Goal: Information Seeking & Learning: Learn about a topic

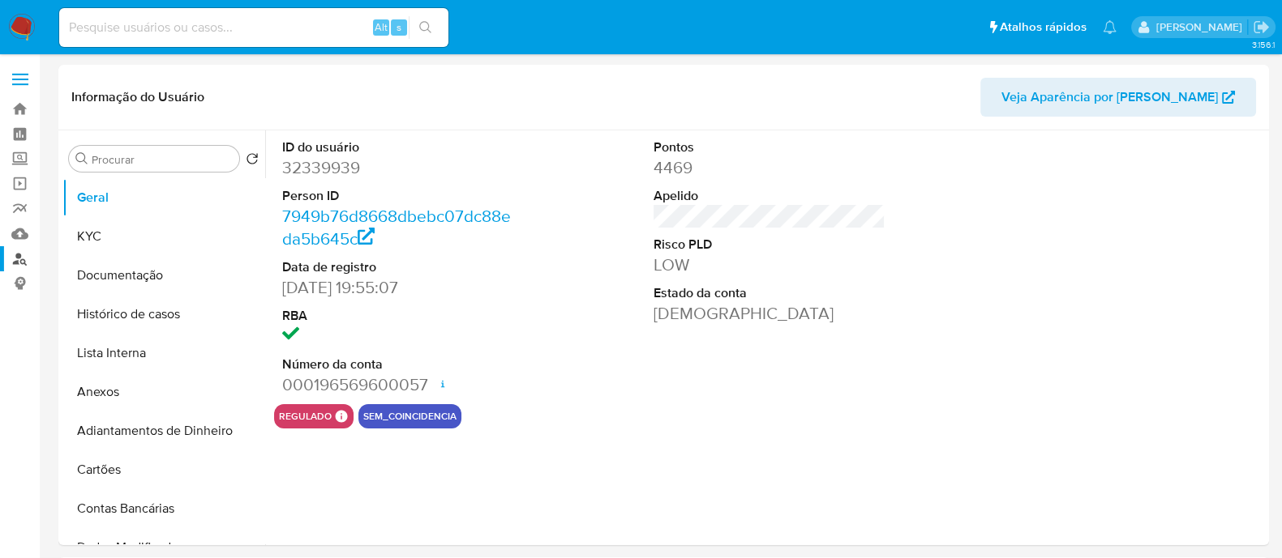
click at [16, 255] on link "Localizador de pessoas" at bounding box center [96, 258] width 193 height 25
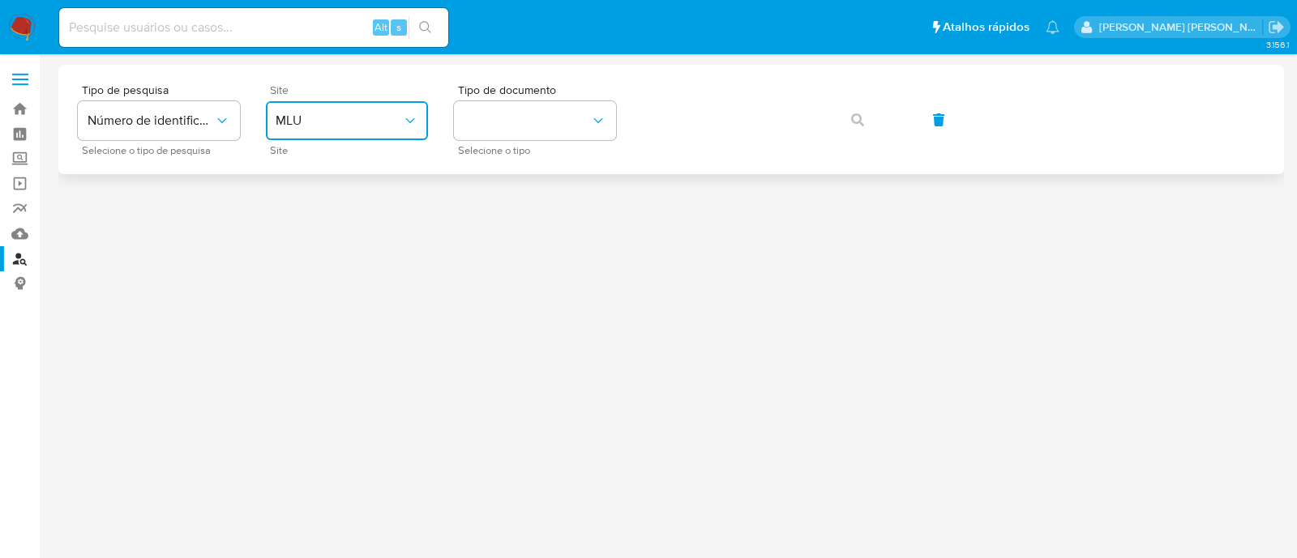
click at [372, 129] on button "MLU" at bounding box center [347, 120] width 162 height 39
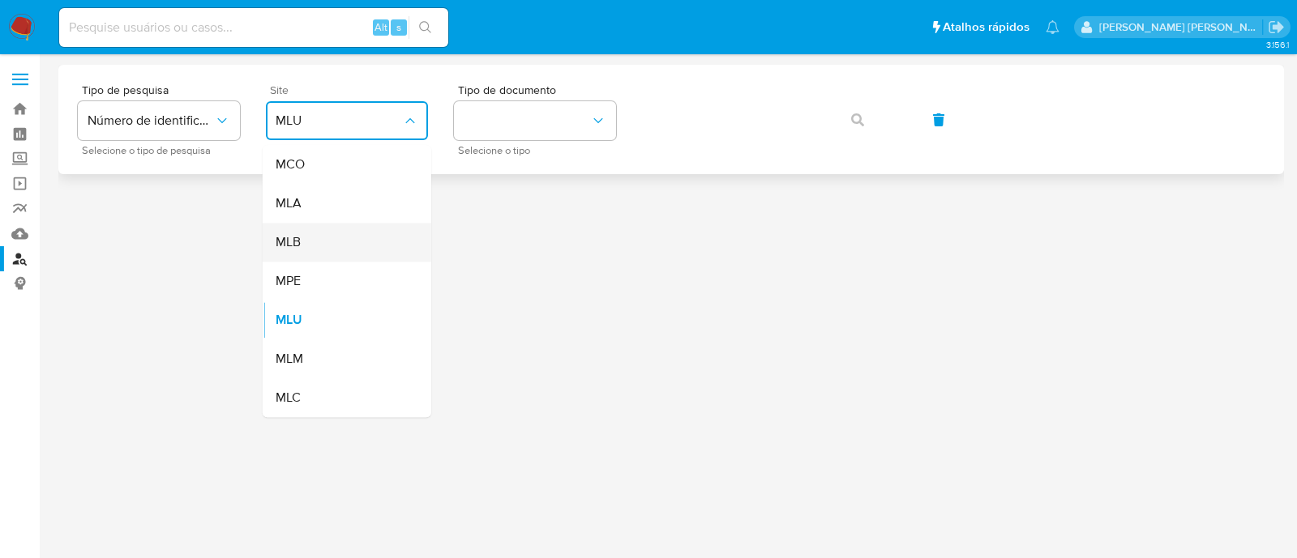
click at [339, 239] on div "MLB" at bounding box center [342, 242] width 133 height 39
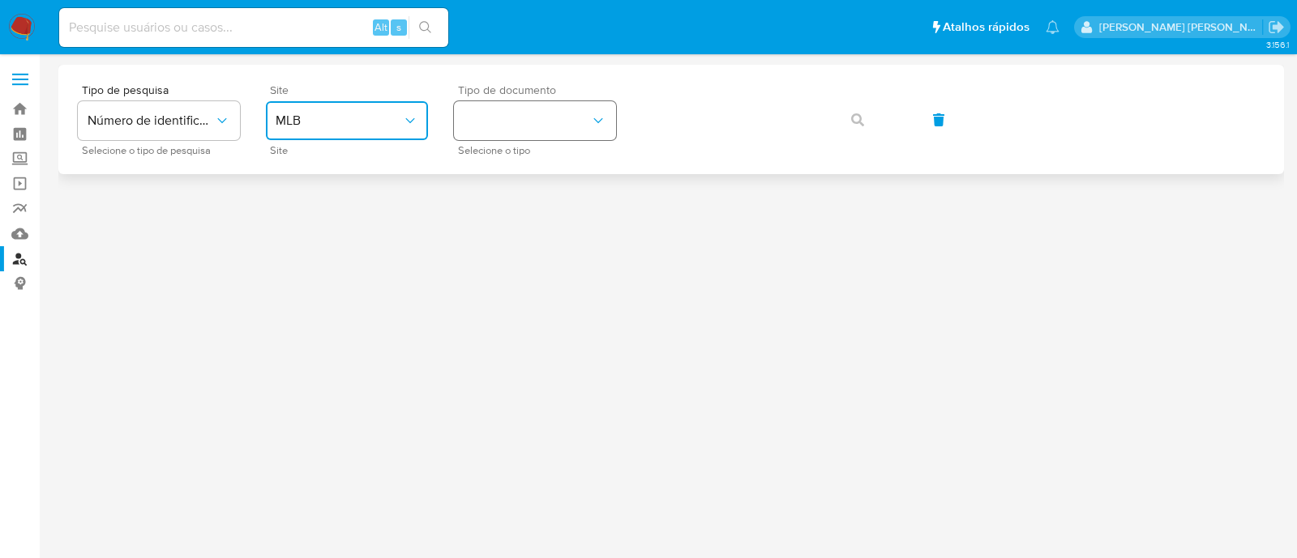
click at [511, 123] on button "identificationType" at bounding box center [535, 120] width 162 height 39
click at [501, 158] on div "CNPJ CNPJ" at bounding box center [530, 172] width 133 height 55
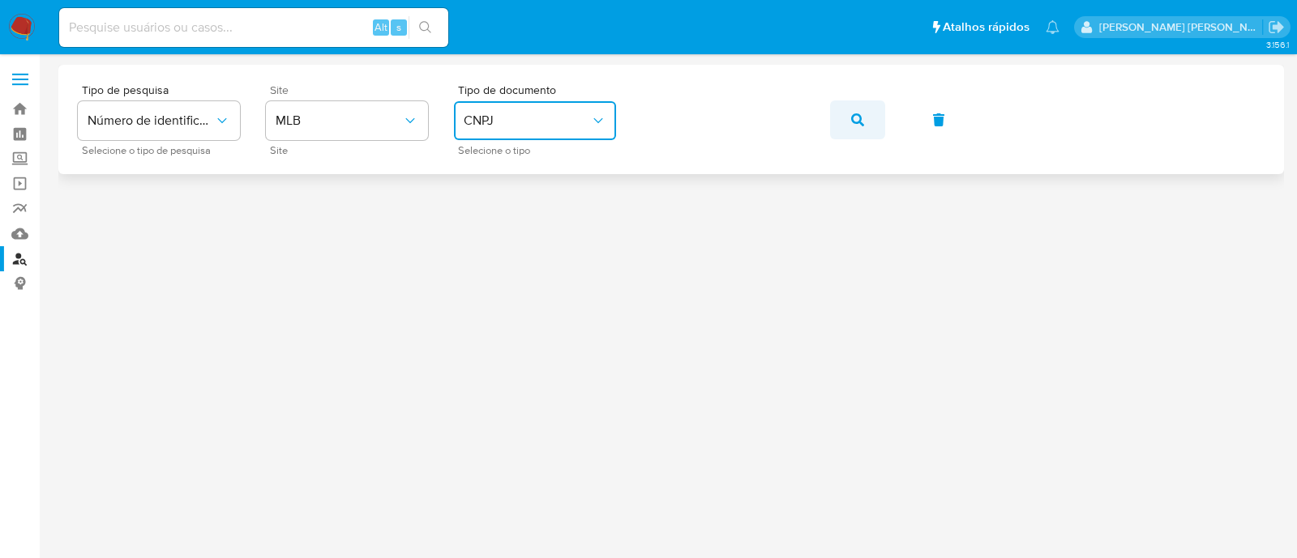
click at [859, 119] on icon "button" at bounding box center [857, 119] width 13 height 13
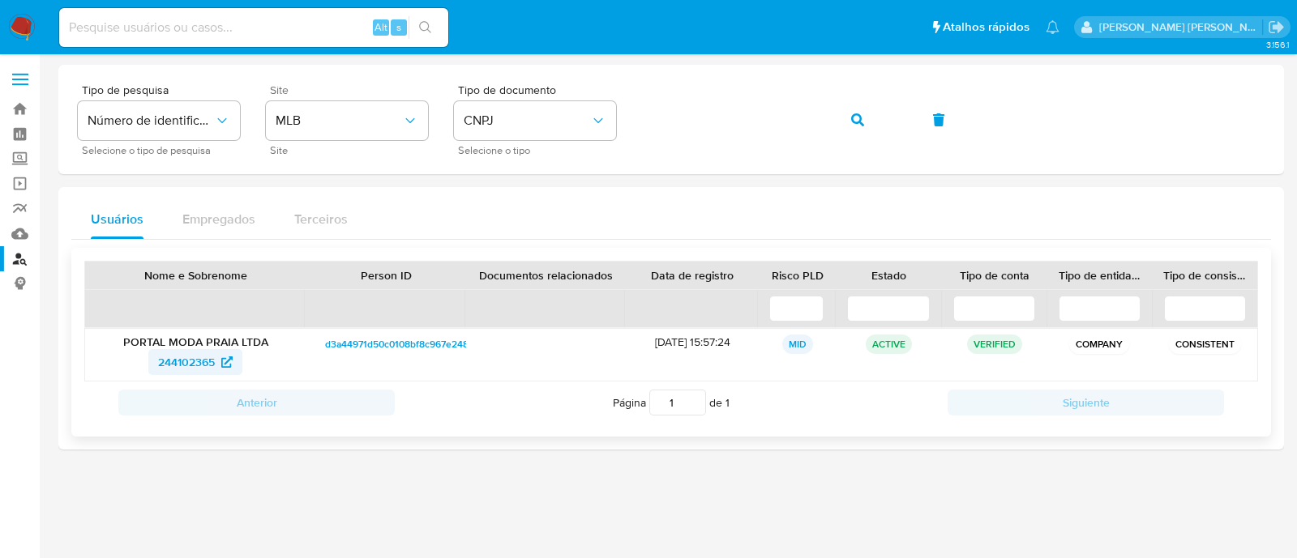
click at [186, 370] on span "244102365" at bounding box center [186, 362] width 57 height 26
click at [865, 122] on button "button" at bounding box center [857, 120] width 55 height 39
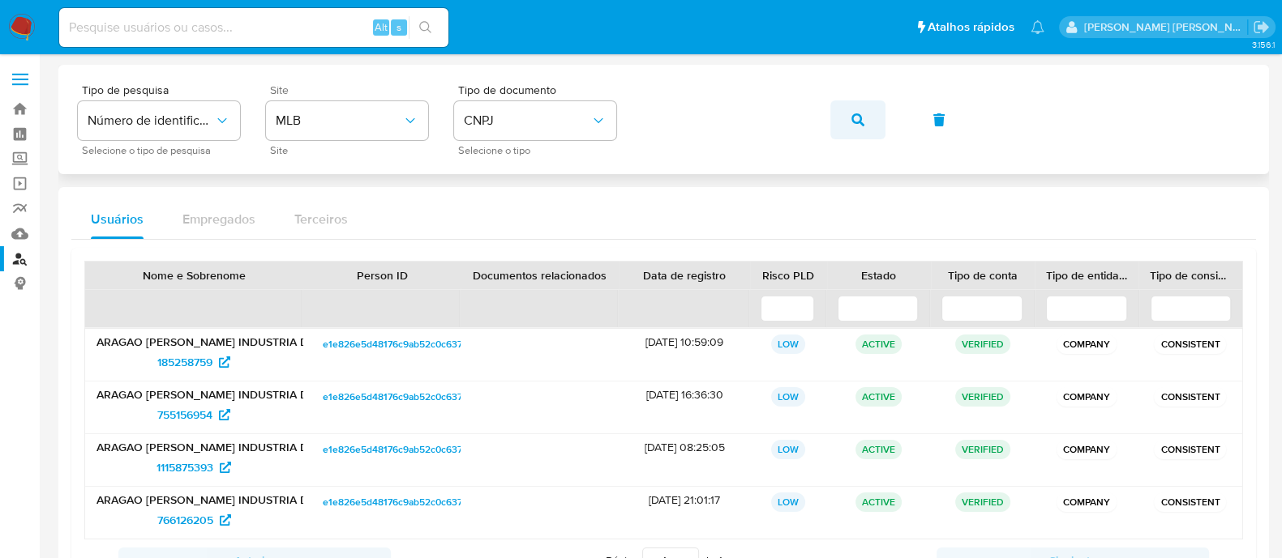
click at [867, 121] on button "button" at bounding box center [857, 120] width 55 height 39
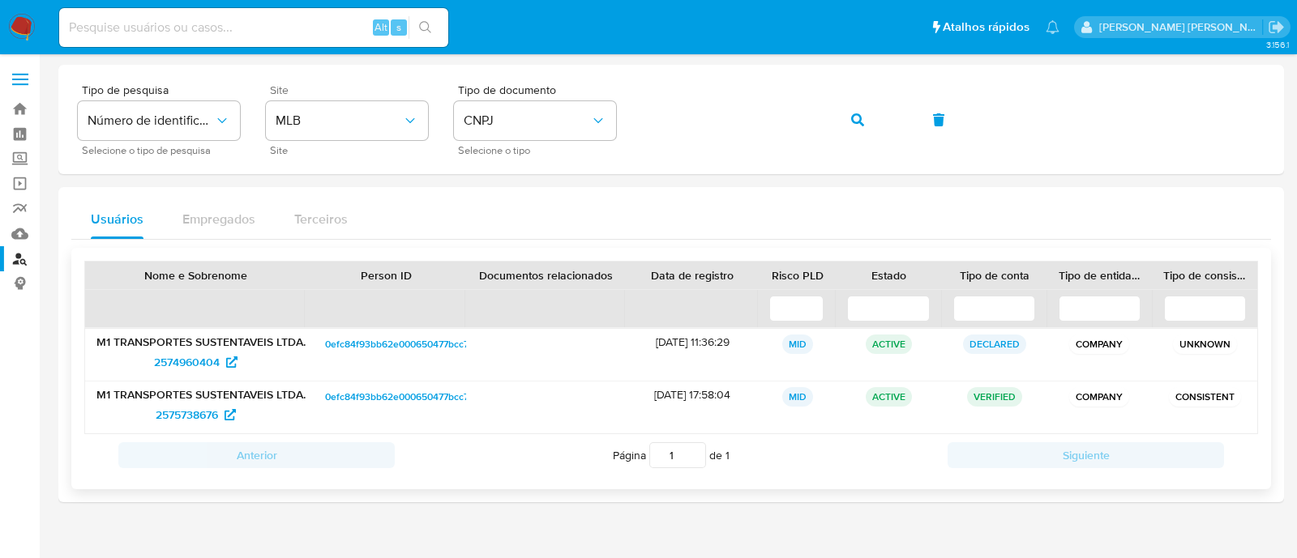
drag, startPoint x: 185, startPoint y: 354, endPoint x: 210, endPoint y: 400, distance: 51.9
drag, startPoint x: 210, startPoint y: 400, endPoint x: 199, endPoint y: 409, distance: 14.4
click at [839, 112] on button "button" at bounding box center [857, 120] width 55 height 39
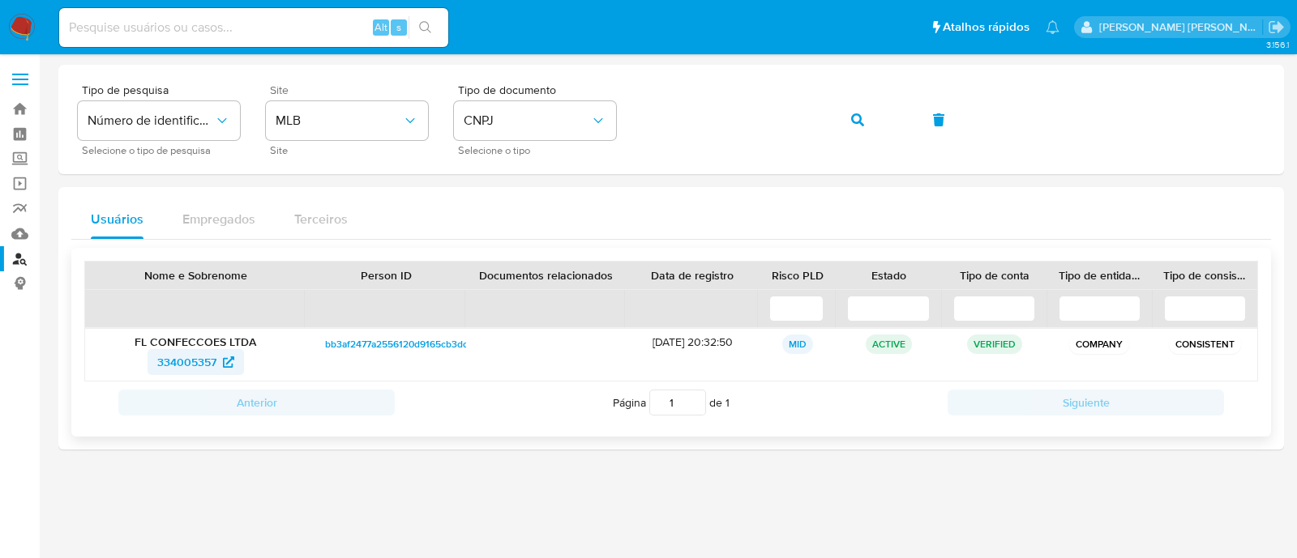
click at [208, 362] on span "334005357" at bounding box center [186, 362] width 59 height 26
click at [516, 111] on button "CNPJ" at bounding box center [535, 120] width 162 height 39
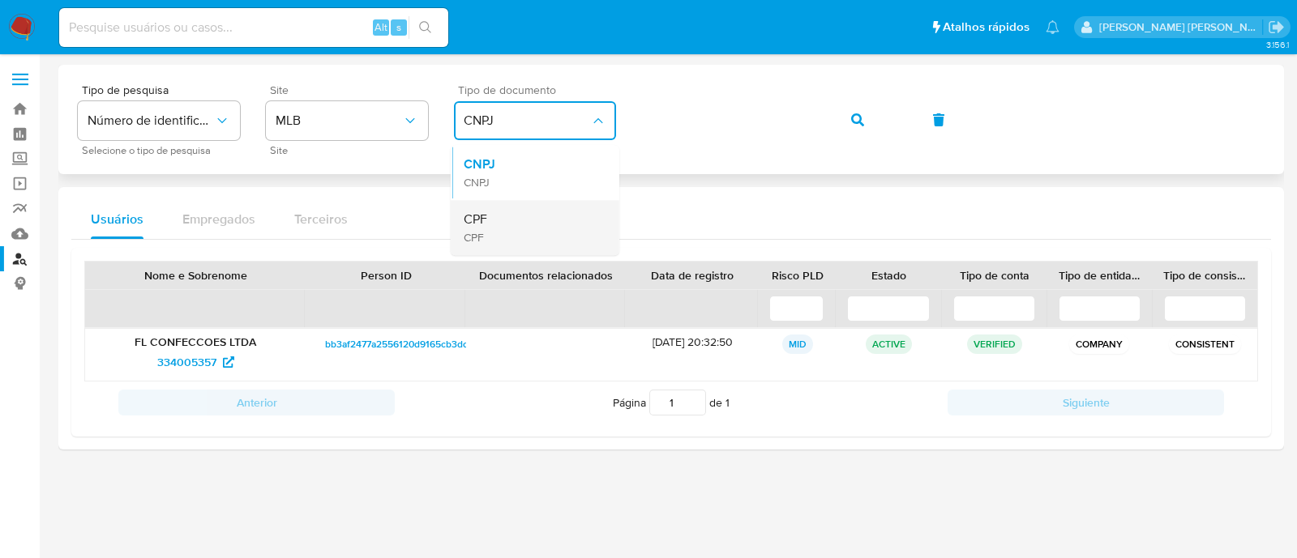
click at [497, 214] on div "CPF CPF" at bounding box center [530, 227] width 133 height 55
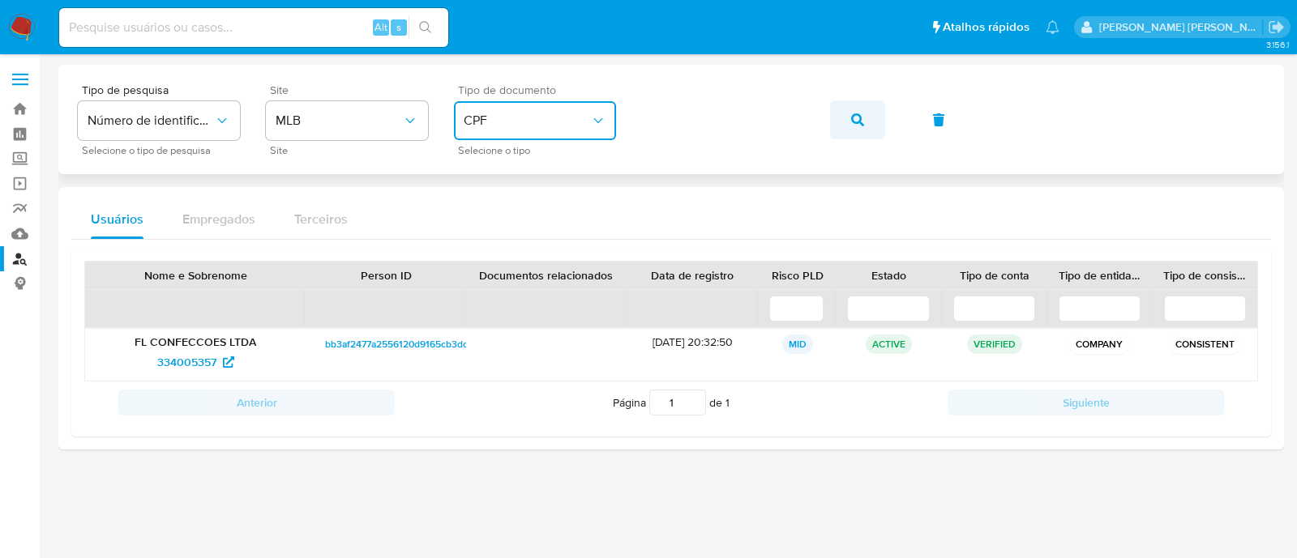
click at [852, 119] on icon "button" at bounding box center [857, 119] width 13 height 13
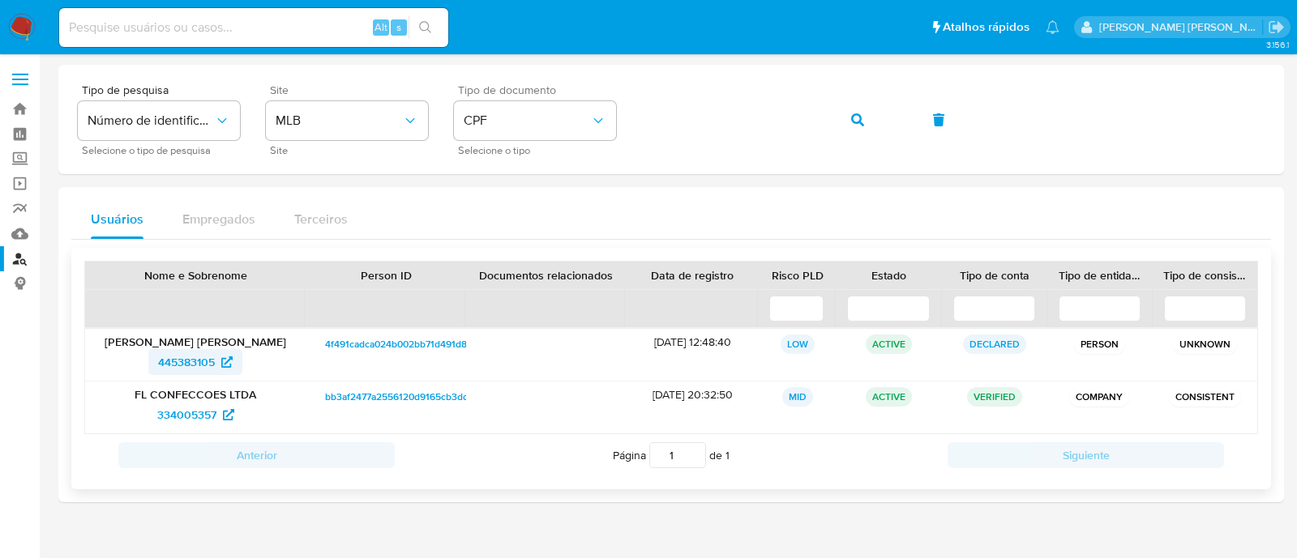
click at [203, 355] on span "445383105" at bounding box center [186, 362] width 57 height 26
click at [584, 132] on button "CPF" at bounding box center [535, 120] width 162 height 39
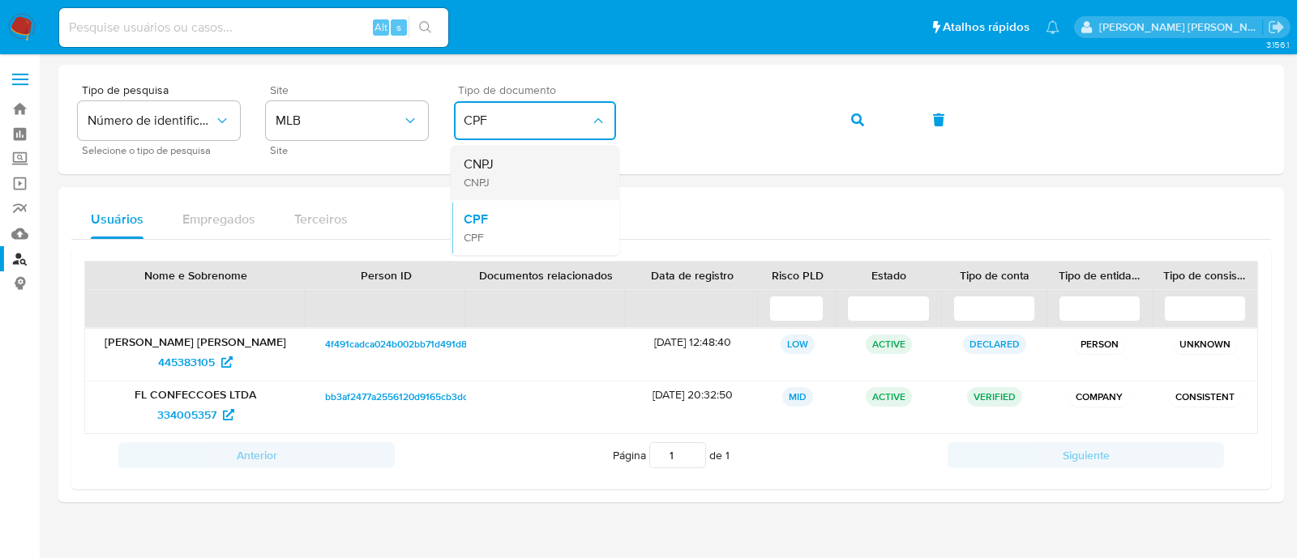
click at [503, 165] on div "CNPJ CNPJ" at bounding box center [530, 172] width 133 height 55
click at [831, 113] on button "button" at bounding box center [857, 120] width 55 height 39
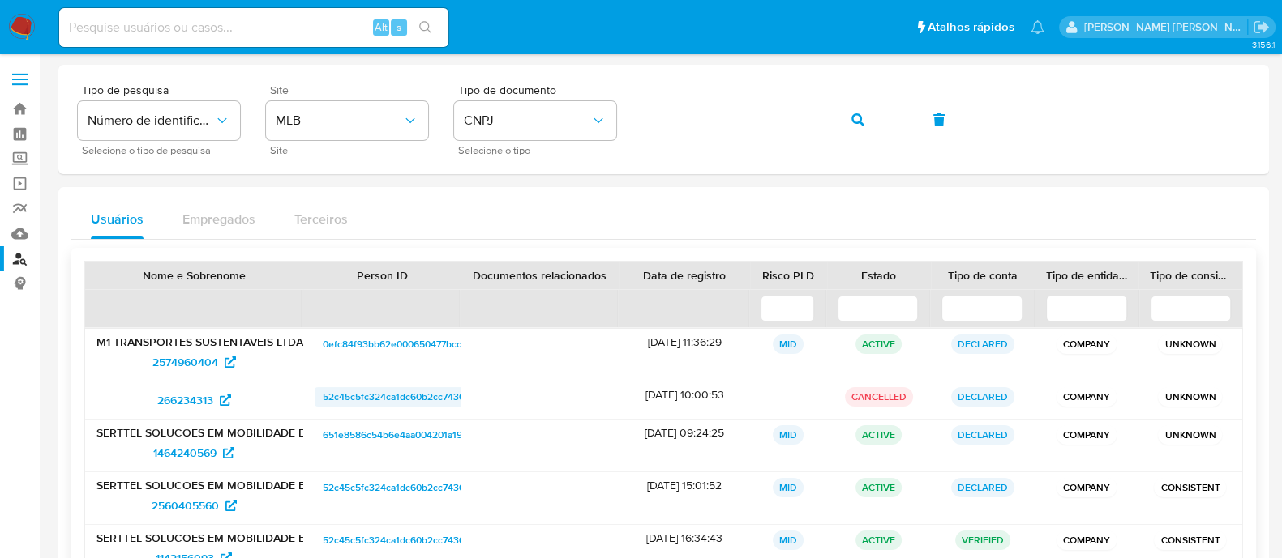
scroll to position [101, 0]
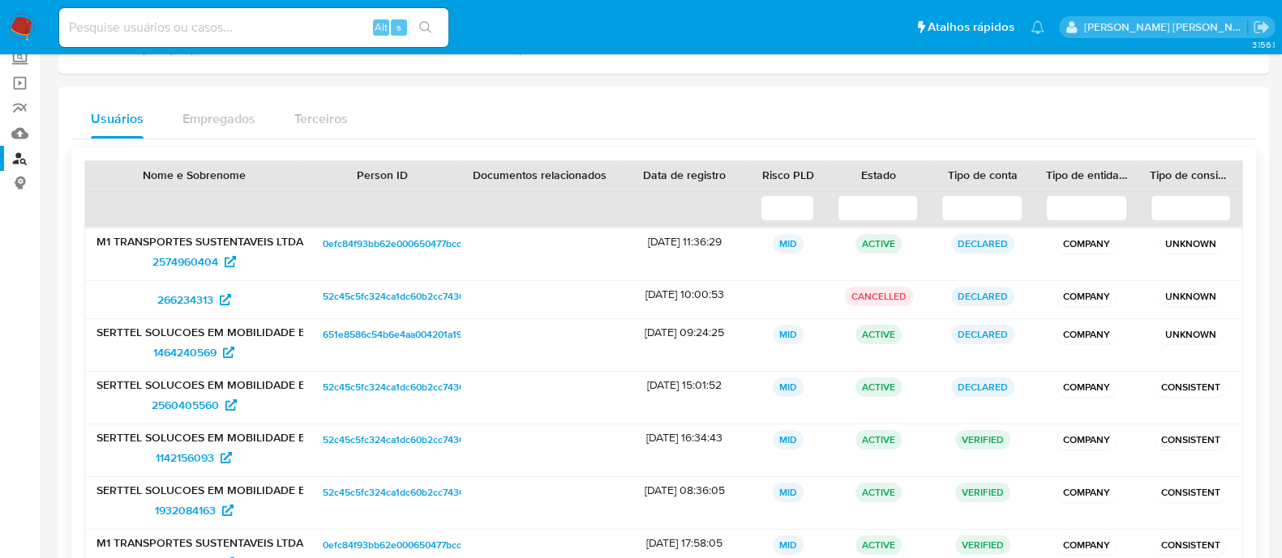
drag, startPoint x: 195, startPoint y: 406, endPoint x: 312, endPoint y: 189, distance: 247.0
click at [312, 190] on div at bounding box center [381, 208] width 158 height 37
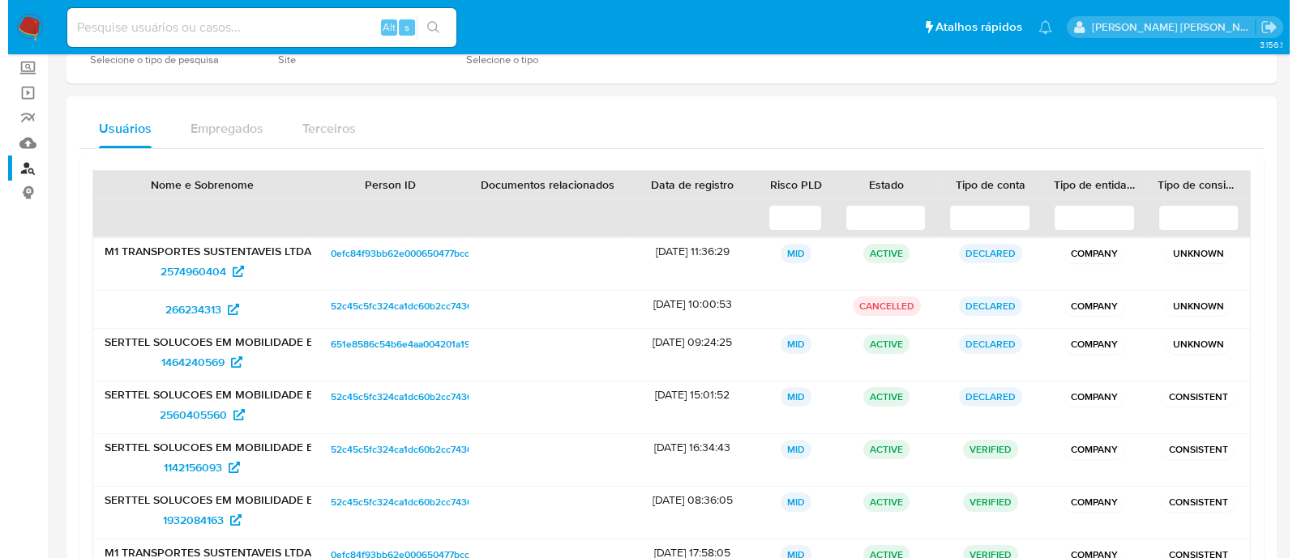
scroll to position [0, 0]
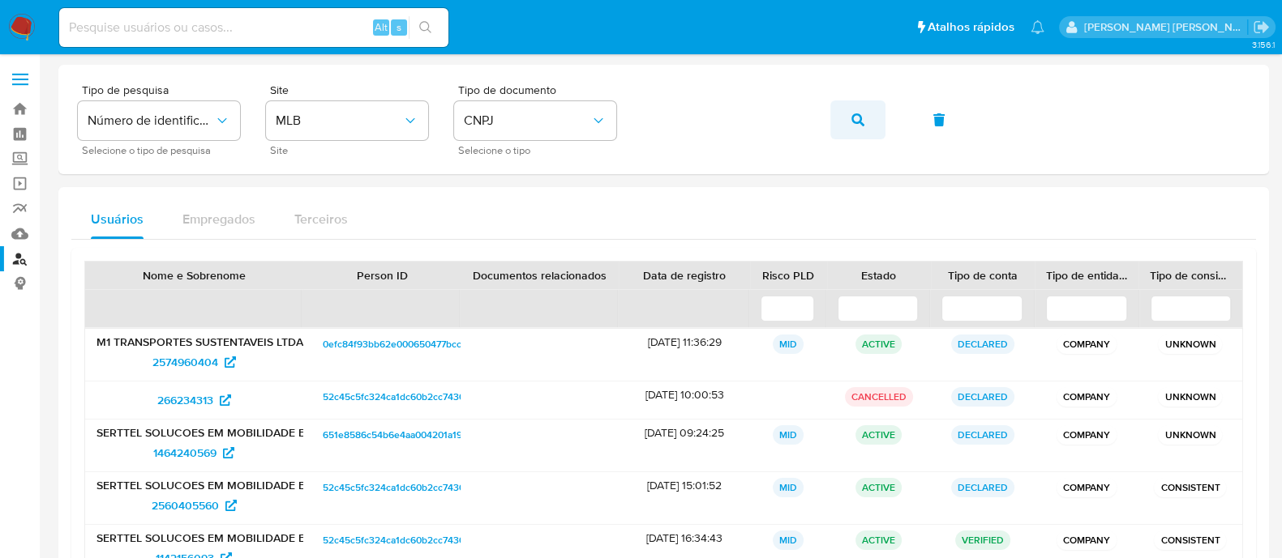
click at [848, 122] on button "button" at bounding box center [857, 120] width 55 height 39
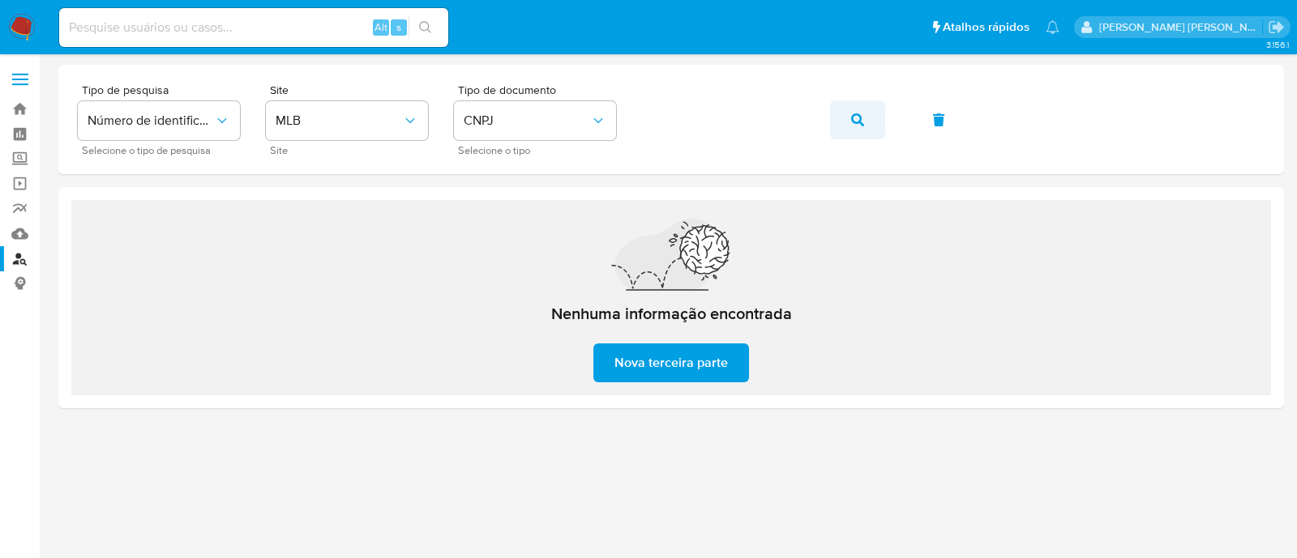
click at [871, 127] on button "button" at bounding box center [857, 120] width 55 height 39
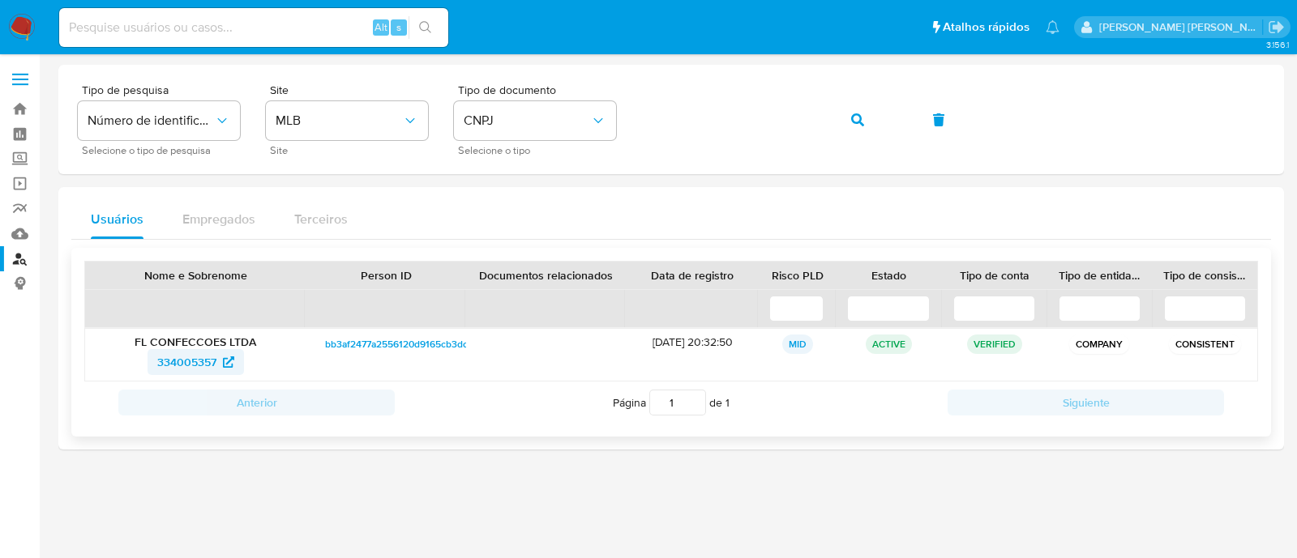
click at [186, 356] on span "334005357" at bounding box center [186, 362] width 59 height 26
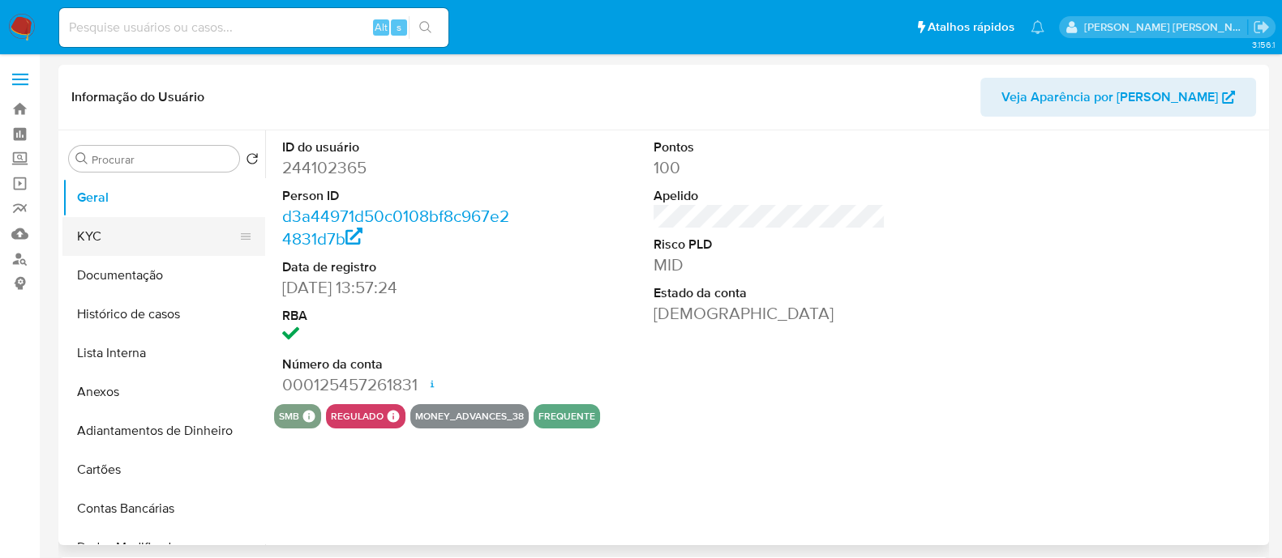
click at [124, 242] on button "KYC" at bounding box center [157, 236] width 190 height 39
select select "10"
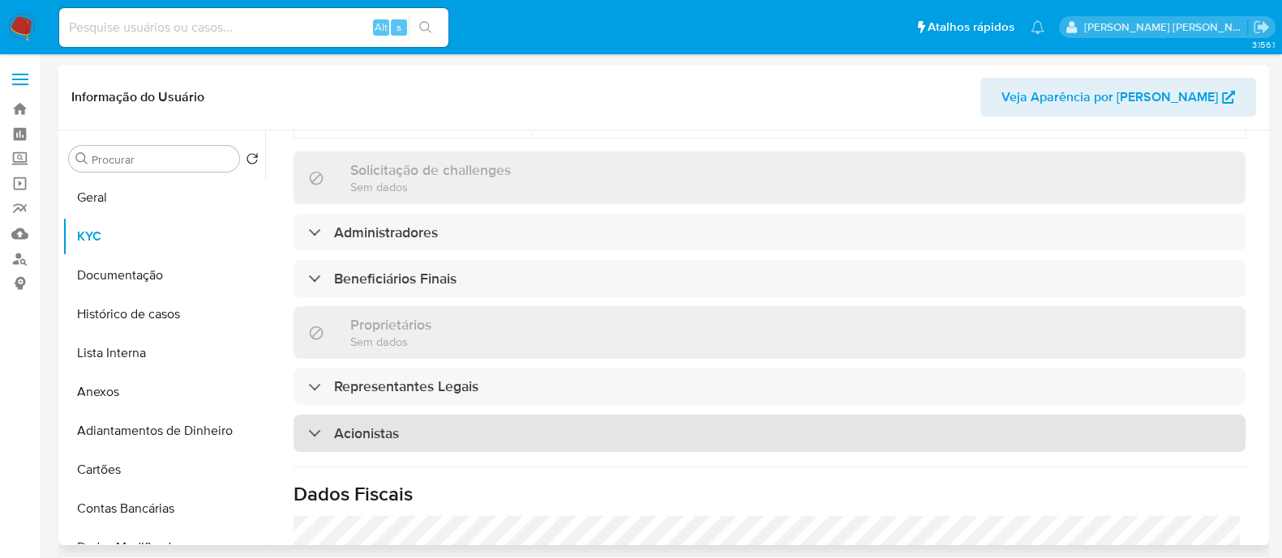
click at [470, 415] on div "Acionistas" at bounding box center [769, 433] width 952 height 37
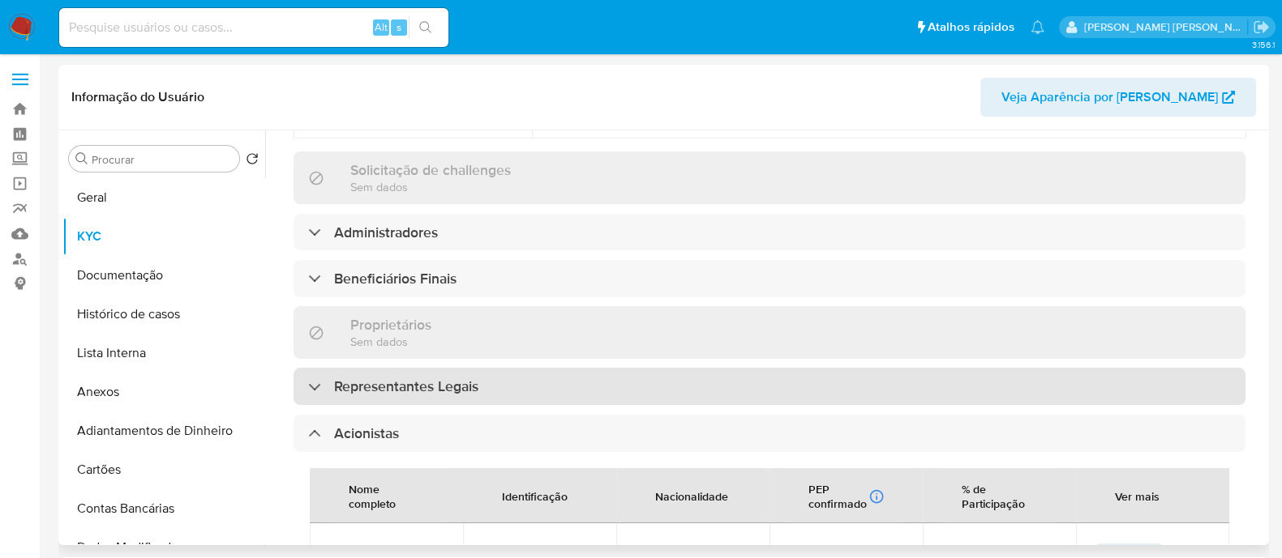
scroll to position [786, 0]
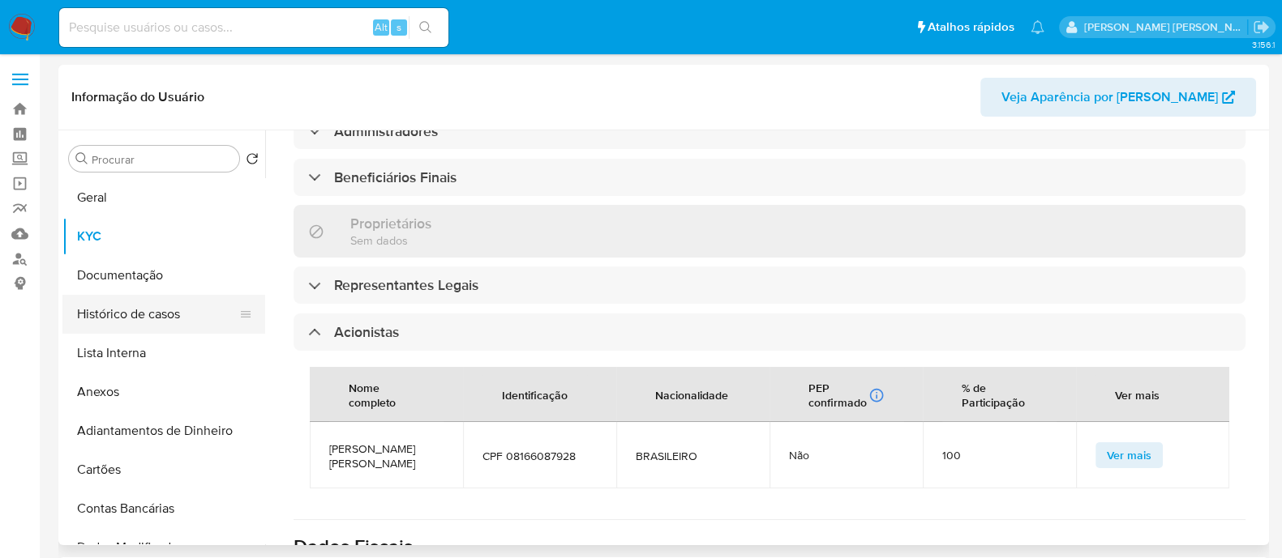
click at [146, 332] on button "Histórico de casos" at bounding box center [157, 314] width 190 height 39
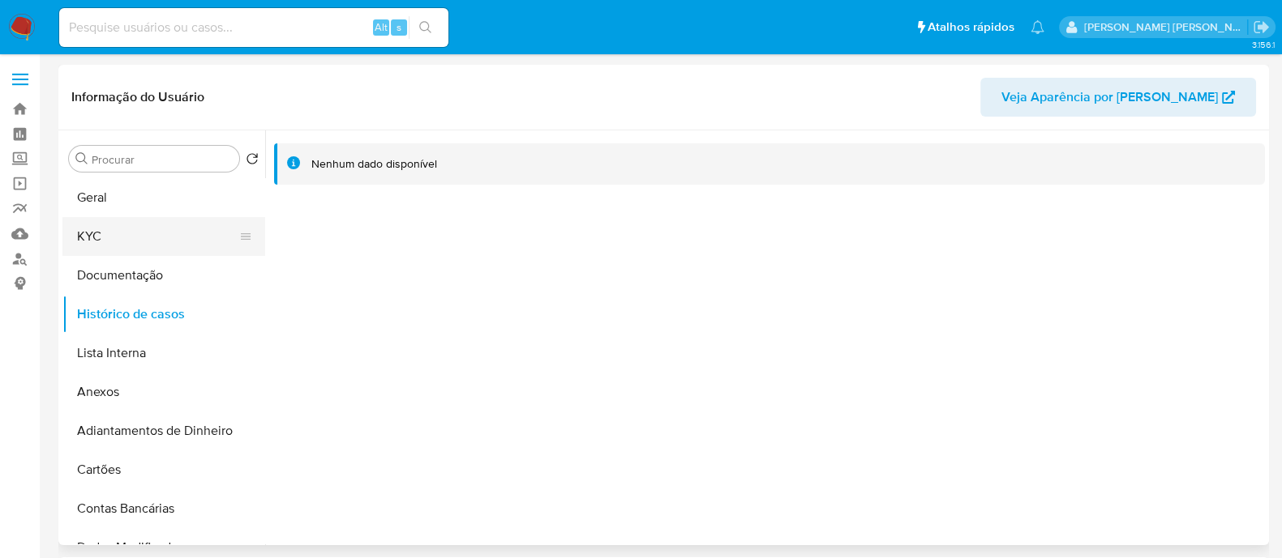
click at [141, 237] on button "KYC" at bounding box center [157, 236] width 190 height 39
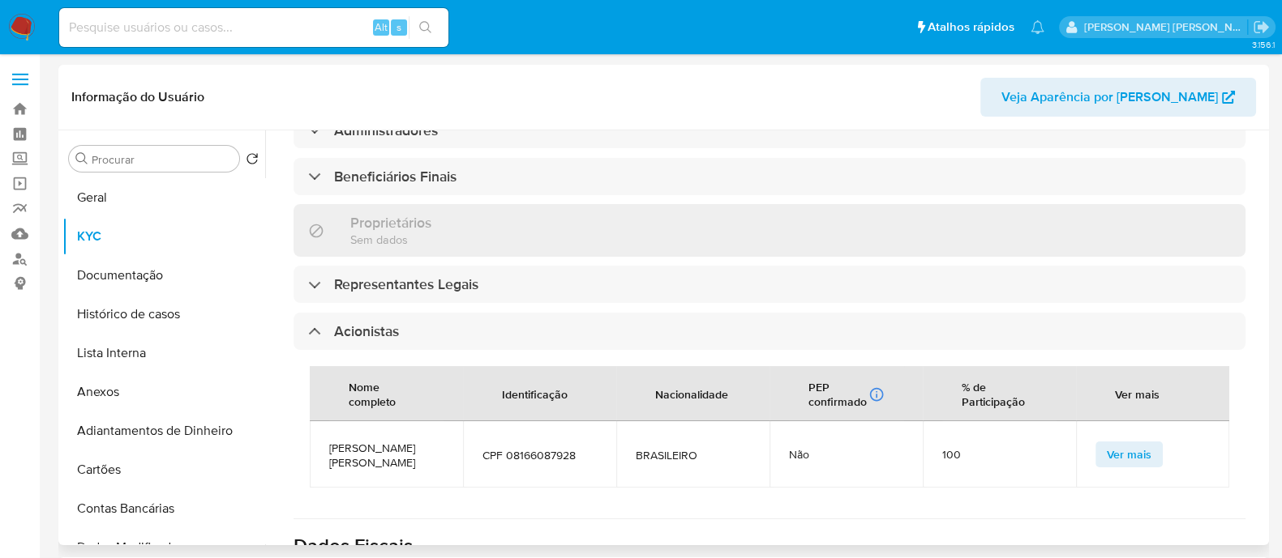
click at [532, 448] on span "CPF 08166087928" at bounding box center [539, 455] width 114 height 15
copy span "08166087928"
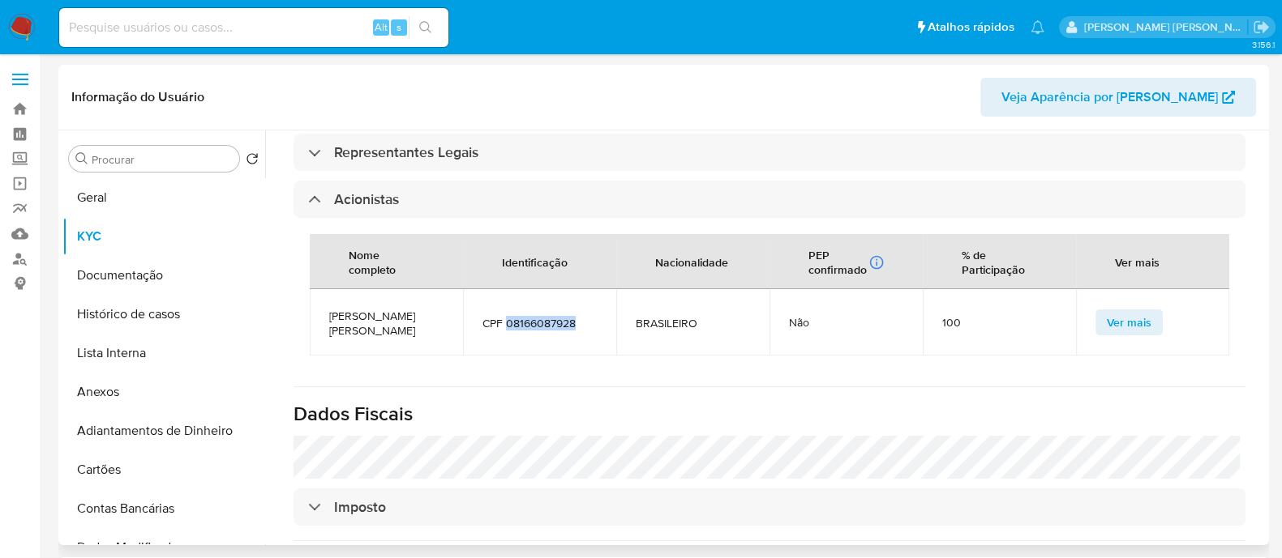
scroll to position [990, 0]
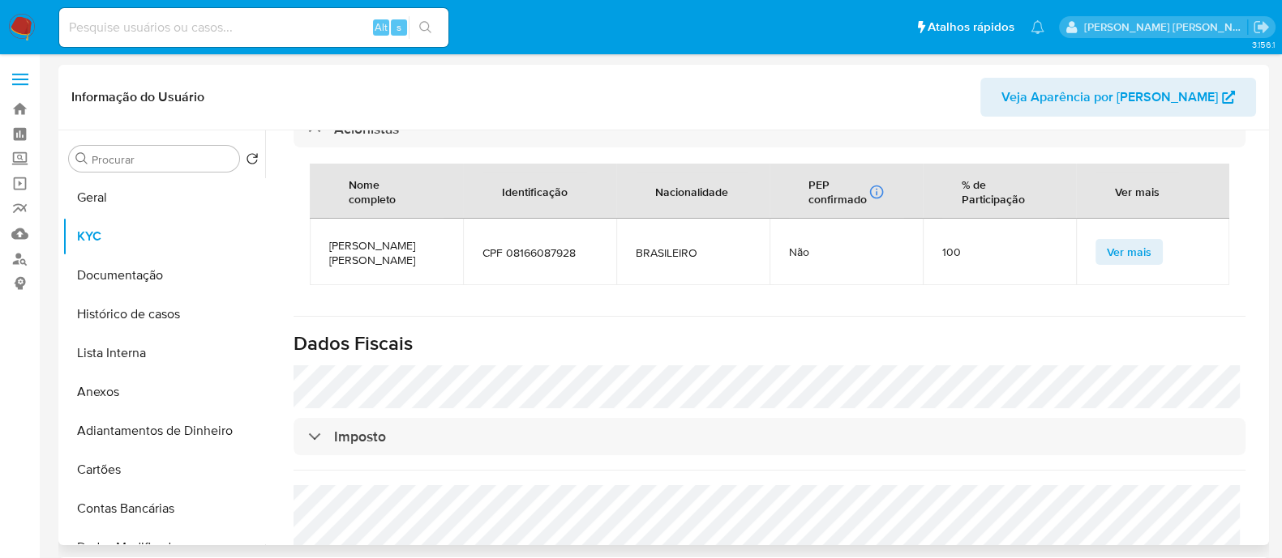
click at [377, 238] on td "AMANDA LAIS DE OLIVEIRA EBERLE" at bounding box center [386, 252] width 153 height 66
click at [381, 238] on span "AMANDA LAIS DE OLIVEIRA EBERLE" at bounding box center [386, 252] width 114 height 29
copy span "AMANDA LAIS DE OLIVEIRA EBERLE"
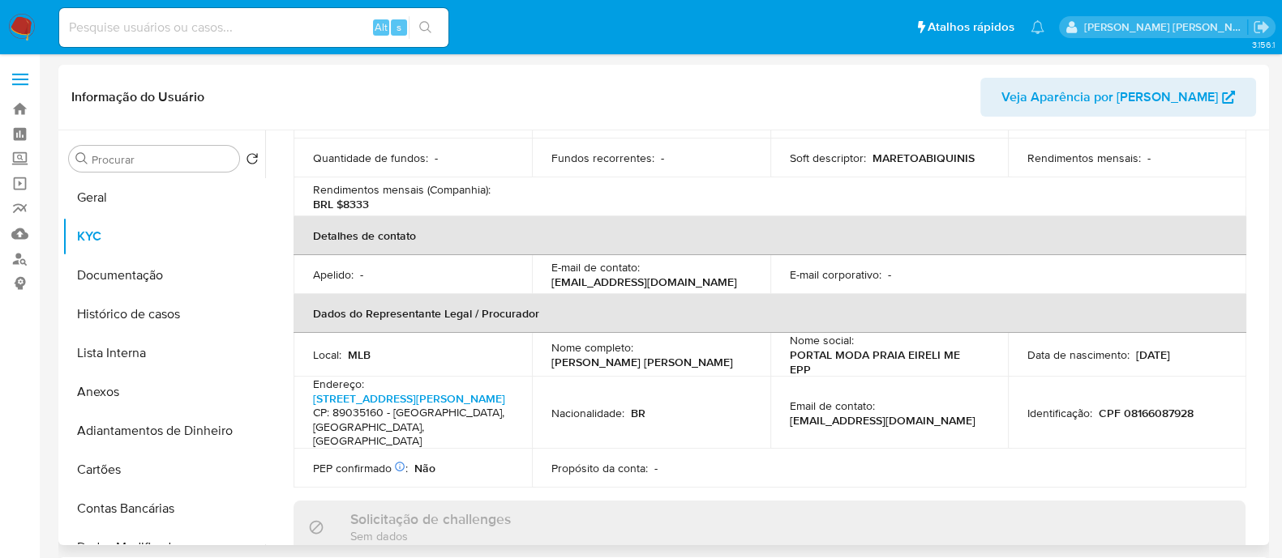
scroll to position [179, 0]
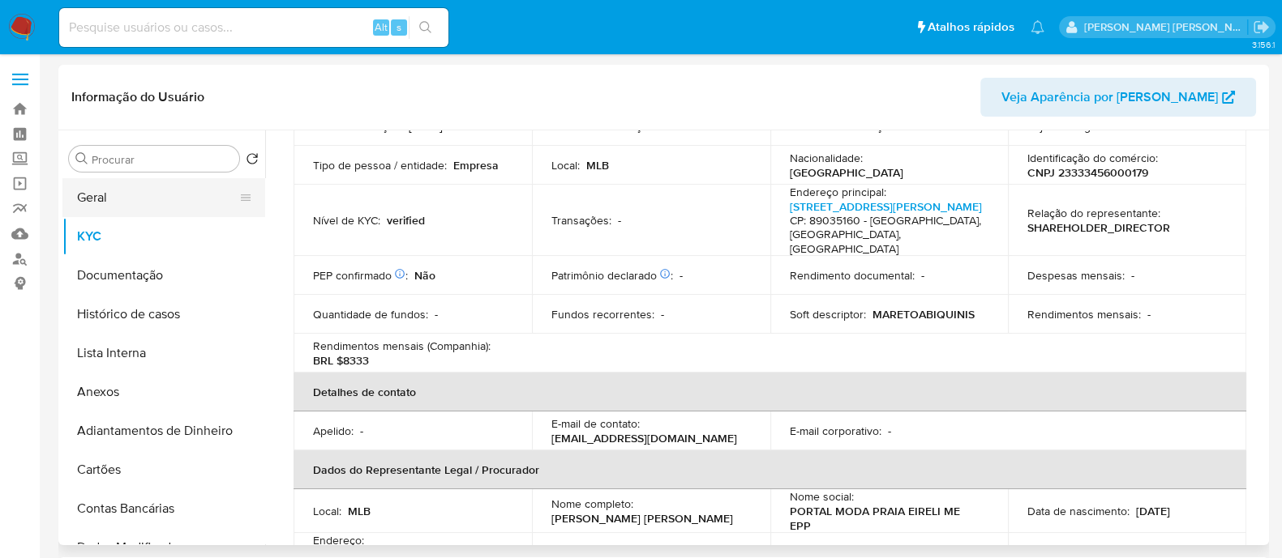
click at [123, 190] on button "Geral" at bounding box center [157, 197] width 190 height 39
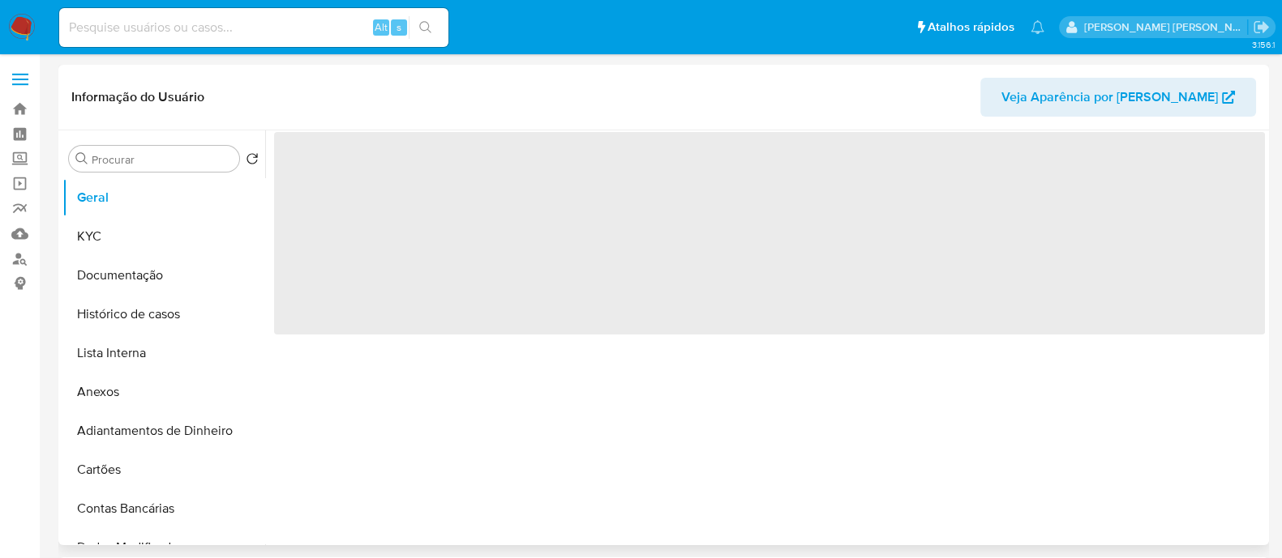
scroll to position [0, 0]
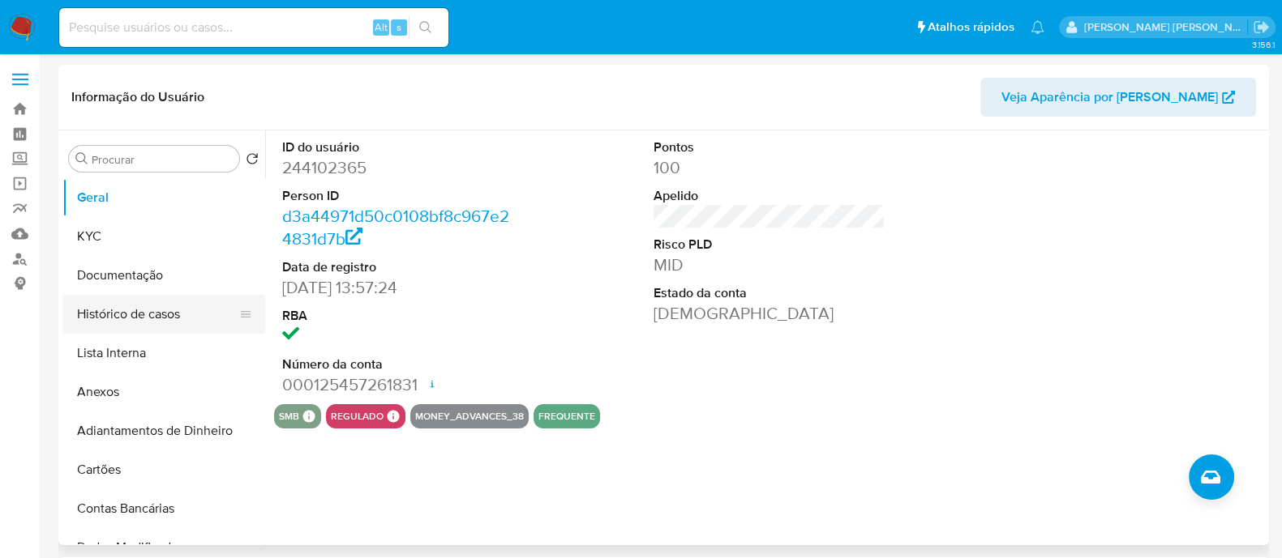
click at [140, 308] on button "Histórico de casos" at bounding box center [157, 314] width 190 height 39
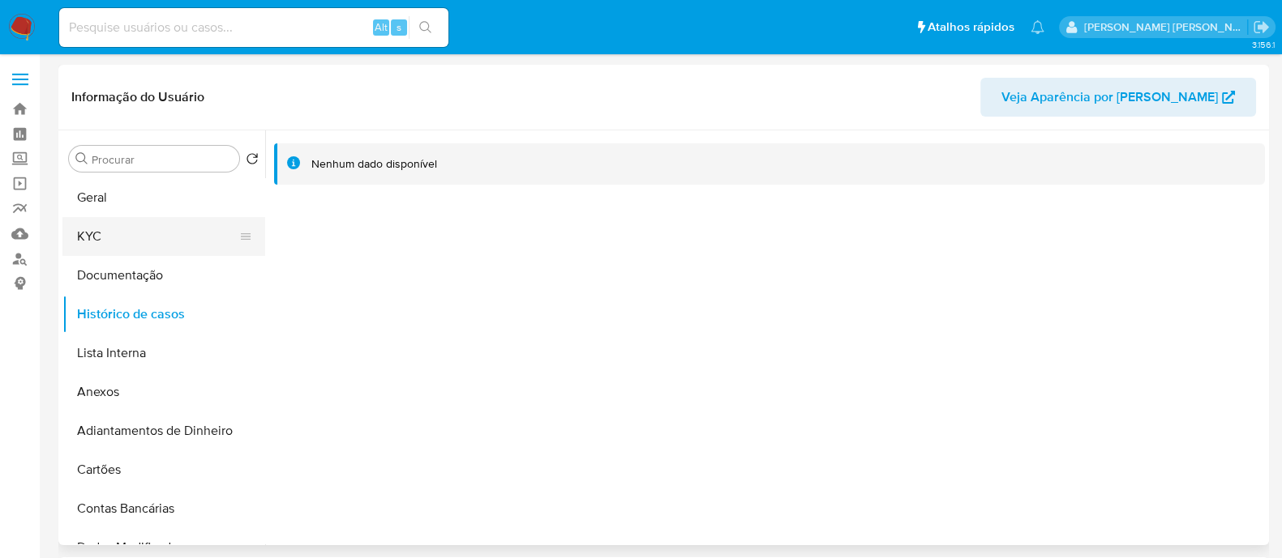
click at [92, 242] on button "KYC" at bounding box center [157, 236] width 190 height 39
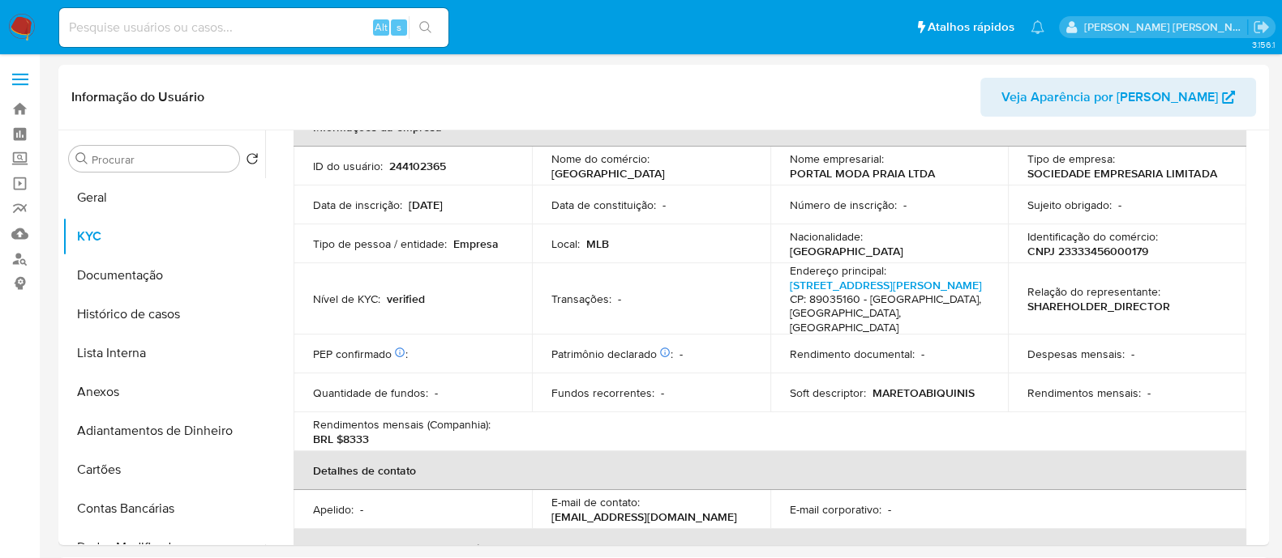
scroll to position [101, 0]
click at [139, 277] on button "Documentação" at bounding box center [157, 275] width 190 height 39
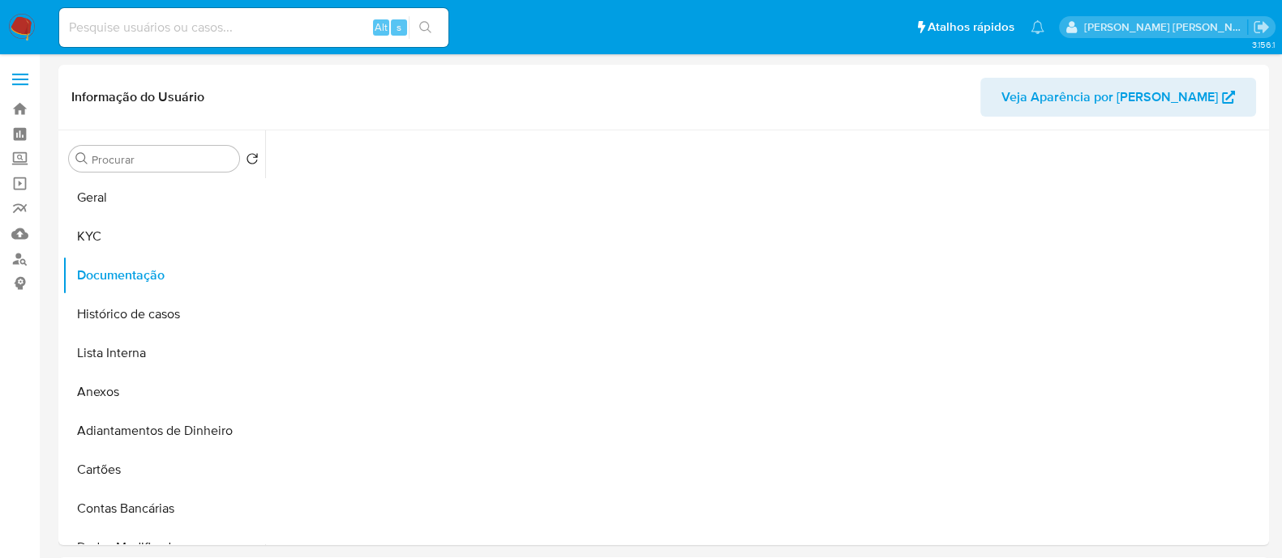
scroll to position [0, 0]
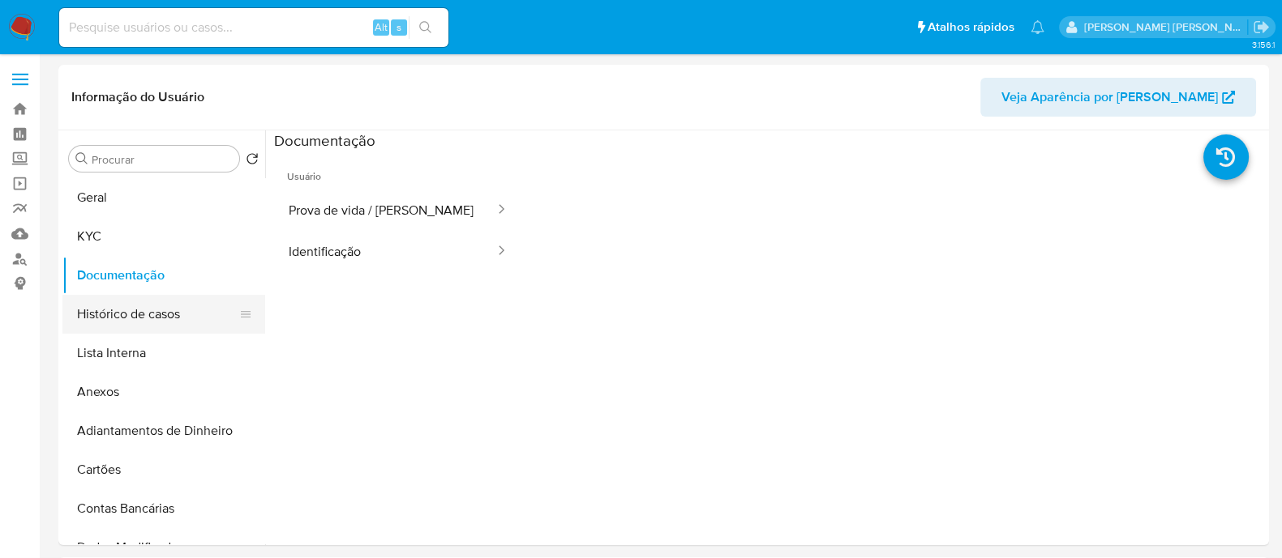
click at [211, 327] on button "Histórico de casos" at bounding box center [157, 314] width 190 height 39
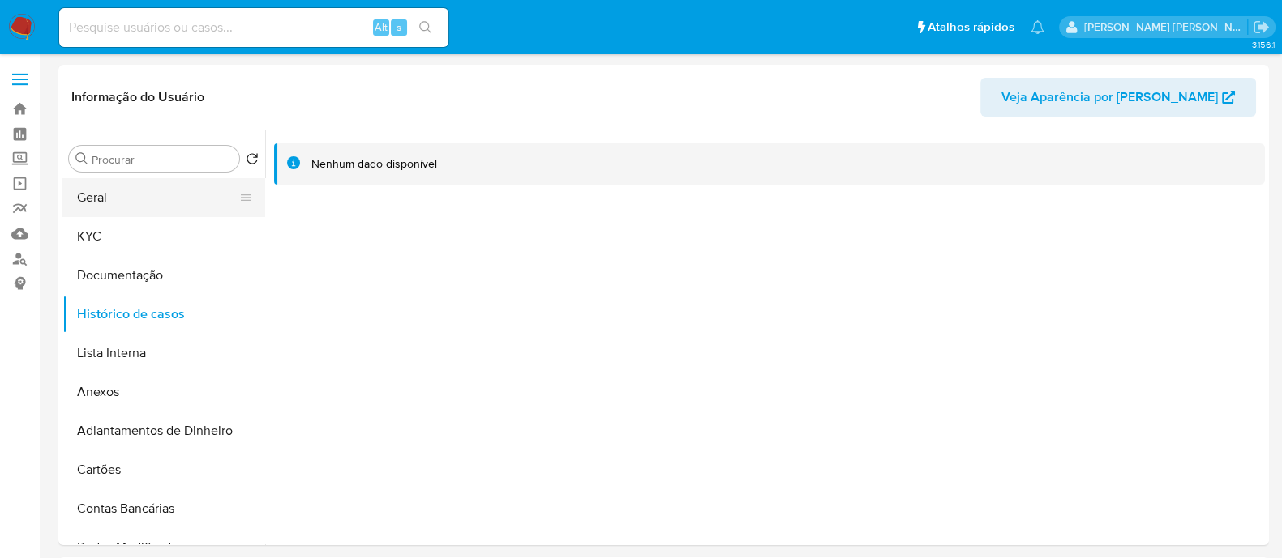
click at [129, 212] on button "Geral" at bounding box center [157, 197] width 190 height 39
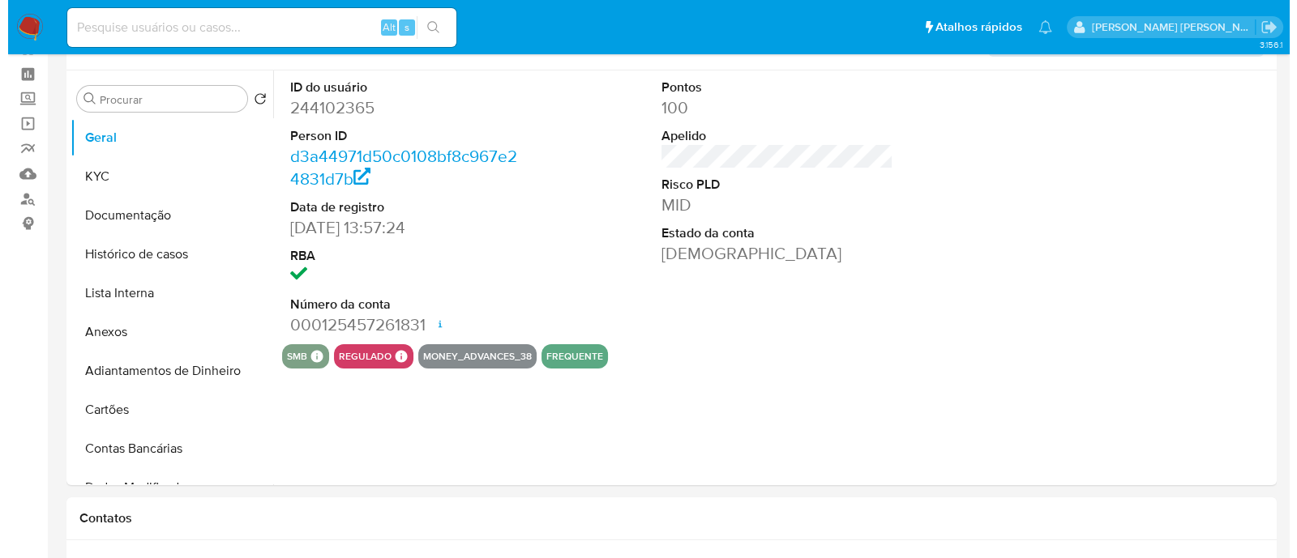
scroll to position [101, 0]
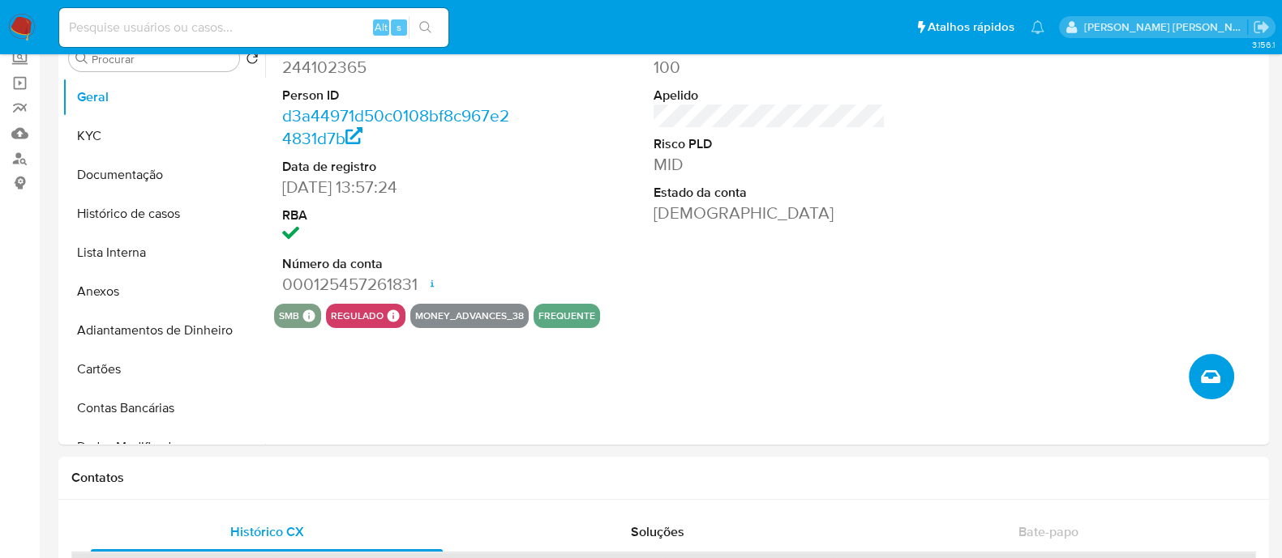
click at [1206, 377] on icon "Criar caso manual" at bounding box center [1209, 376] width 19 height 13
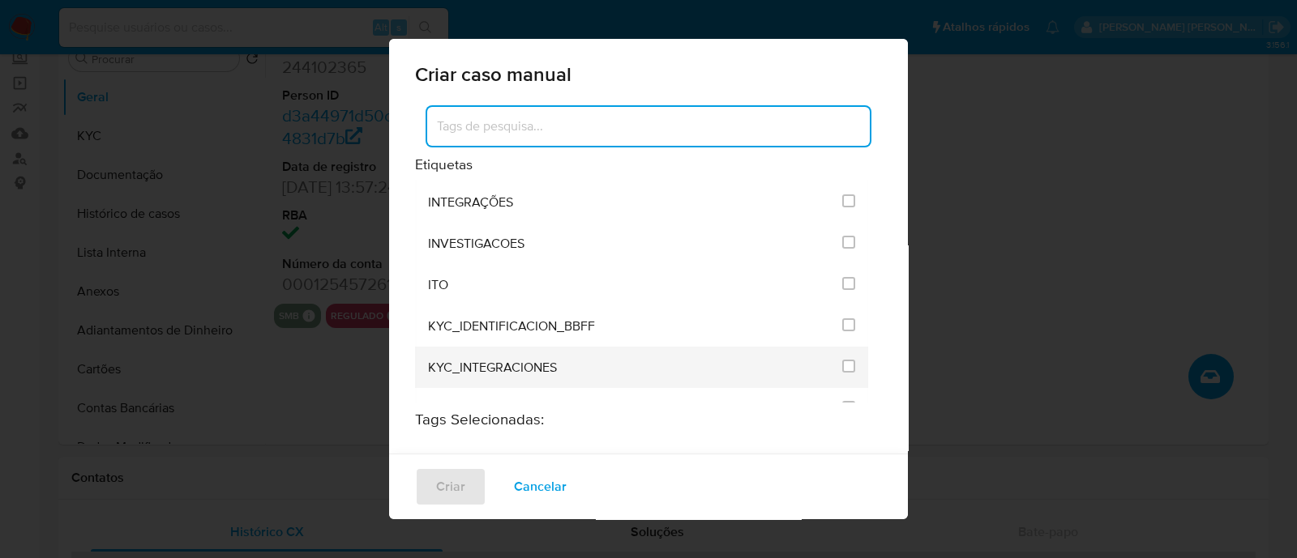
scroll to position [1316, 0]
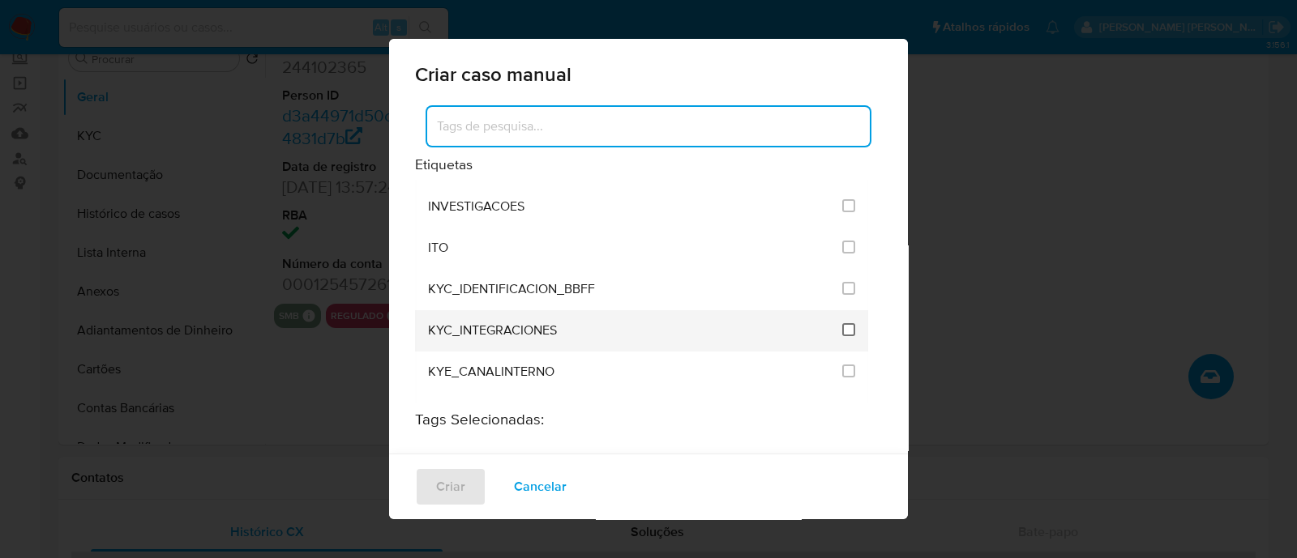
click at [842, 323] on input "2093" at bounding box center [848, 329] width 13 height 13
checkbox input "true"
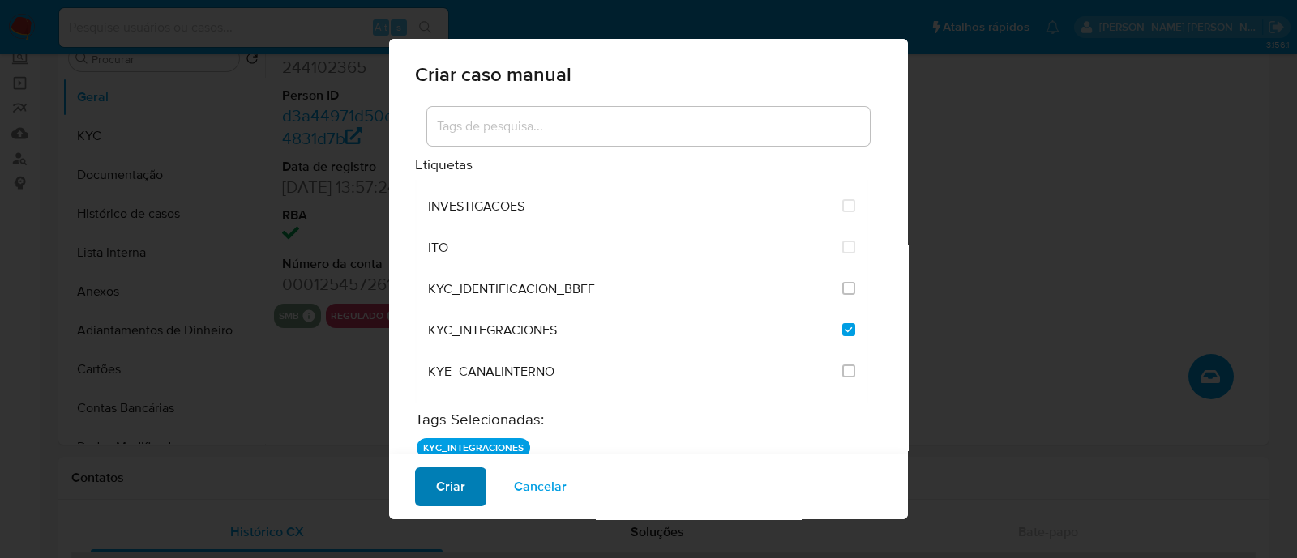
click at [464, 495] on button "Criar" at bounding box center [450, 487] width 71 height 39
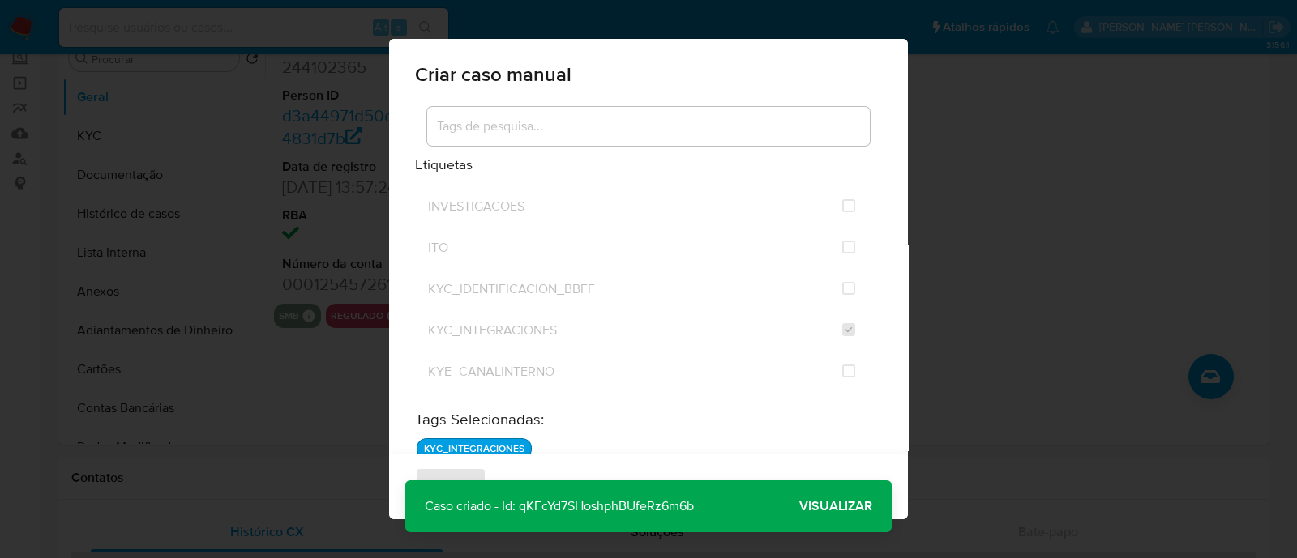
click at [853, 507] on span "Visualizar" at bounding box center [835, 507] width 73 height 0
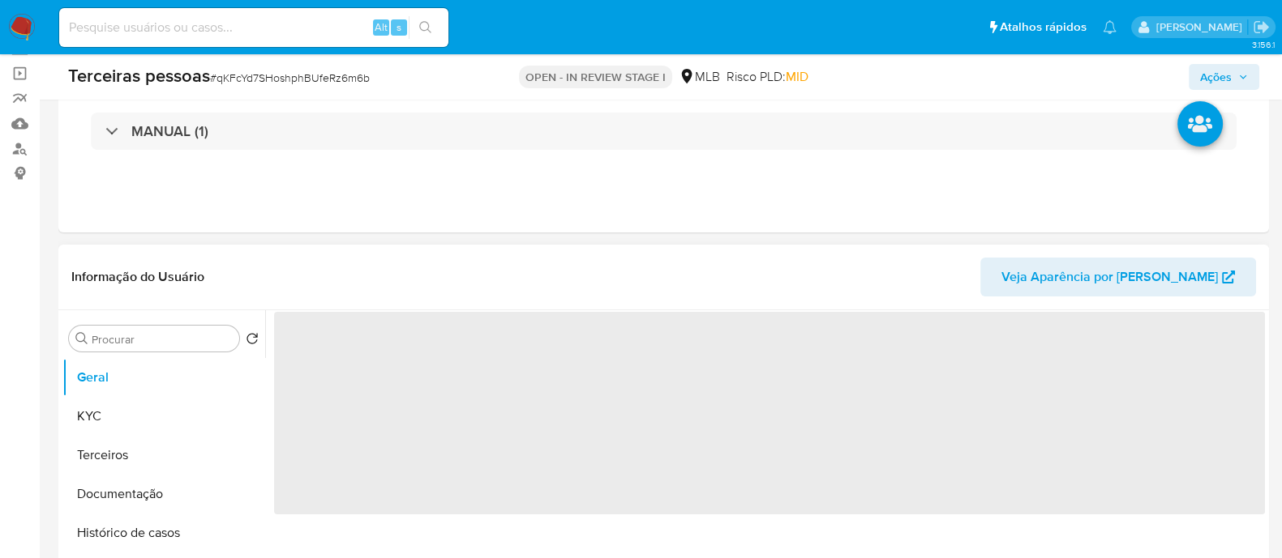
scroll to position [202, 0]
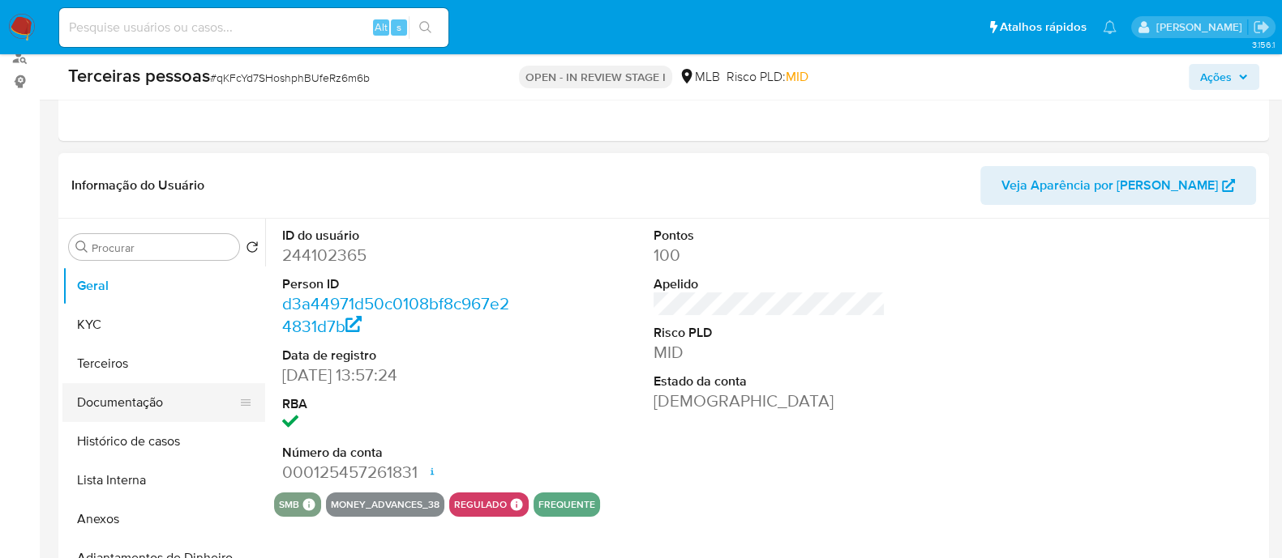
select select "10"
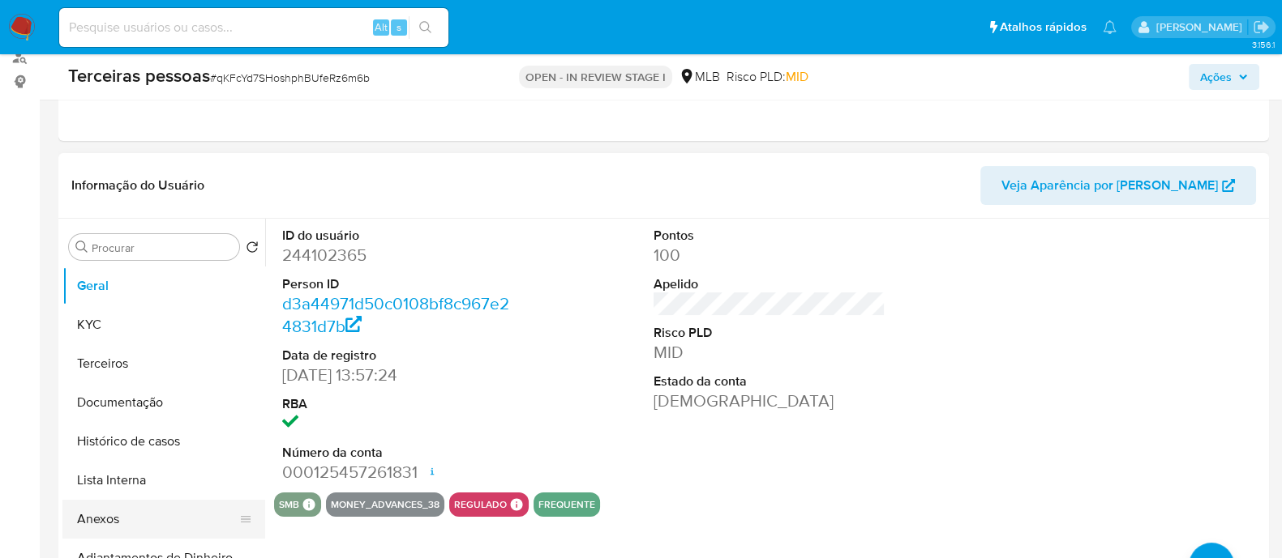
click at [118, 509] on button "Anexos" at bounding box center [157, 519] width 190 height 39
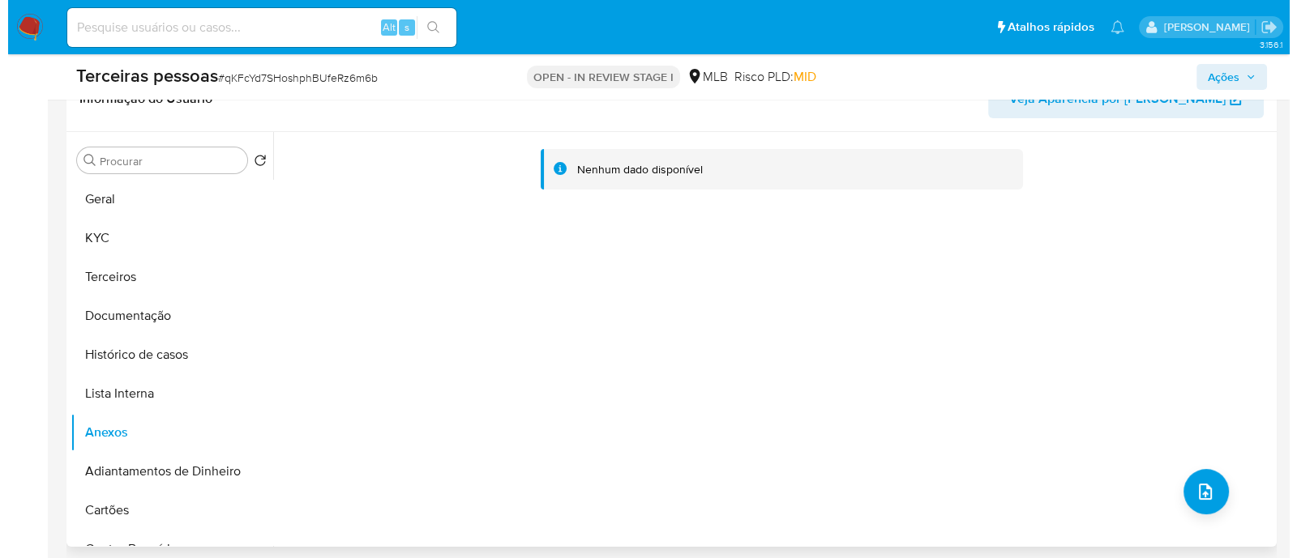
scroll to position [404, 0]
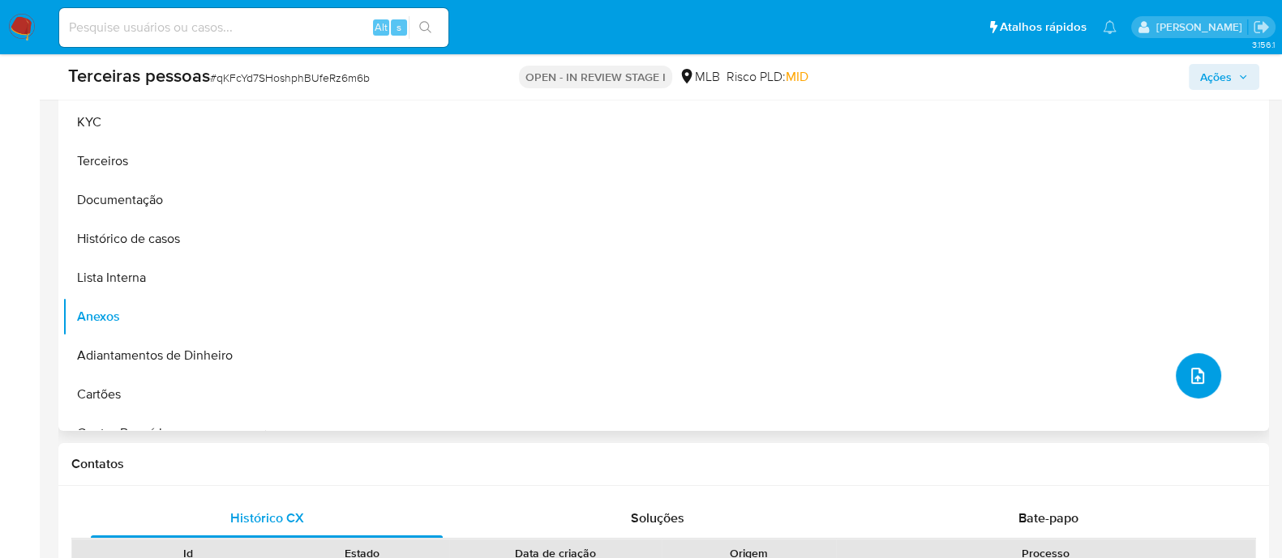
click at [1198, 363] on button "upload-file" at bounding box center [1197, 375] width 45 height 45
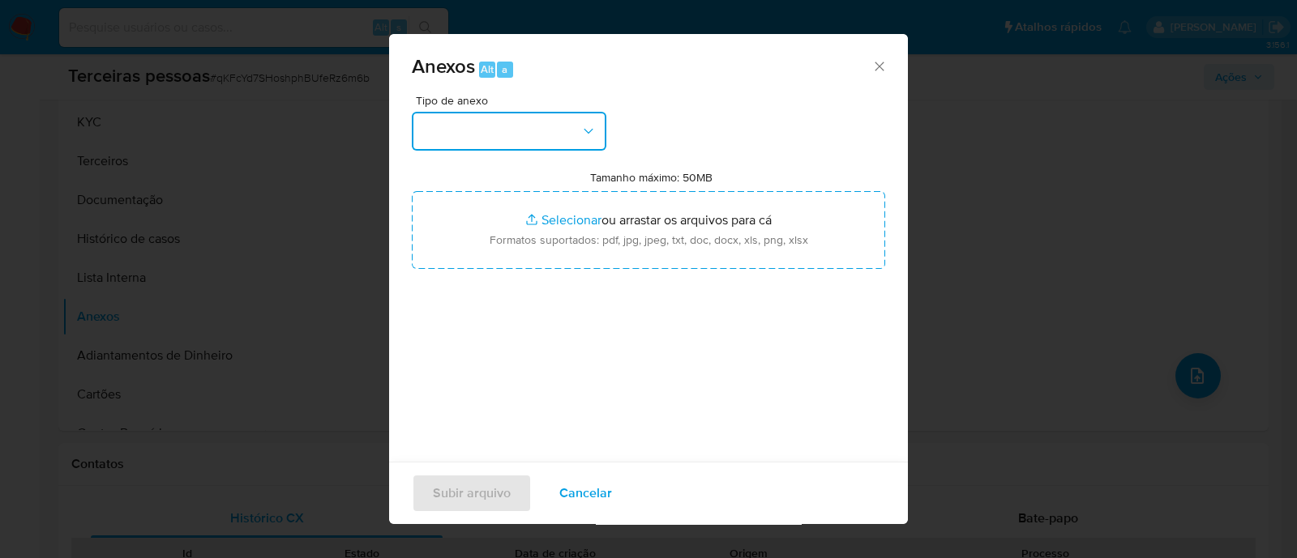
click at [571, 139] on button "button" at bounding box center [509, 131] width 195 height 39
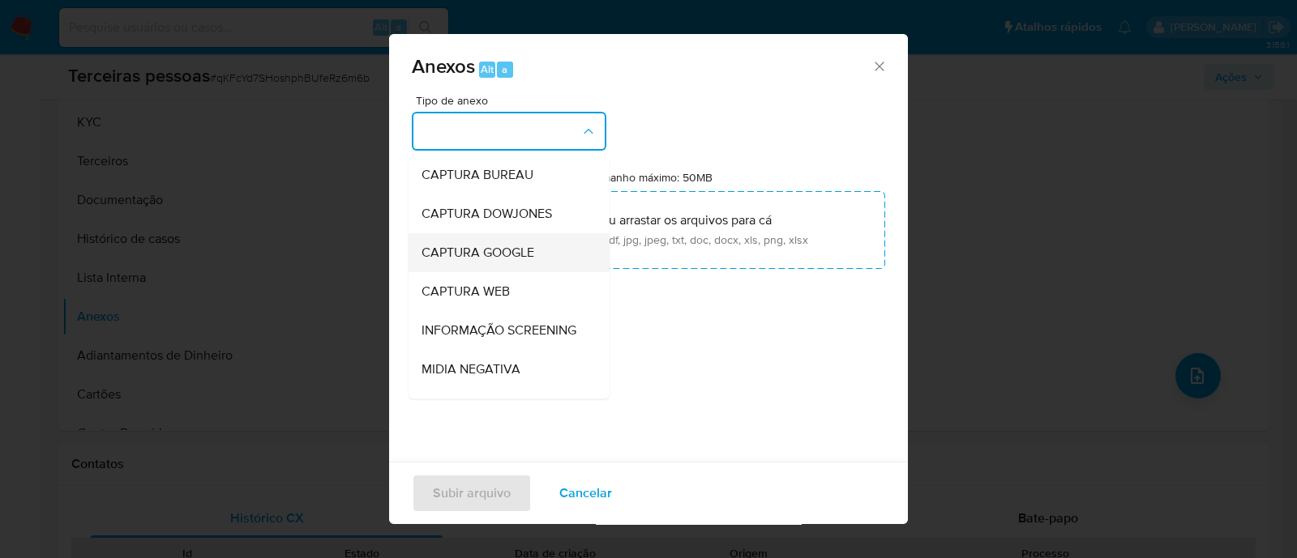
scroll to position [250, 0]
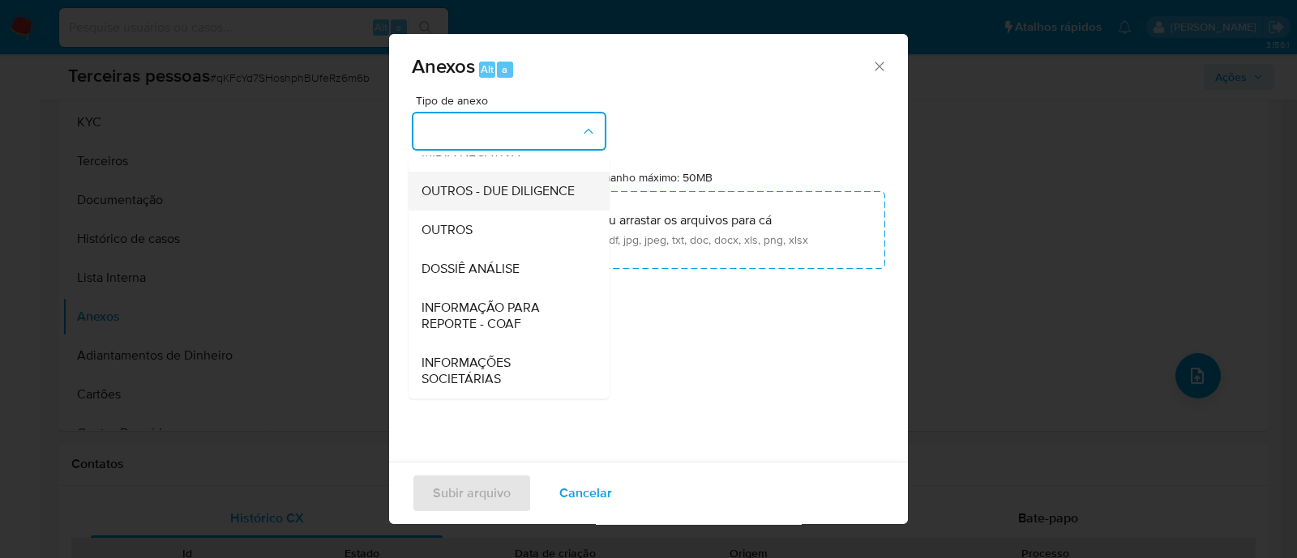
click at [490, 183] on span "OUTROS - DUE DILIGENCE" at bounding box center [497, 191] width 153 height 16
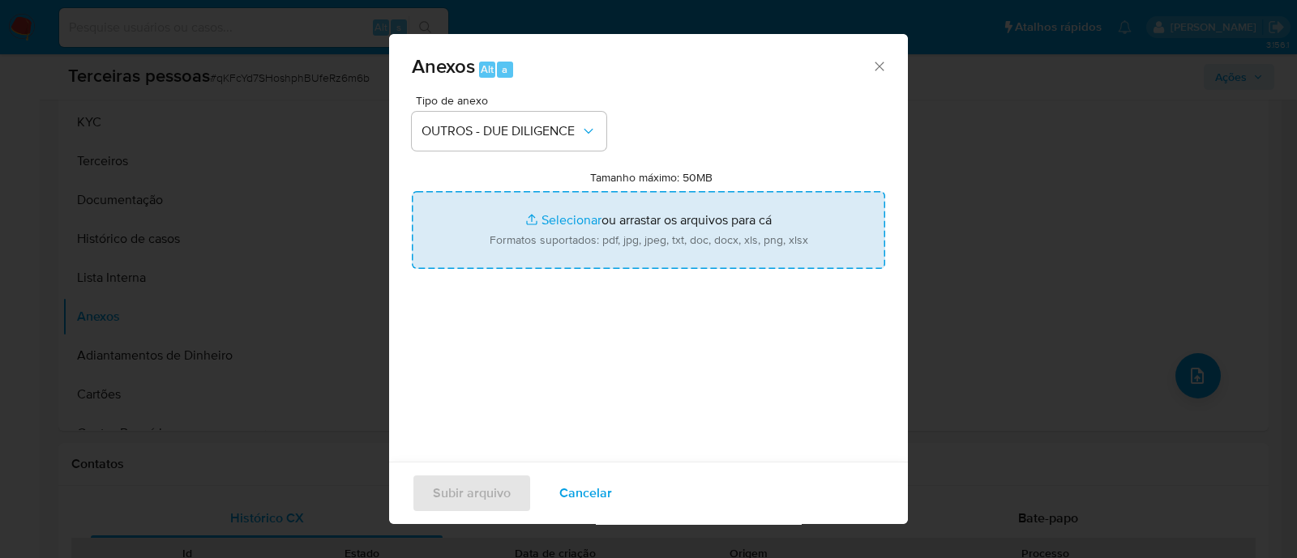
click at [656, 211] on input "Tamanho máximo: 50MB Selecionar arquivos" at bounding box center [648, 230] width 473 height 78
type input "C:\fakepath\Matriz de Risco - PORTAL MODA PRAIA LTDA.pdf"
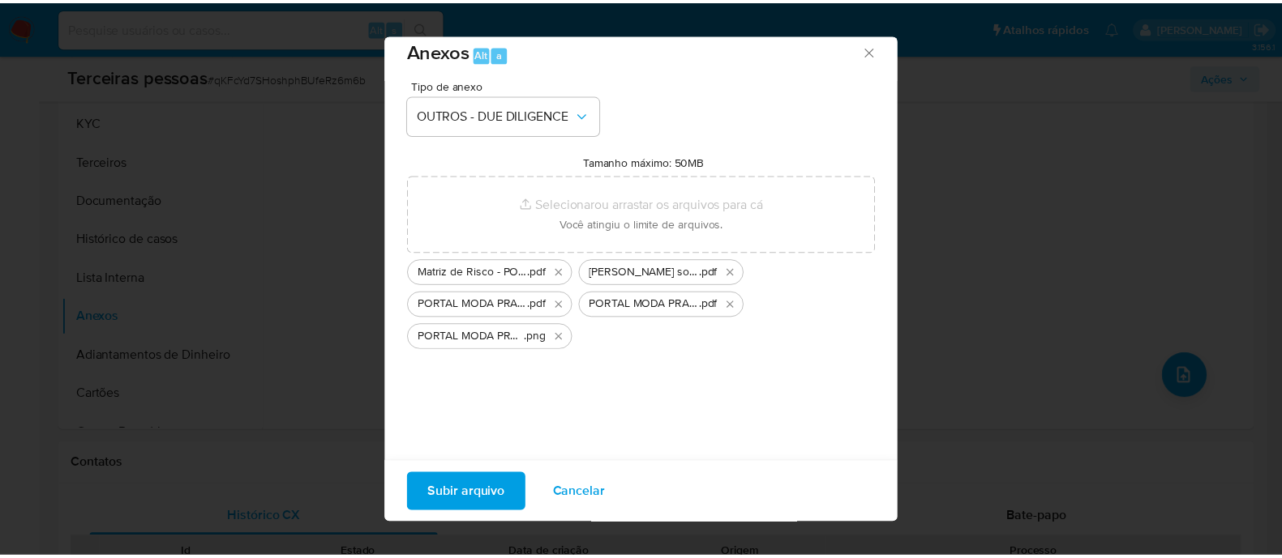
scroll to position [24, 0]
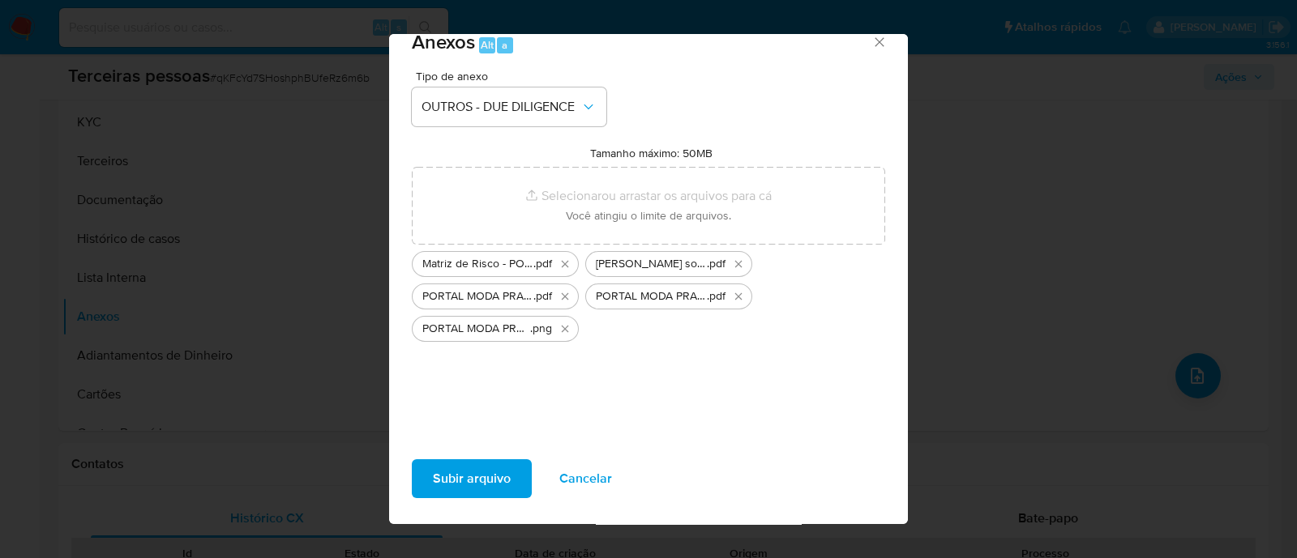
click at [496, 472] on span "Subir arquivo" at bounding box center [472, 479] width 78 height 36
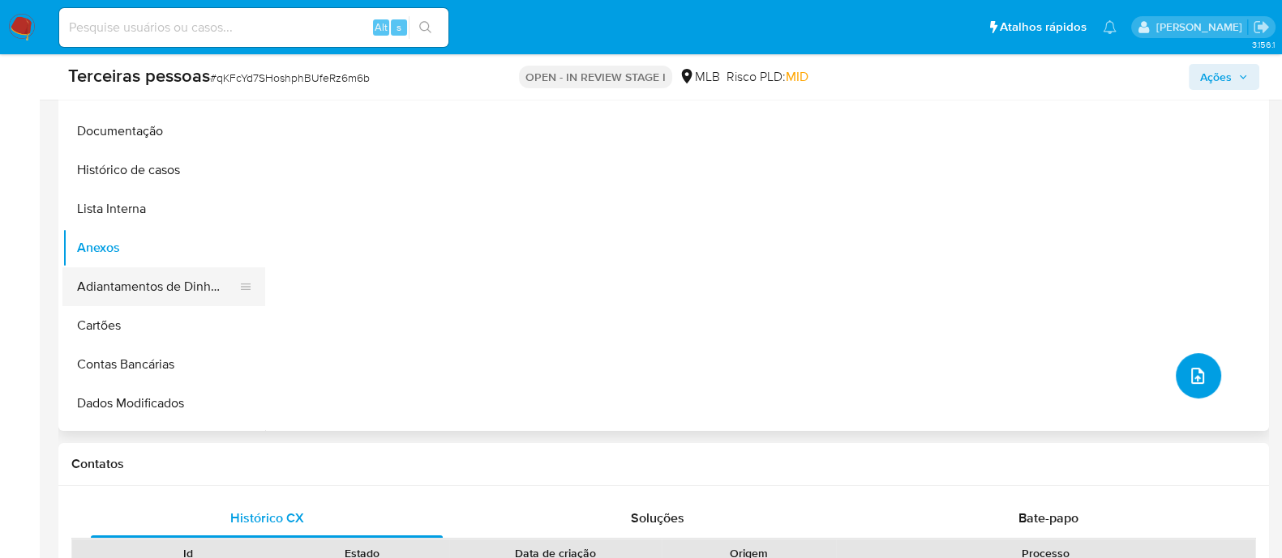
scroll to position [101, 0]
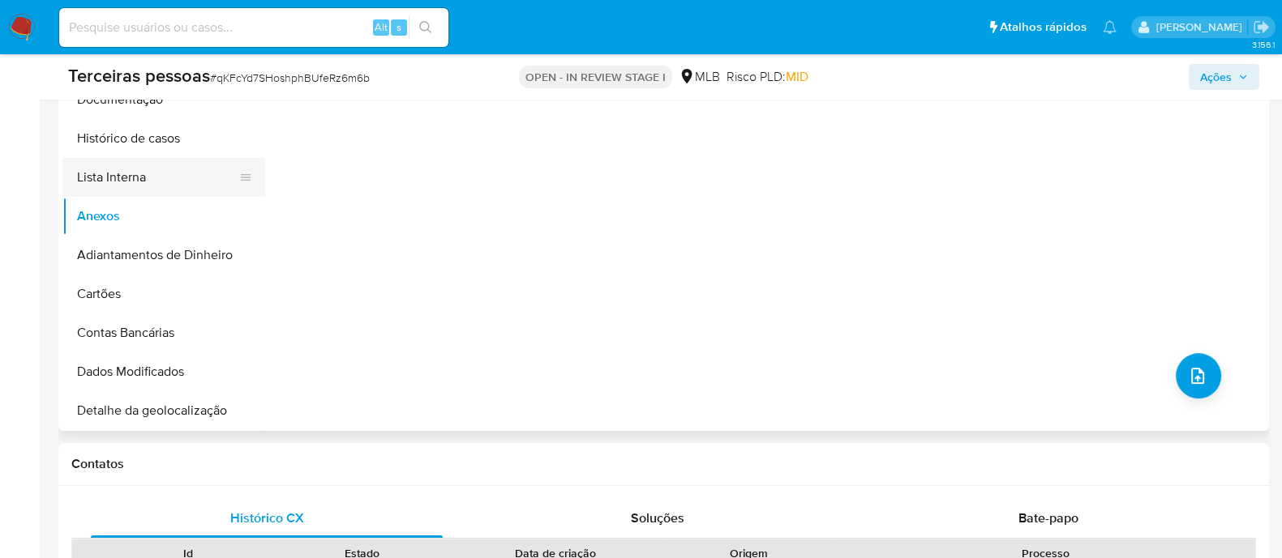
click at [123, 176] on button "Lista Interna" at bounding box center [157, 177] width 190 height 39
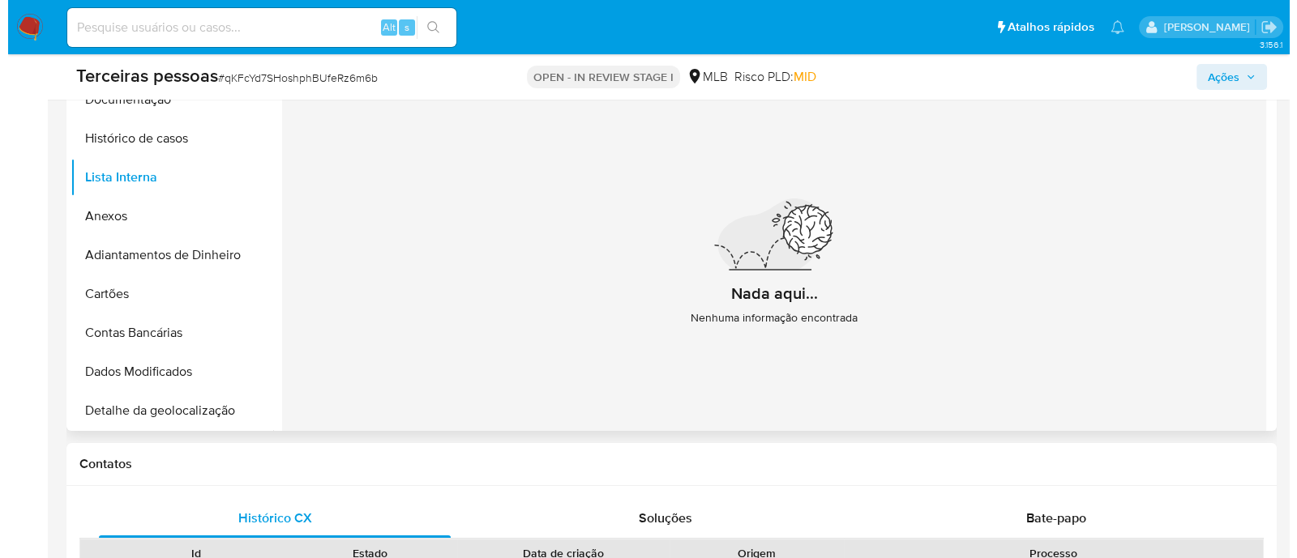
scroll to position [202, 0]
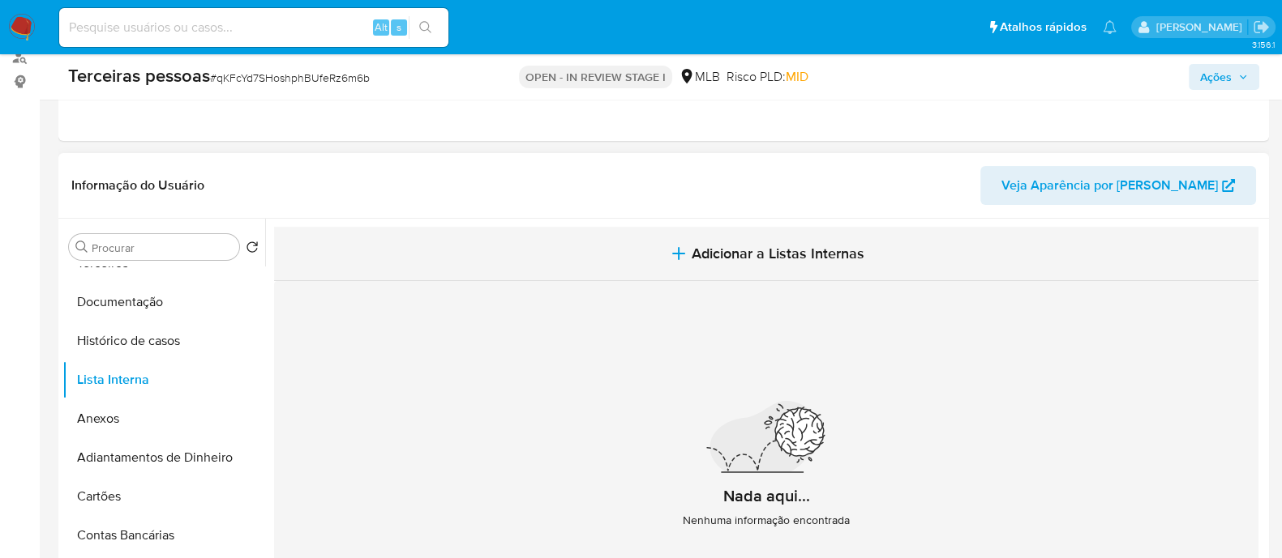
click at [800, 249] on span "Adicionar a Listas Internas" at bounding box center [777, 254] width 173 height 18
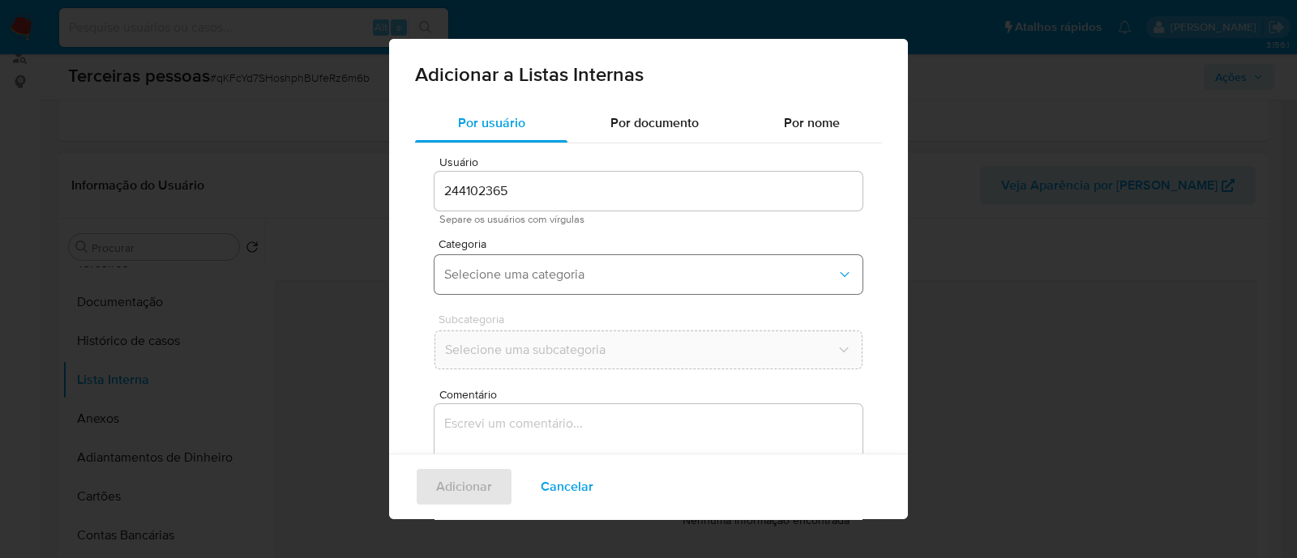
click at [717, 291] on button "Selecione uma categoria" at bounding box center [648, 274] width 428 height 39
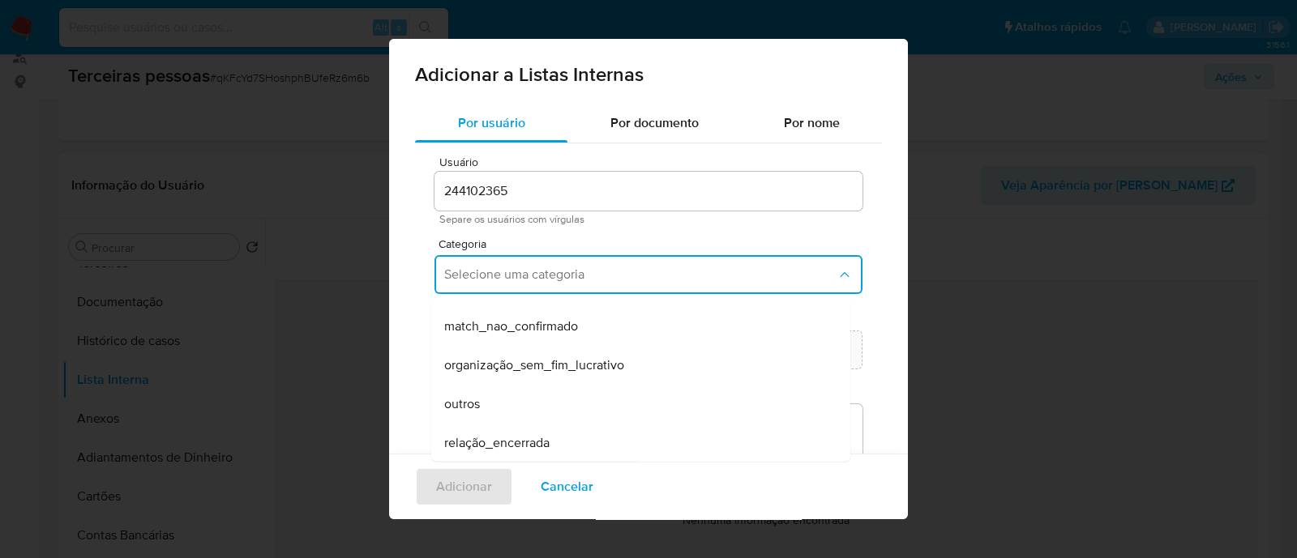
scroll to position [421, 0]
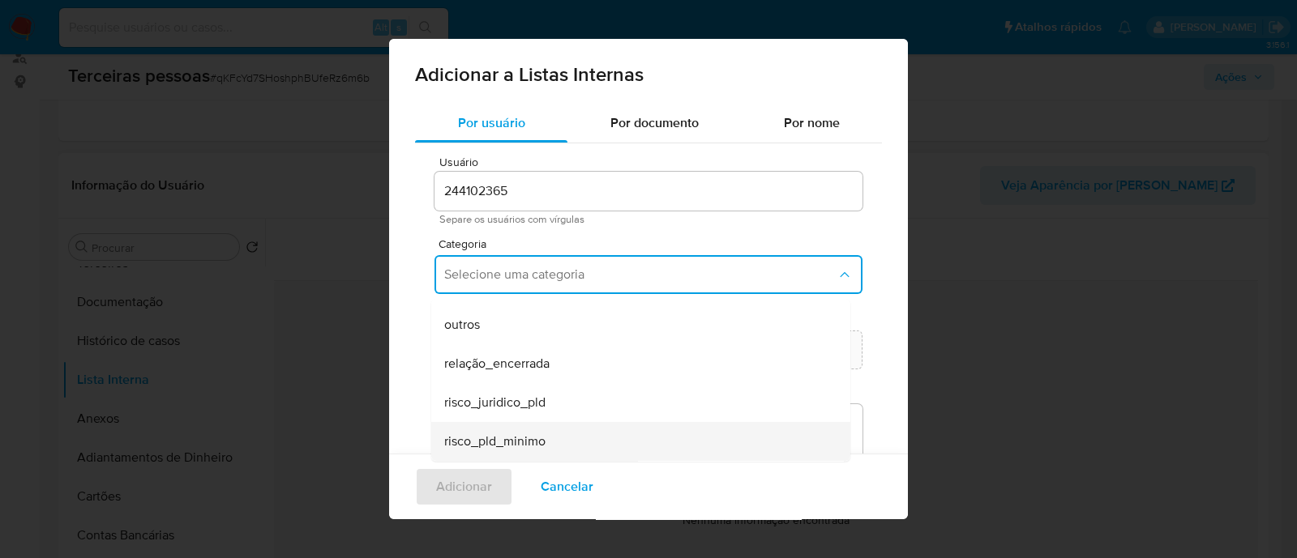
click at [551, 440] on div "risco_pld_minimo" at bounding box center [635, 441] width 383 height 39
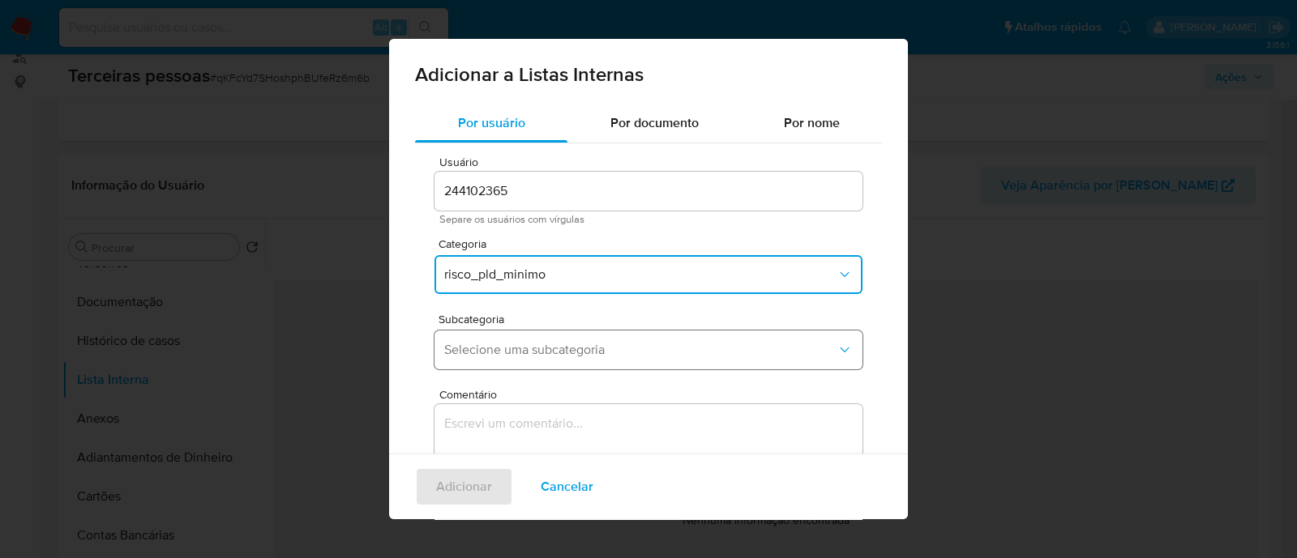
click at [591, 347] on span "Selecione uma subcategoria" at bounding box center [640, 350] width 392 height 16
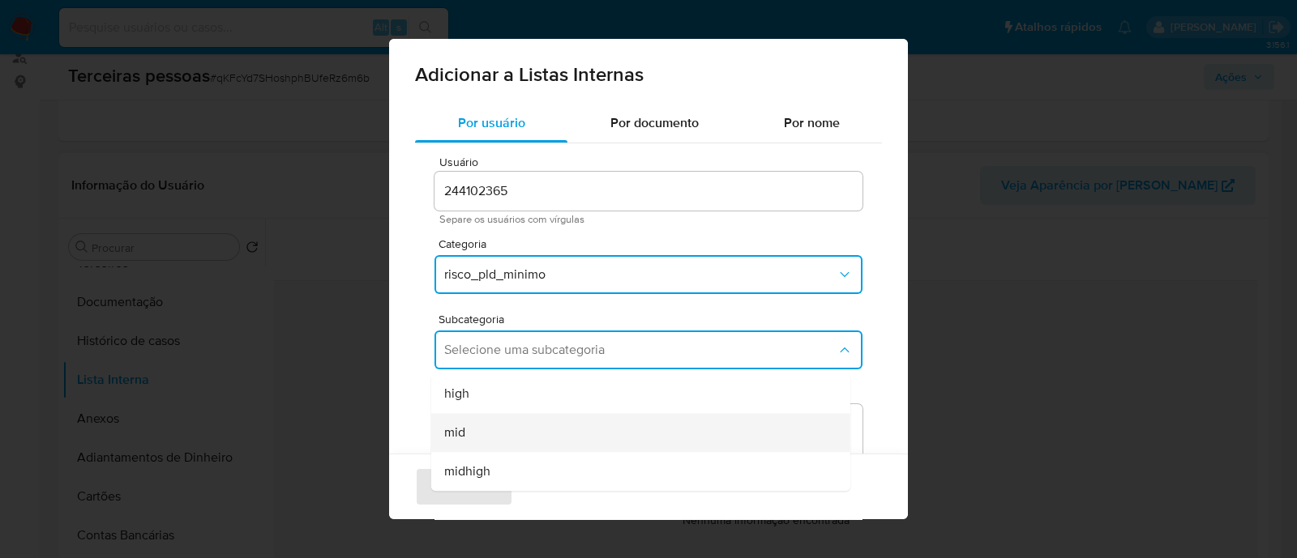
click at [563, 439] on div "mid" at bounding box center [635, 432] width 383 height 39
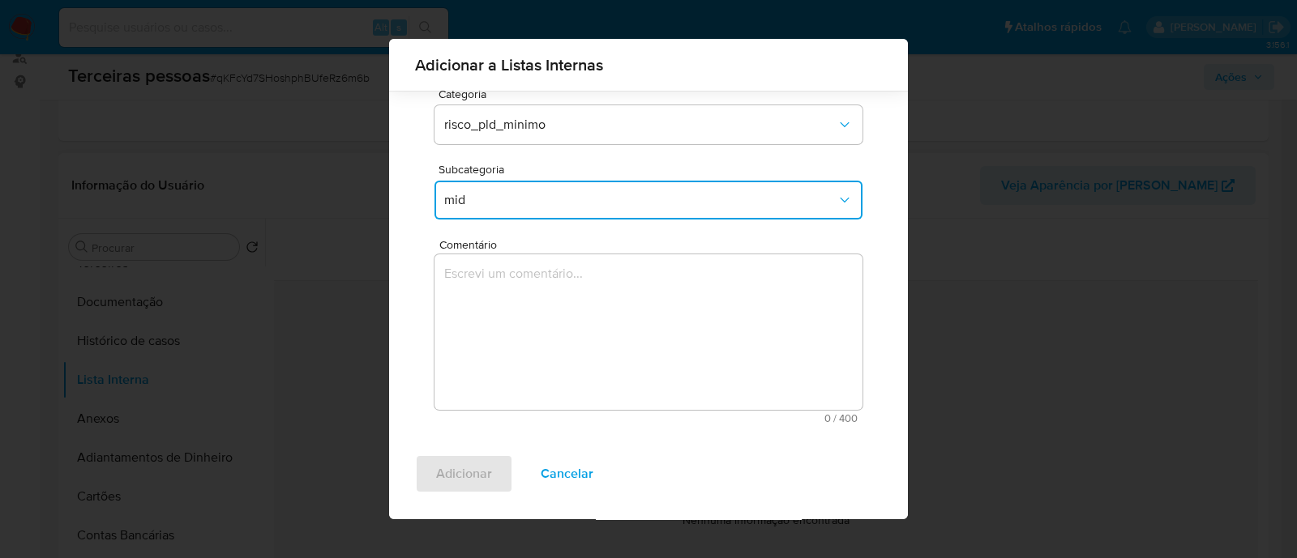
scroll to position [138, 0]
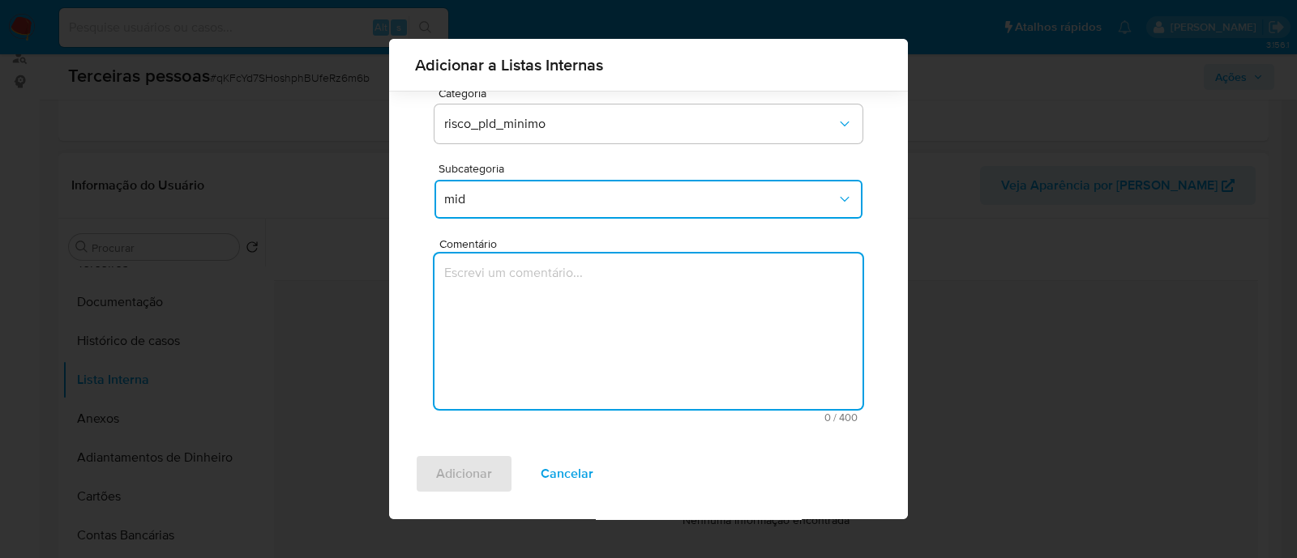
click at [577, 336] on textarea "Comentário" at bounding box center [648, 332] width 428 height 156
type textarea "Conforme Risco PLD"
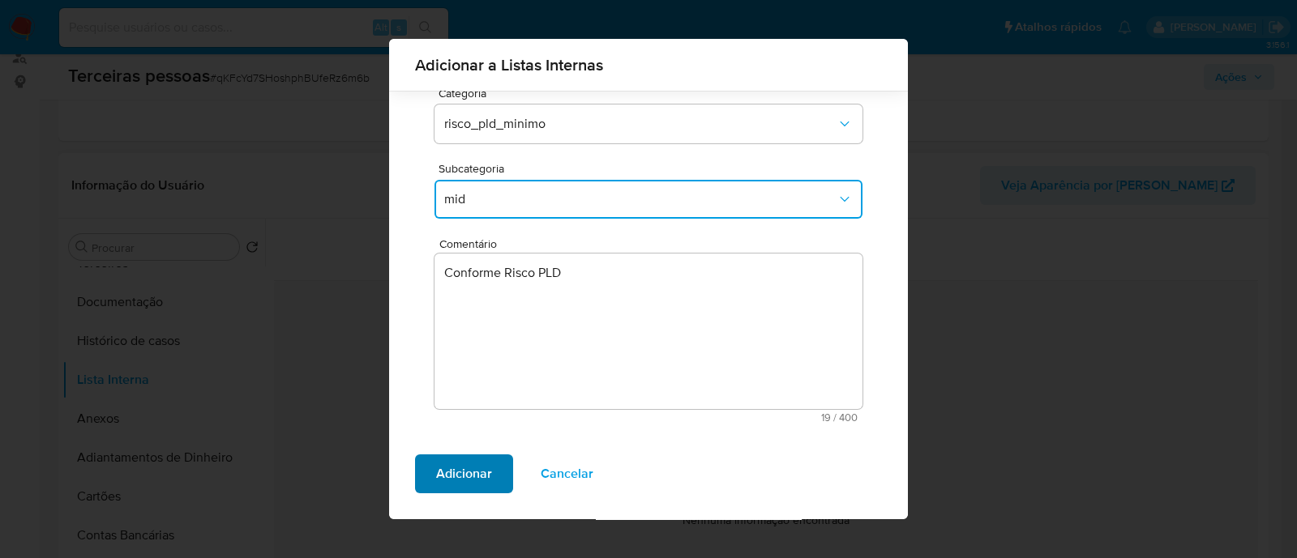
click at [488, 470] on span "Adicionar" at bounding box center [464, 474] width 56 height 36
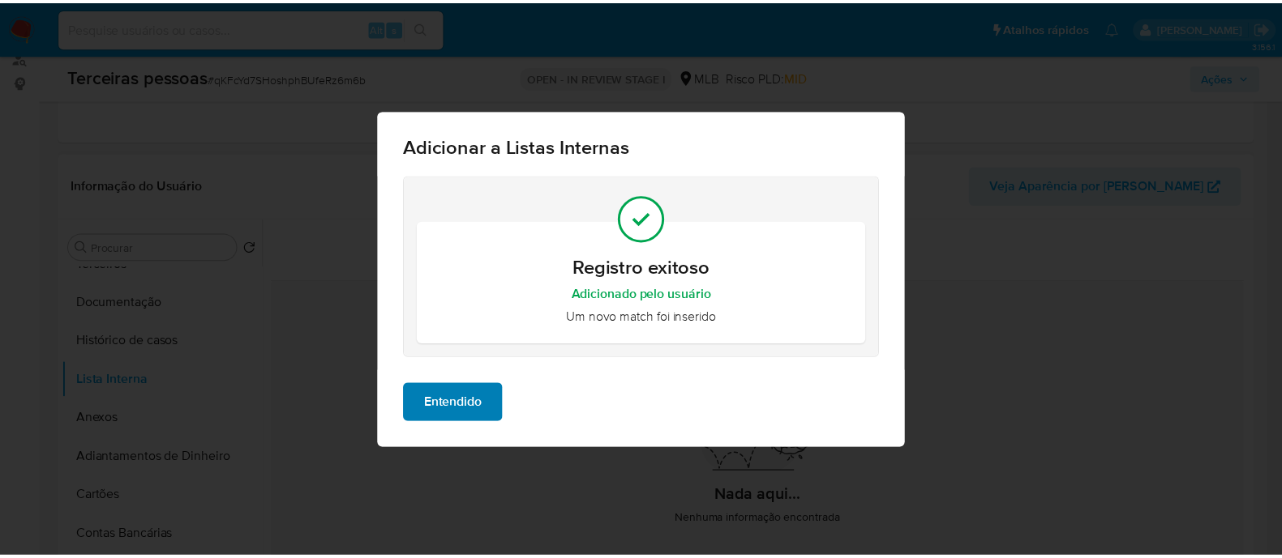
scroll to position [0, 0]
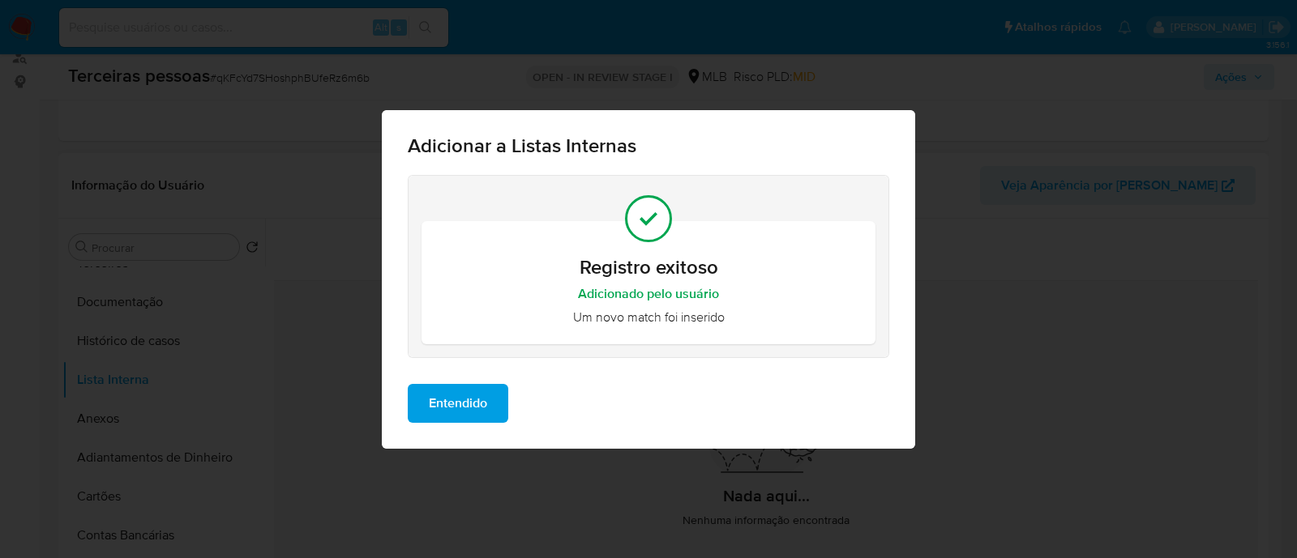
click at [470, 416] on span "Entendido" at bounding box center [458, 404] width 58 height 36
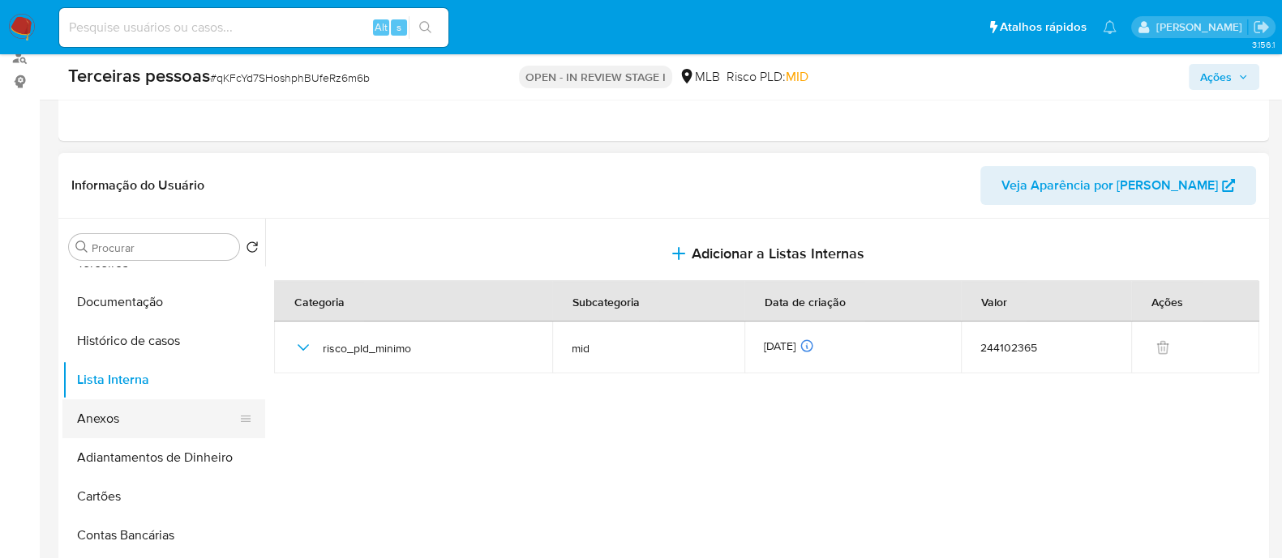
click at [135, 417] on button "Anexos" at bounding box center [157, 419] width 190 height 39
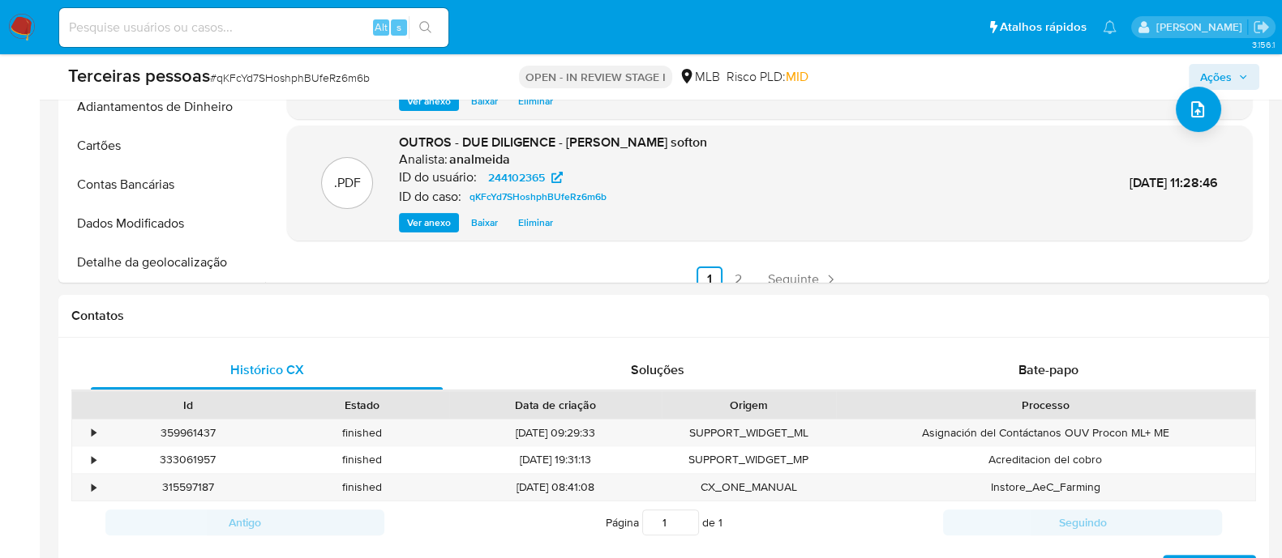
scroll to position [136, 0]
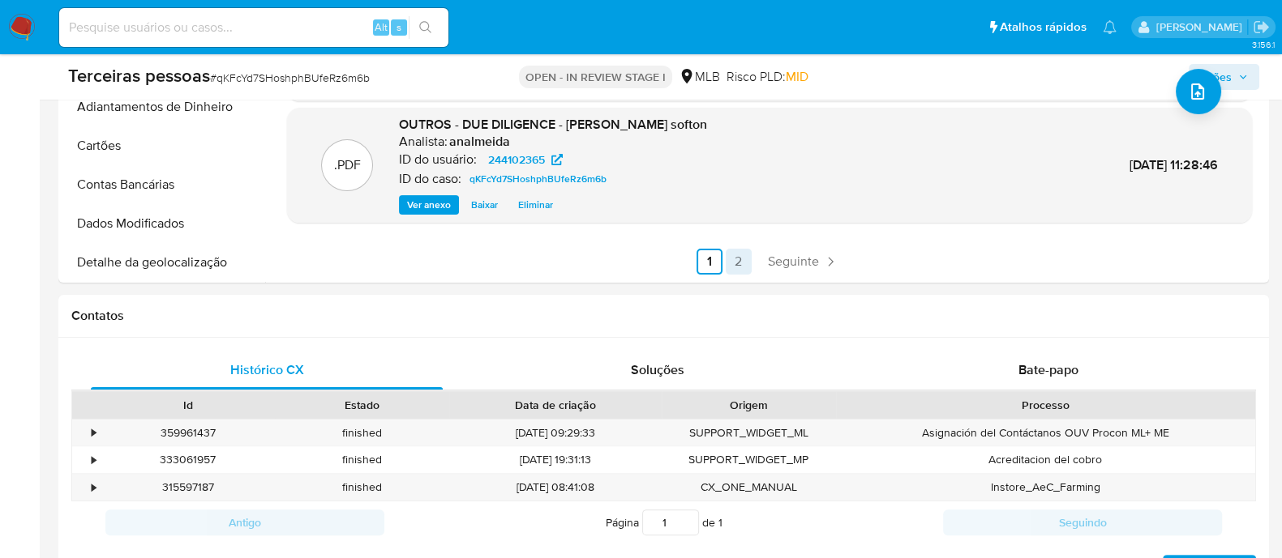
click at [727, 268] on link "2" at bounding box center [738, 262] width 26 height 26
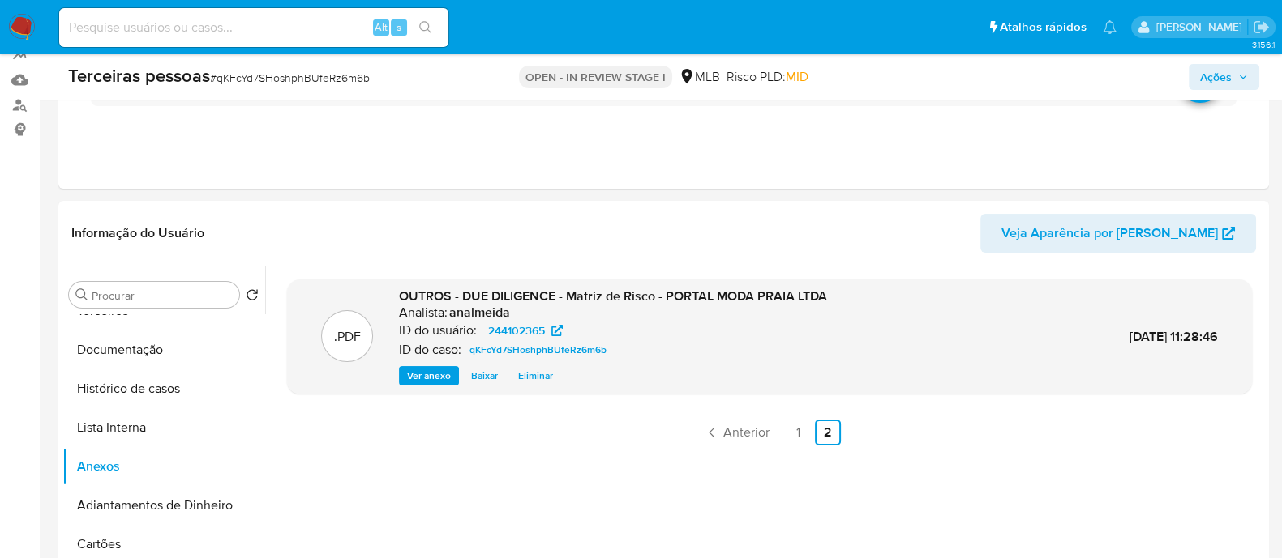
scroll to position [125, 0]
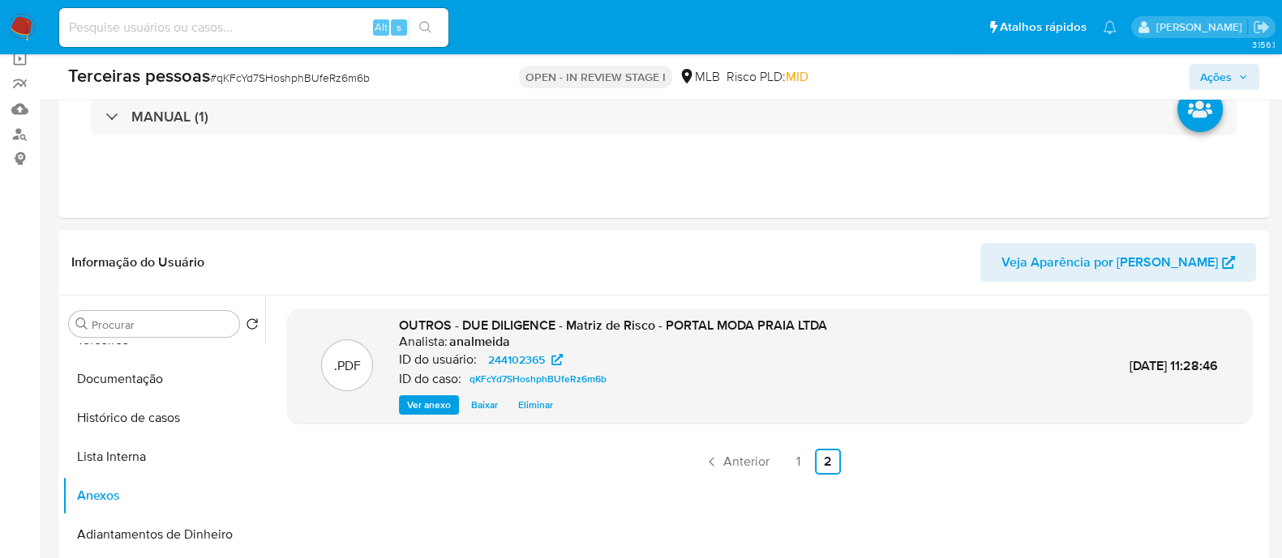
click at [1240, 85] on span "Ações" at bounding box center [1224, 77] width 48 height 23
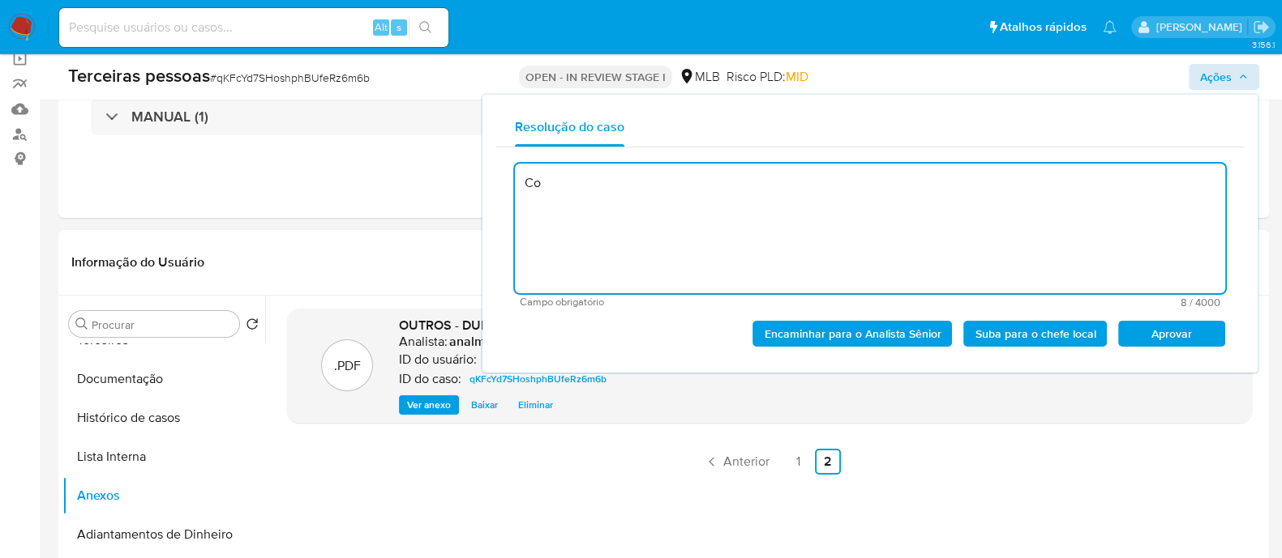
type textarea "C"
click at [516, 190] on textarea "Nenhum desabono identificado." at bounding box center [870, 229] width 710 height 130
click at [1188, 342] on span "Aprovar" at bounding box center [1171, 334] width 84 height 23
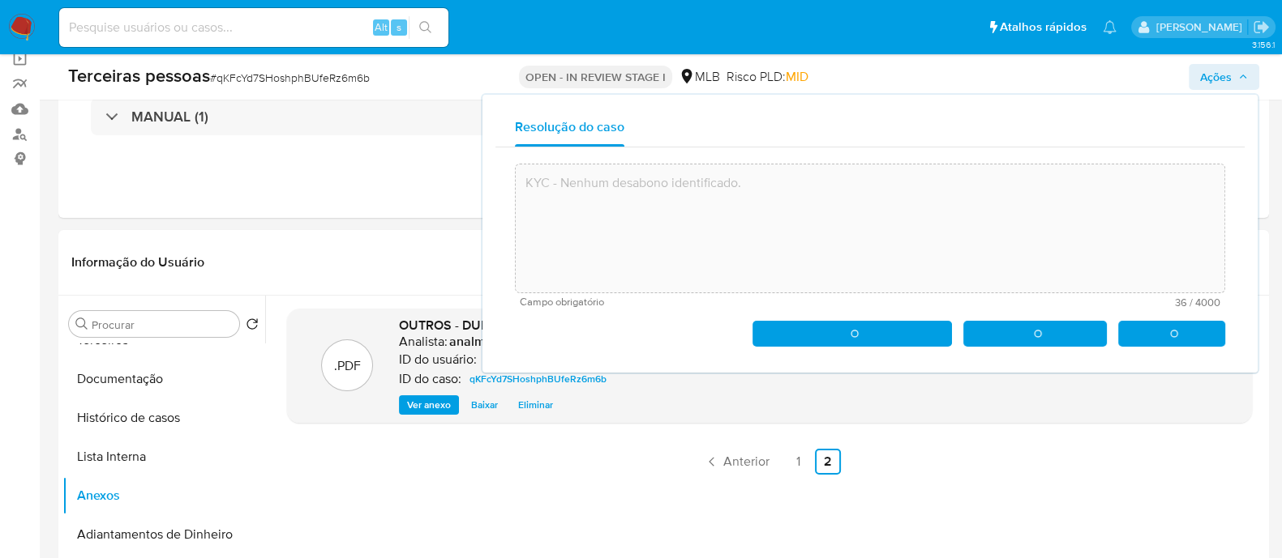
type textarea "KYC - Nenhum desabono identificado."
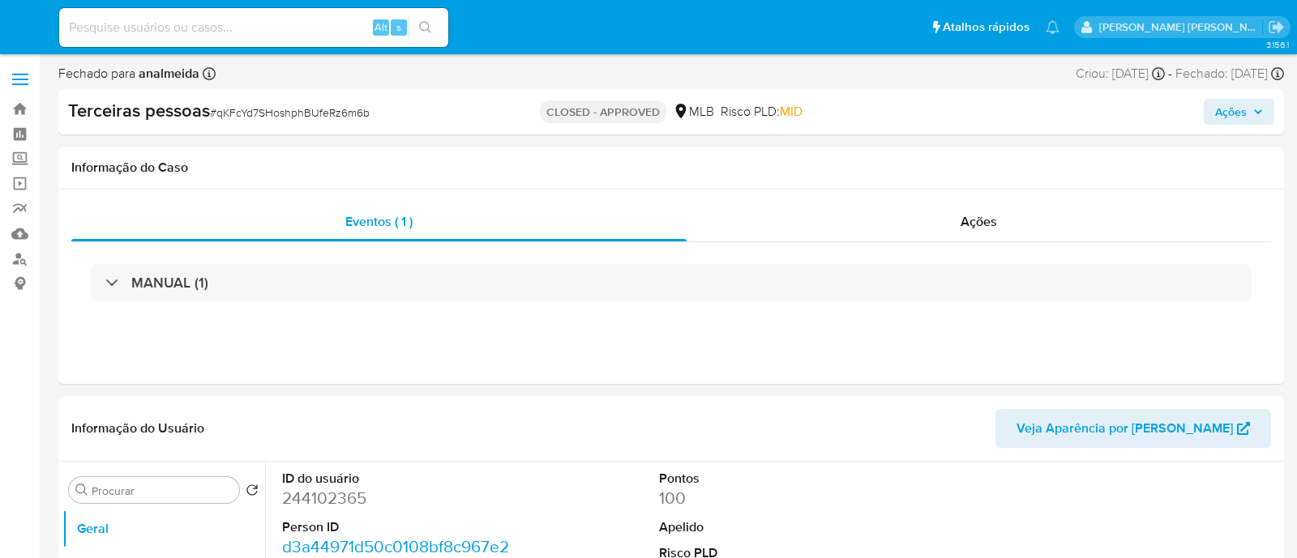
select select "10"
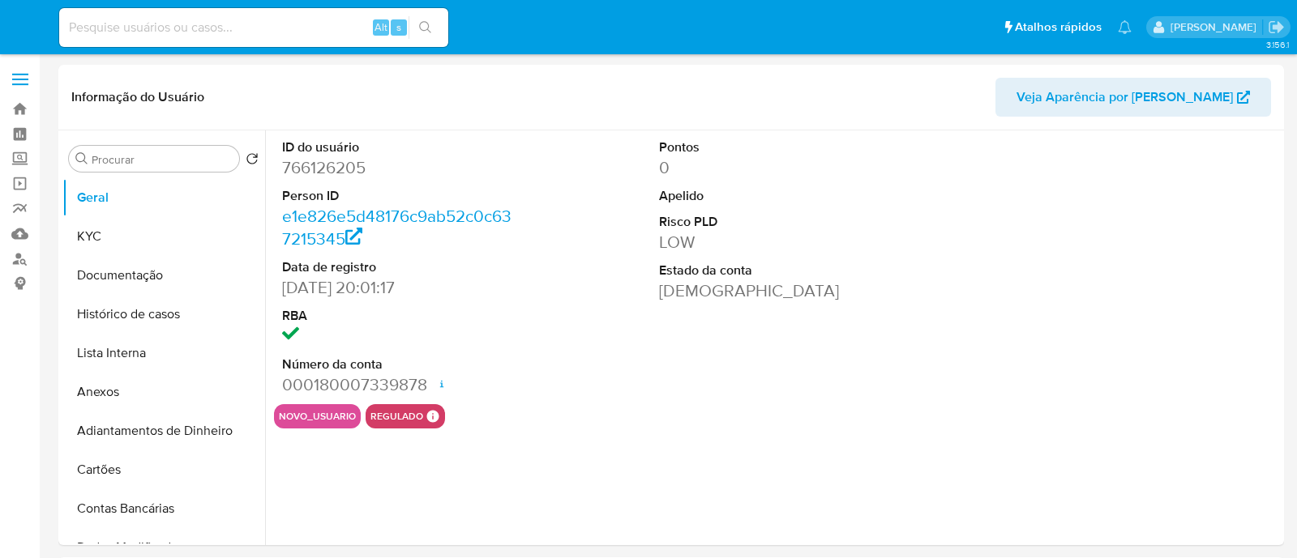
select select "10"
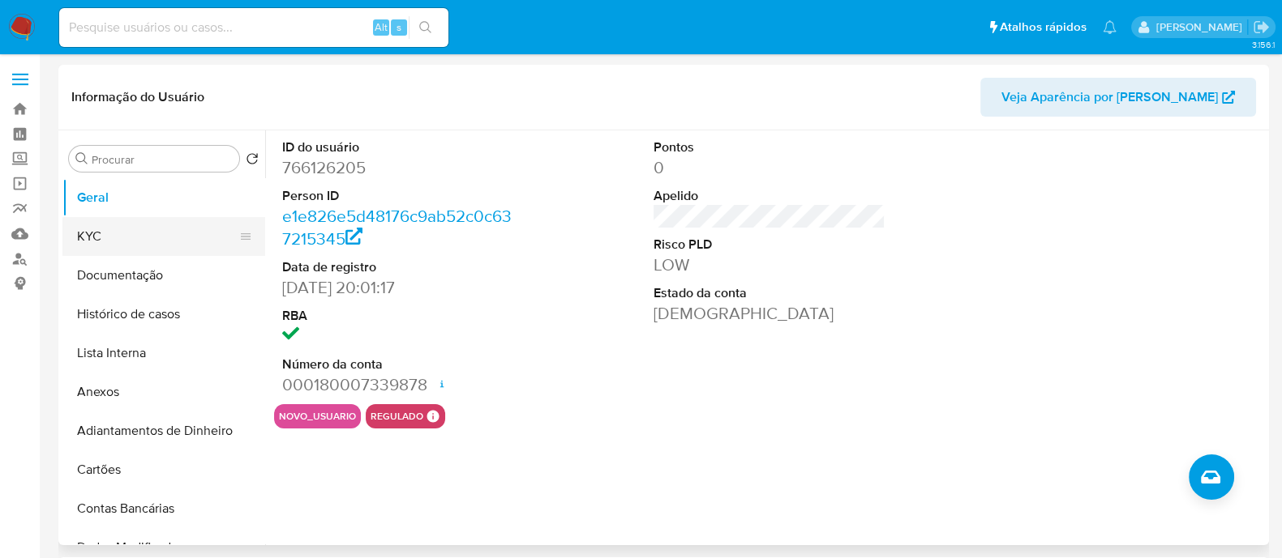
click at [132, 228] on button "KYC" at bounding box center [157, 236] width 190 height 39
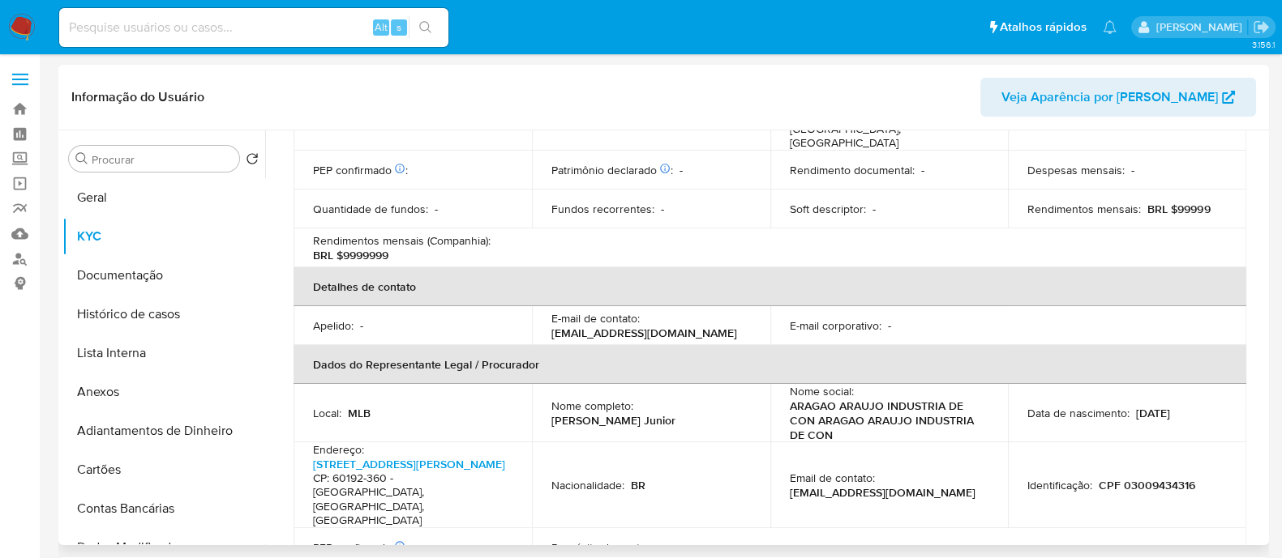
scroll to position [709, 0]
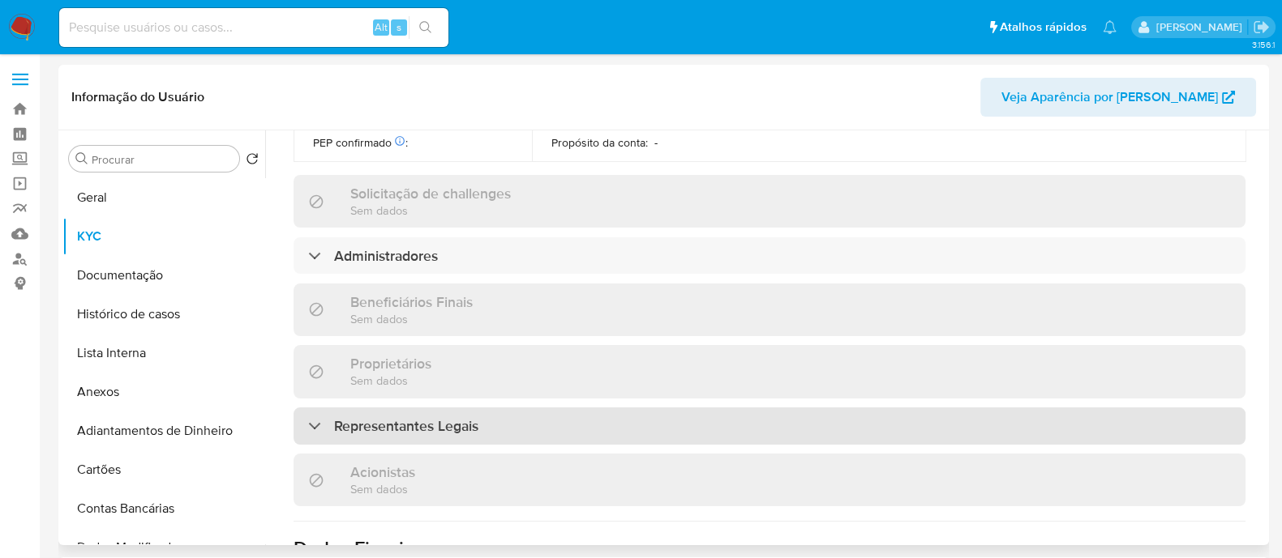
click at [481, 408] on div "Representantes Legais" at bounding box center [769, 426] width 952 height 37
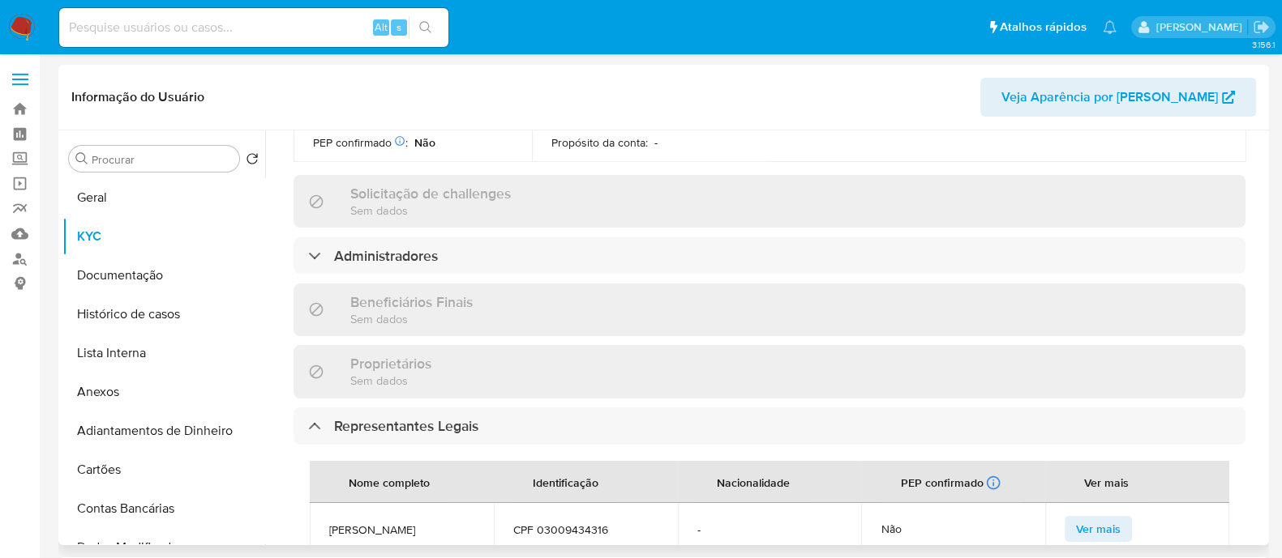
scroll to position [608, 0]
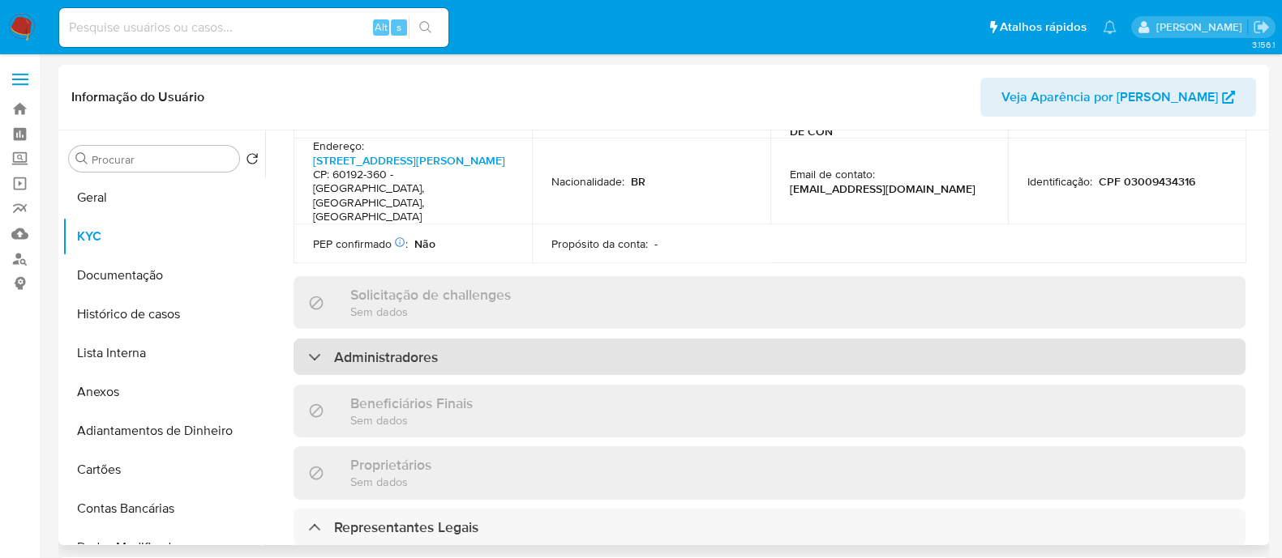
click at [405, 349] on h3 "Administradores" at bounding box center [386, 358] width 104 height 18
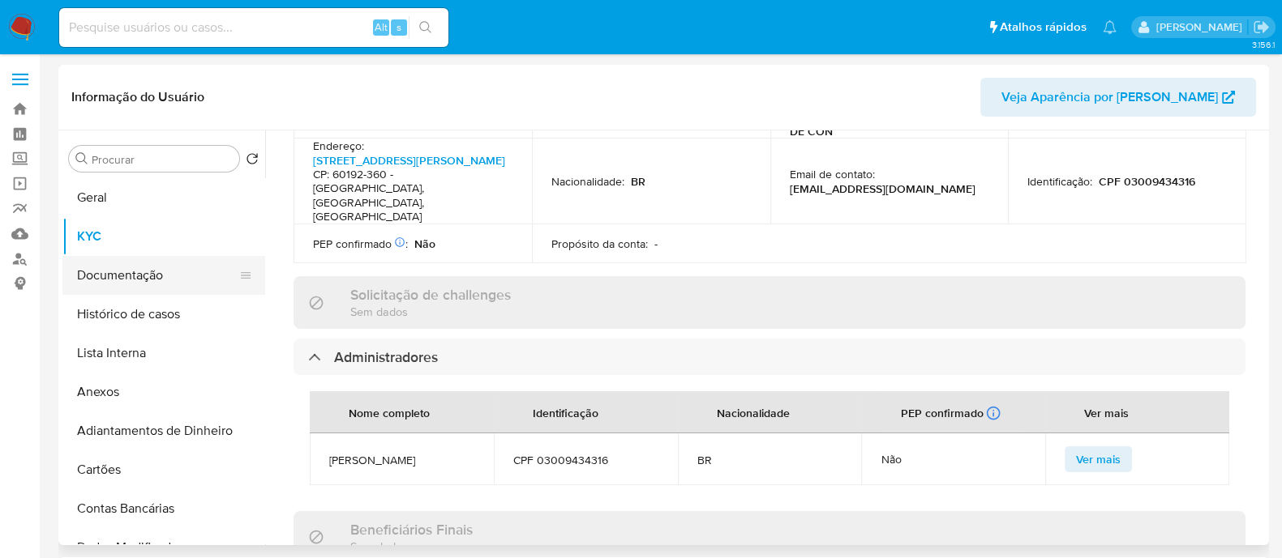
click at [115, 275] on button "Documentação" at bounding box center [157, 275] width 190 height 39
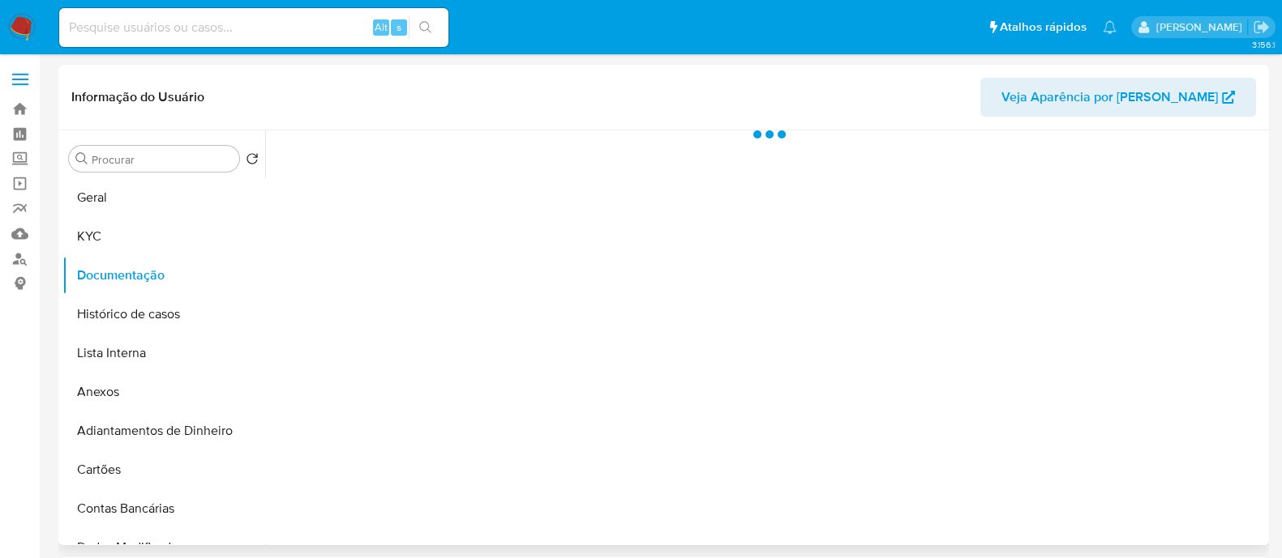
scroll to position [0, 0]
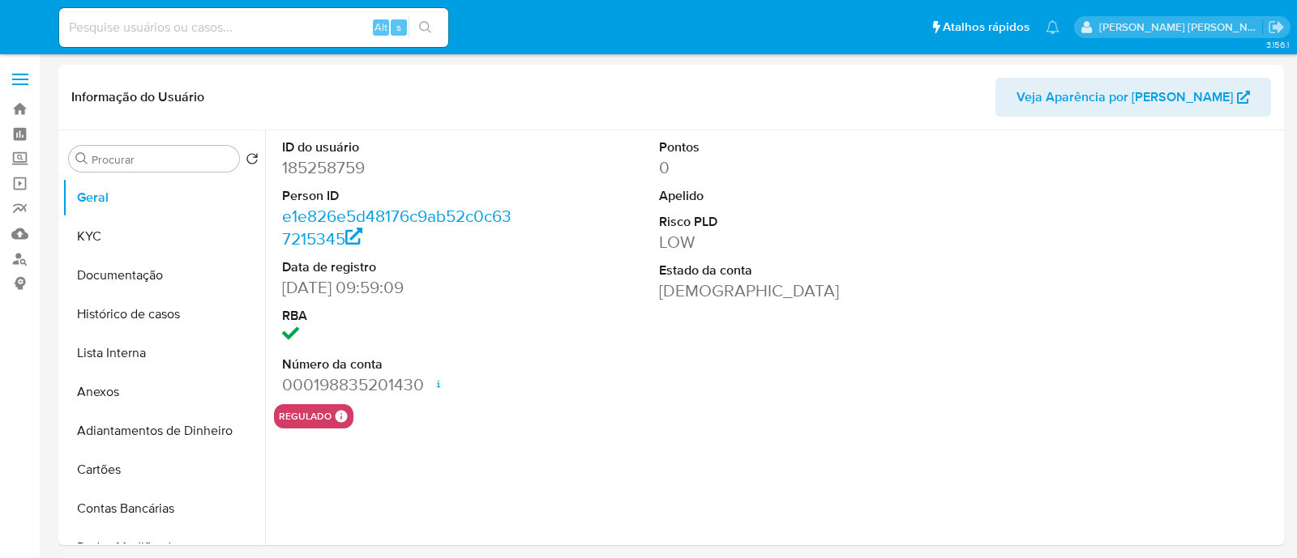
select select "10"
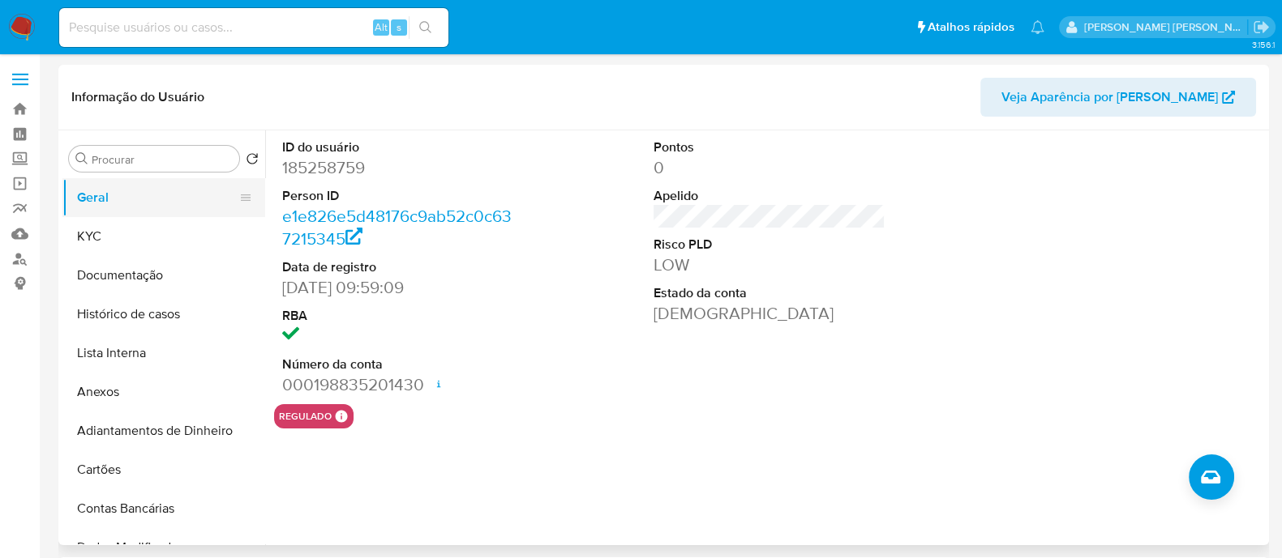
click at [162, 206] on button "Geral" at bounding box center [157, 197] width 190 height 39
click at [156, 240] on button "KYC" at bounding box center [157, 236] width 190 height 39
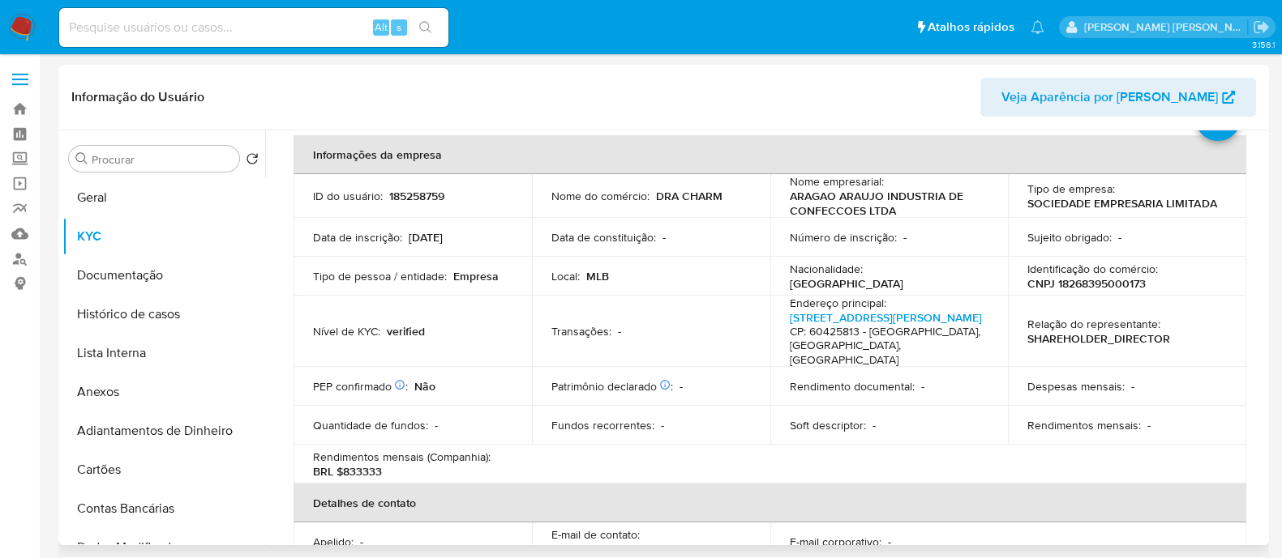
scroll to position [101, 0]
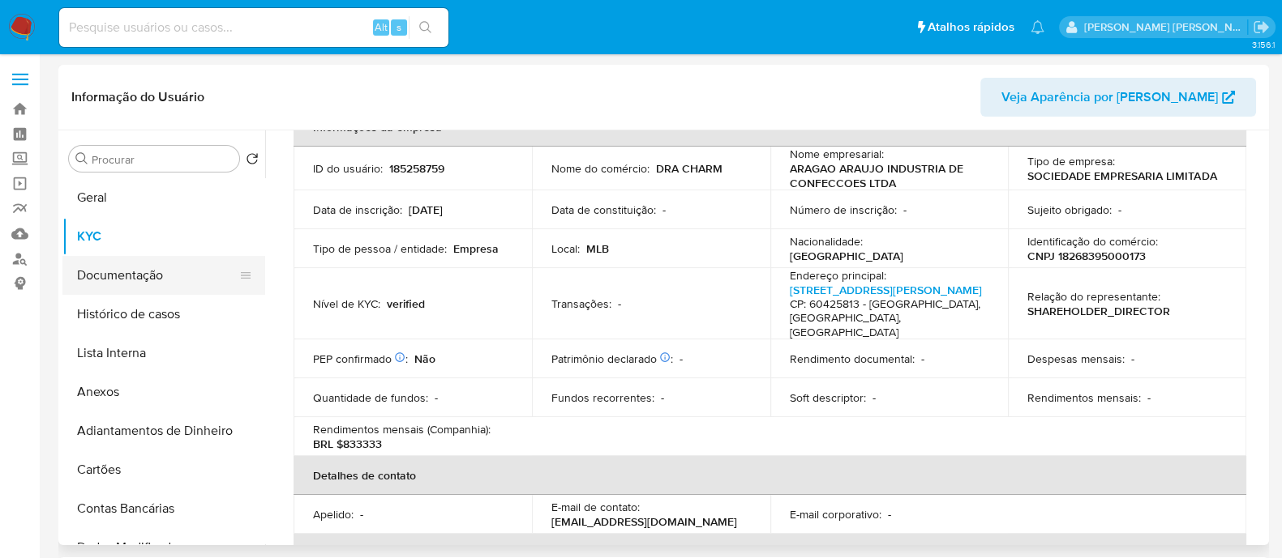
click at [178, 268] on button "Documentação" at bounding box center [157, 275] width 190 height 39
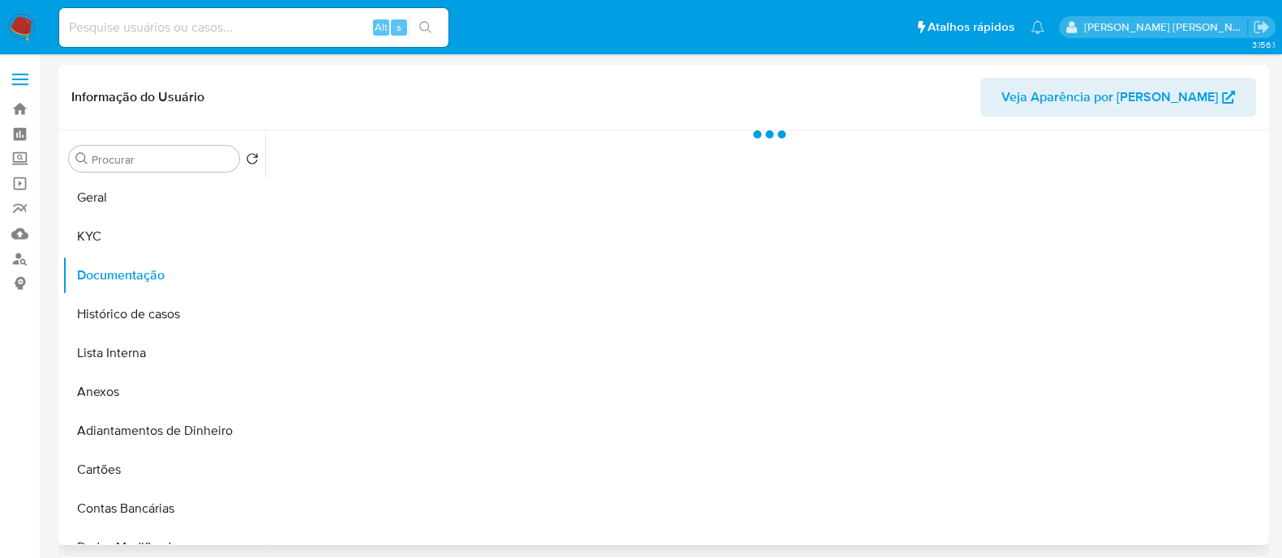
scroll to position [0, 0]
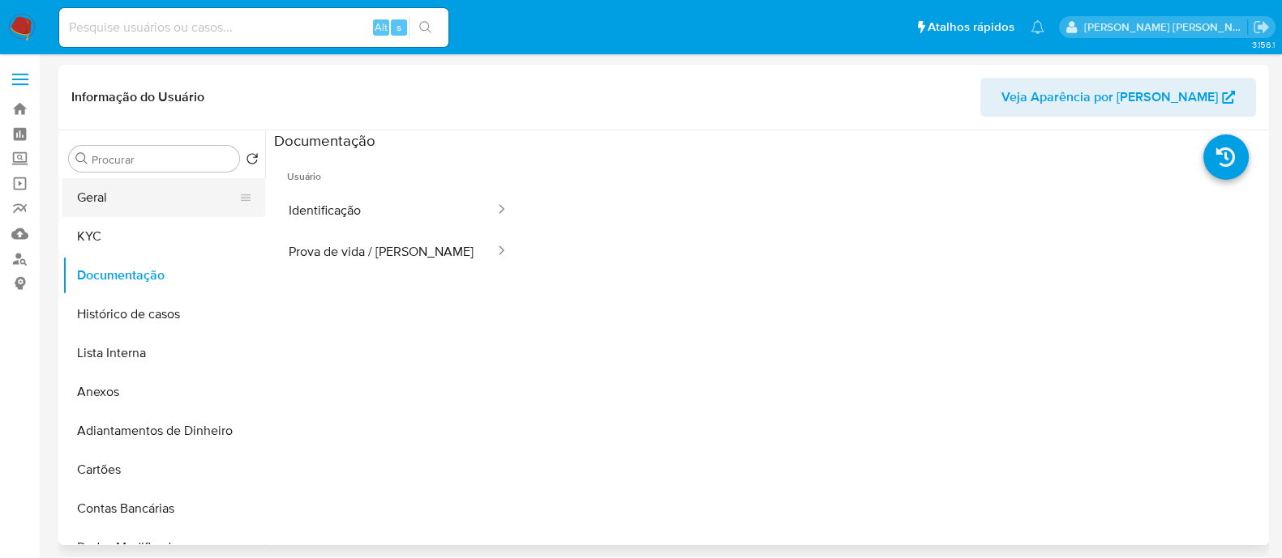
click at [184, 199] on button "Geral" at bounding box center [157, 197] width 190 height 39
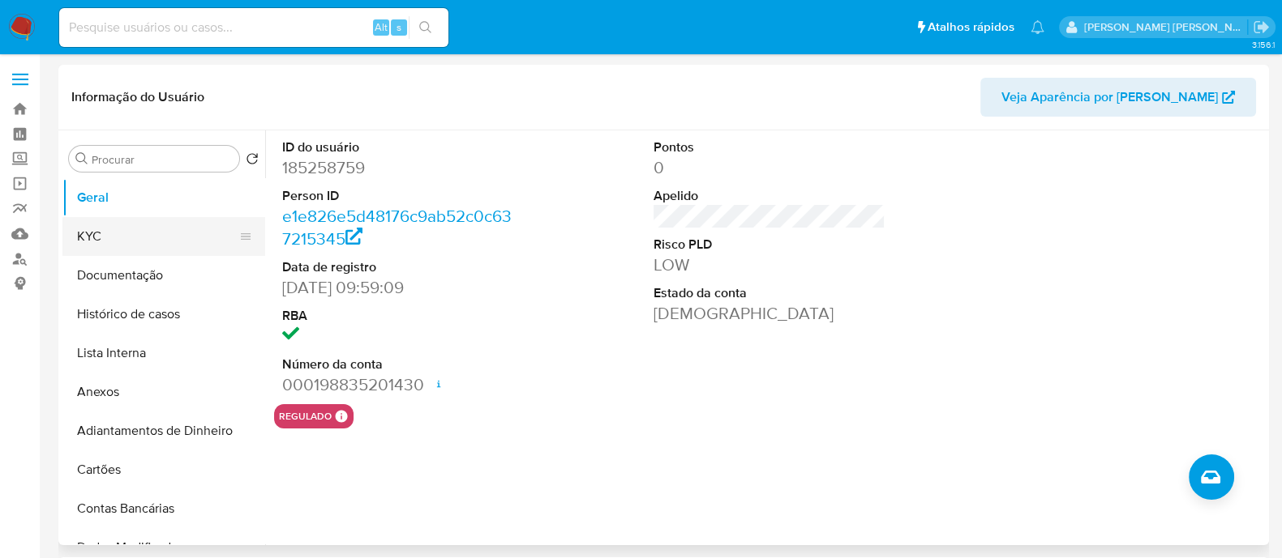
click at [105, 230] on button "KYC" at bounding box center [157, 236] width 190 height 39
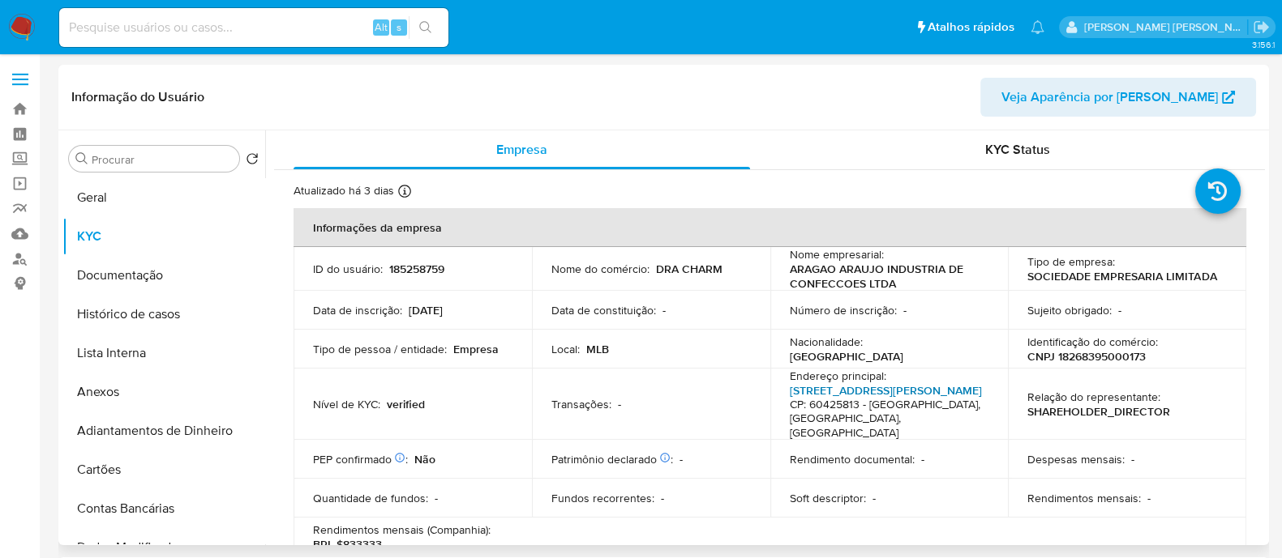
click at [868, 393] on link "Avenida João Pessoa 4085, Damas" at bounding box center [885, 391] width 192 height 16
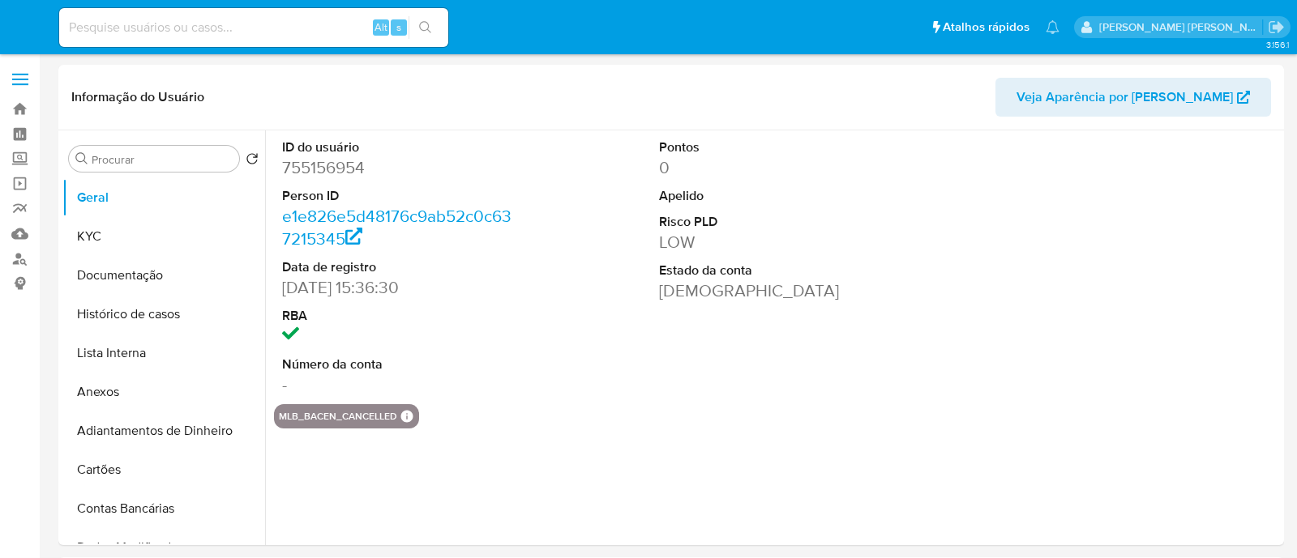
select select "10"
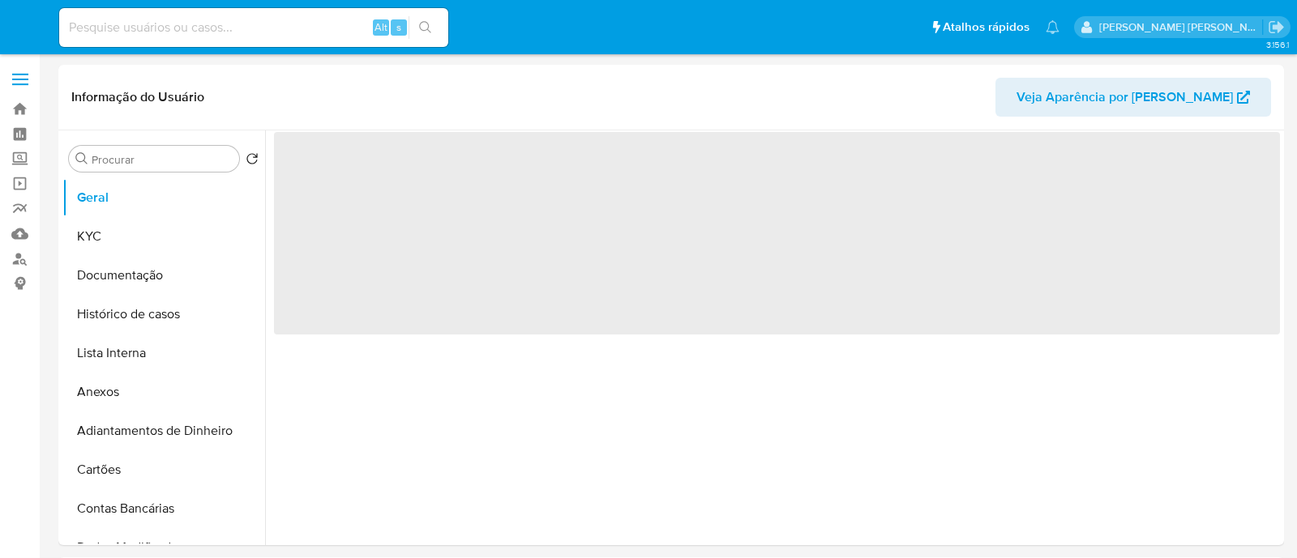
select select "10"
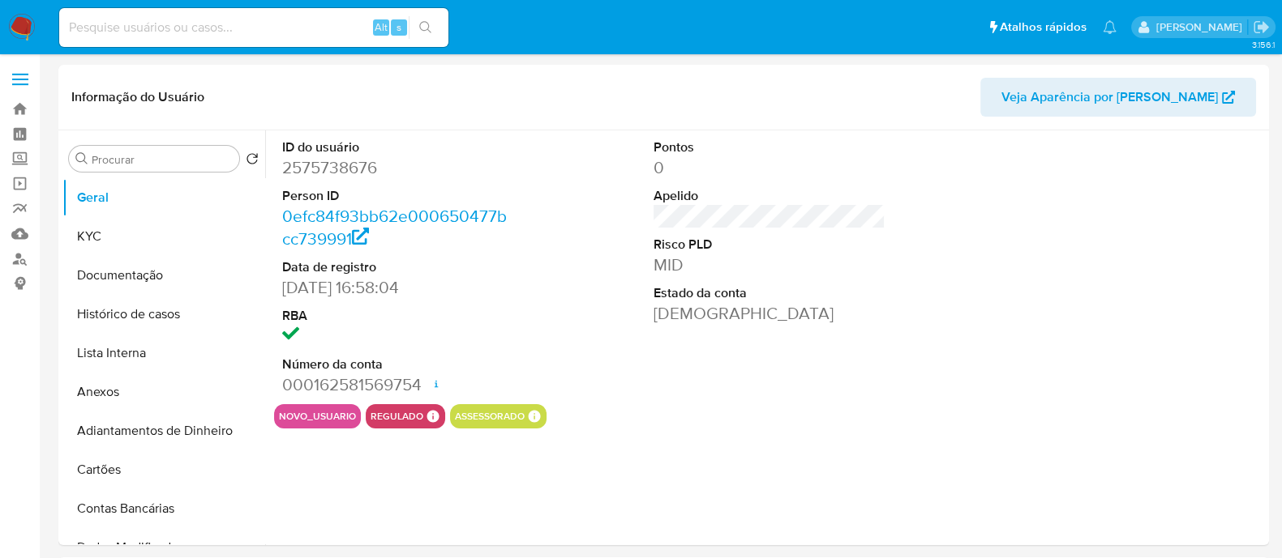
select select "10"
drag, startPoint x: 128, startPoint y: 231, endPoint x: 138, endPoint y: 233, distance: 9.9
click at [128, 231] on button "KYC" at bounding box center [157, 236] width 190 height 39
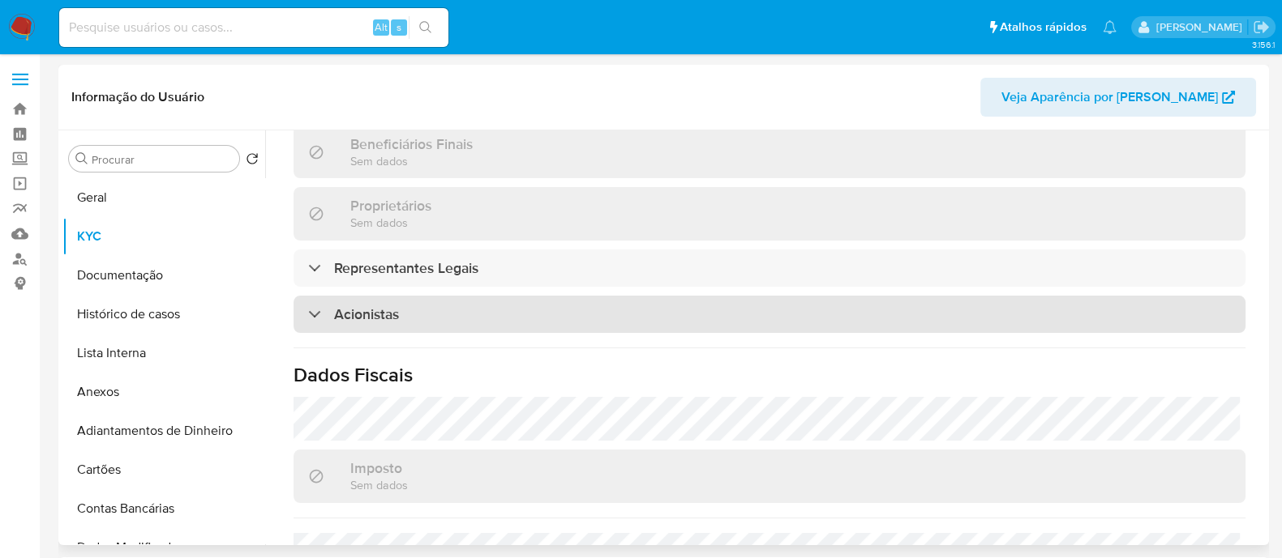
scroll to position [841, 0]
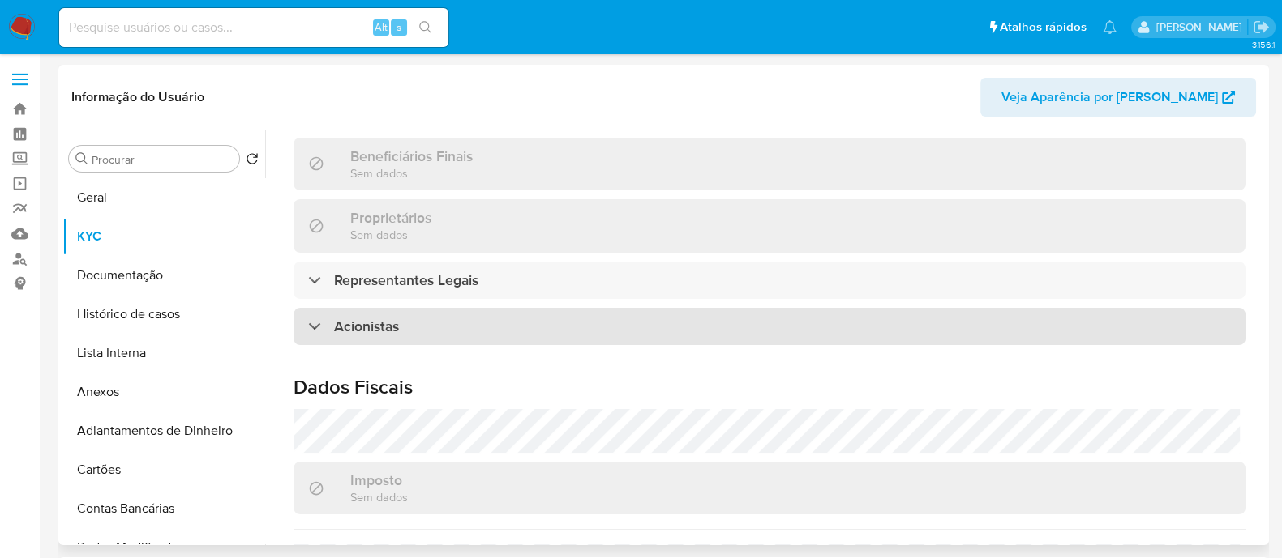
click at [511, 321] on div "Acionistas" at bounding box center [769, 326] width 952 height 37
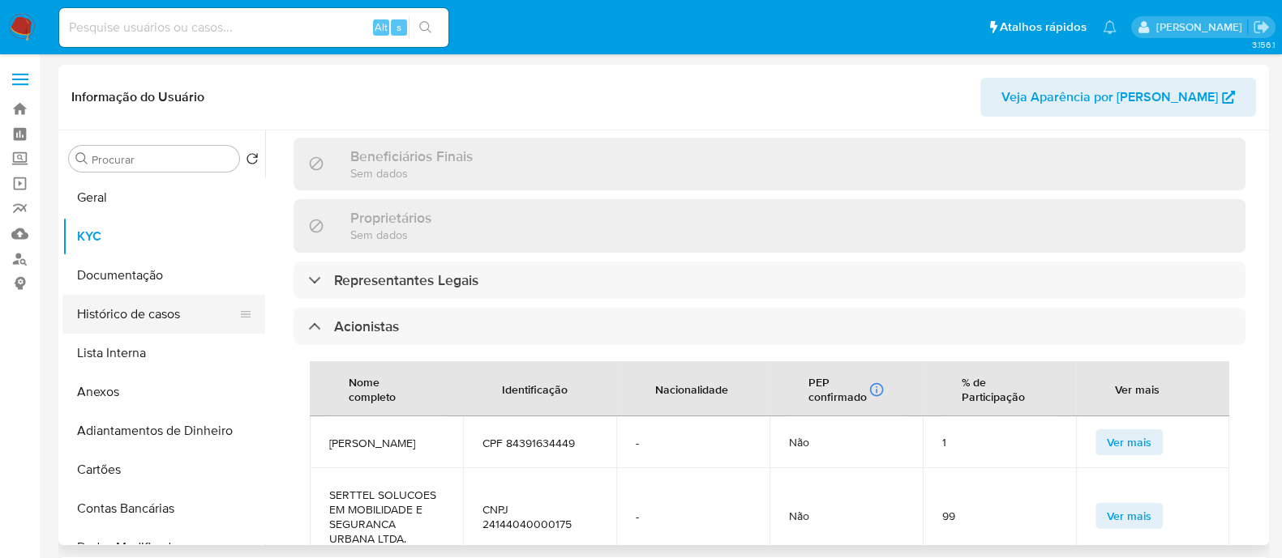
click at [138, 310] on button "Histórico de casos" at bounding box center [157, 314] width 190 height 39
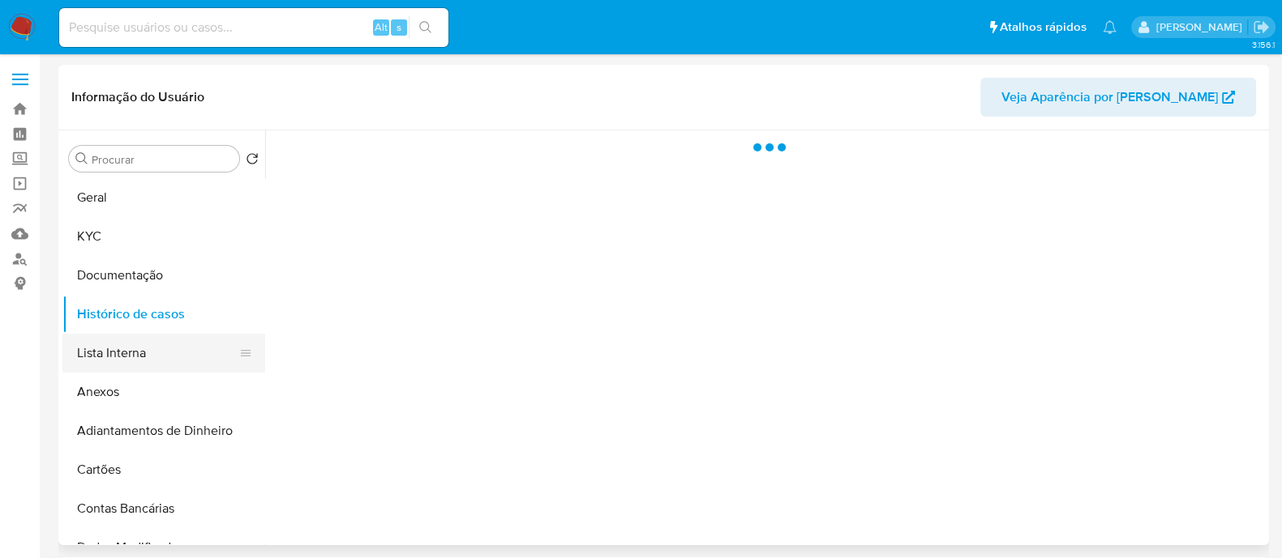
scroll to position [0, 0]
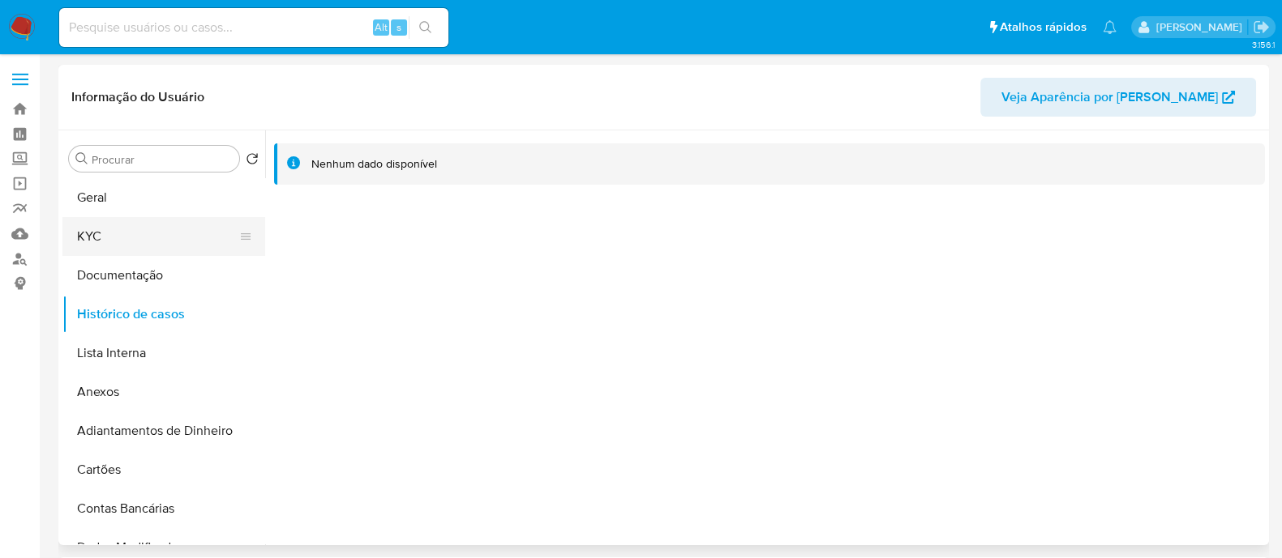
click at [130, 245] on button "KYC" at bounding box center [157, 236] width 190 height 39
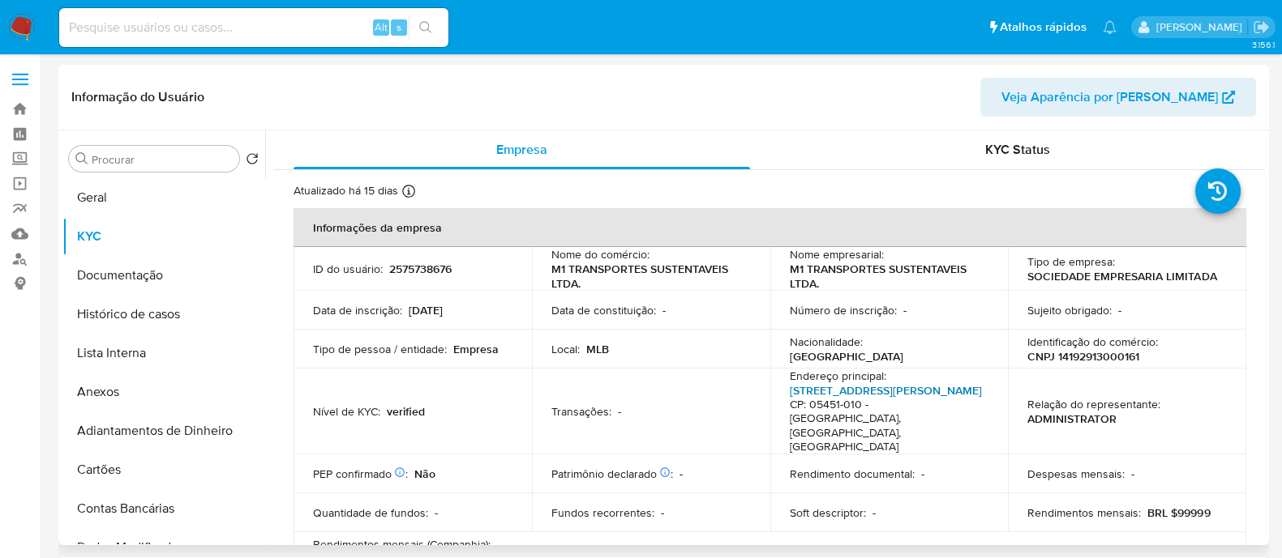
click at [811, 394] on link "Rua Pedro De Sousa Campos Filho 282, Vila Madalena" at bounding box center [885, 391] width 192 height 16
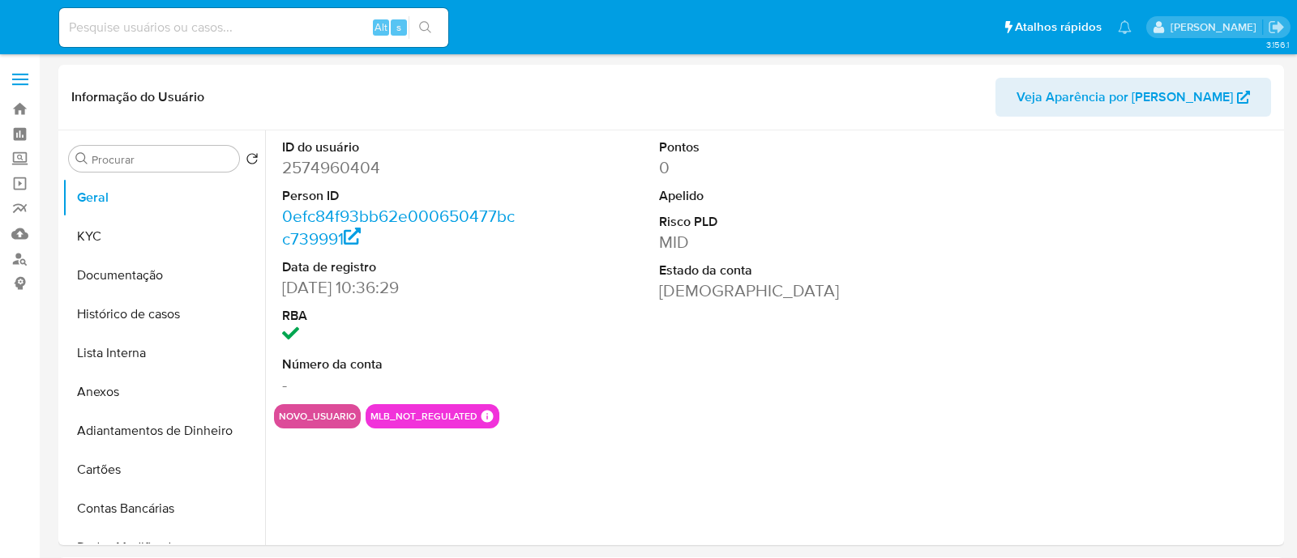
select select "10"
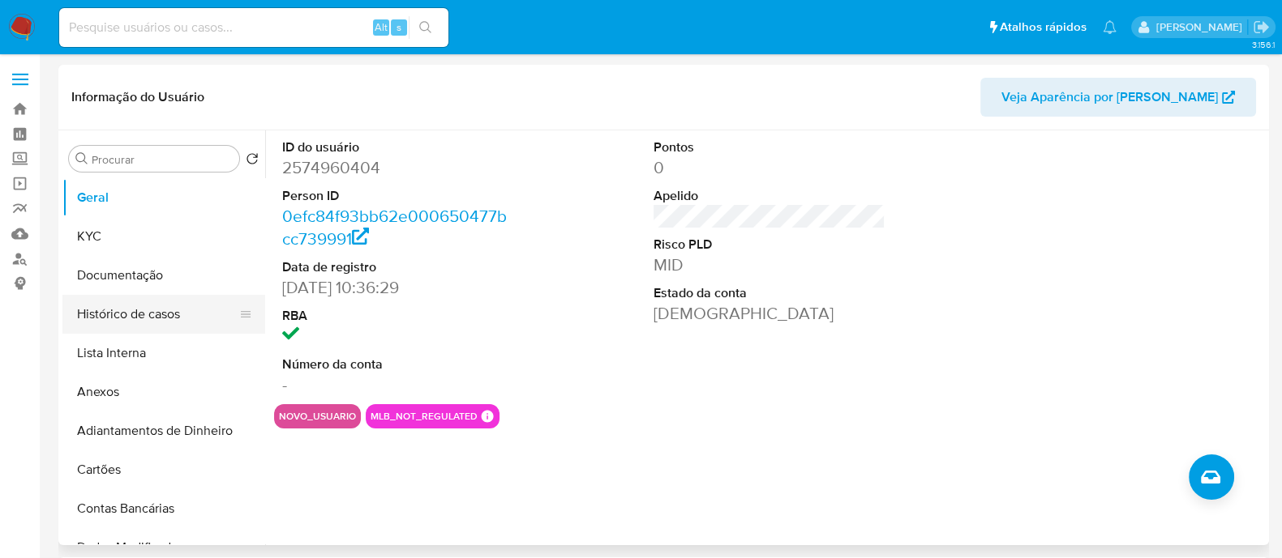
click at [173, 302] on button "Histórico de casos" at bounding box center [157, 314] width 190 height 39
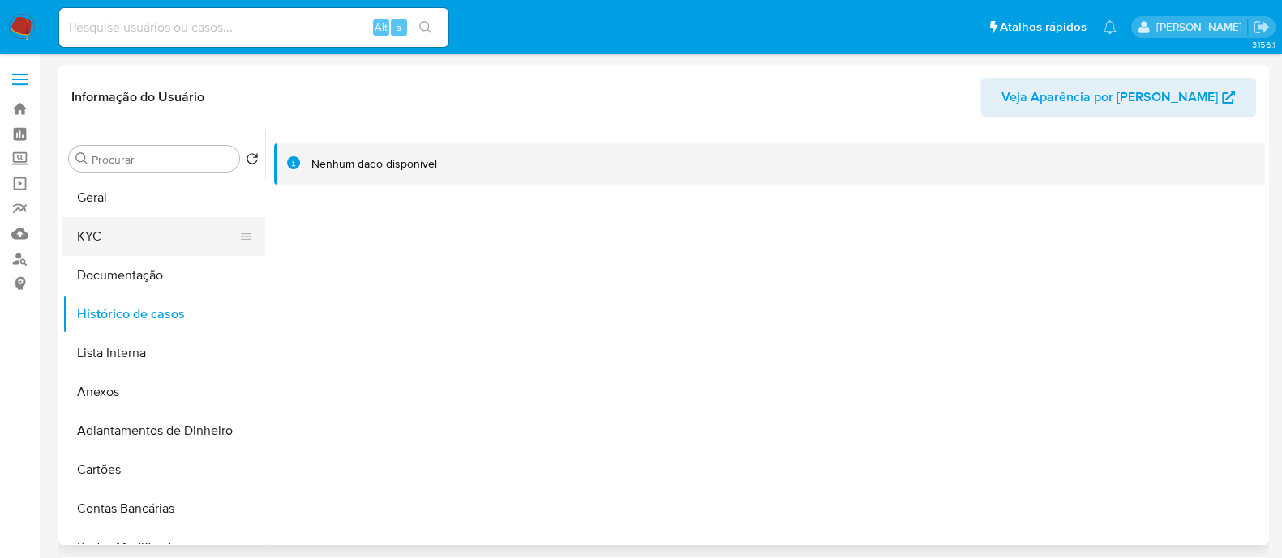
click at [134, 241] on button "KYC" at bounding box center [157, 236] width 190 height 39
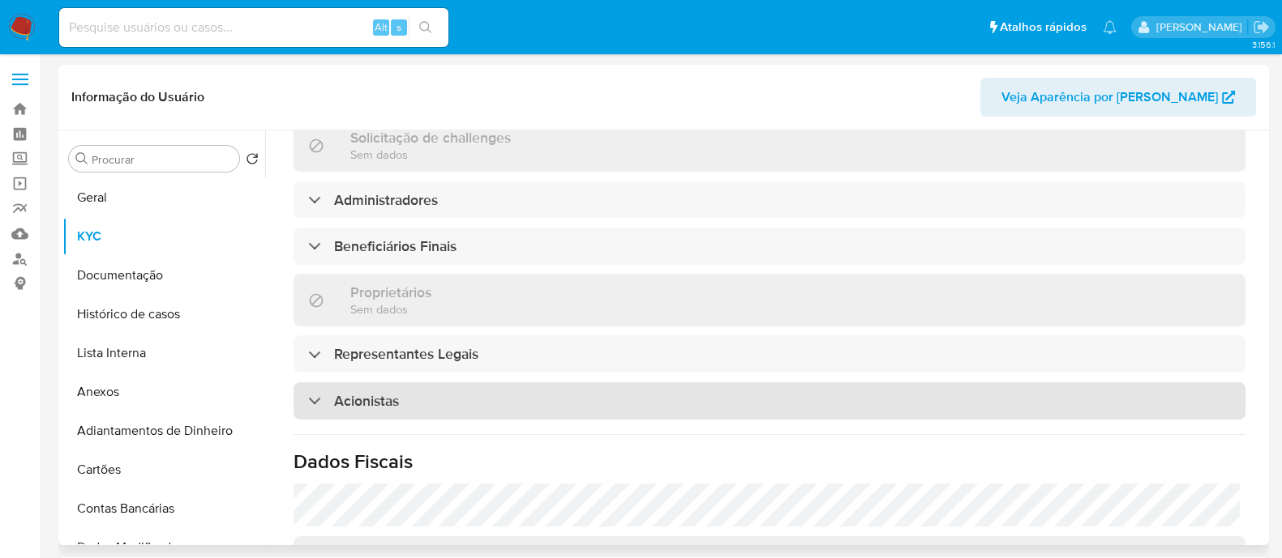
click at [468, 391] on div "Acionistas" at bounding box center [769, 401] width 952 height 37
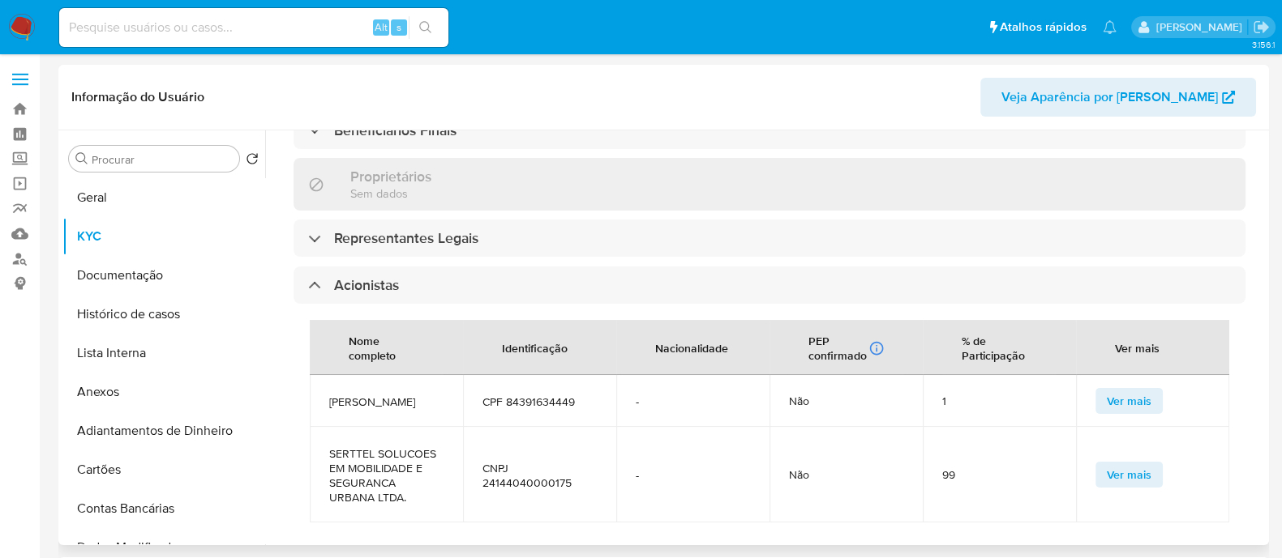
scroll to position [855, 0]
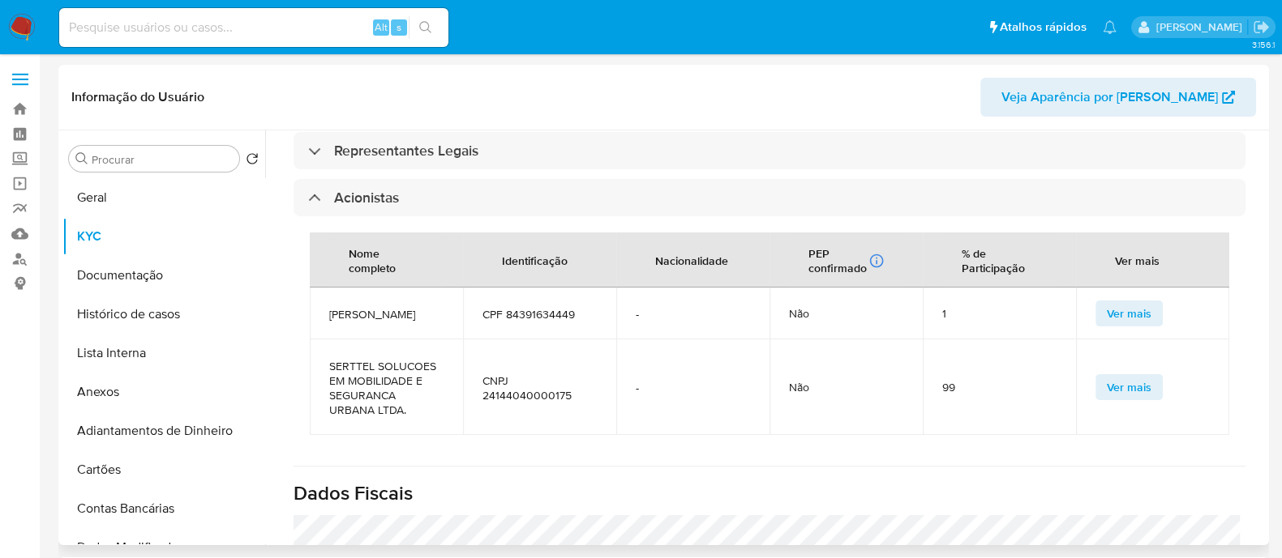
click at [537, 403] on span "CNPJ 24144040000175" at bounding box center [539, 388] width 114 height 29
click at [519, 417] on td "CNPJ 24144040000175" at bounding box center [539, 388] width 153 height 96
click at [520, 403] on span "CNPJ 24144040000175" at bounding box center [539, 388] width 114 height 29
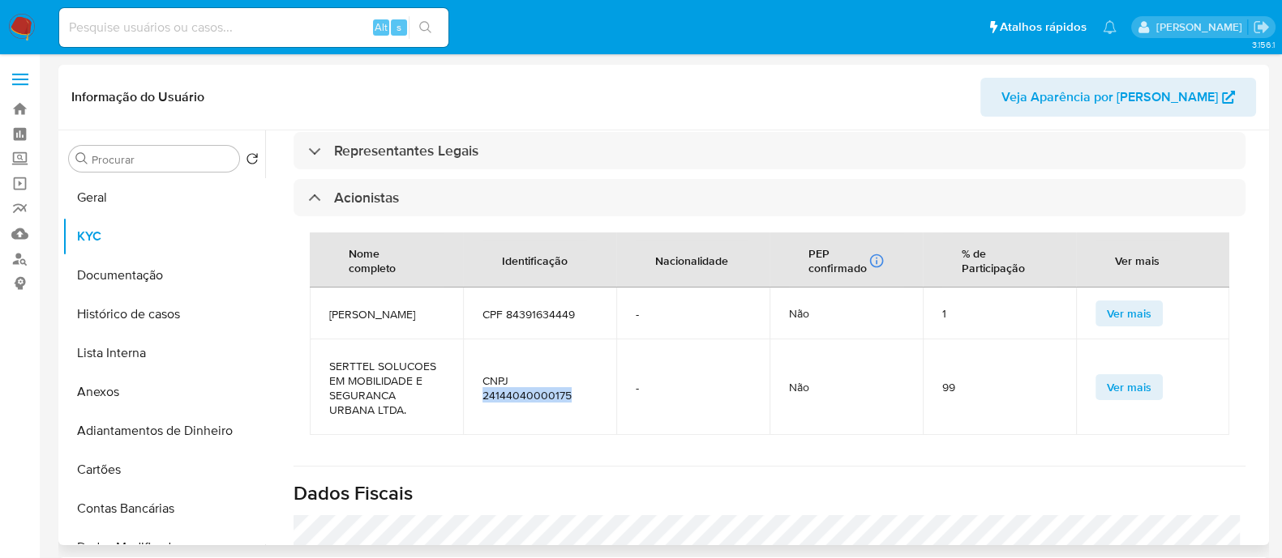
click at [520, 403] on span "CNPJ 24144040000175" at bounding box center [539, 388] width 114 height 29
copy span "24144040000175"
click at [361, 393] on span "SERTTEL SOLUCOES EM MOBILIDADE E SEGURANCA URBANA LTDA." at bounding box center [386, 388] width 114 height 58
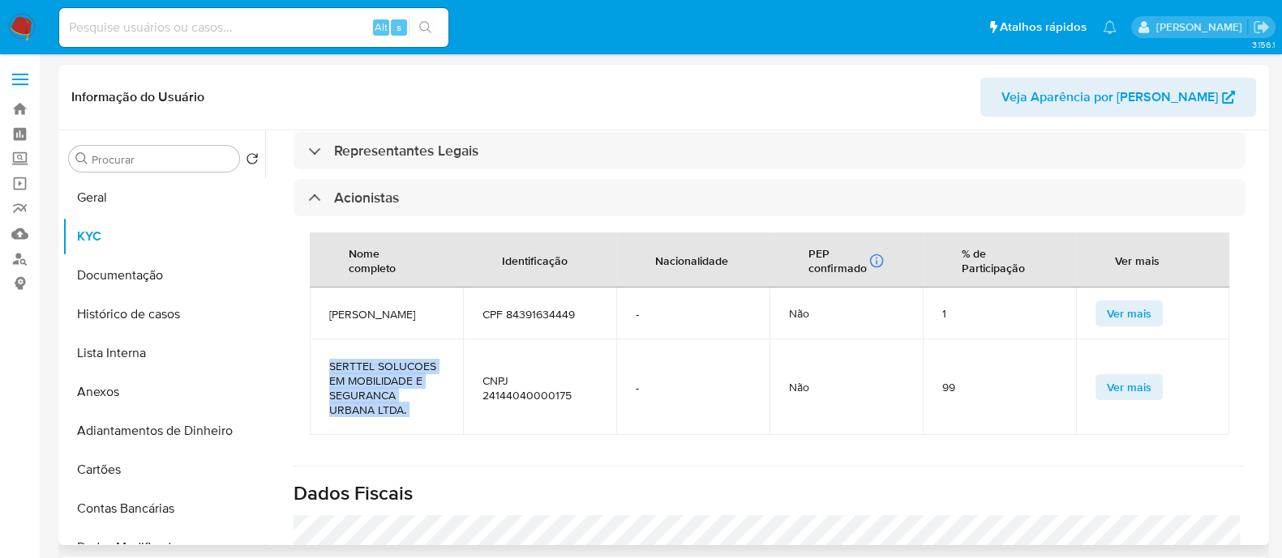
copy span "SERTTEL SOLUCOES EM MOBILIDADE E SEGURANCA URBANA LTDA."
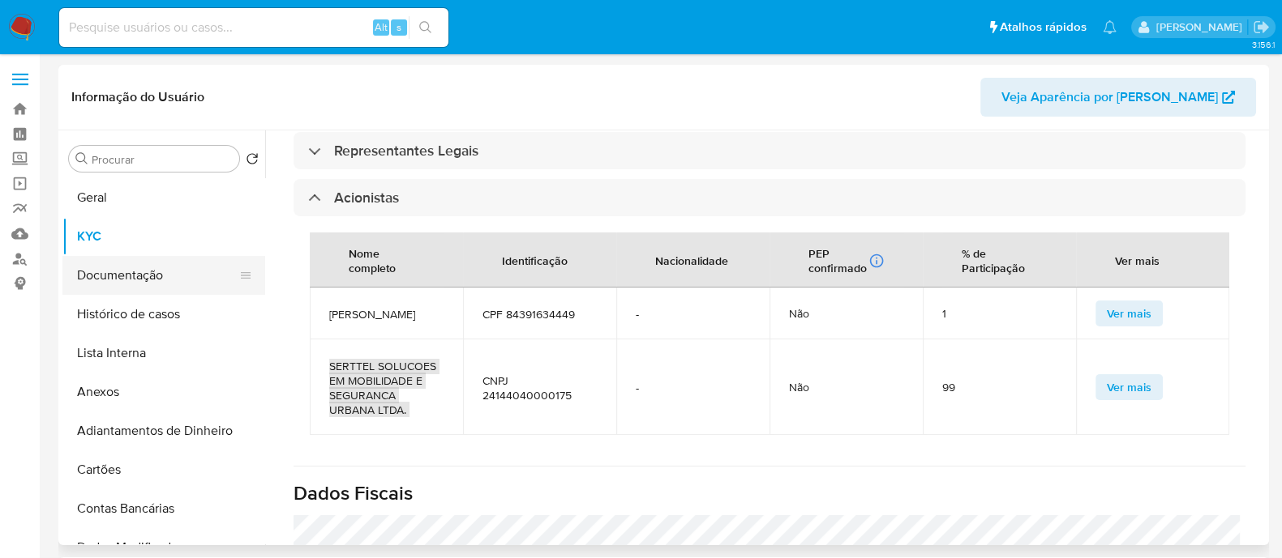
click at [154, 289] on button "Documentação" at bounding box center [157, 275] width 190 height 39
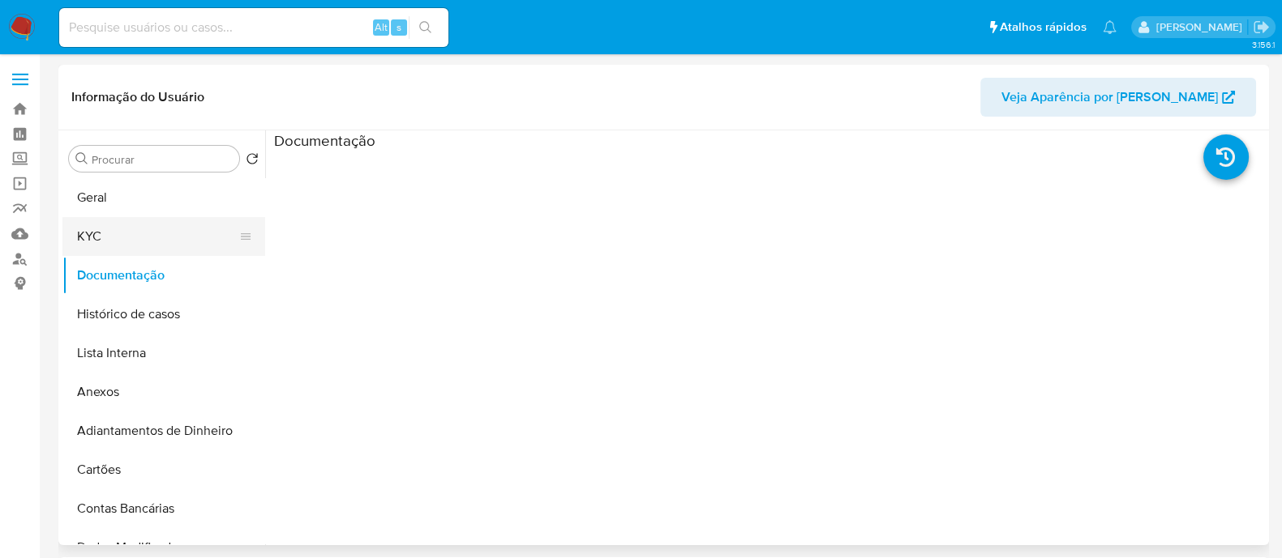
click at [152, 249] on button "KYC" at bounding box center [157, 236] width 190 height 39
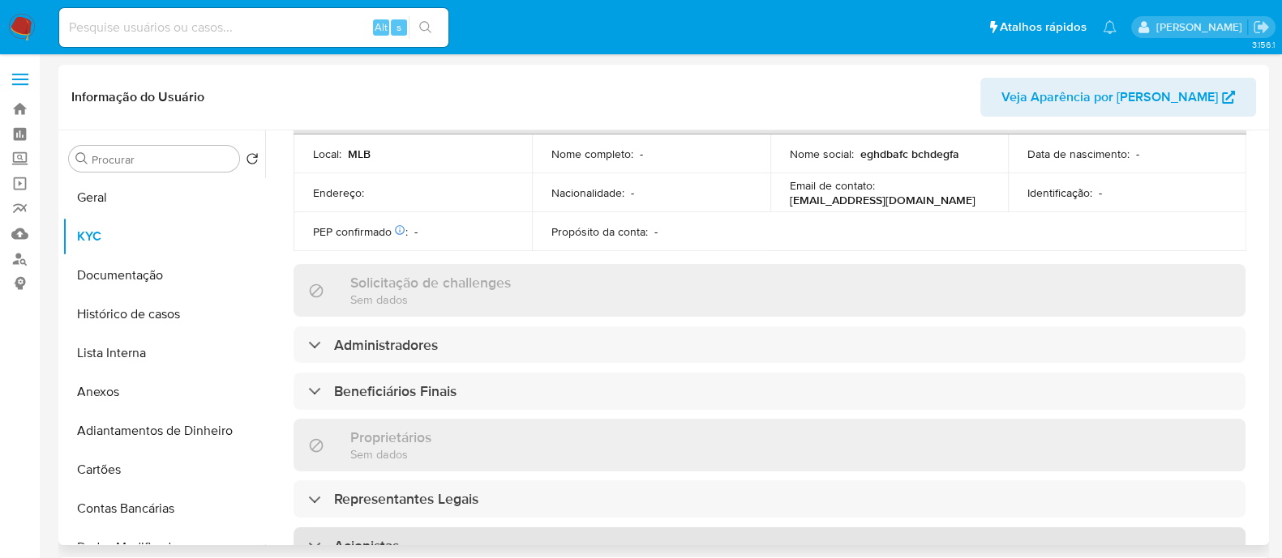
scroll to position [855, 0]
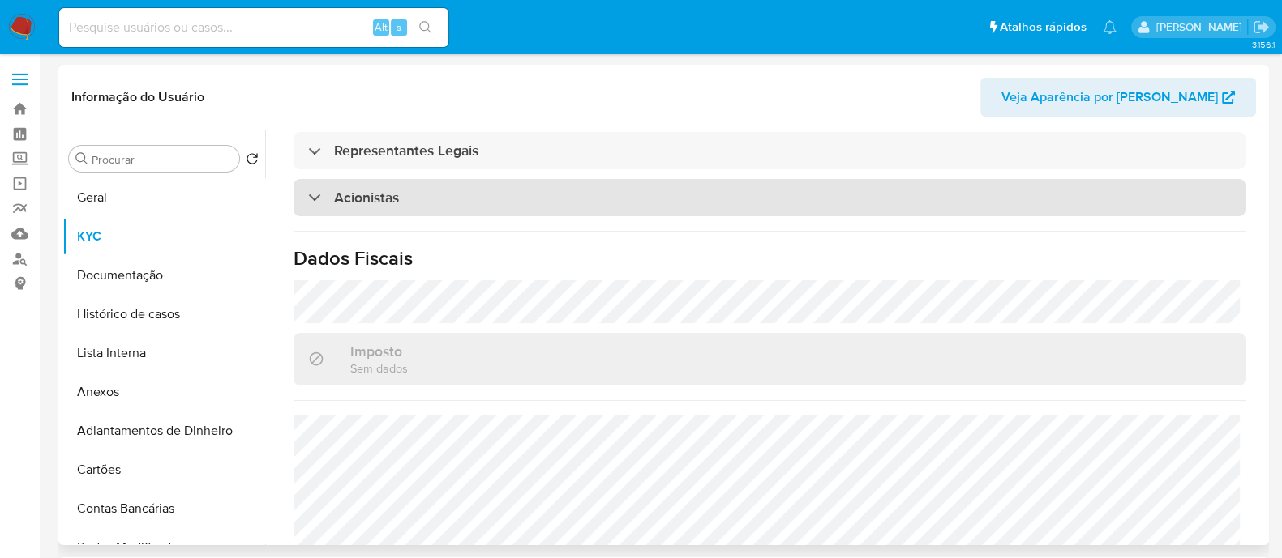
click at [421, 208] on div "Acionistas" at bounding box center [769, 197] width 952 height 37
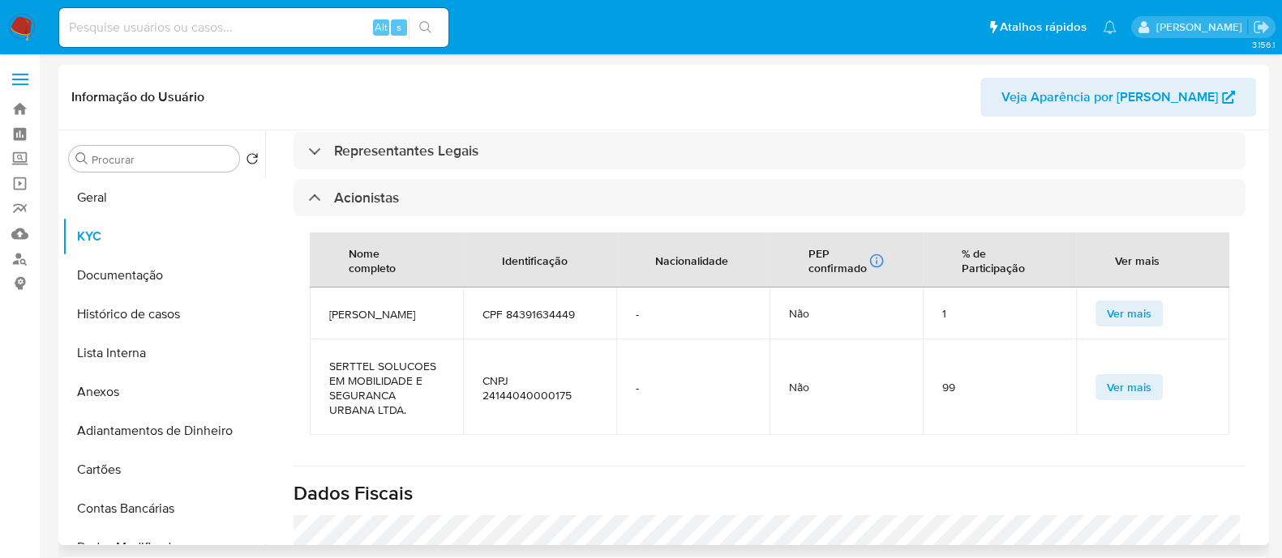
click at [524, 403] on span "CNPJ 24144040000175" at bounding box center [539, 388] width 114 height 29
copy span "24144040000175"
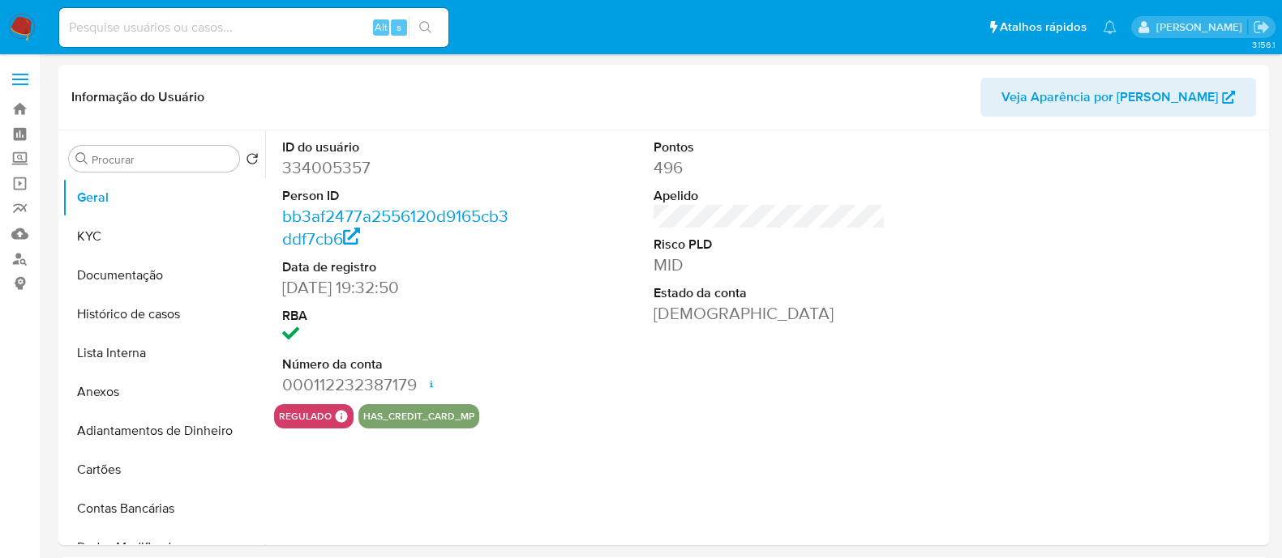
select select "10"
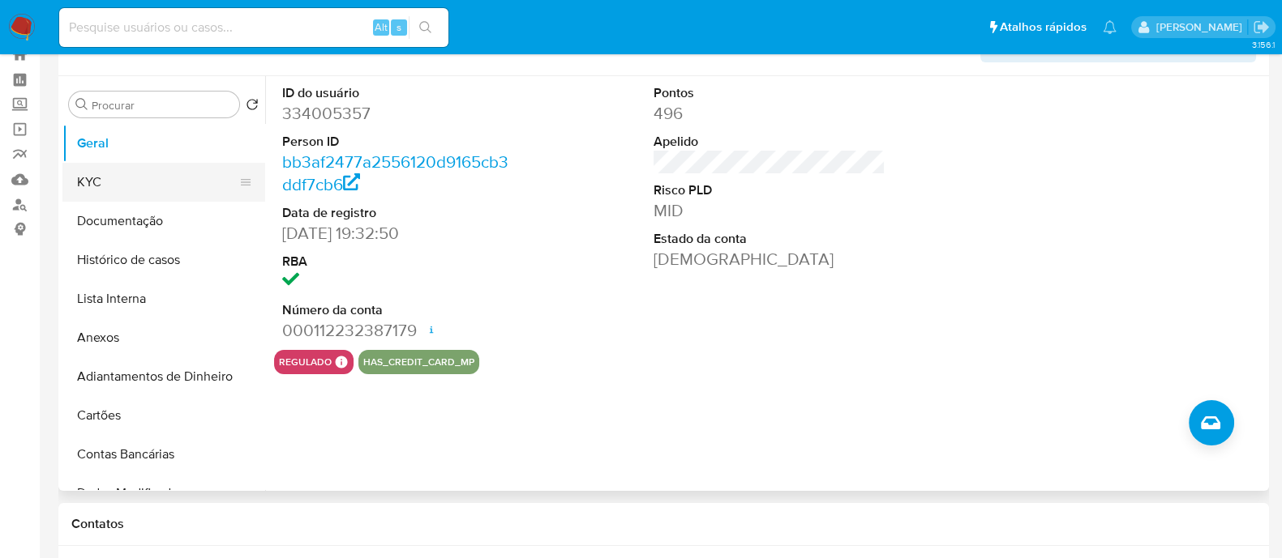
click at [159, 184] on button "KYC" at bounding box center [157, 182] width 190 height 39
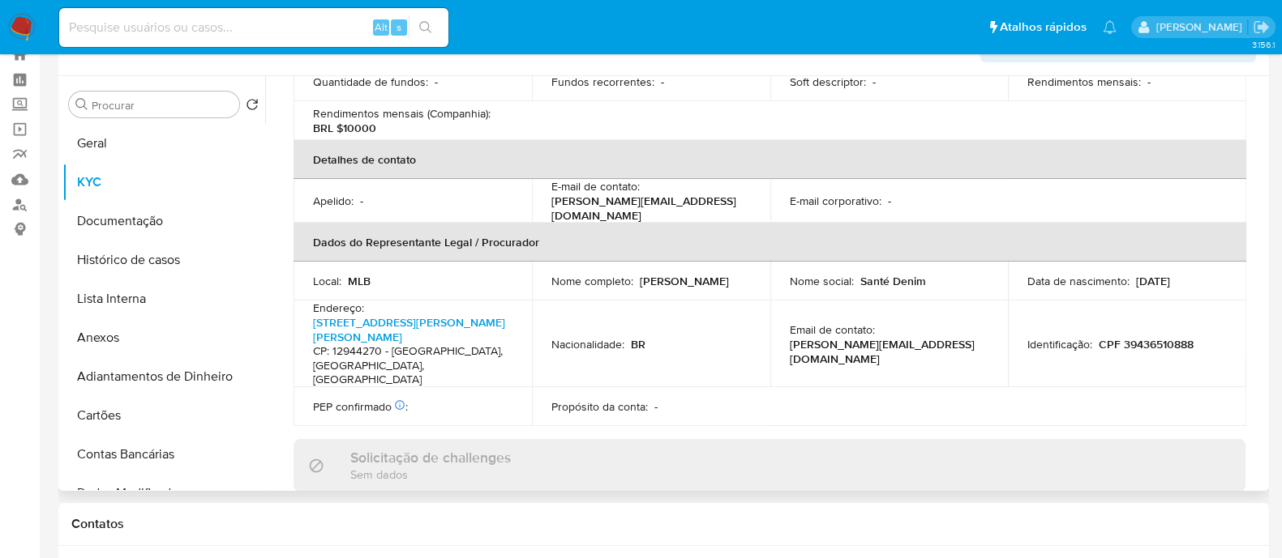
scroll to position [783, 0]
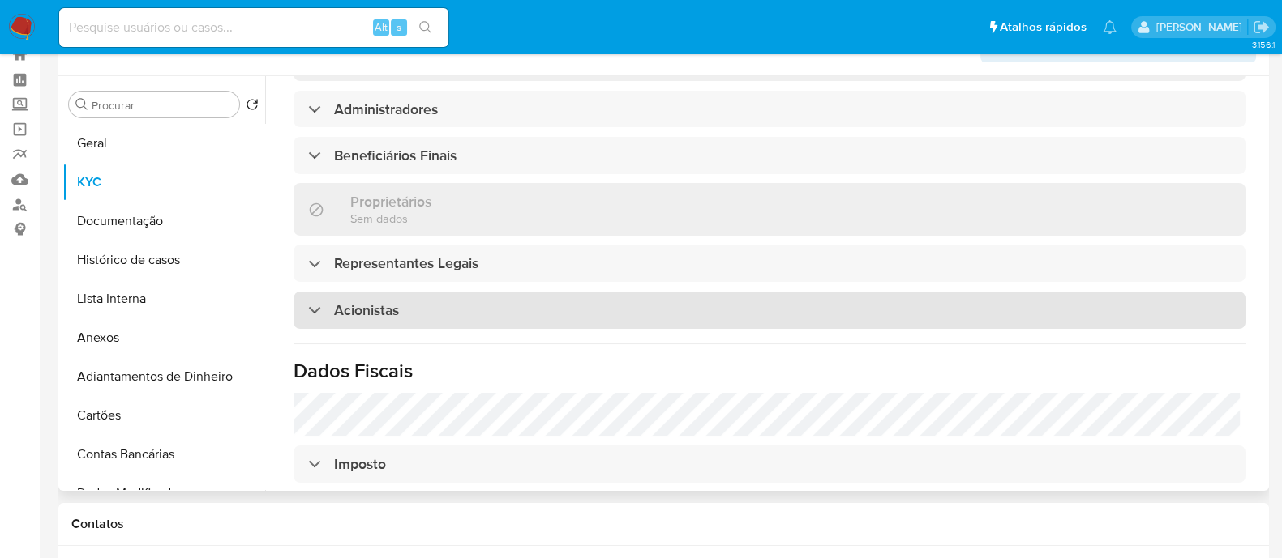
click at [353, 292] on div "Acionistas" at bounding box center [769, 310] width 952 height 37
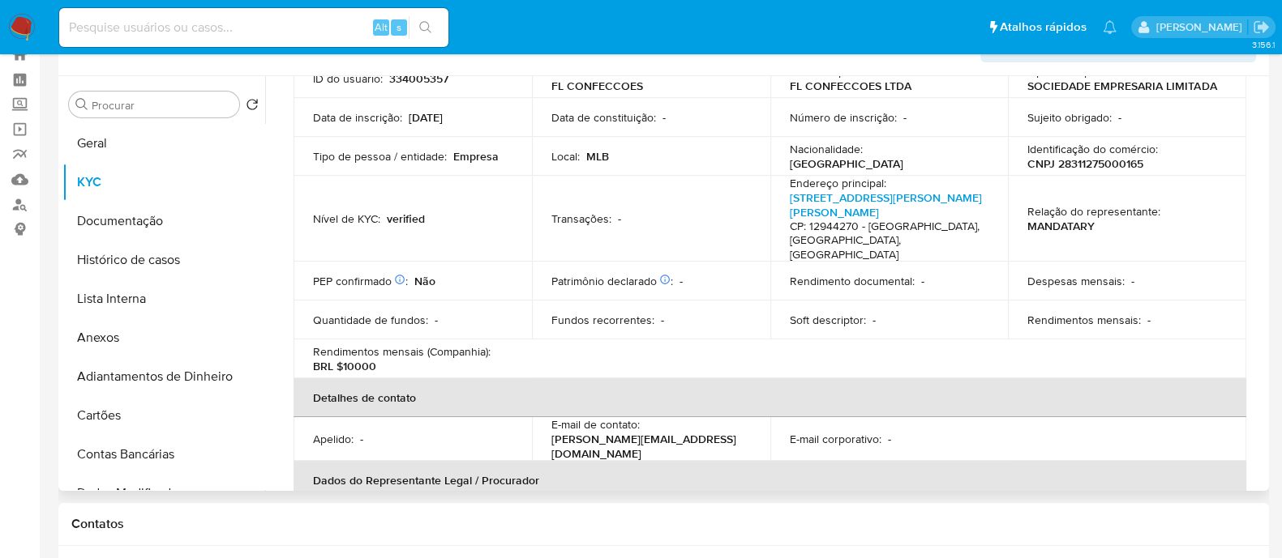
scroll to position [133, 0]
click at [869, 203] on link "[STREET_ADDRESS][PERSON_NAME][PERSON_NAME]" at bounding box center [885, 205] width 192 height 31
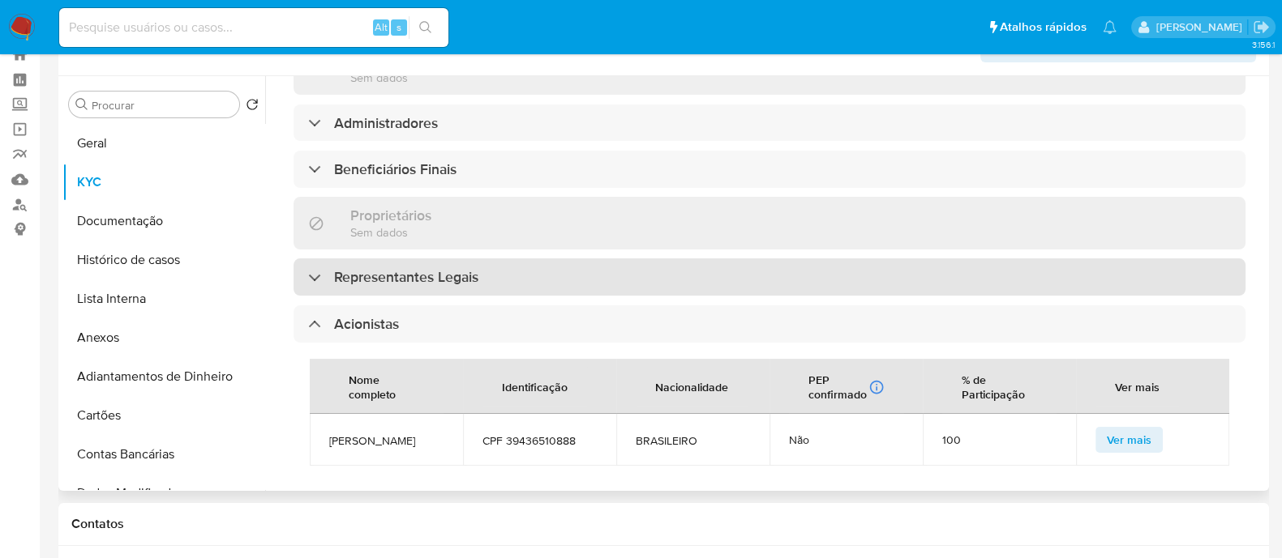
scroll to position [842, 0]
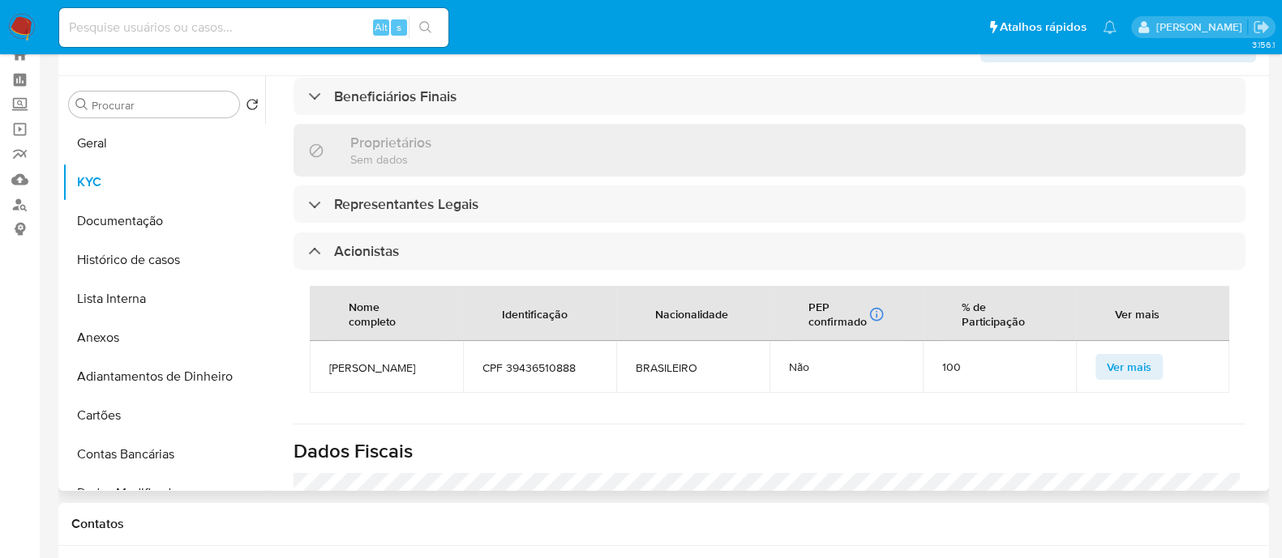
click at [539, 361] on span "CPF 39436510888" at bounding box center [539, 368] width 114 height 15
copy span "39436510888"
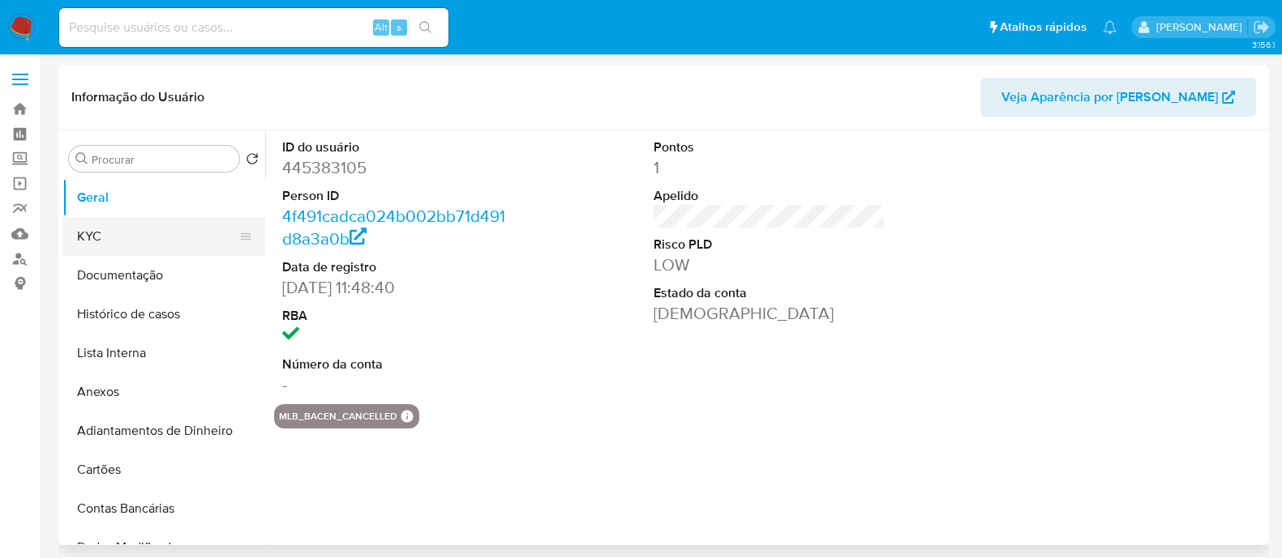
select select "10"
click at [146, 231] on button "KYC" at bounding box center [157, 236] width 190 height 39
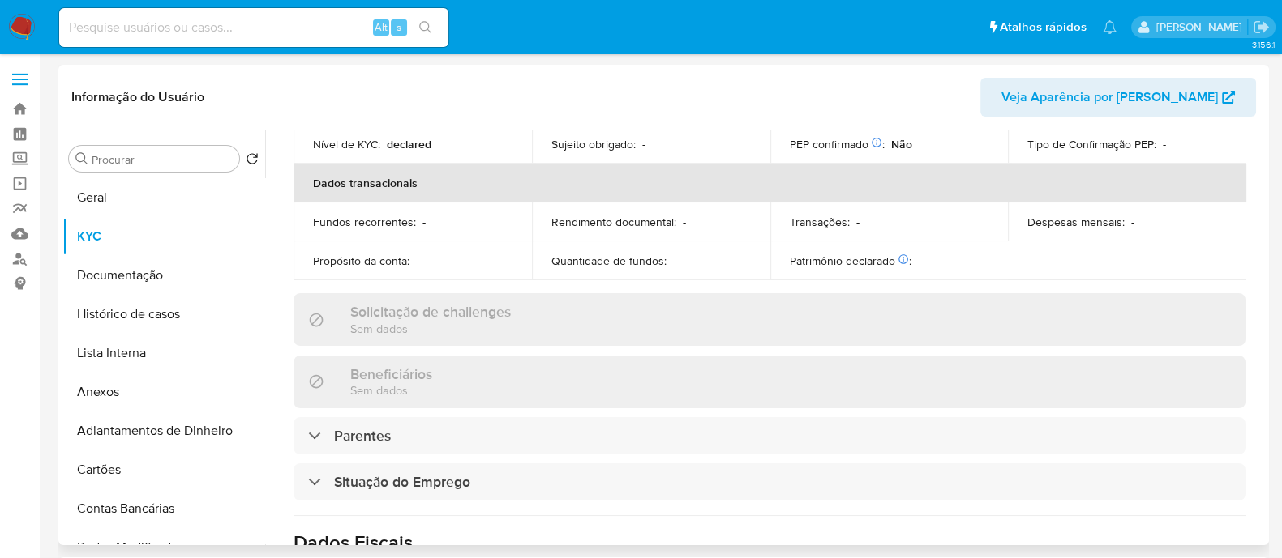
scroll to position [708, 0]
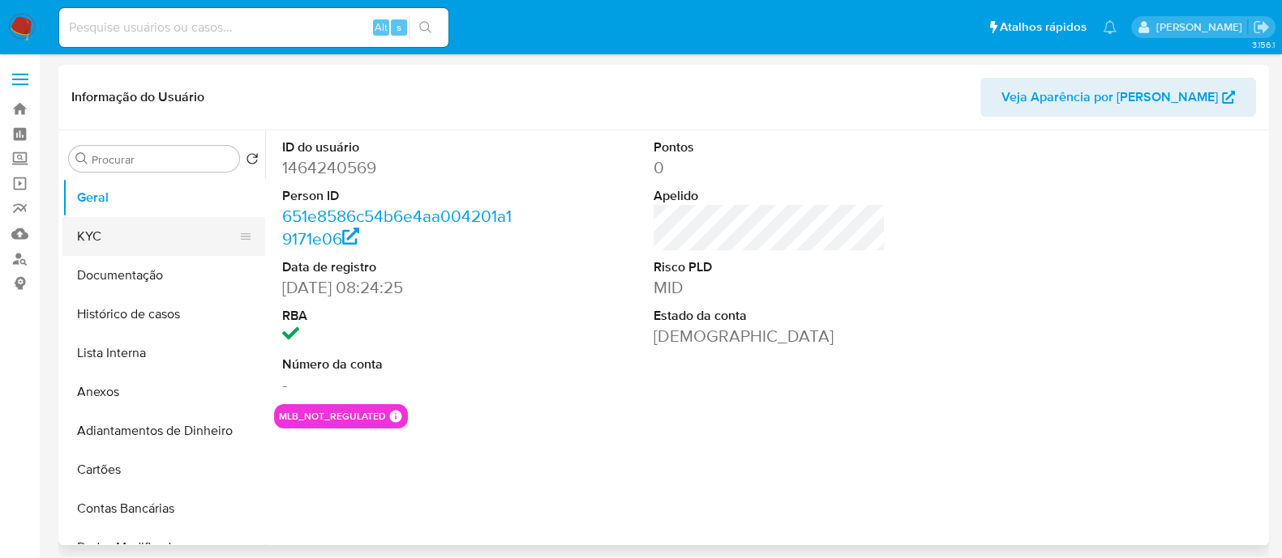
click at [122, 247] on button "KYC" at bounding box center [157, 236] width 190 height 39
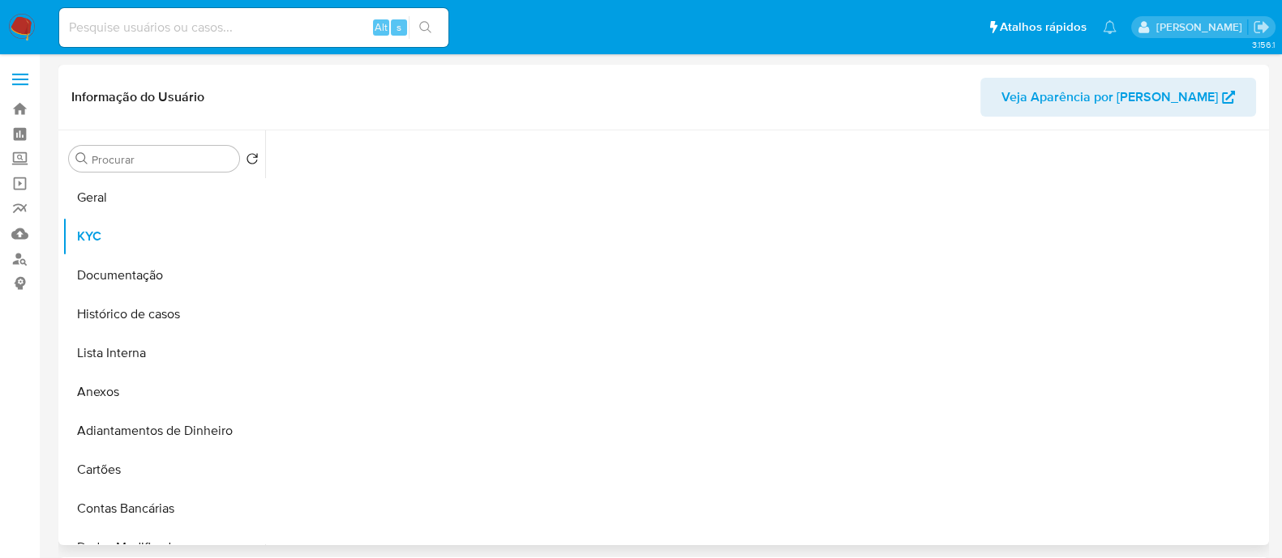
select select "10"
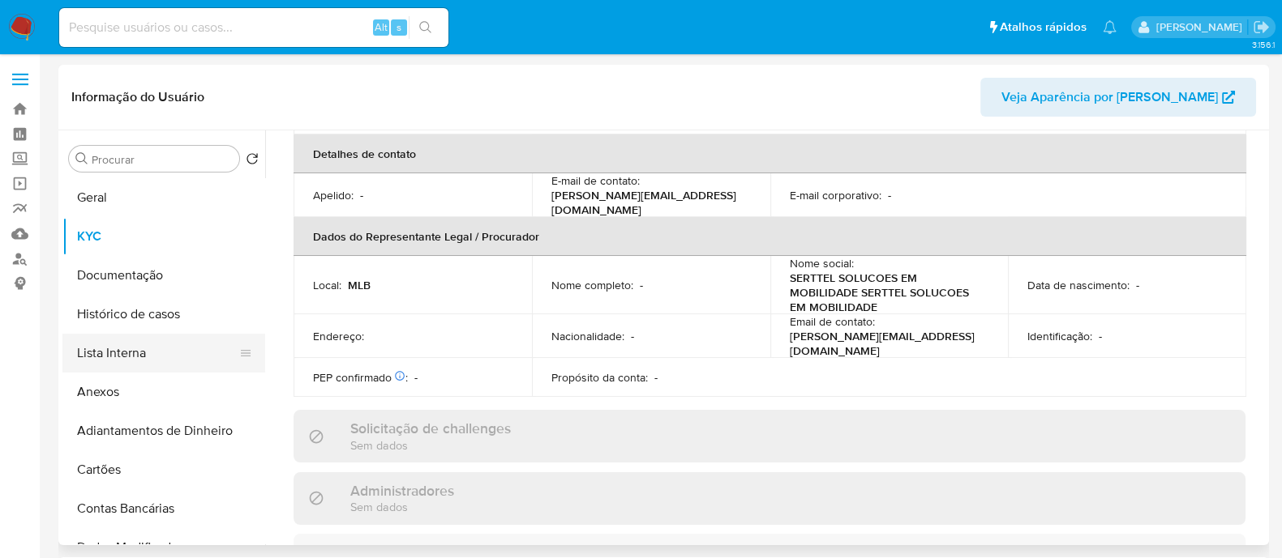
scroll to position [788, 0]
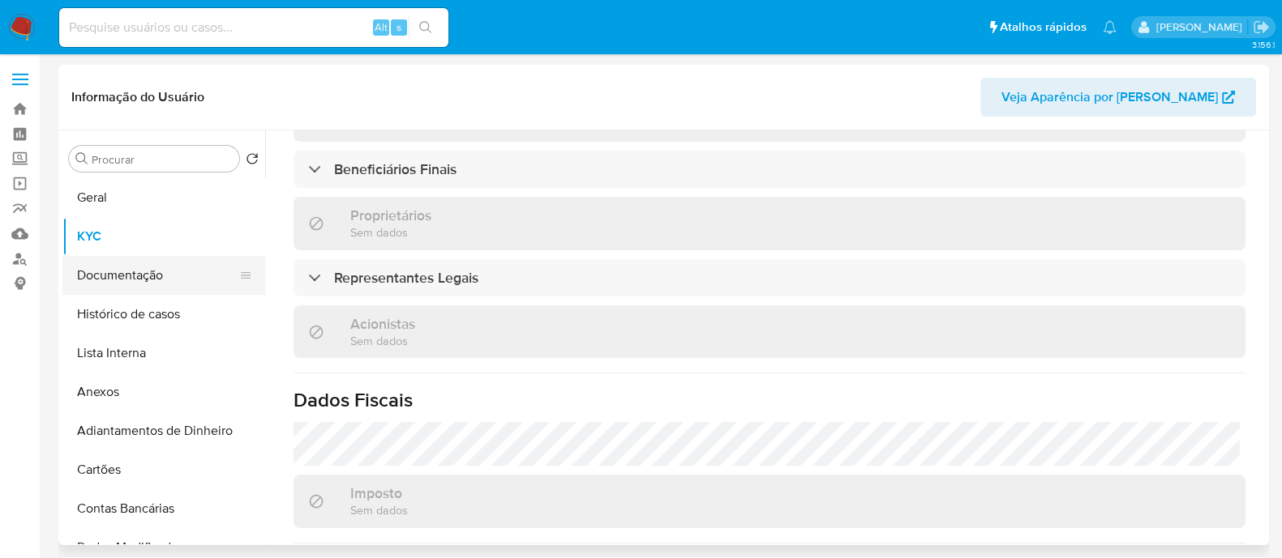
click at [118, 278] on button "Documentação" at bounding box center [157, 275] width 190 height 39
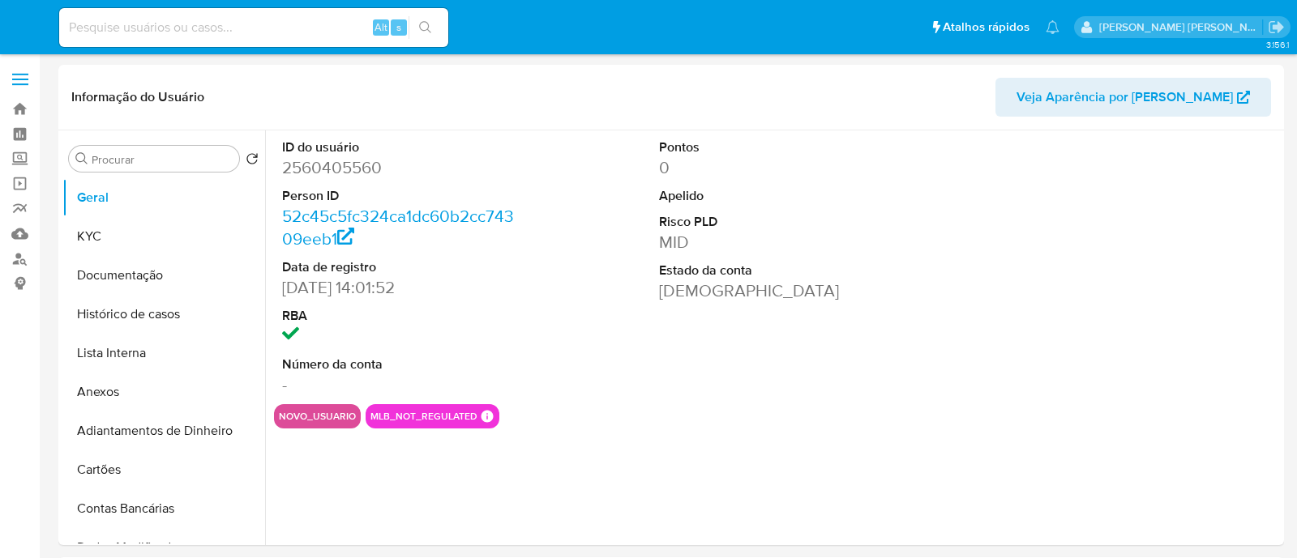
select select "10"
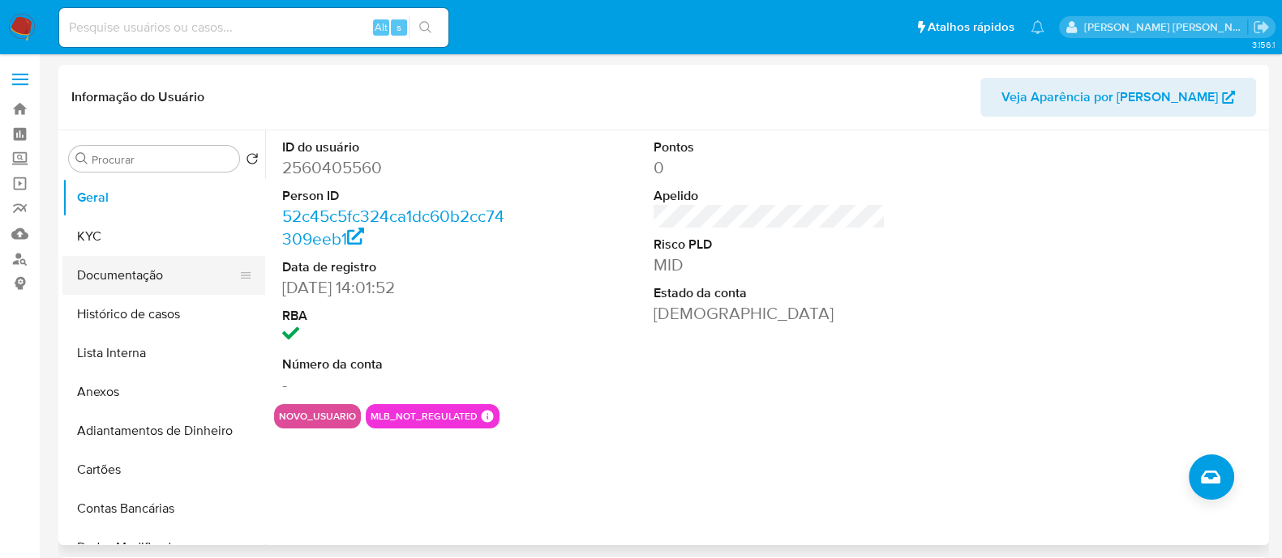
click at [98, 273] on button "Documentação" at bounding box center [157, 275] width 190 height 39
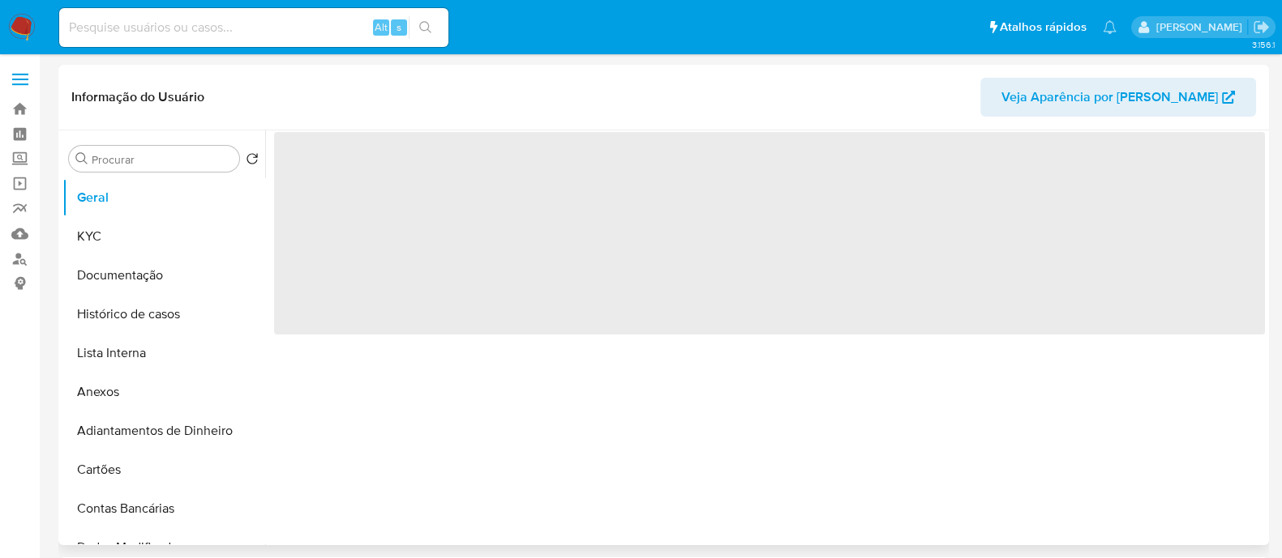
drag, startPoint x: 124, startPoint y: 267, endPoint x: 305, endPoint y: 292, distance: 182.4
click at [139, 267] on button "Documentação" at bounding box center [163, 275] width 203 height 39
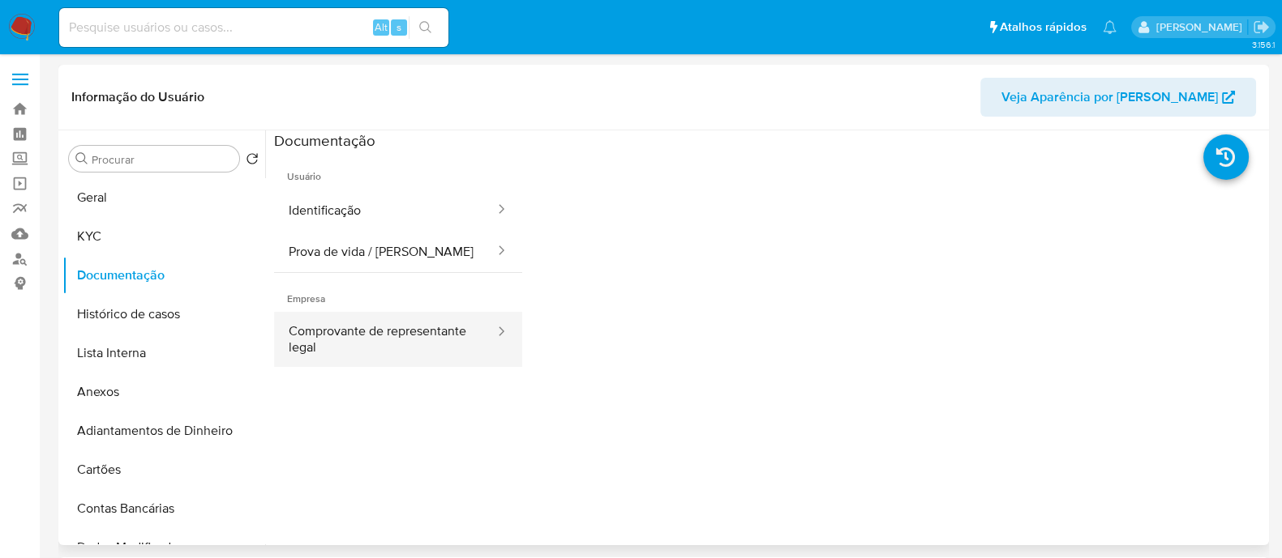
click at [456, 336] on button "Comprovante de representante legal" at bounding box center [385, 339] width 222 height 55
select select "10"
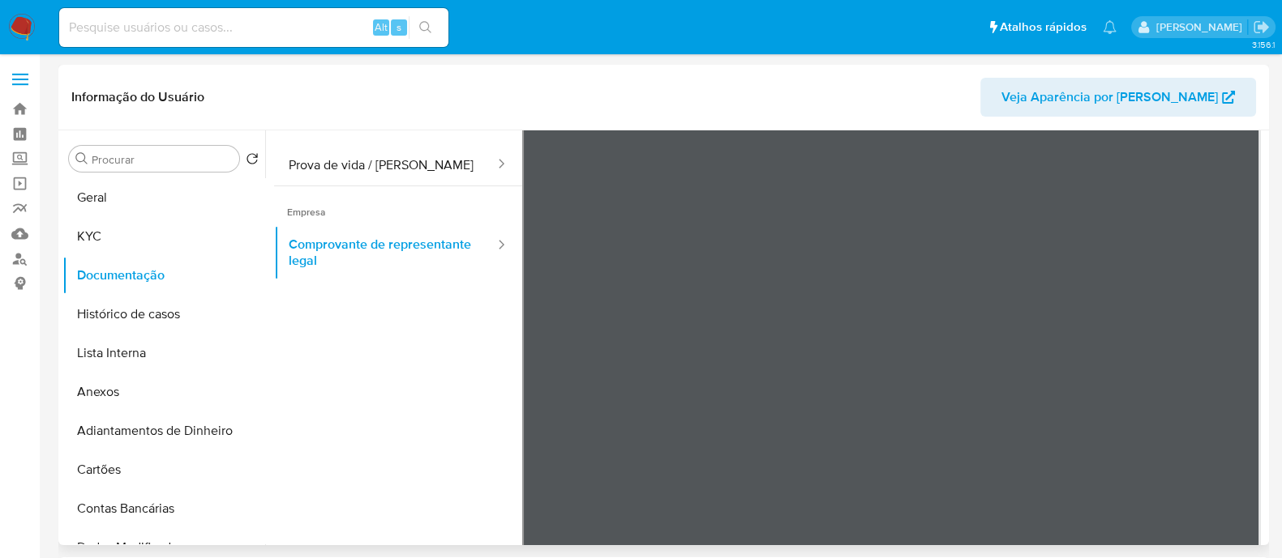
scroll to position [142, 0]
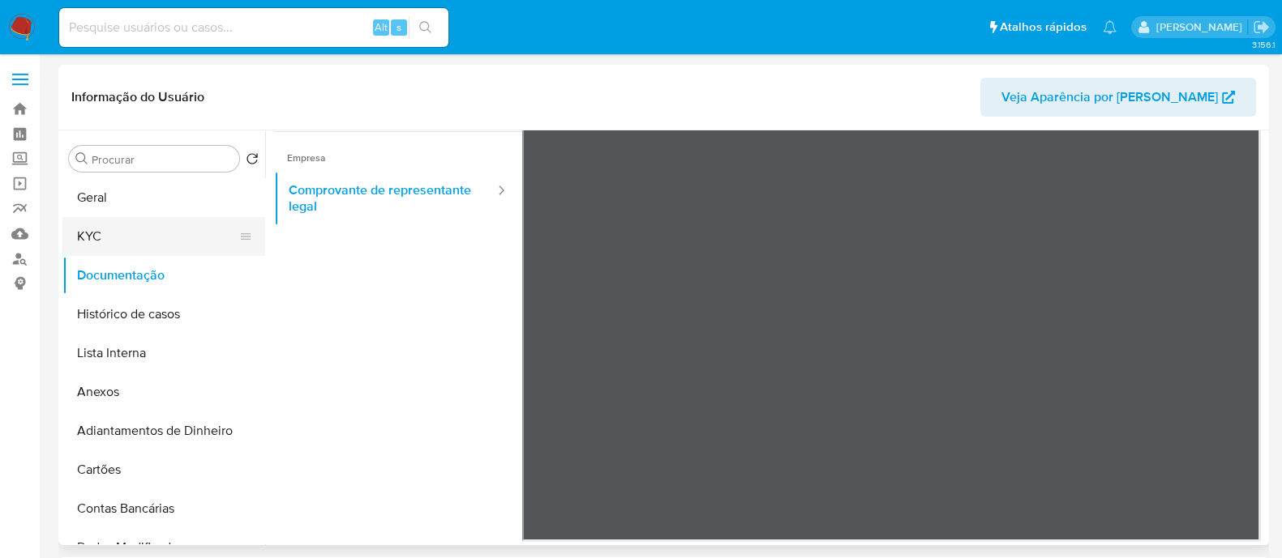
click at [112, 242] on button "KYC" at bounding box center [157, 236] width 190 height 39
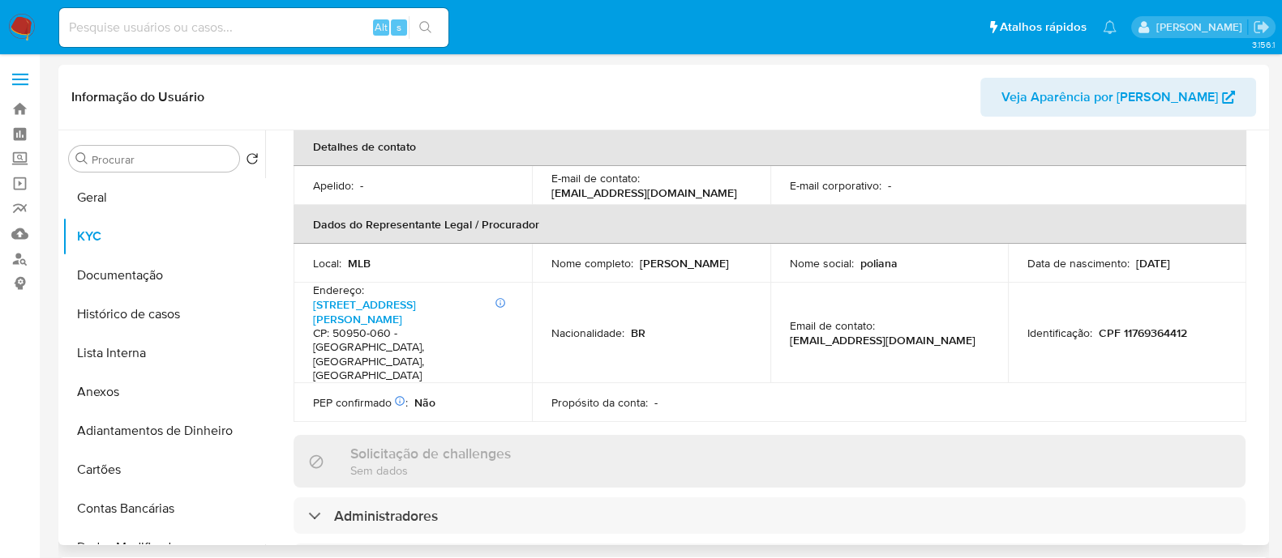
scroll to position [608, 0]
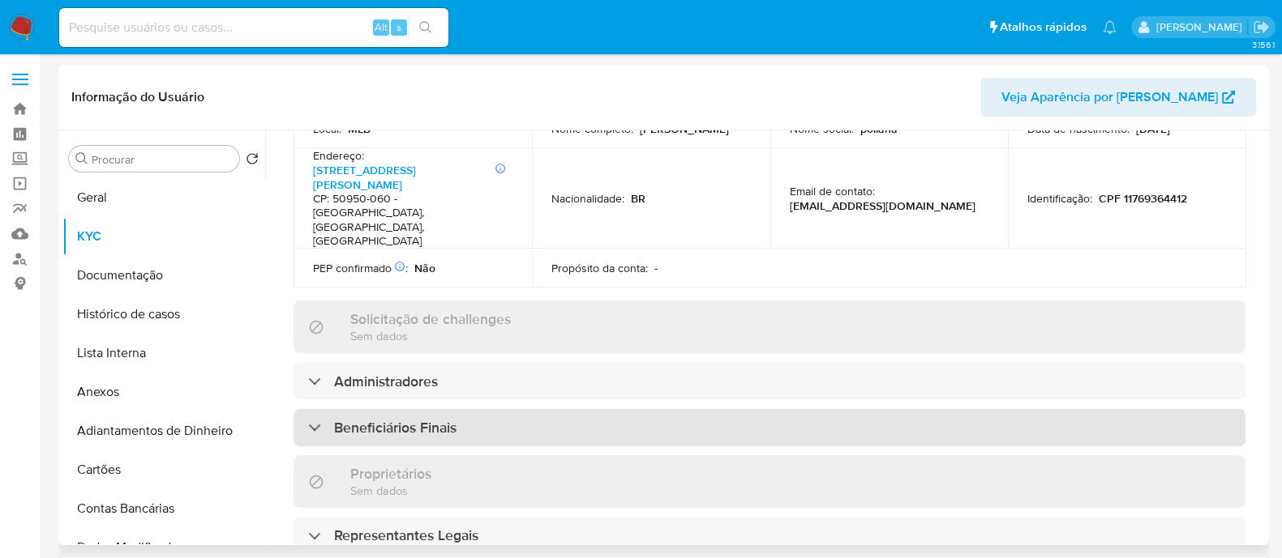
click at [420, 409] on div "Beneficiários Finais" at bounding box center [769, 427] width 952 height 37
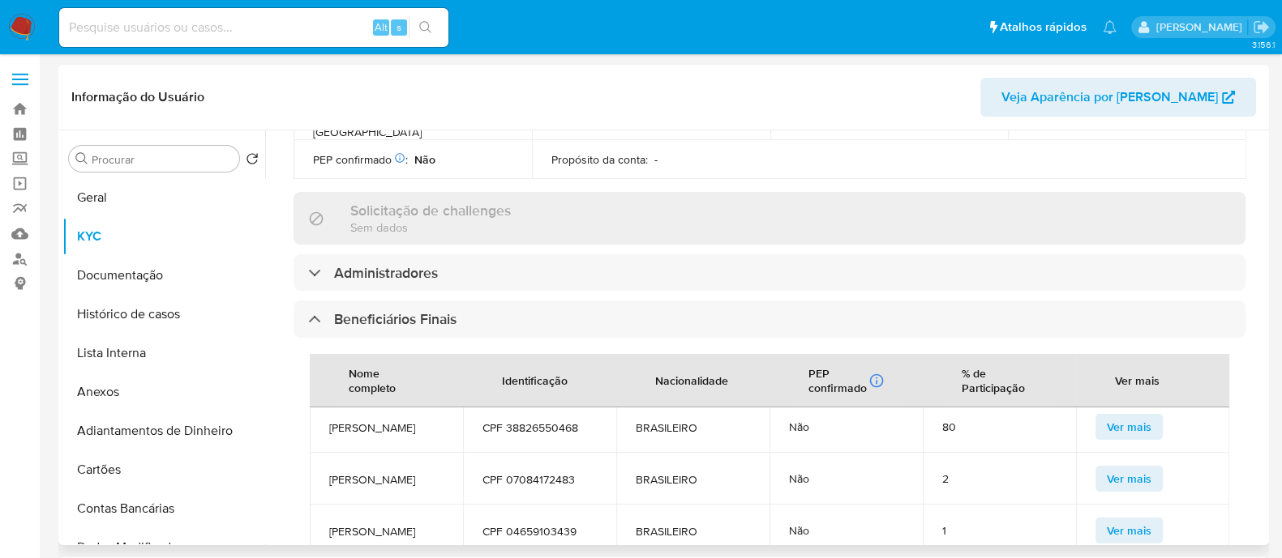
scroll to position [708, 0]
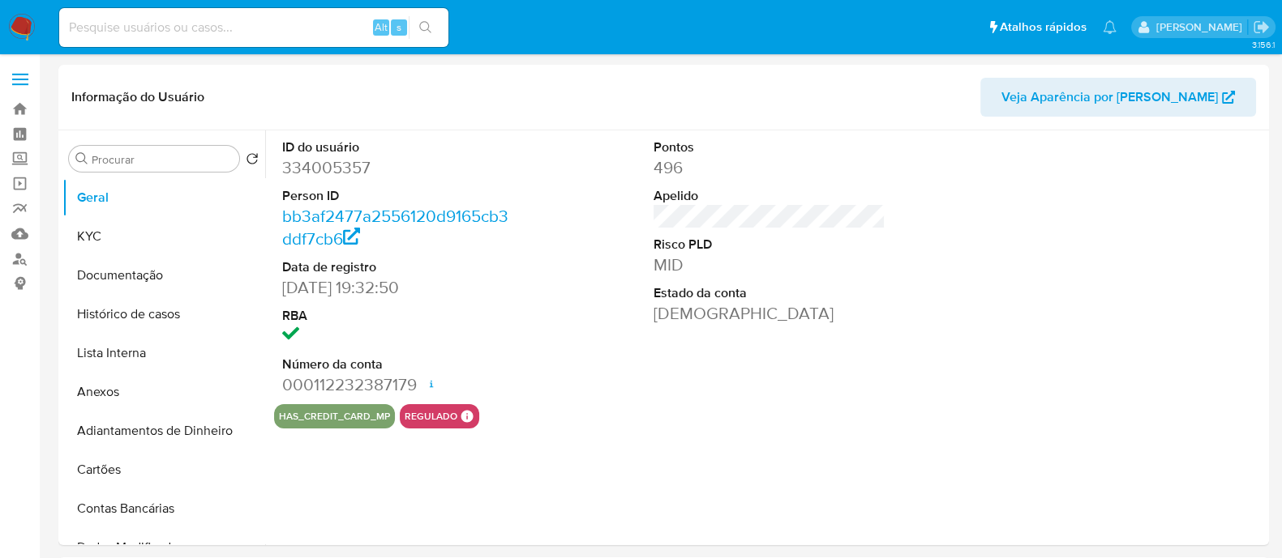
select select "10"
click at [208, 310] on button "Histórico de casos" at bounding box center [163, 314] width 203 height 39
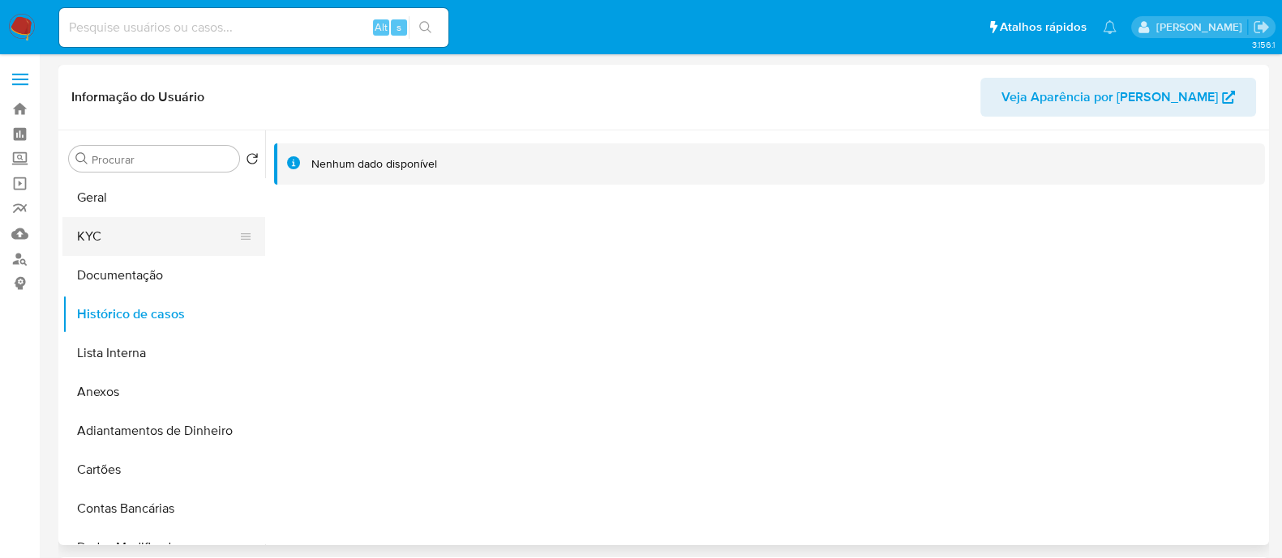
click at [153, 238] on button "KYC" at bounding box center [157, 236] width 190 height 39
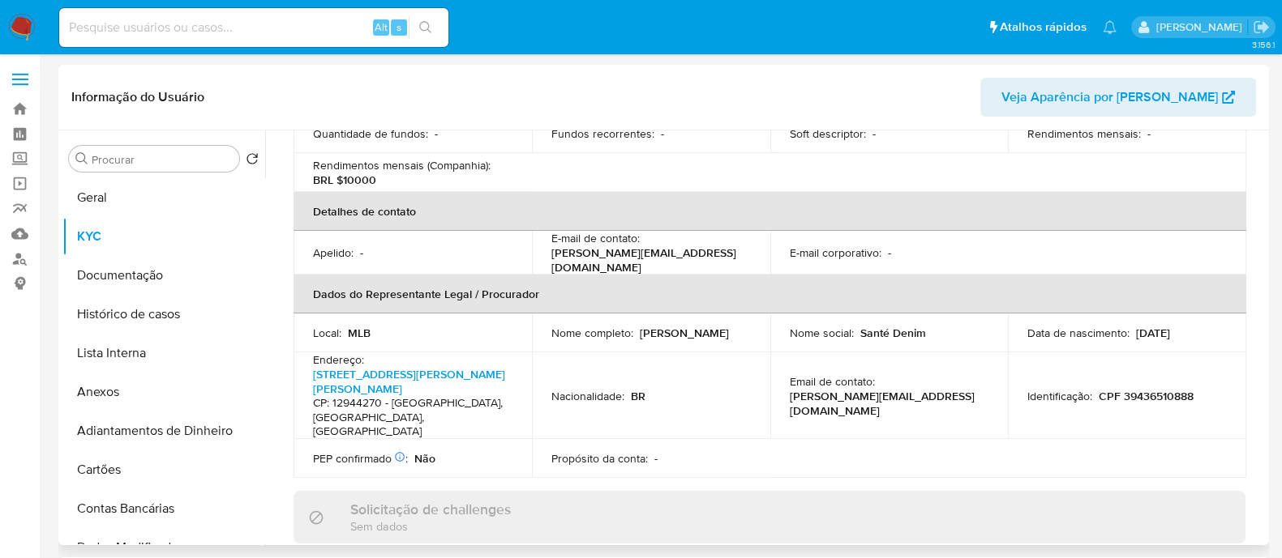
scroll to position [202, 0]
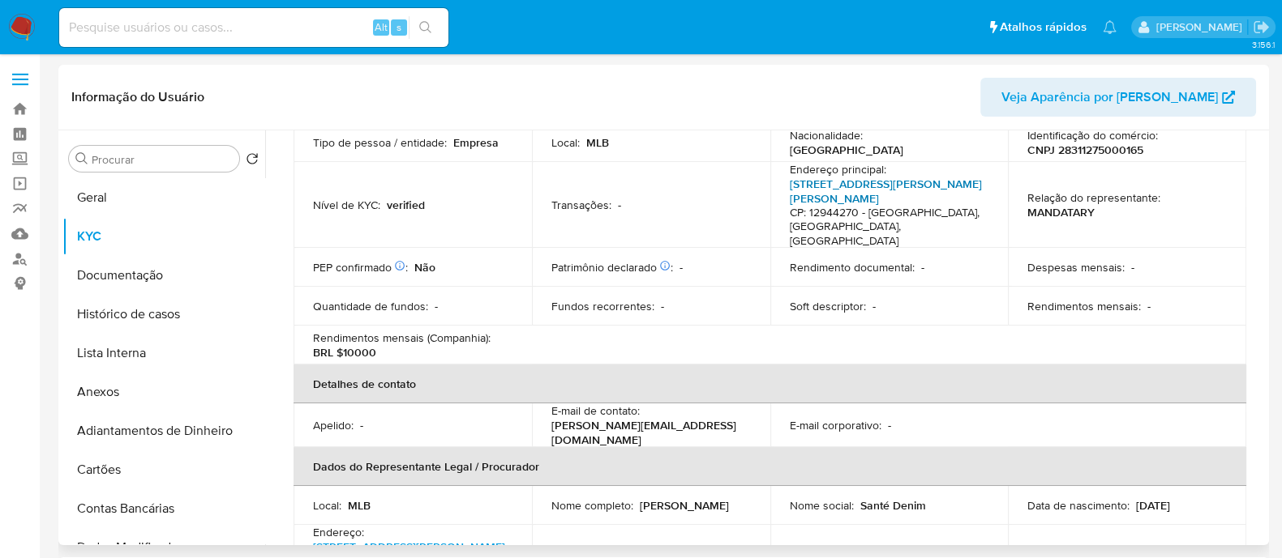
click at [852, 188] on link "Rua Capitão Egydio José Da Silveira 95, Vila Carvalho" at bounding box center [885, 191] width 192 height 31
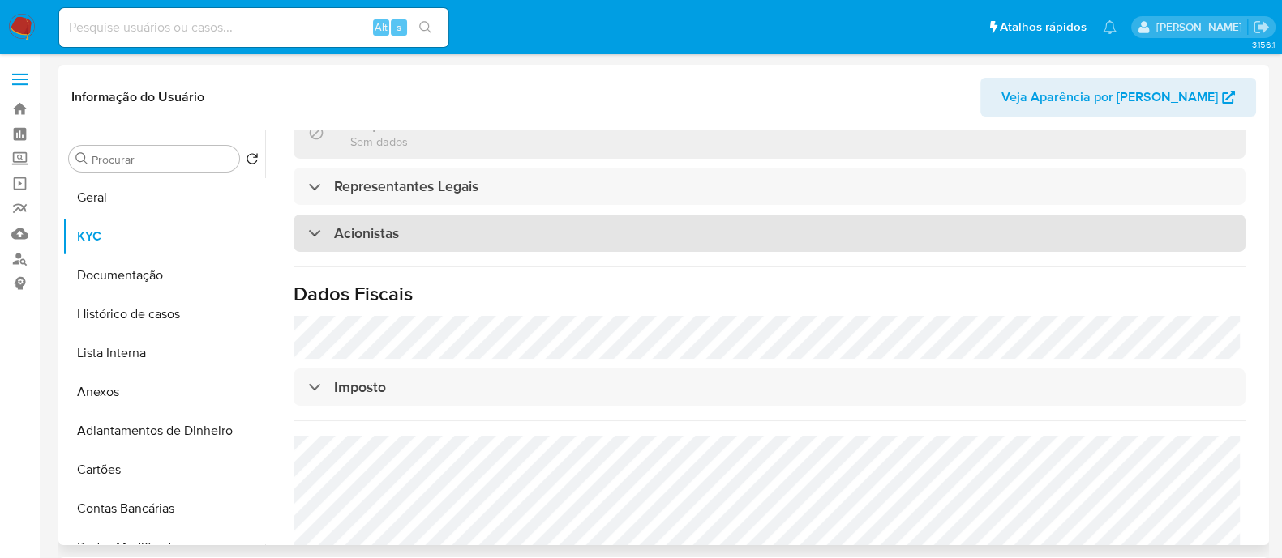
scroll to position [883, 0]
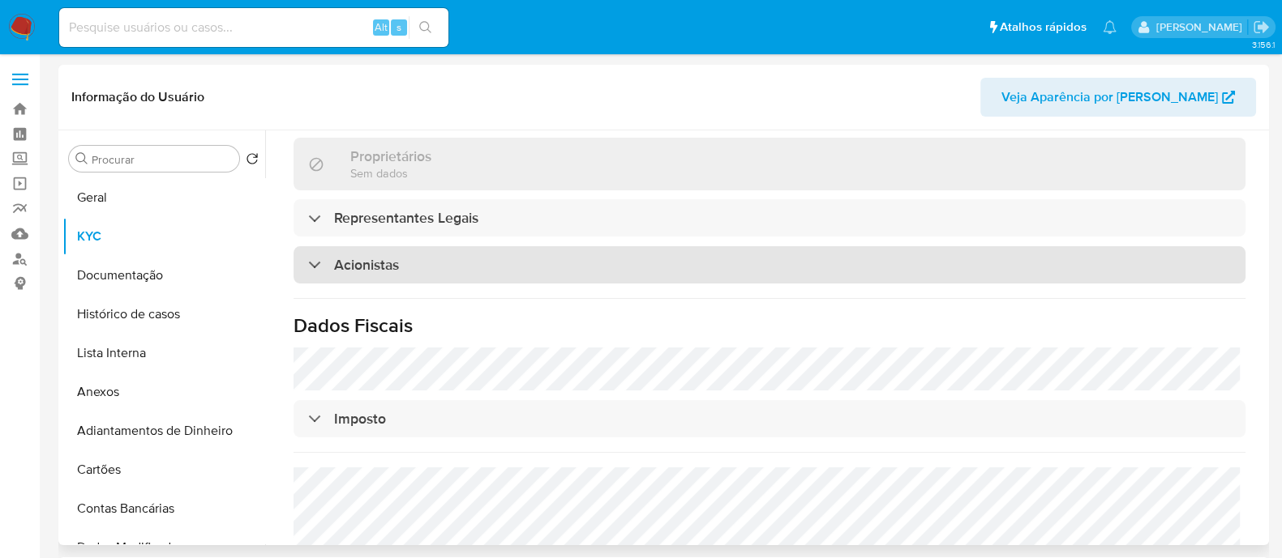
click at [438, 246] on div "Acionistas" at bounding box center [769, 264] width 952 height 37
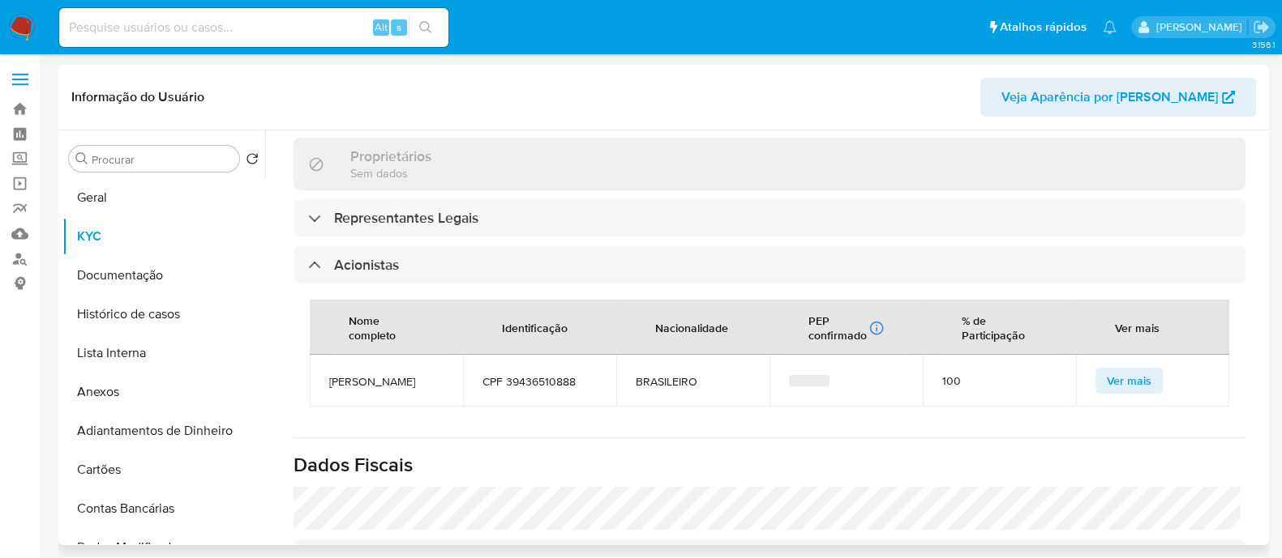
click at [401, 374] on span "[PERSON_NAME]" at bounding box center [386, 381] width 114 height 15
click at [401, 374] on span "ALESSANDRA DE OLIVEIRA CALDEIRA" at bounding box center [386, 381] width 114 height 15
copy span "ALESSANDRA DE OLIVEIRA CALDEIRA"
click at [110, 196] on button "Geral" at bounding box center [157, 197] width 190 height 39
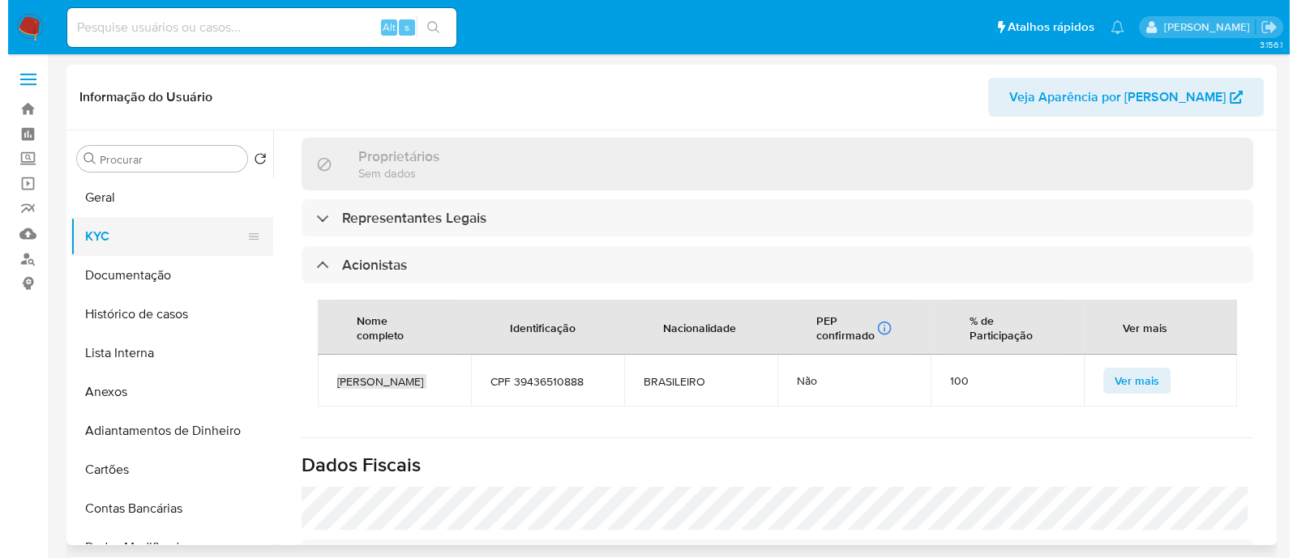
scroll to position [0, 0]
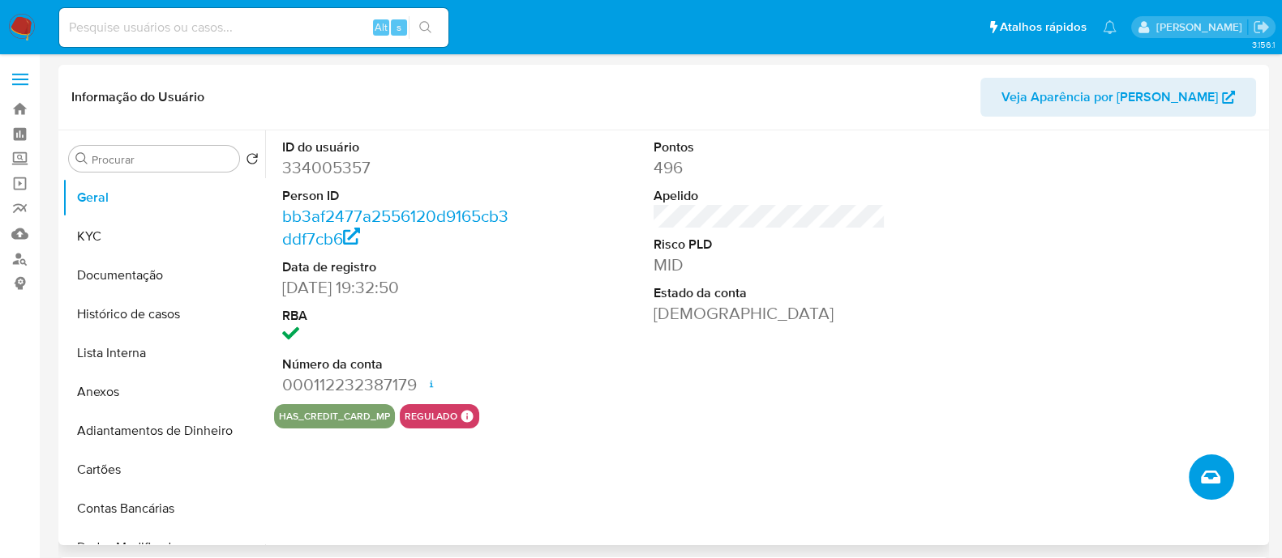
click at [1212, 483] on icon "Criar caso manual" at bounding box center [1209, 477] width 19 height 13
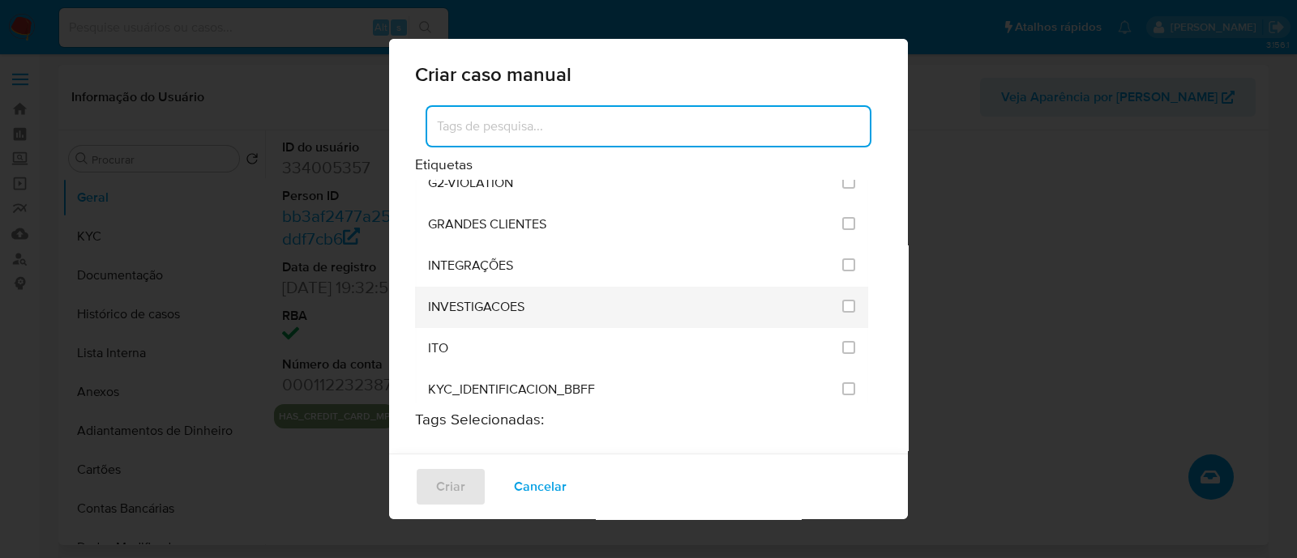
scroll to position [1316, 0]
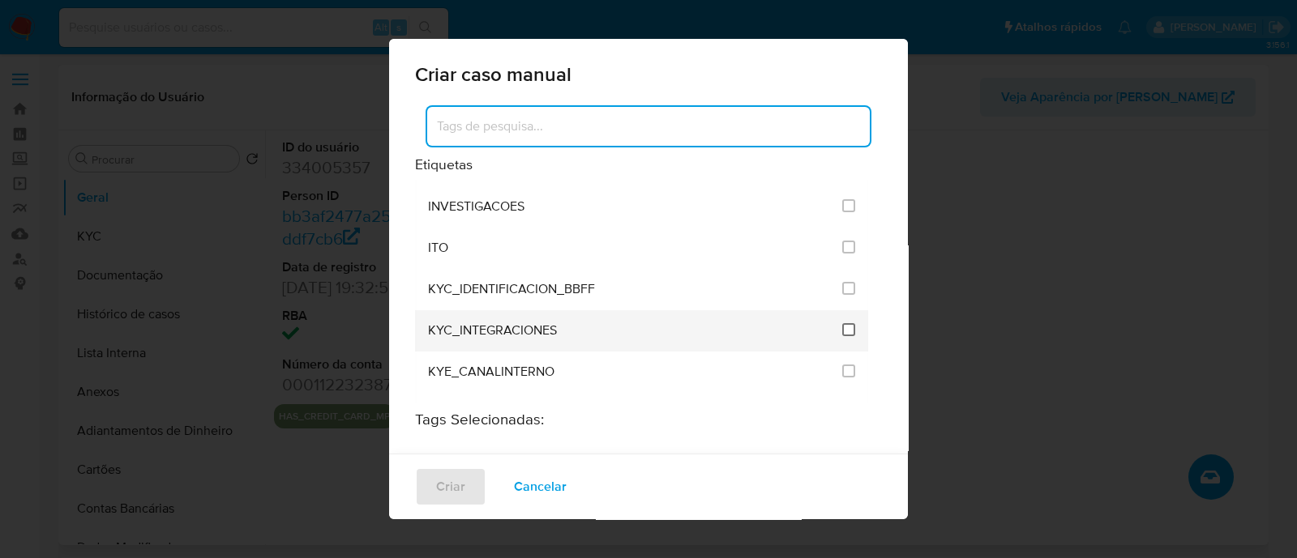
click at [842, 323] on input "2093" at bounding box center [848, 329] width 13 height 13
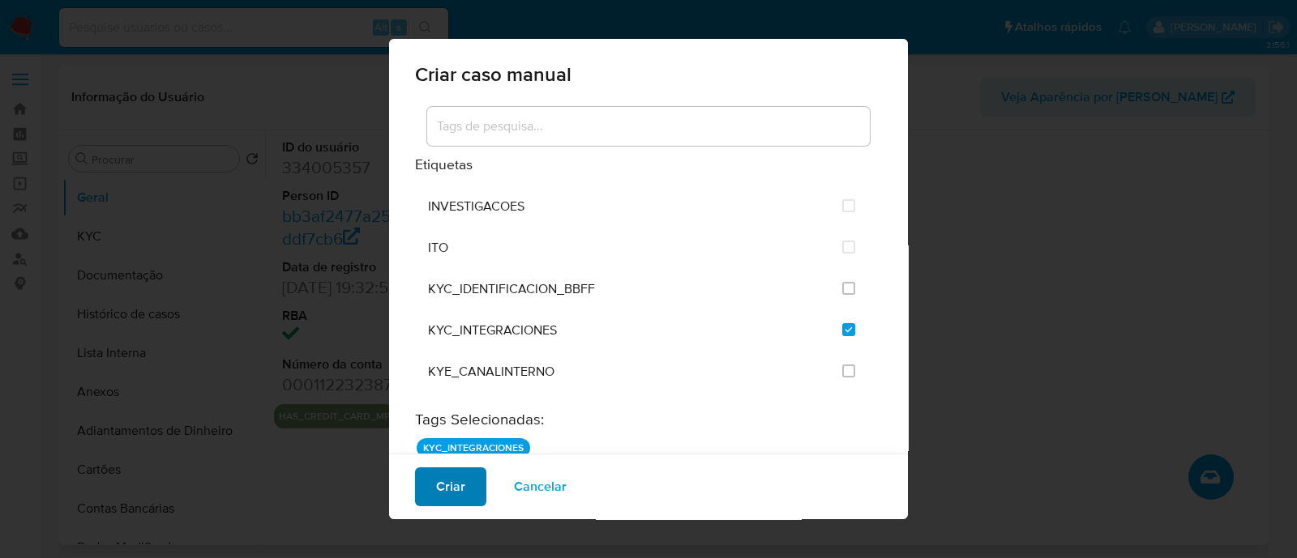
click at [469, 483] on button "Criar" at bounding box center [450, 487] width 71 height 39
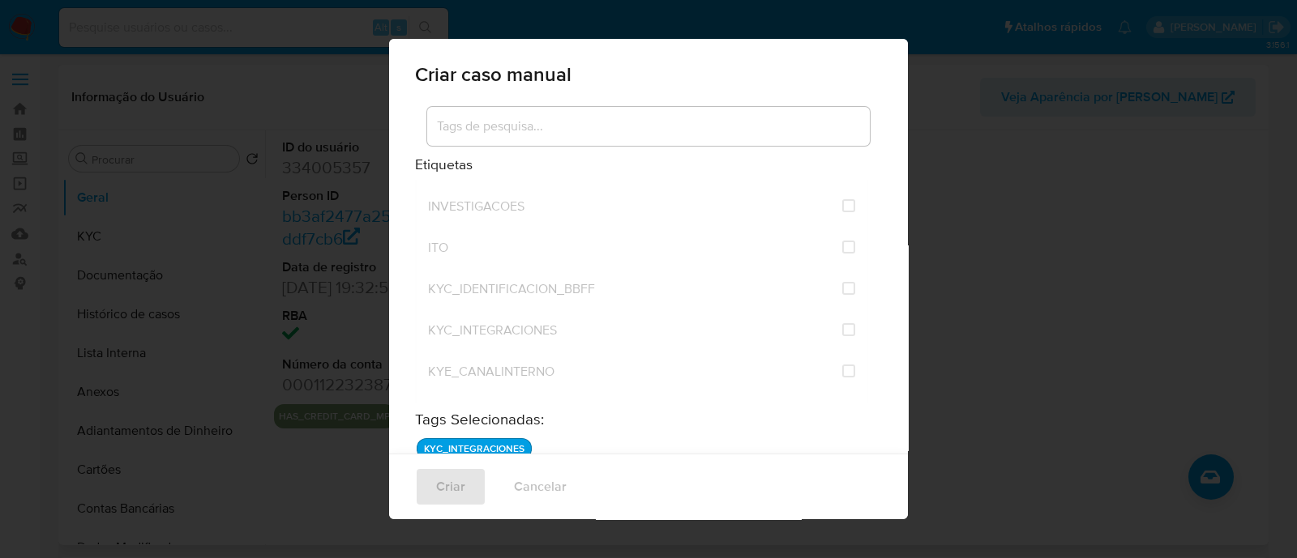
checkbox input "false"
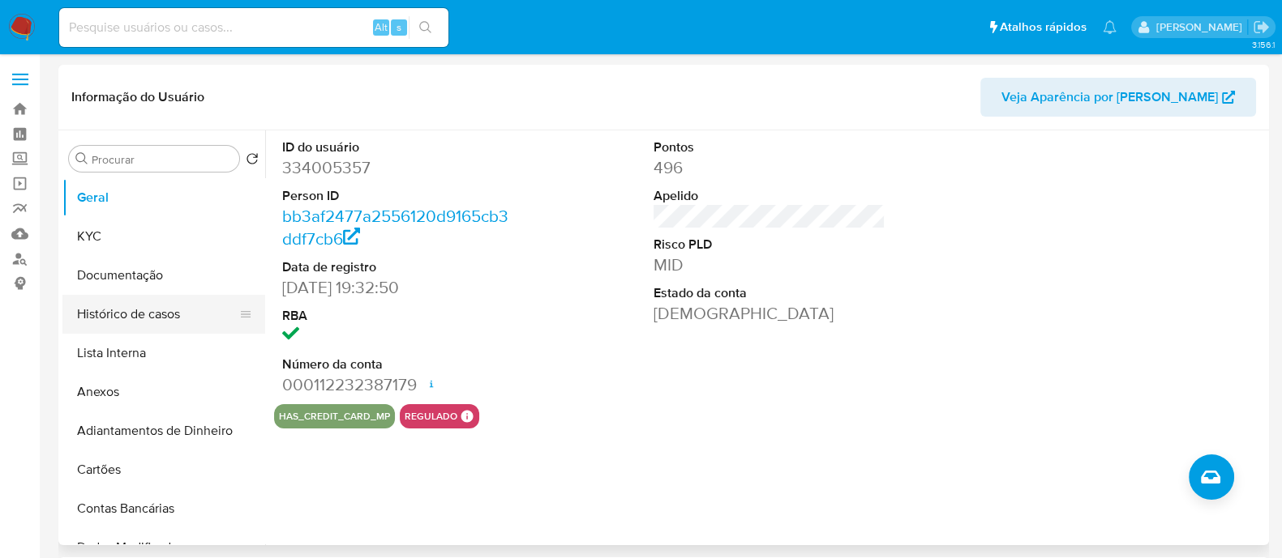
click at [153, 306] on button "Histórico de casos" at bounding box center [157, 314] width 190 height 39
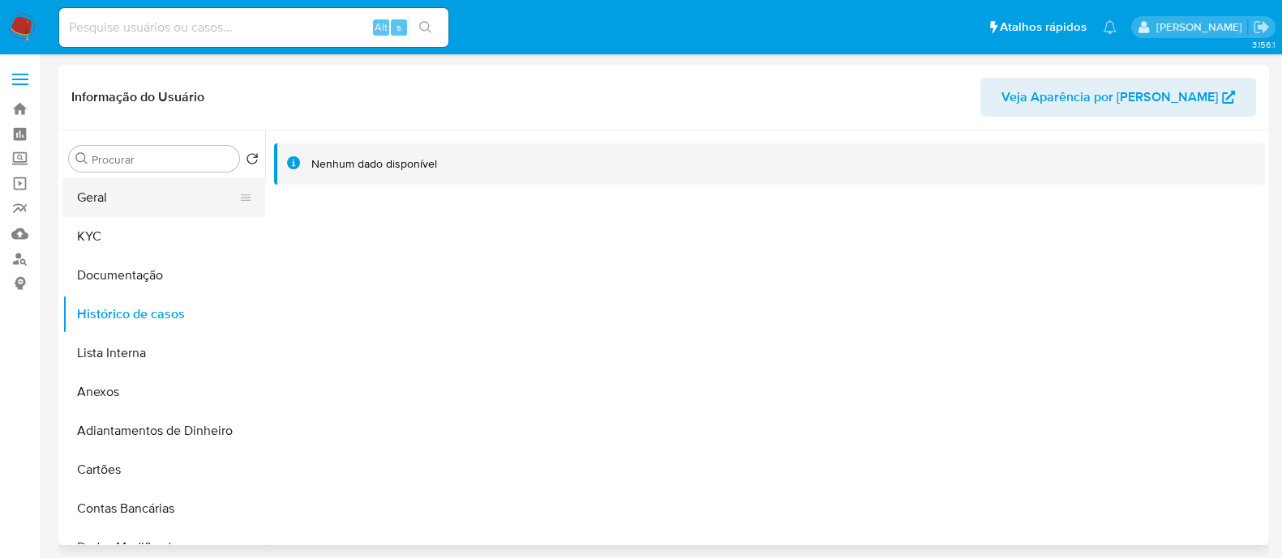
click at [139, 184] on button "Geral" at bounding box center [157, 197] width 190 height 39
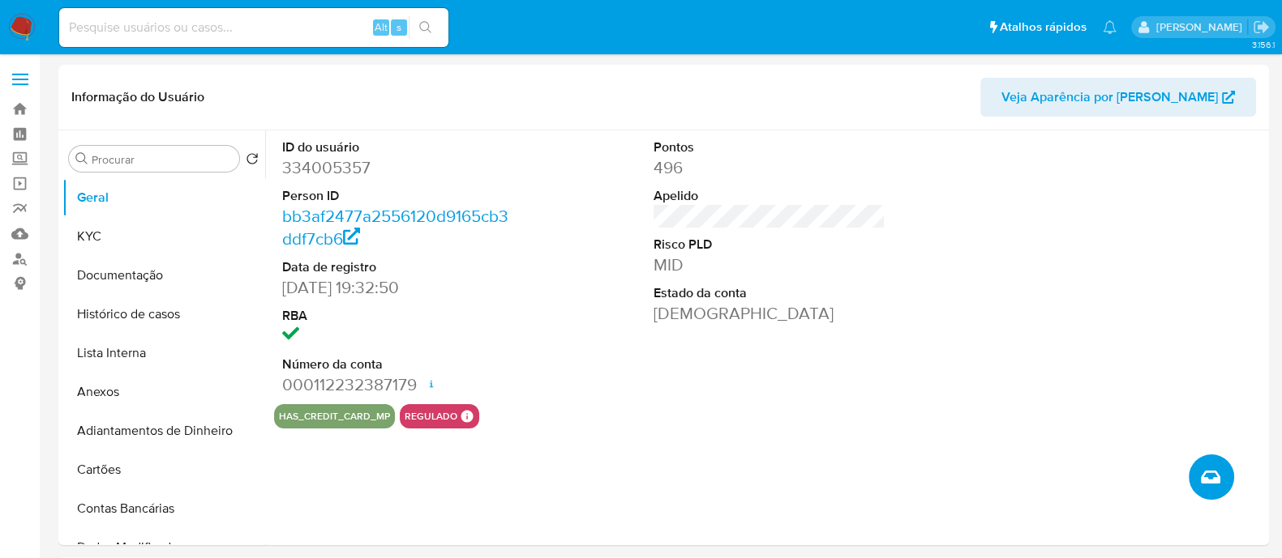
click at [1211, 469] on icon "Criar caso manual" at bounding box center [1209, 477] width 19 height 19
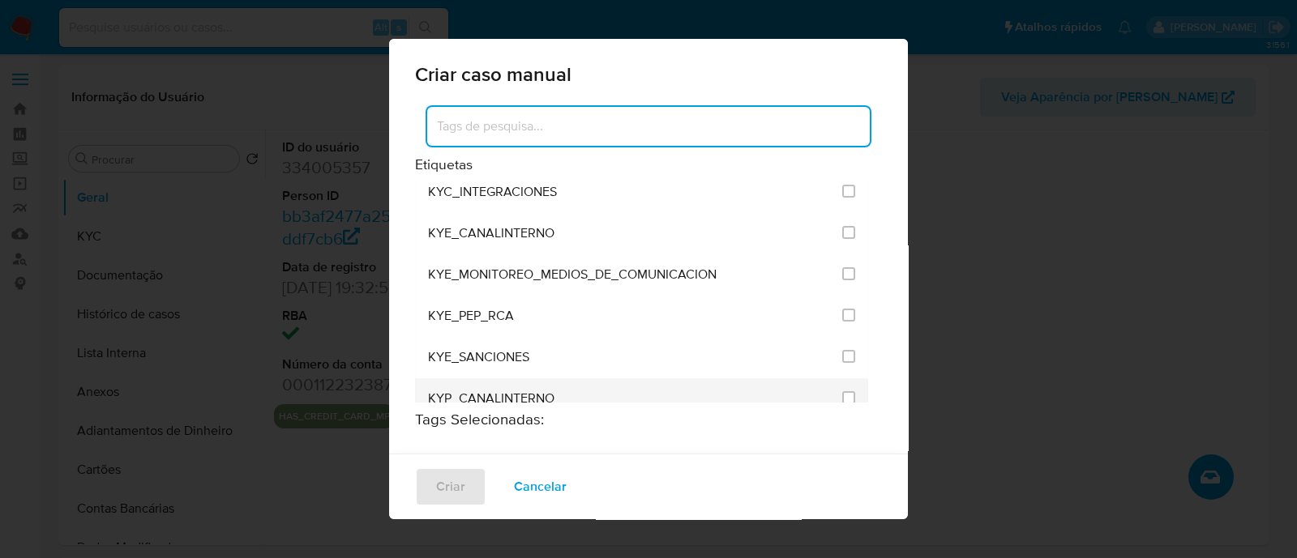
scroll to position [1418, 0]
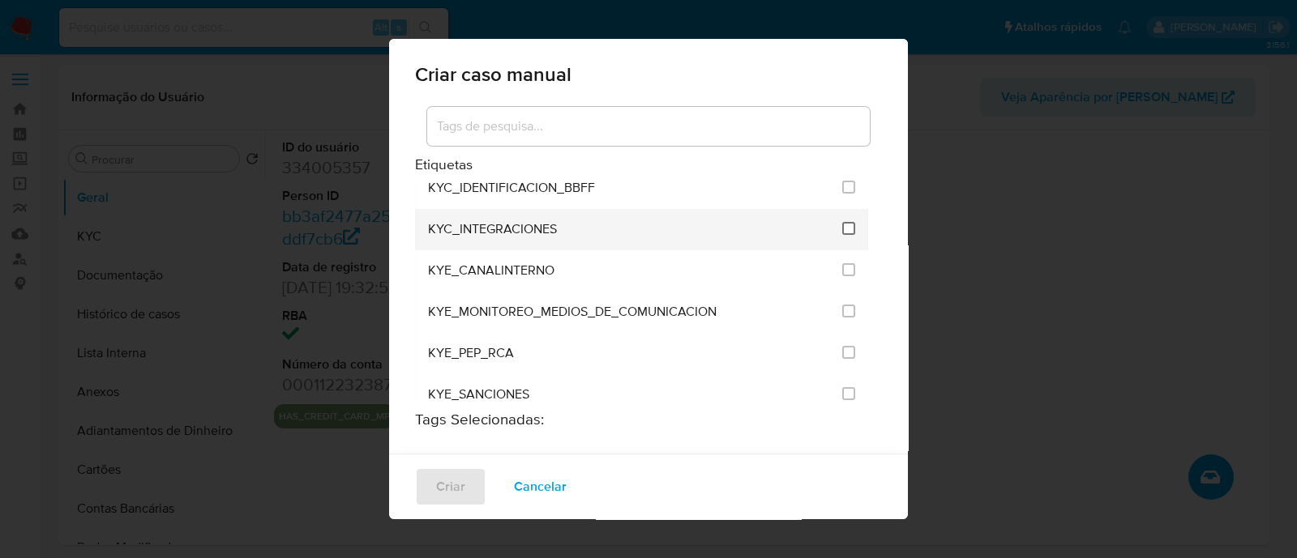
click at [842, 222] on input "2093" at bounding box center [848, 228] width 13 height 13
checkbox input "true"
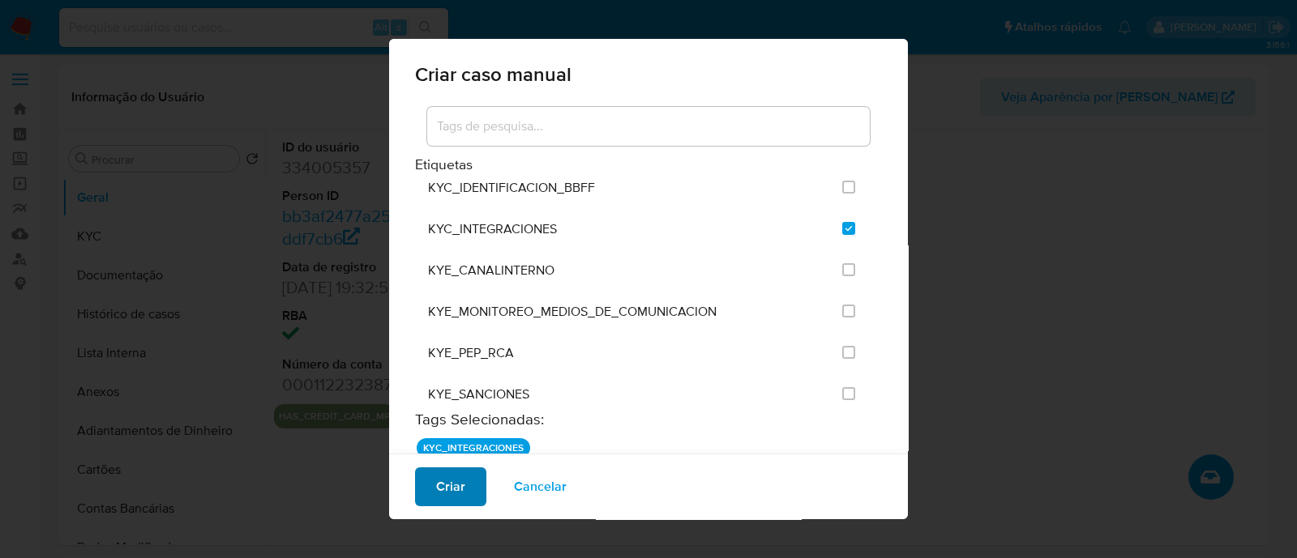
click at [456, 477] on span "Criar" at bounding box center [450, 487] width 29 height 36
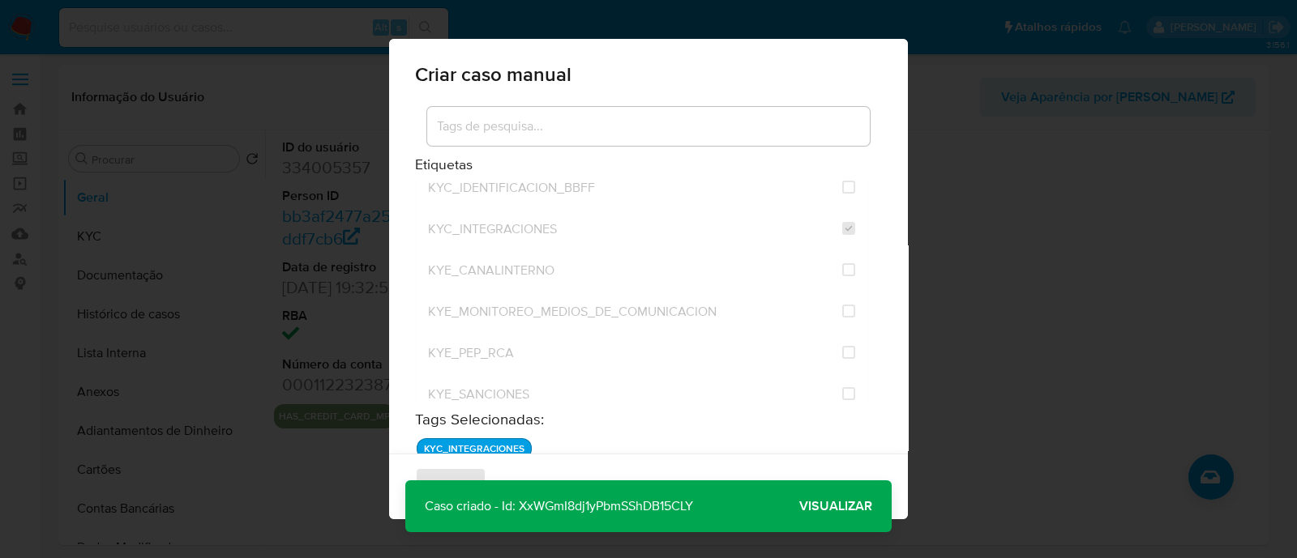
click at [804, 507] on span "Visualizar" at bounding box center [835, 507] width 73 height 0
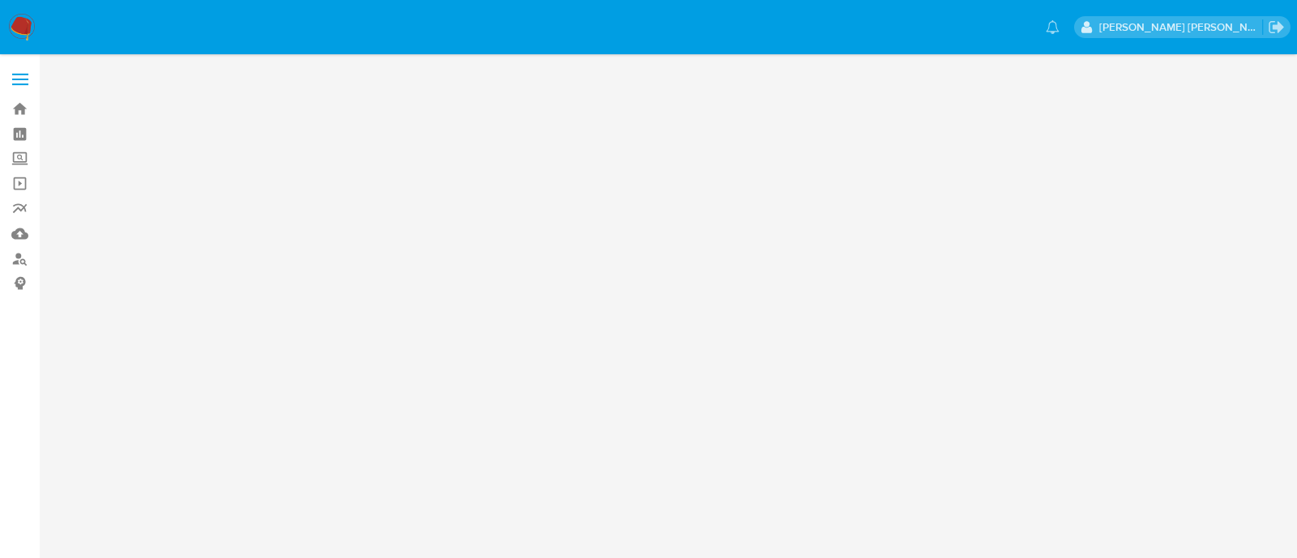
click at [558, 169] on main at bounding box center [648, 279] width 1297 height 558
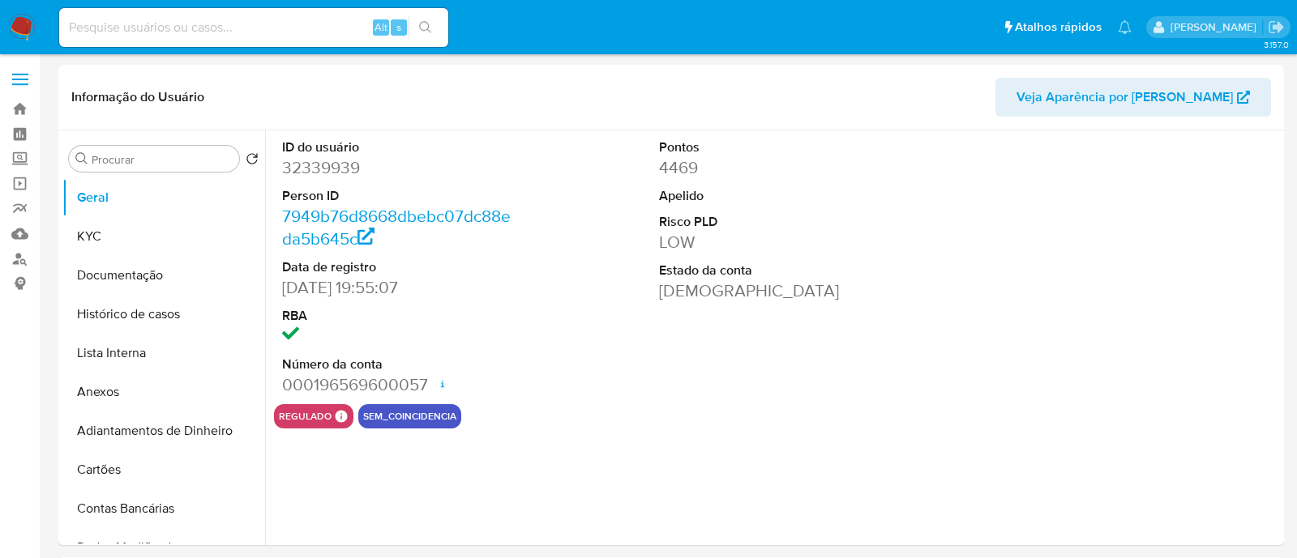
select select "10"
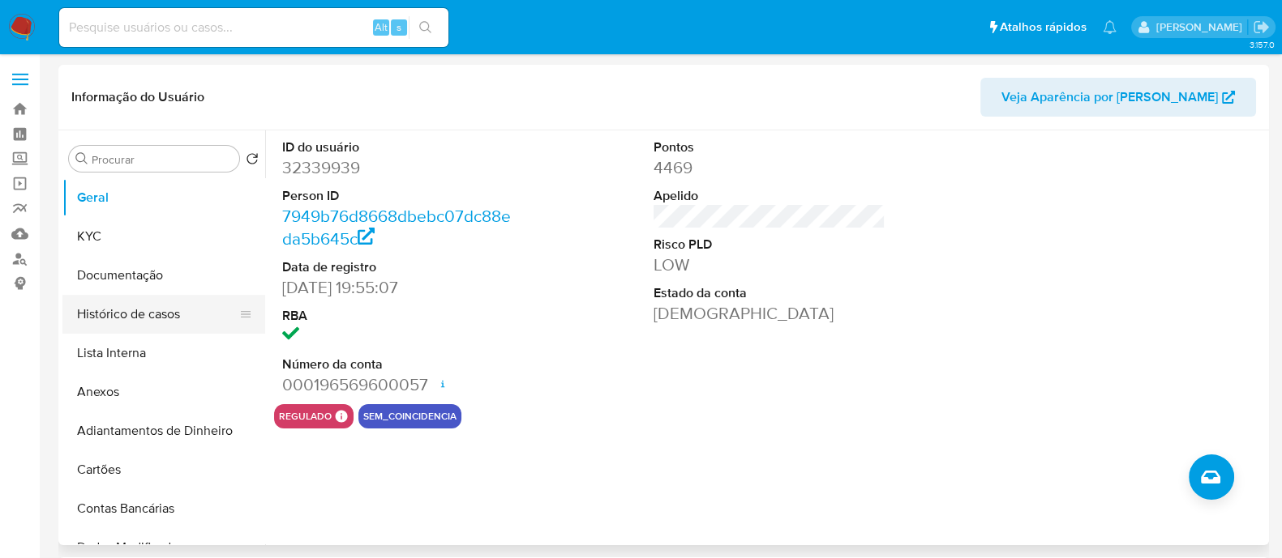
click at [127, 311] on button "Histórico de casos" at bounding box center [157, 314] width 190 height 39
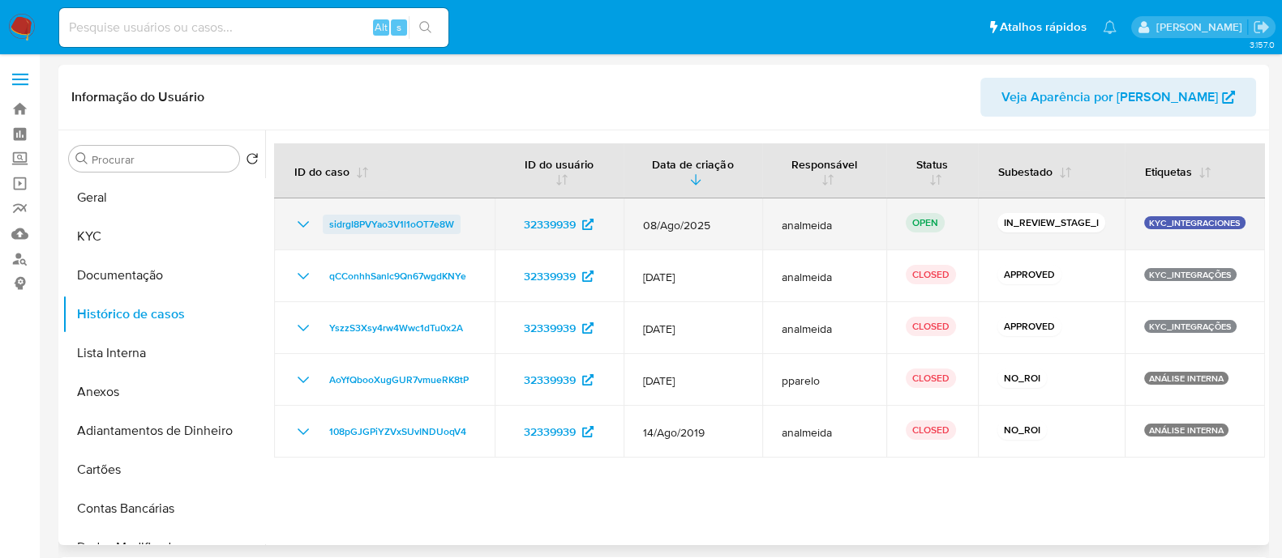
click at [352, 225] on span "sidrgI8PVYao3V1l1oOT7e8W" at bounding box center [391, 224] width 125 height 19
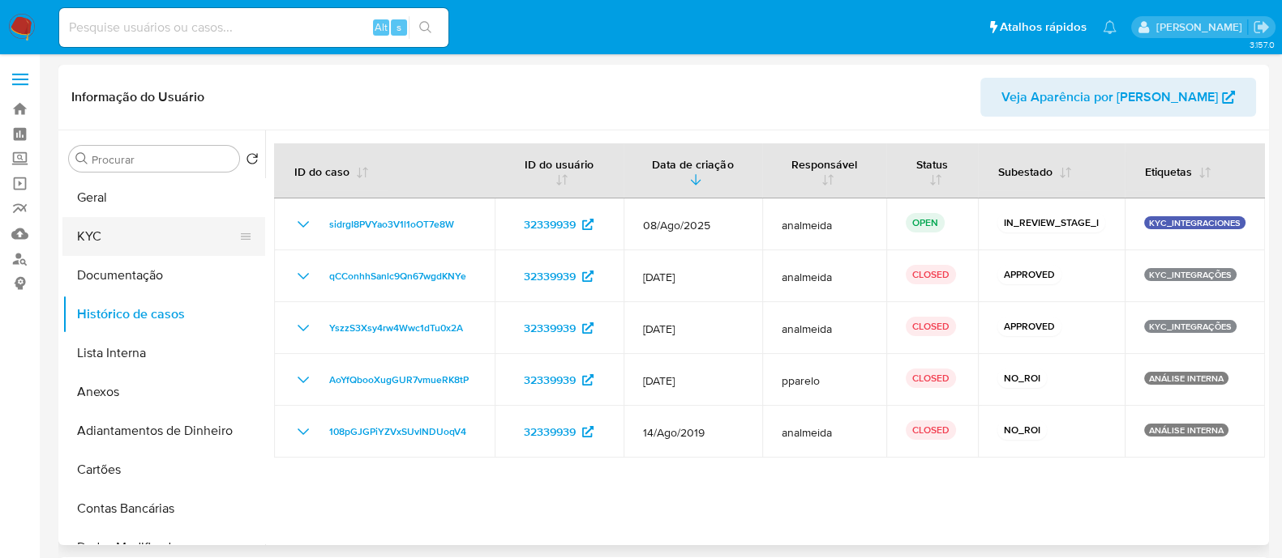
click at [119, 237] on button "KYC" at bounding box center [157, 236] width 190 height 39
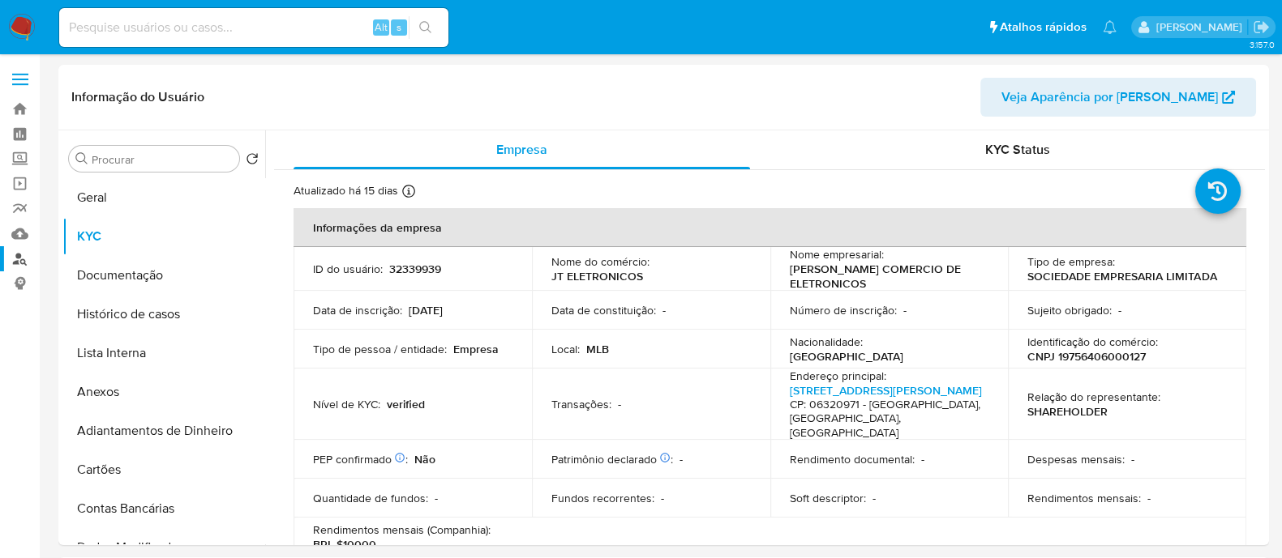
click at [24, 255] on link "Localizador de pessoas" at bounding box center [96, 258] width 193 height 25
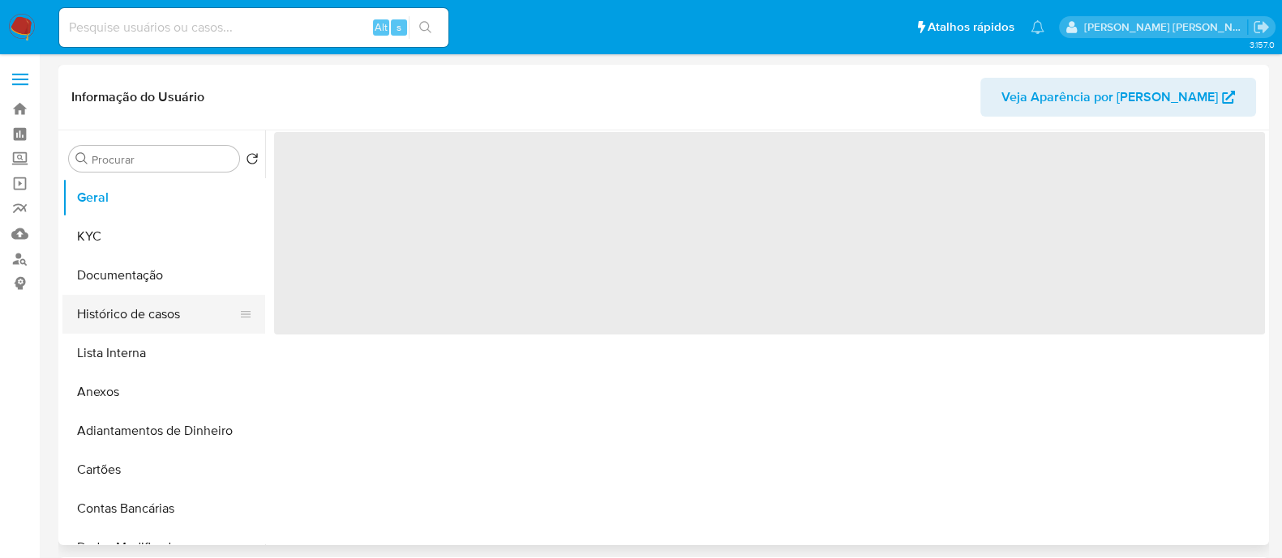
click at [130, 319] on button "Histórico de casos" at bounding box center [157, 314] width 190 height 39
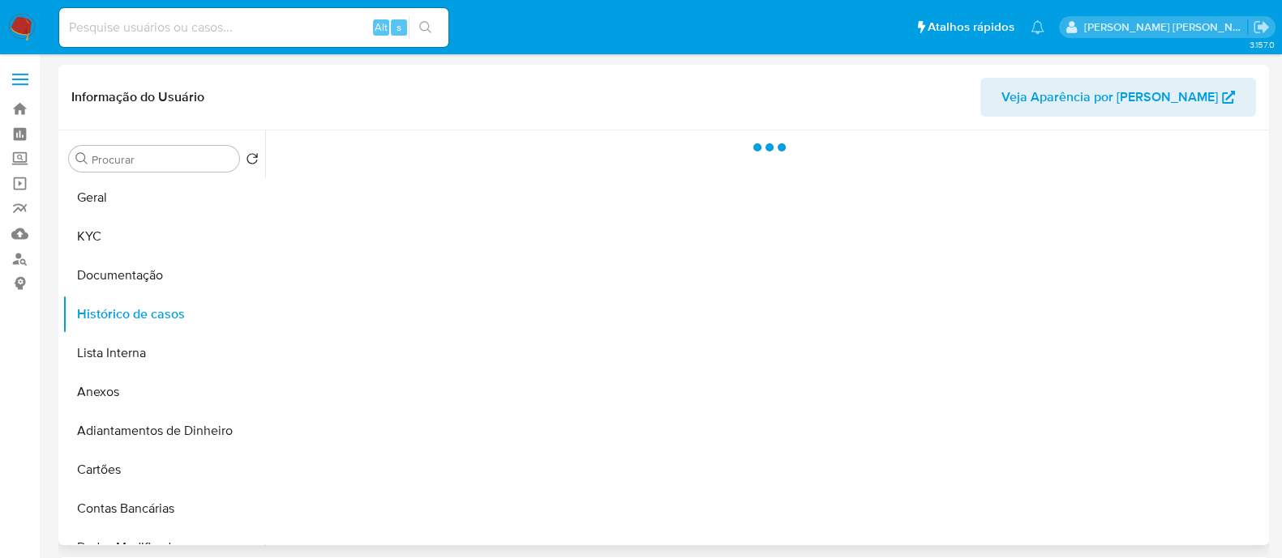
select select "10"
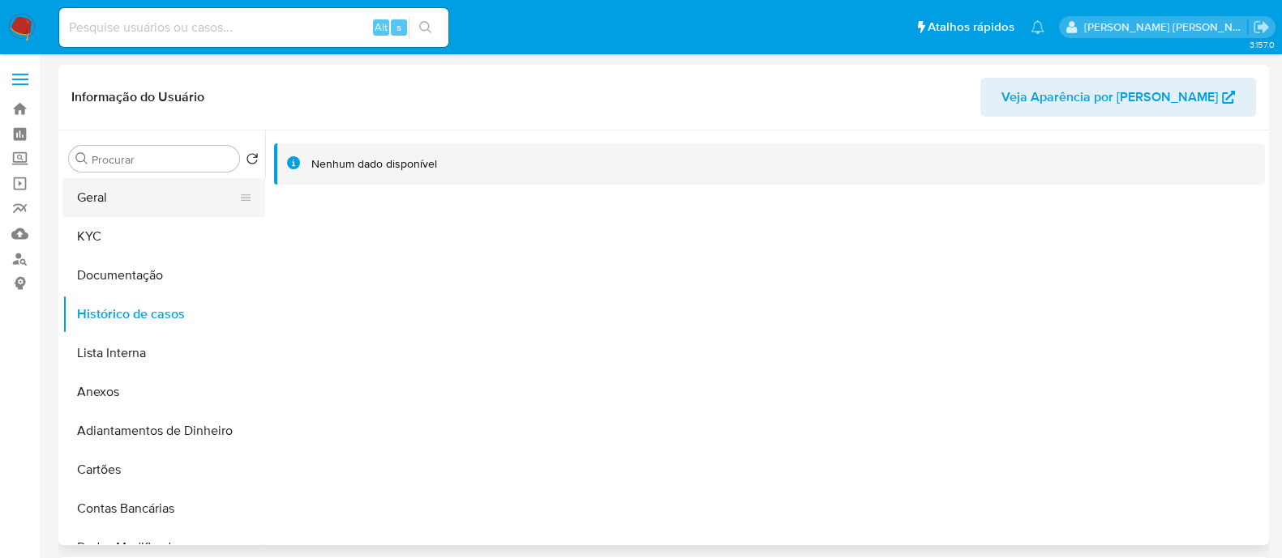
click at [133, 198] on button "Geral" at bounding box center [157, 197] width 190 height 39
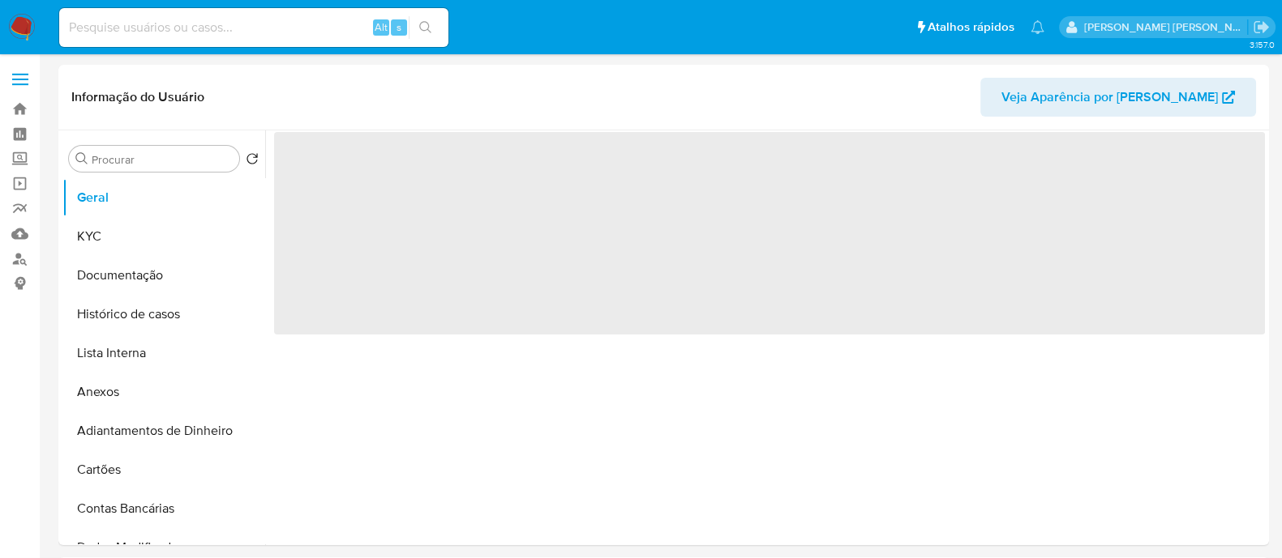
select select "10"
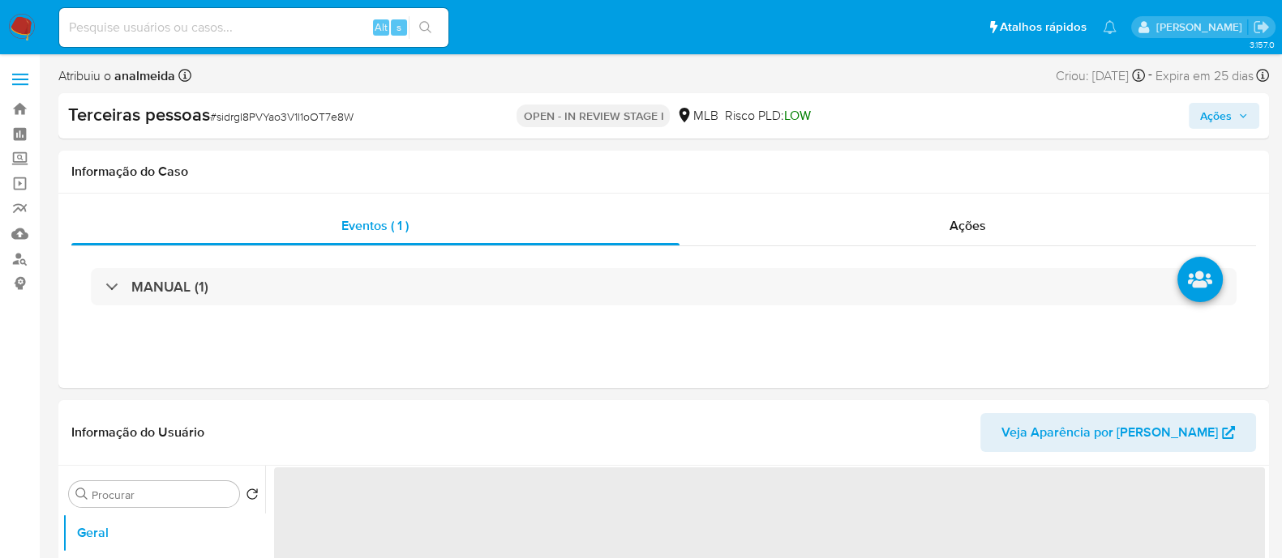
click at [1210, 116] on span "Ações" at bounding box center [1216, 116] width 32 height 26
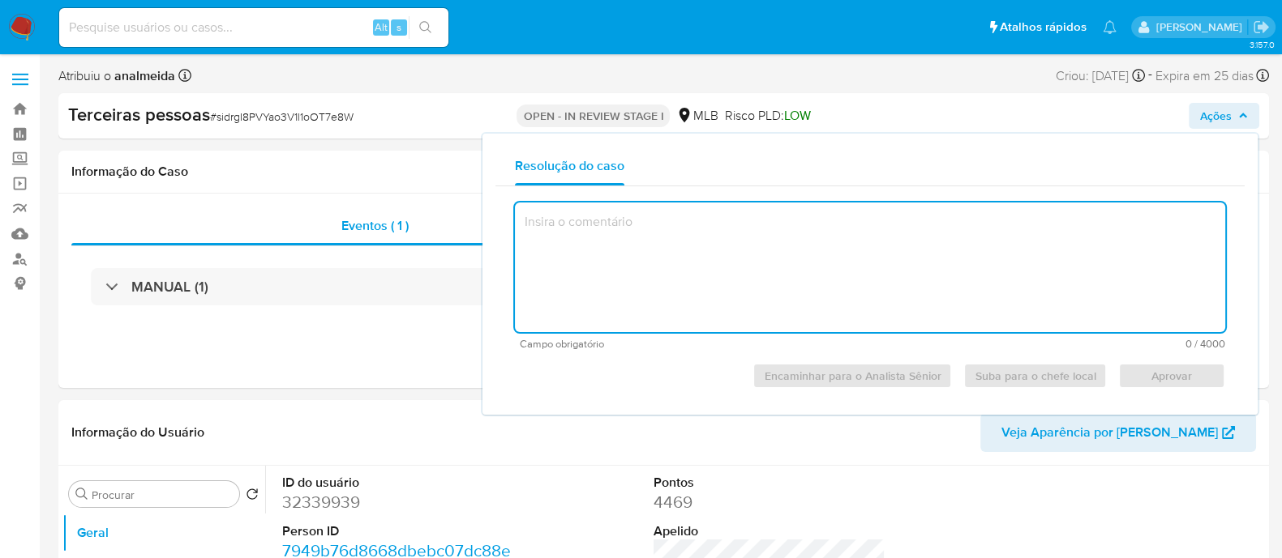
select select "10"
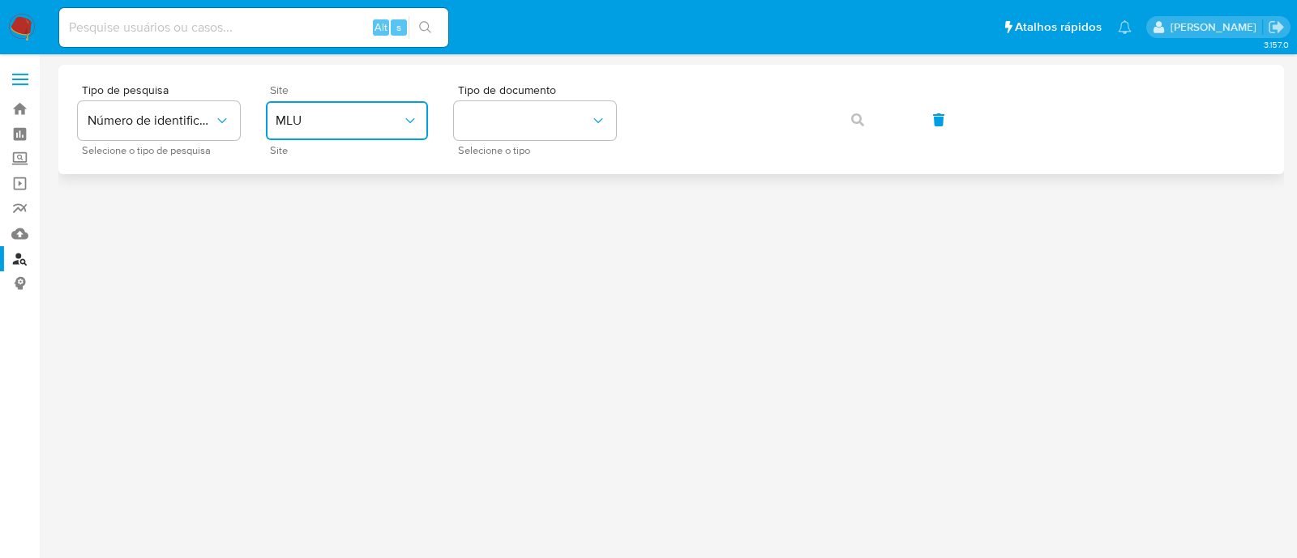
click at [358, 135] on button "MLU" at bounding box center [347, 120] width 162 height 39
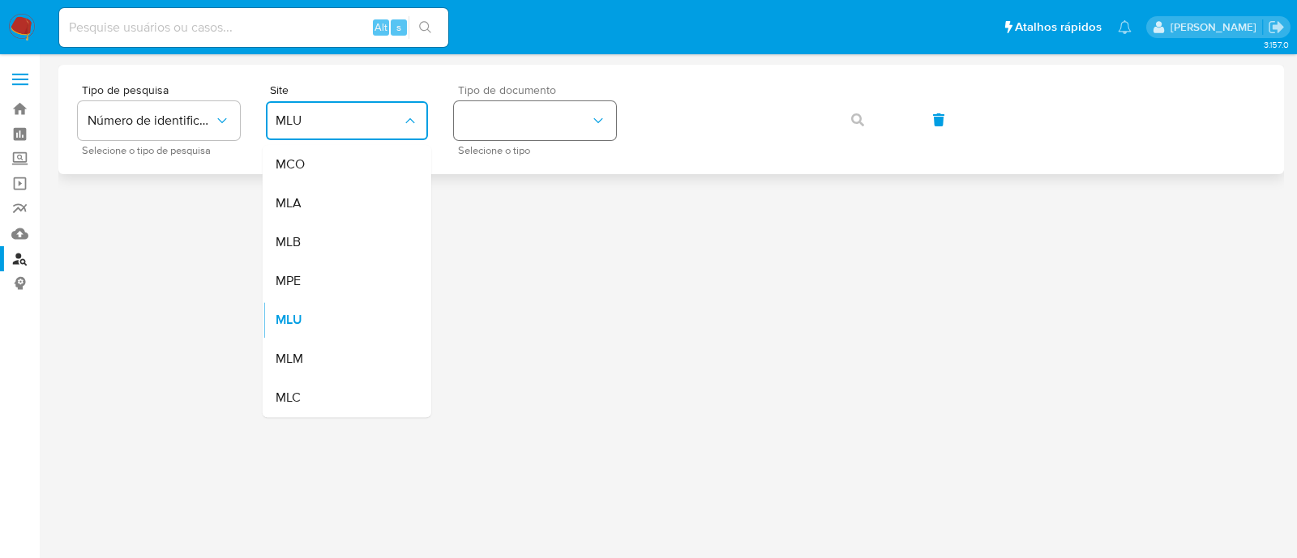
drag, startPoint x: 338, startPoint y: 237, endPoint x: 505, endPoint y: 133, distance: 196.6
click at [339, 236] on div "MLB" at bounding box center [342, 242] width 133 height 39
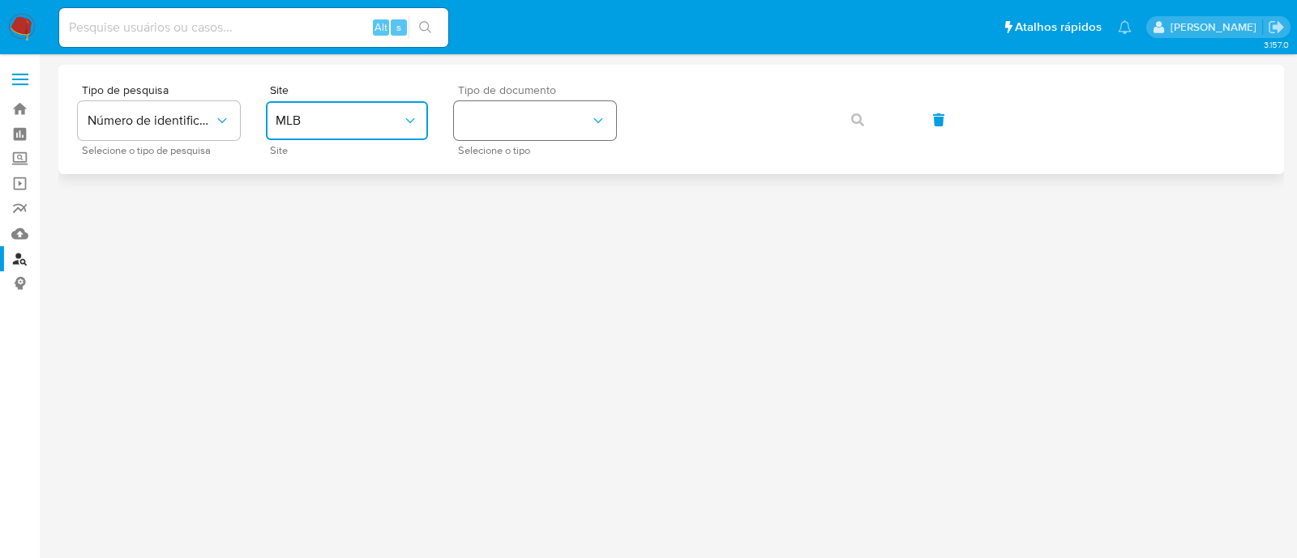
click at [507, 123] on button "identificationType" at bounding box center [535, 120] width 162 height 39
click at [508, 158] on div "CNPJ CNPJ" at bounding box center [530, 172] width 133 height 55
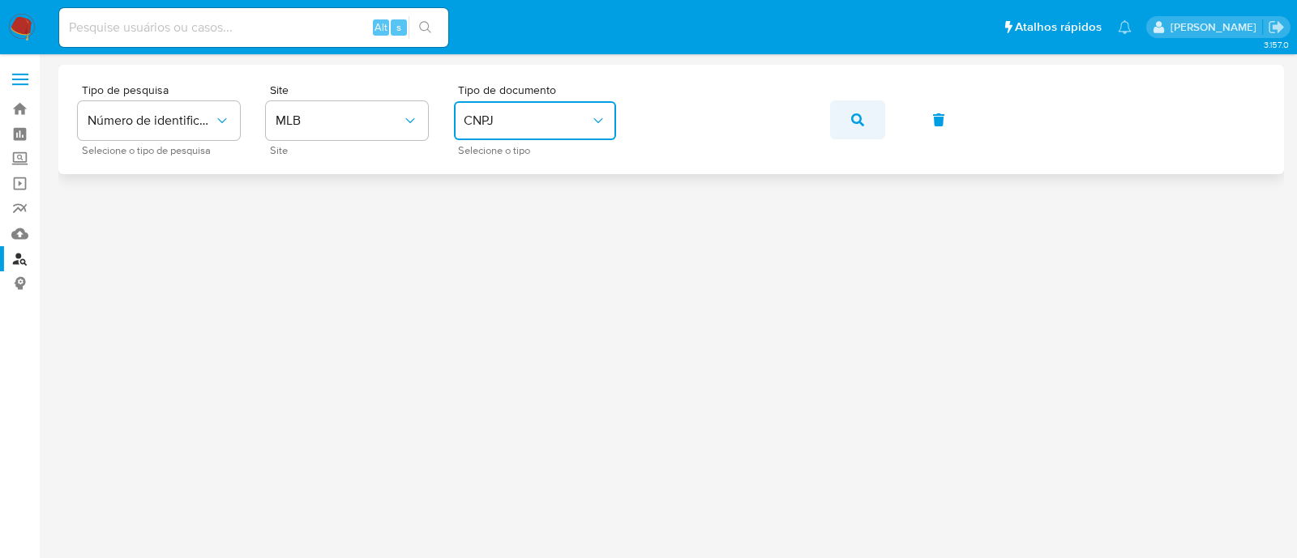
click at [855, 137] on span "button" at bounding box center [857, 120] width 13 height 36
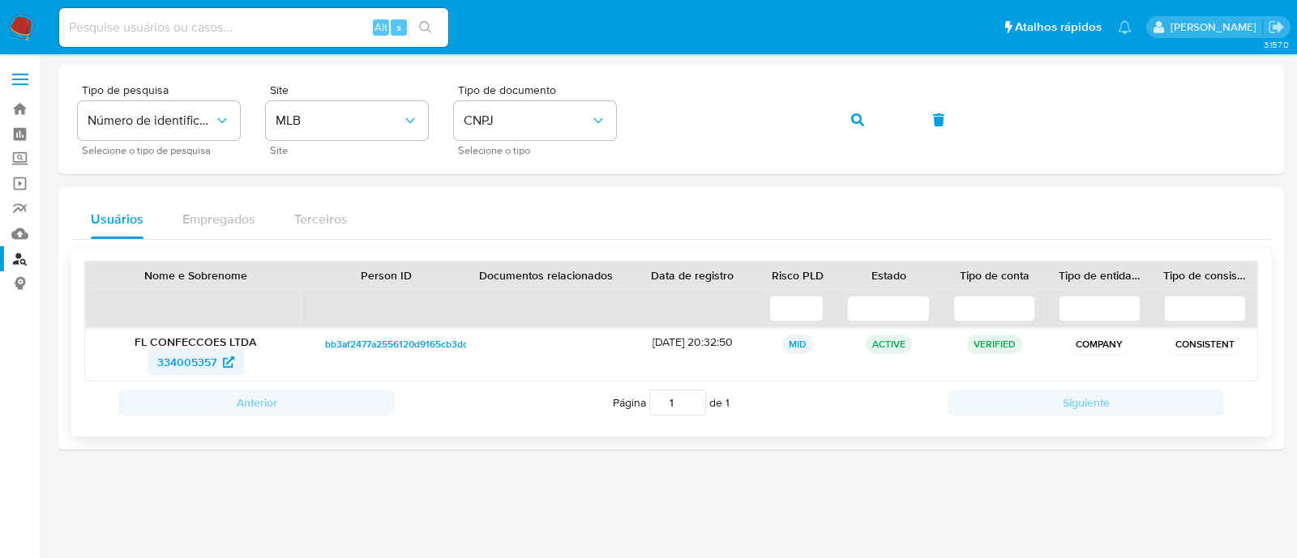
click at [181, 368] on span "334005357" at bounding box center [186, 362] width 59 height 26
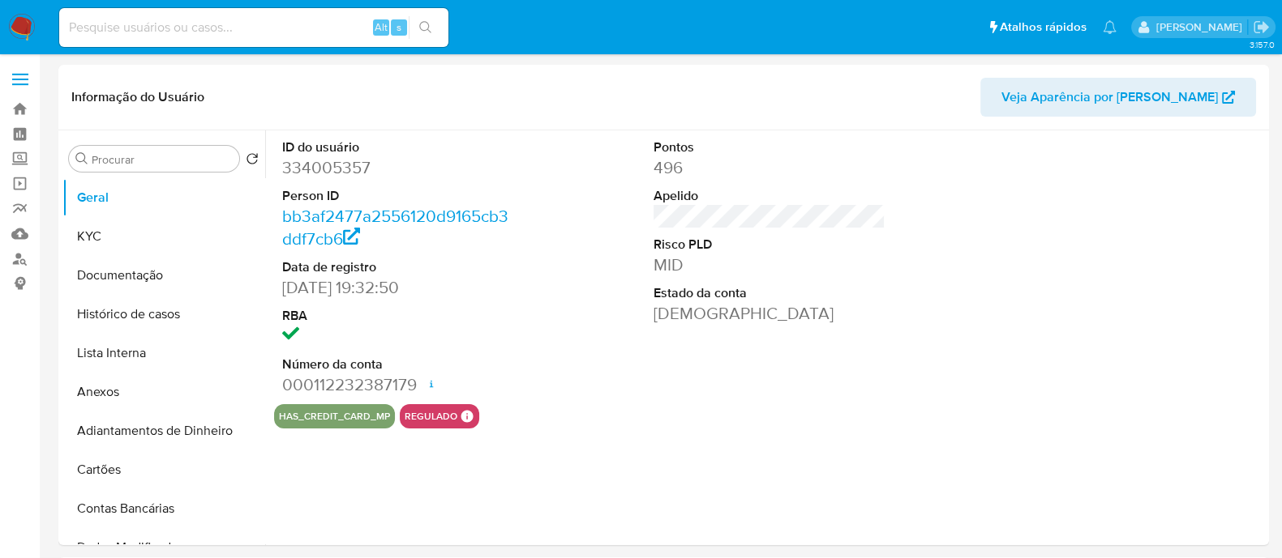
select select "10"
click at [122, 284] on button "Documentação" at bounding box center [157, 275] width 190 height 39
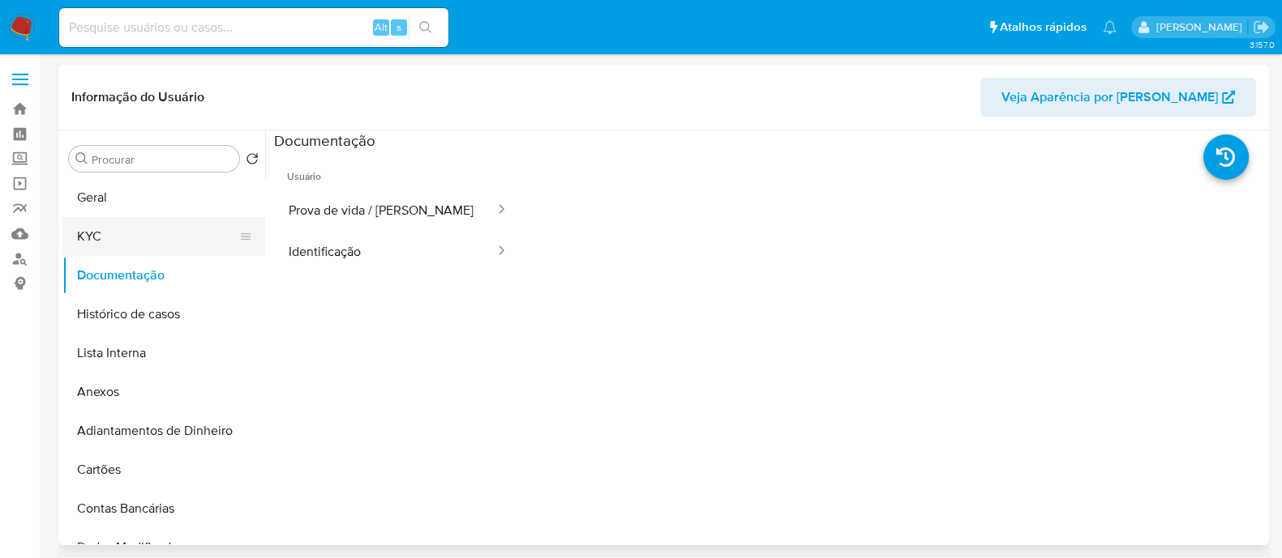
click at [107, 233] on button "KYC" at bounding box center [157, 236] width 190 height 39
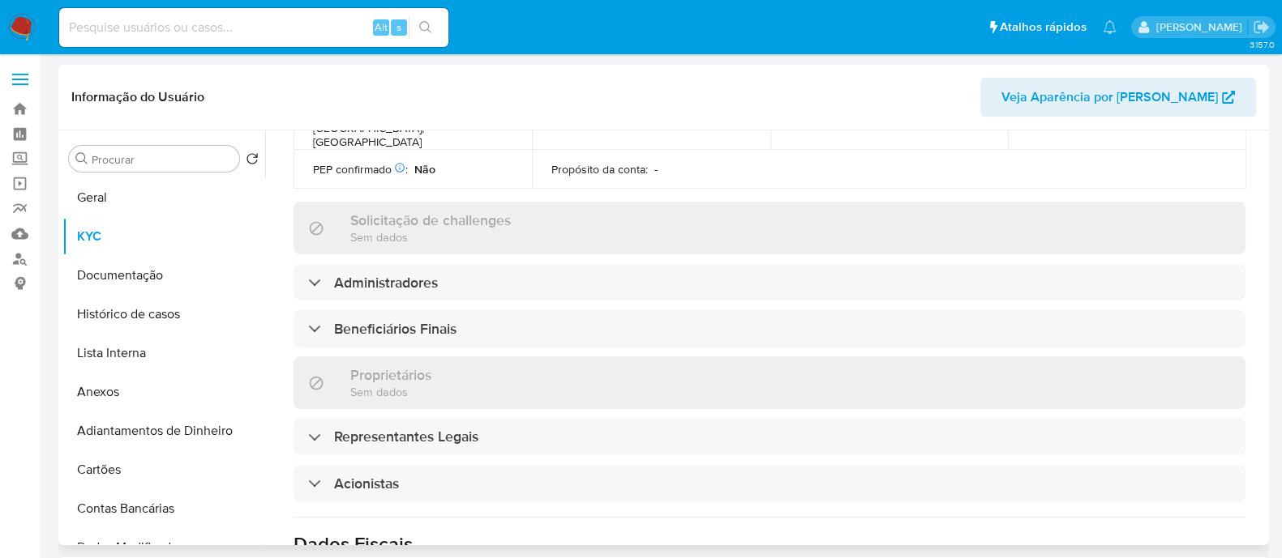
scroll to position [708, 0]
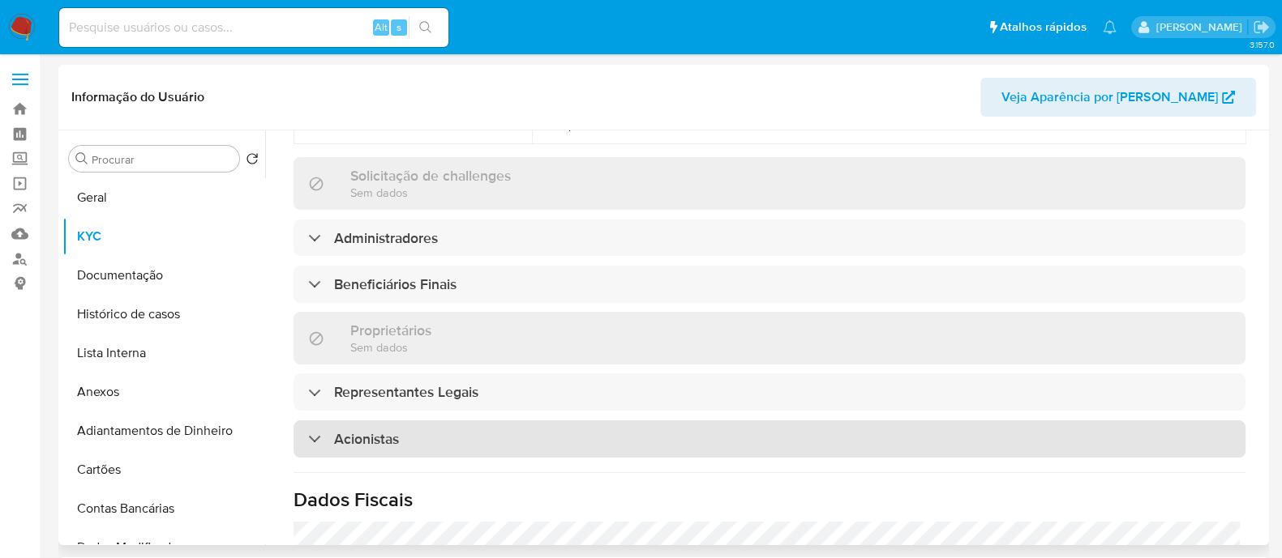
click at [427, 421] on div "Acionistas" at bounding box center [769, 439] width 952 height 37
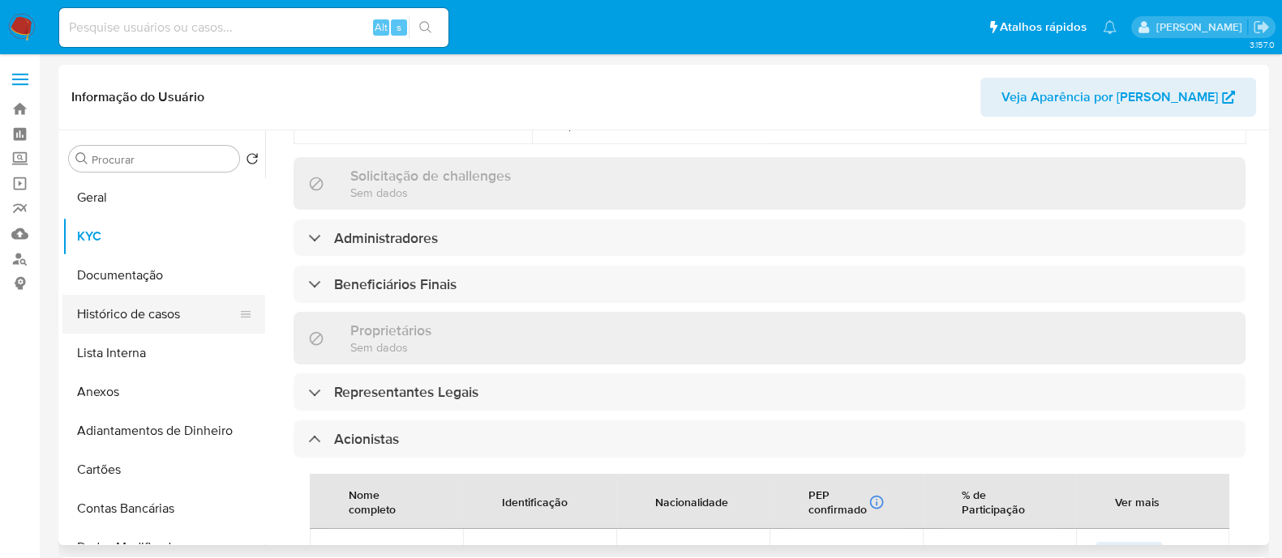
click at [139, 309] on button "Histórico de casos" at bounding box center [157, 314] width 190 height 39
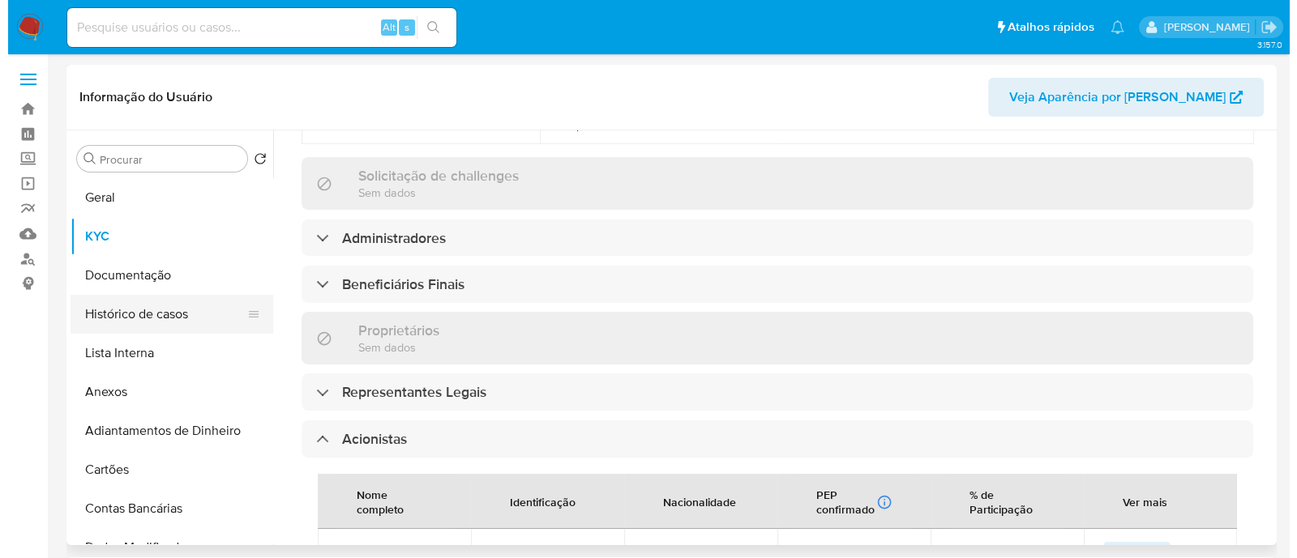
scroll to position [0, 0]
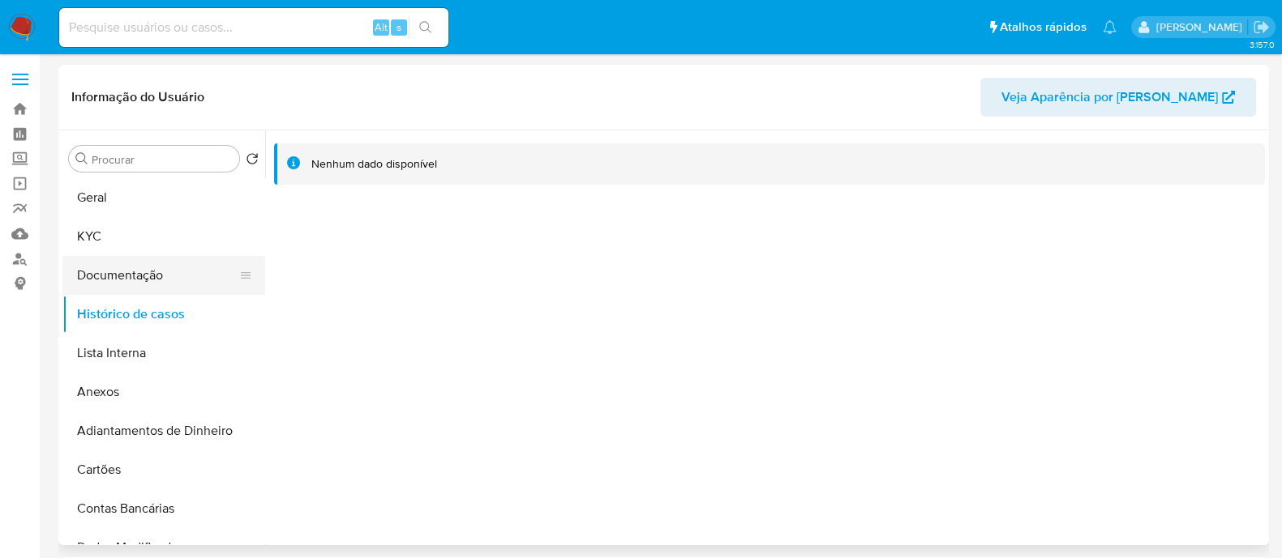
click at [174, 276] on button "Documentação" at bounding box center [157, 275] width 190 height 39
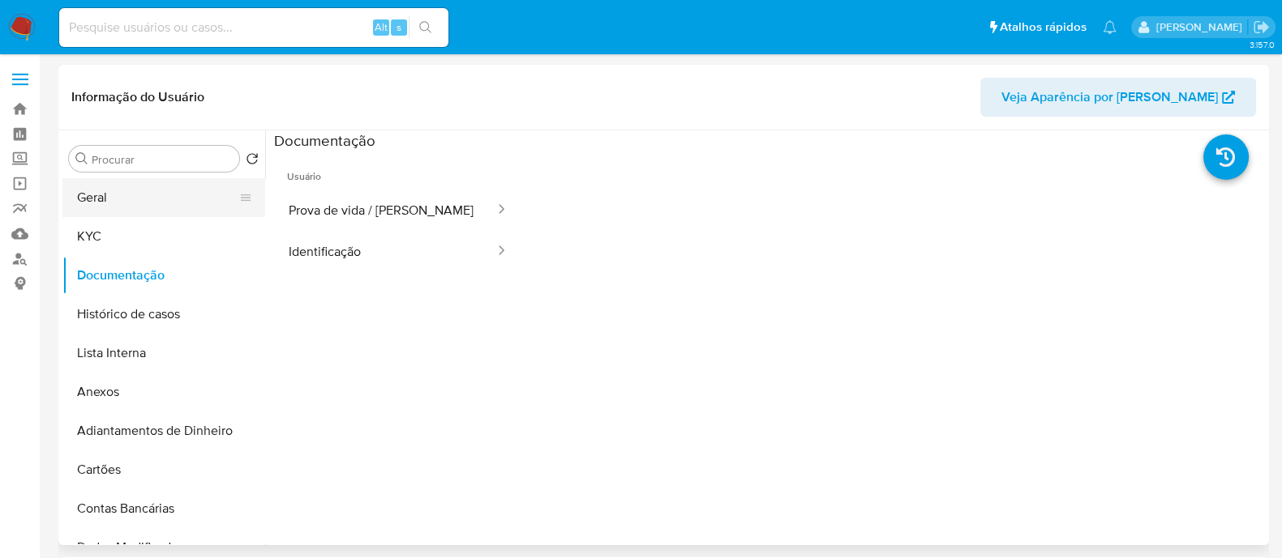
click at [132, 199] on button "Geral" at bounding box center [157, 197] width 190 height 39
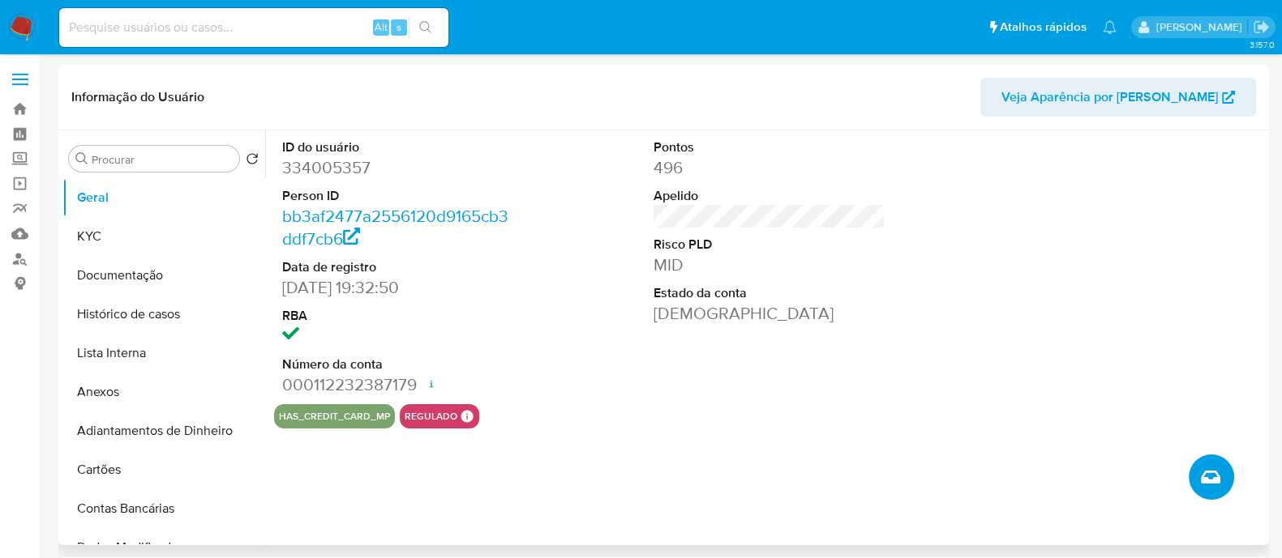
click at [1212, 469] on icon "Criar caso manual" at bounding box center [1209, 477] width 19 height 19
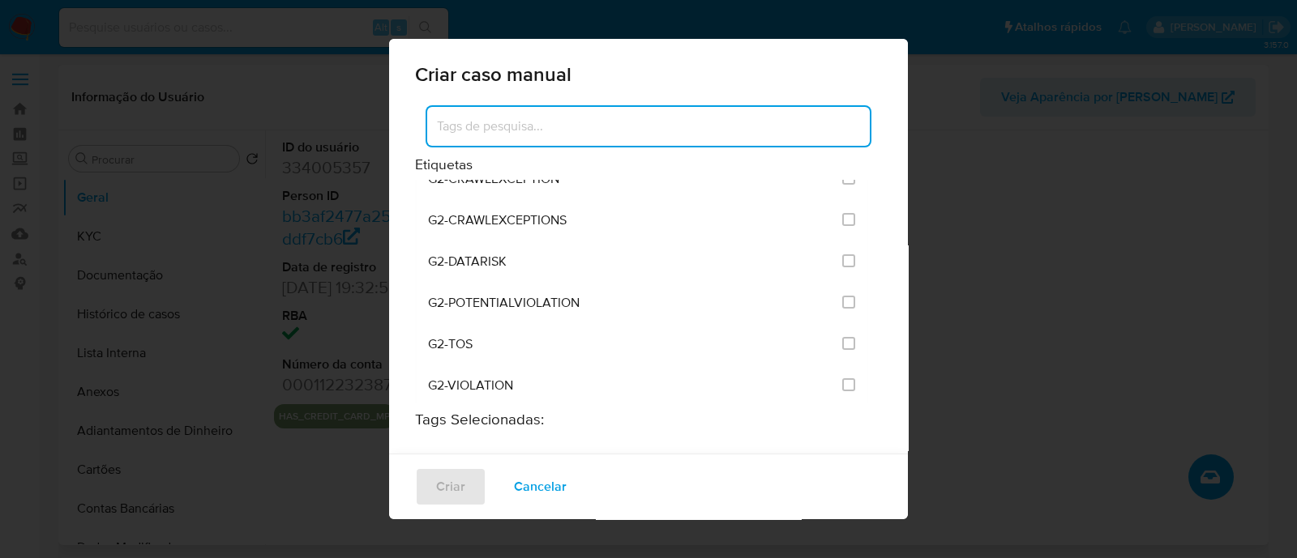
scroll to position [1418, 0]
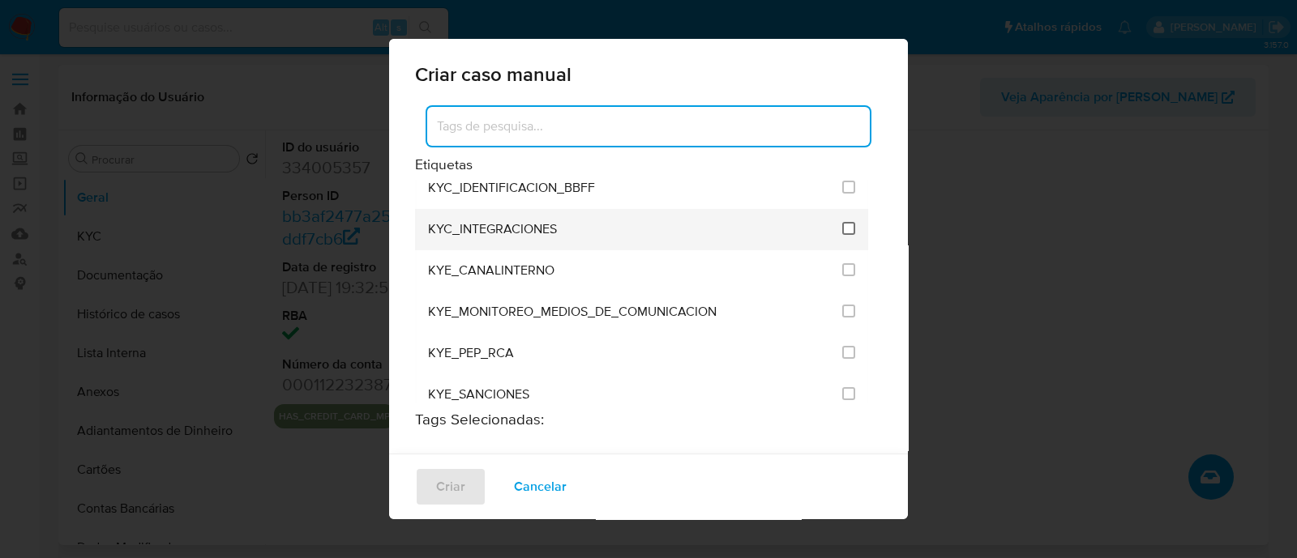
click at [842, 222] on input "2093" at bounding box center [848, 228] width 13 height 13
checkbox input "true"
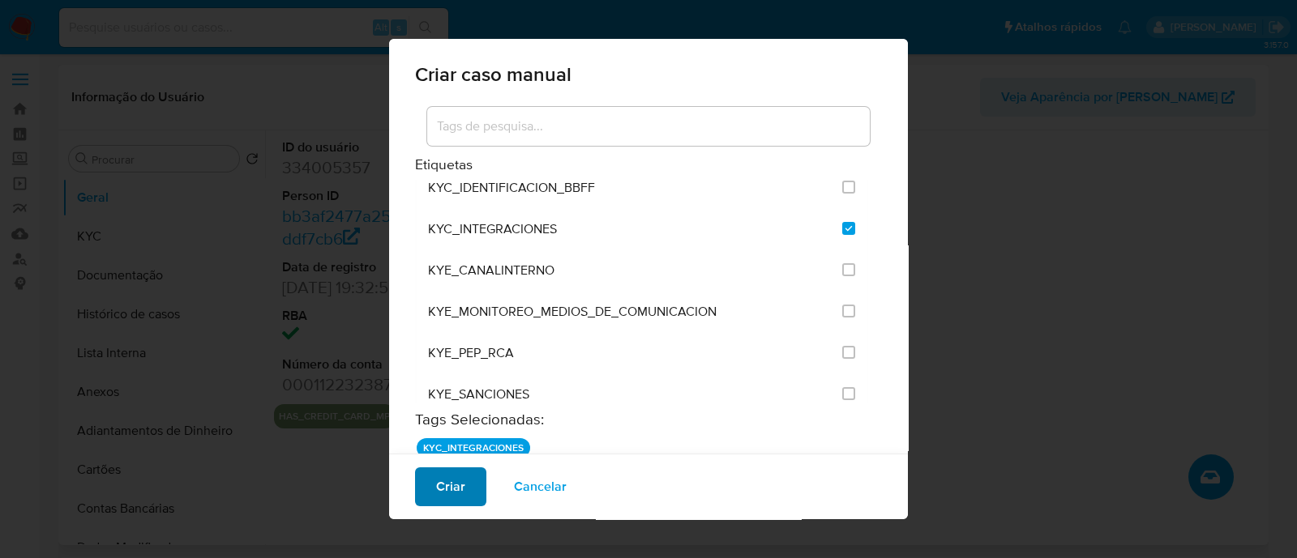
click at [434, 471] on button "Criar" at bounding box center [450, 487] width 71 height 39
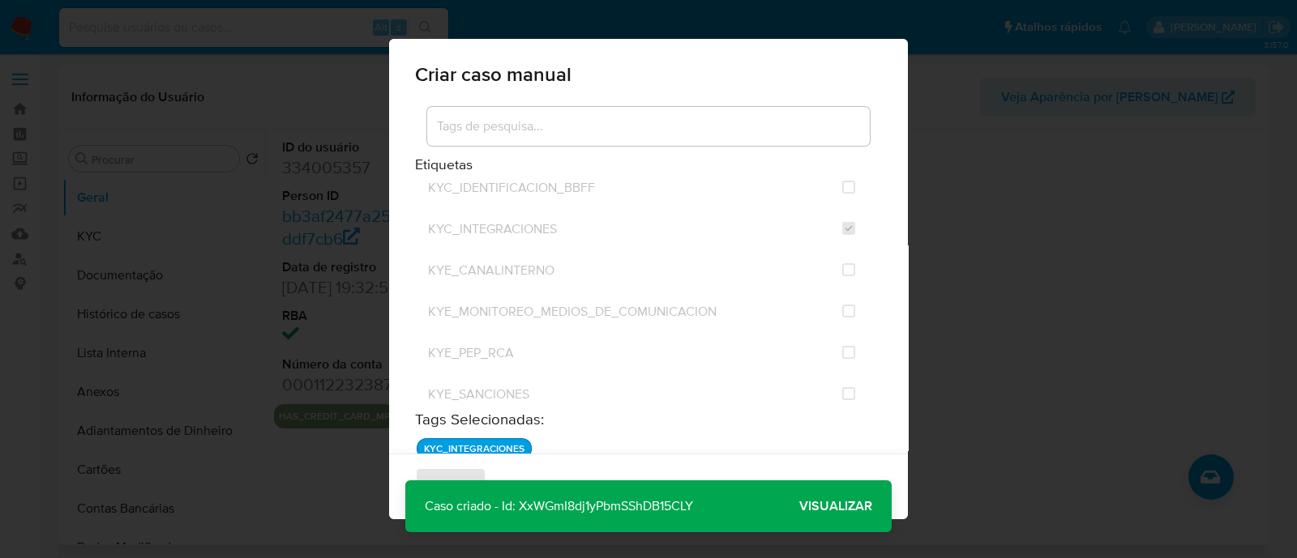
click at [815, 507] on span "Visualizar" at bounding box center [835, 507] width 73 height 0
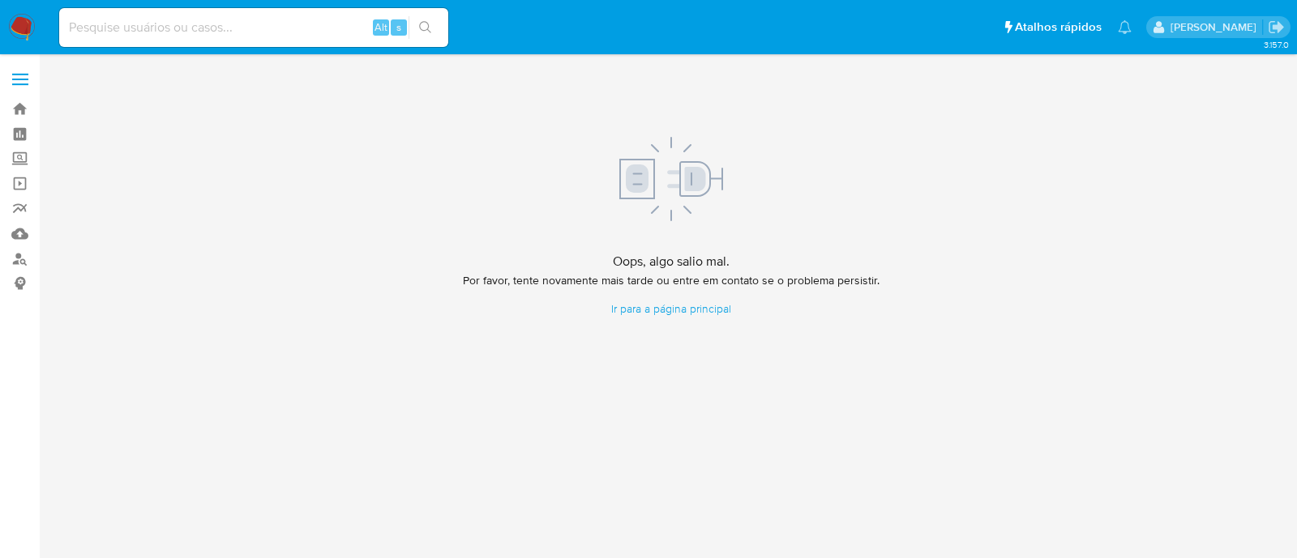
drag, startPoint x: 1175, startPoint y: 339, endPoint x: 1069, endPoint y: 351, distance: 106.9
click at [1175, 339] on div "Oops, algo salio mal. Por favor, tente novamente mais tarde ou entre em contato…" at bounding box center [671, 227] width 1226 height 324
click at [696, 309] on link "Ir para a página principal" at bounding box center [671, 309] width 417 height 15
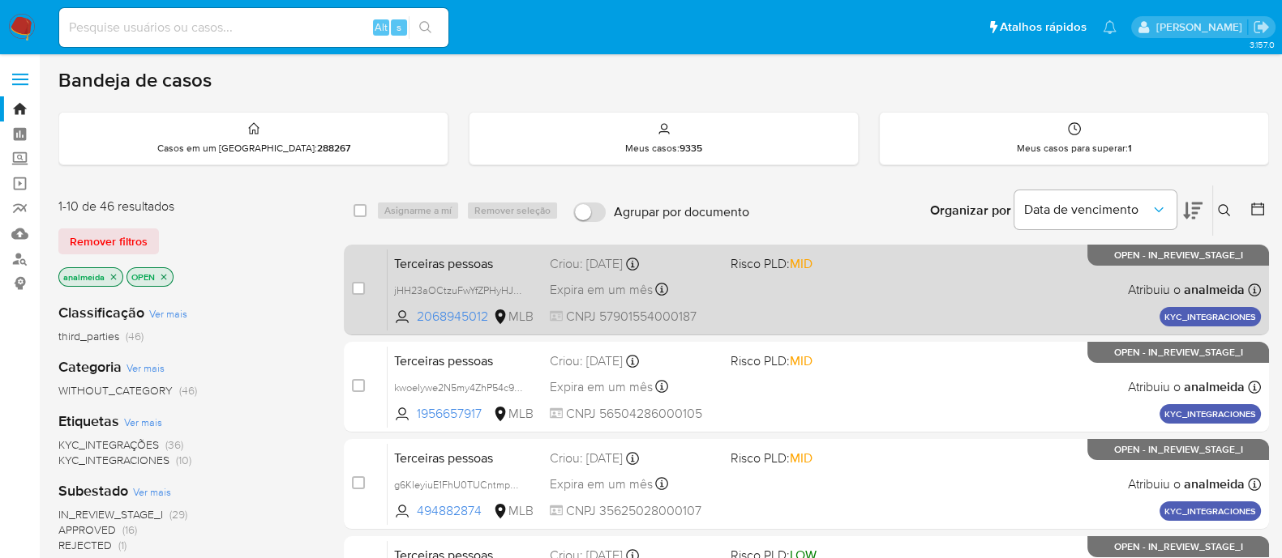
click at [1026, 301] on div "Terceiras pessoas jHH23aOCtzuFwYfZPHyHJUUy 2068945012 MLB Risco PLD: MID Criou:…" at bounding box center [823, 290] width 873 height 82
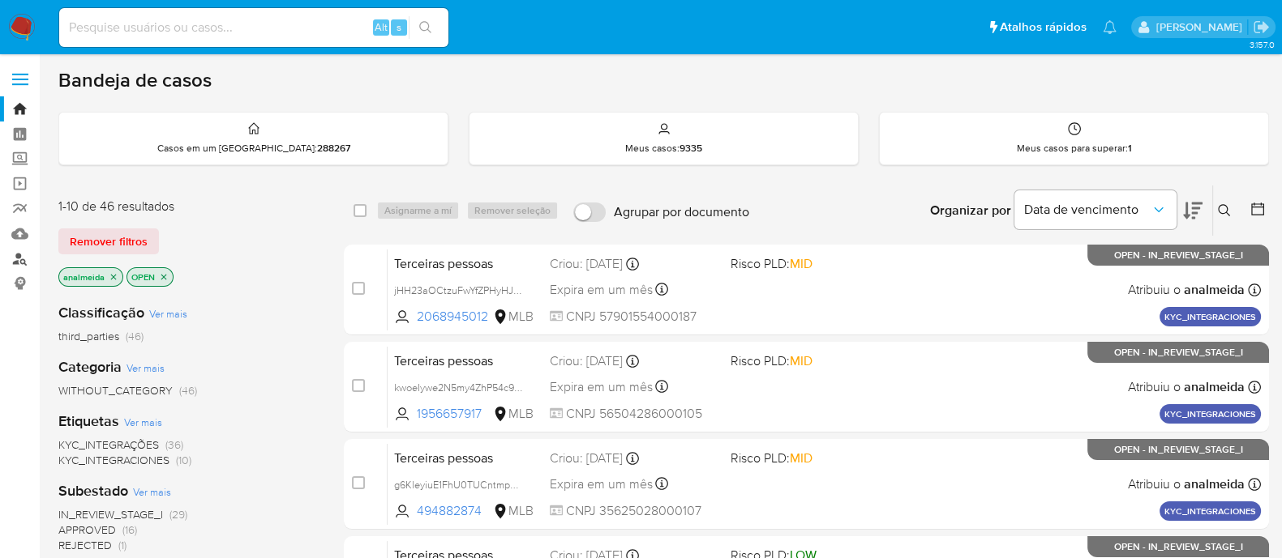
click at [1, 253] on link "Localizador de pessoas" at bounding box center [96, 258] width 193 height 25
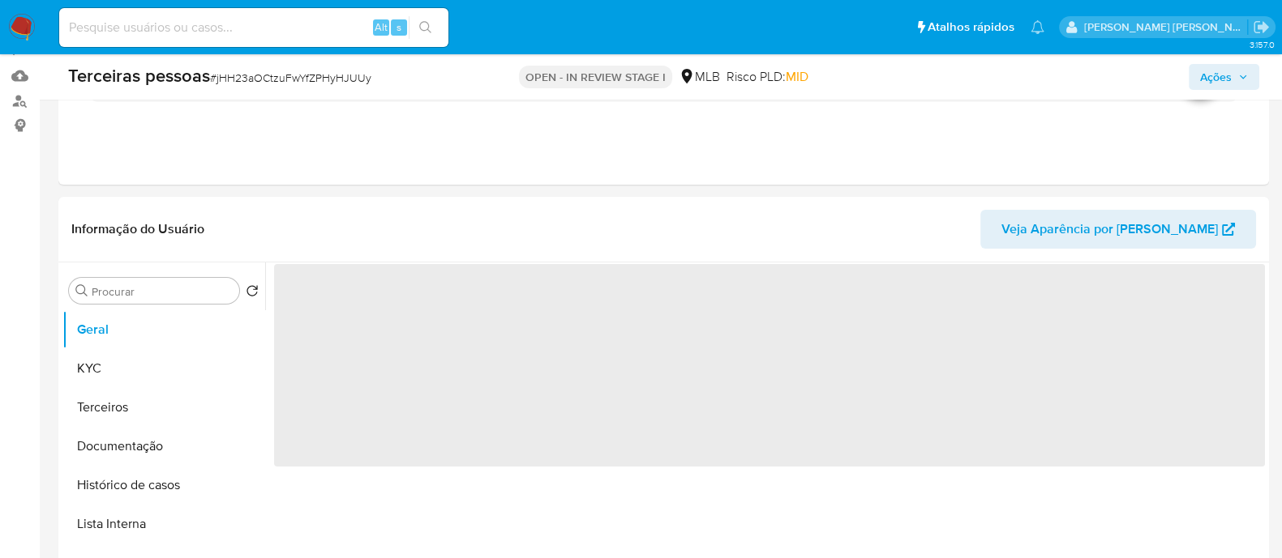
scroll to position [304, 0]
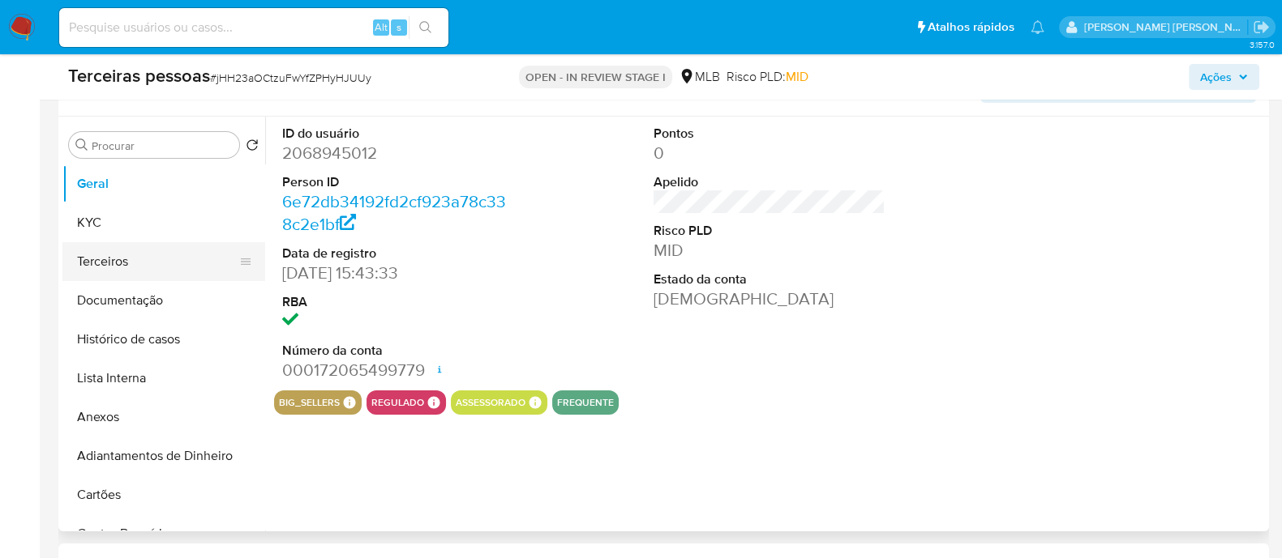
select select "10"
click at [139, 245] on button "Terceiros" at bounding box center [157, 261] width 190 height 39
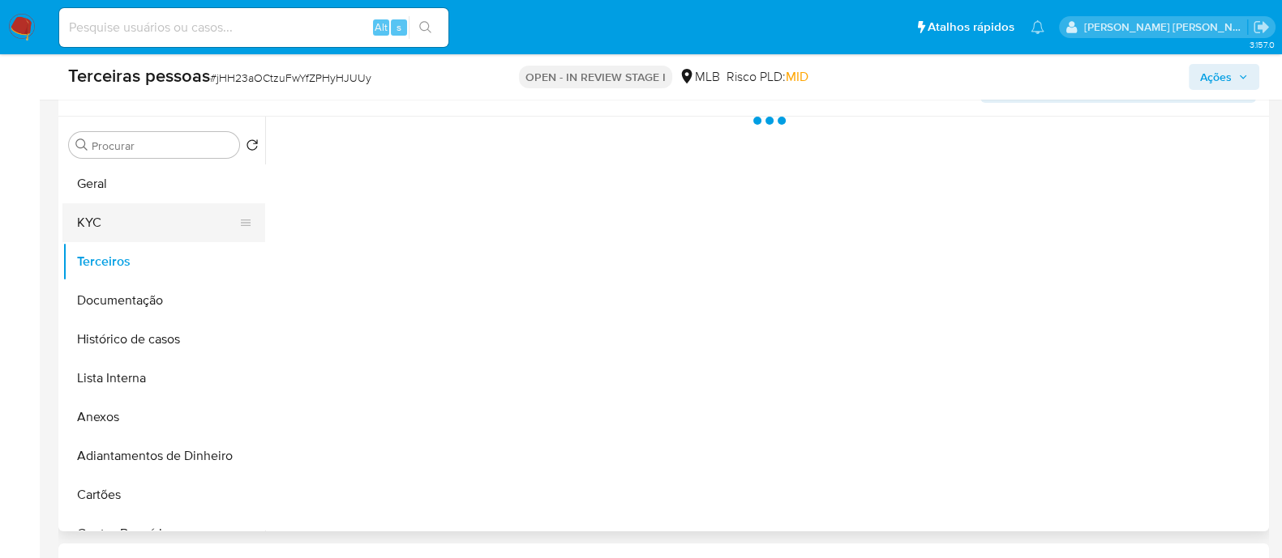
click at [143, 229] on button "KYC" at bounding box center [157, 222] width 190 height 39
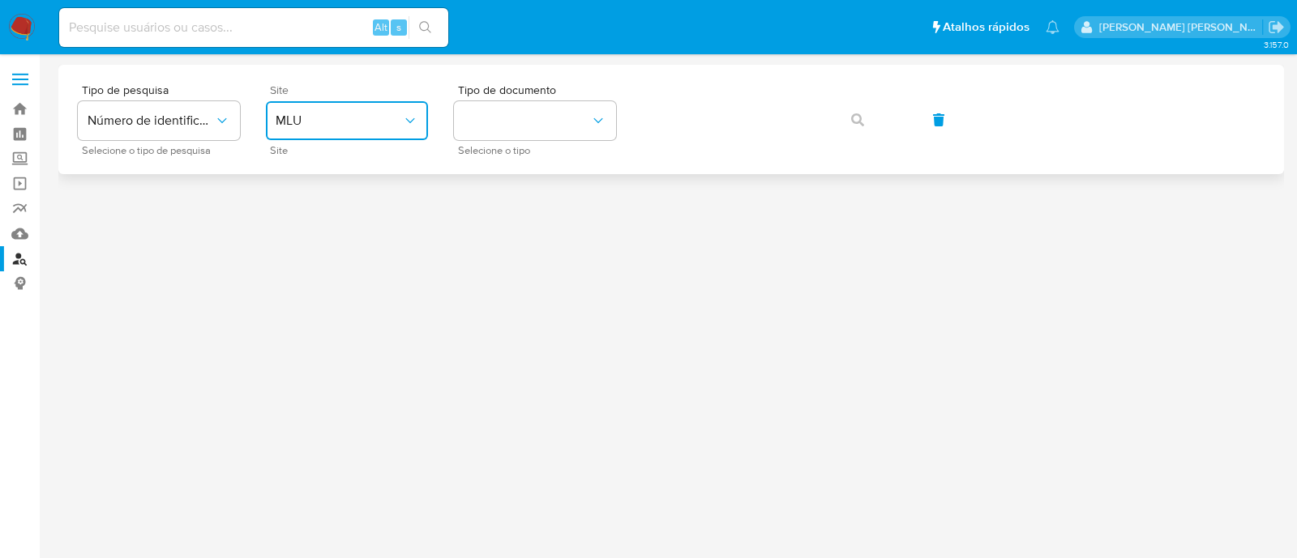
click at [364, 116] on span "MLU" at bounding box center [339, 121] width 126 height 16
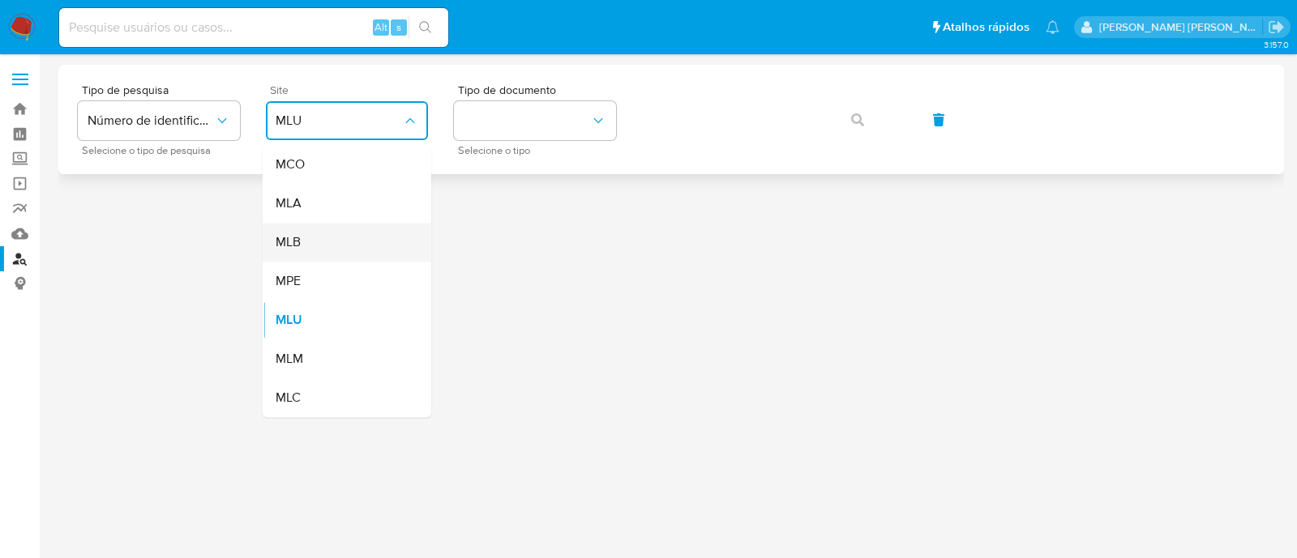
click at [362, 242] on div "MLB" at bounding box center [342, 242] width 133 height 39
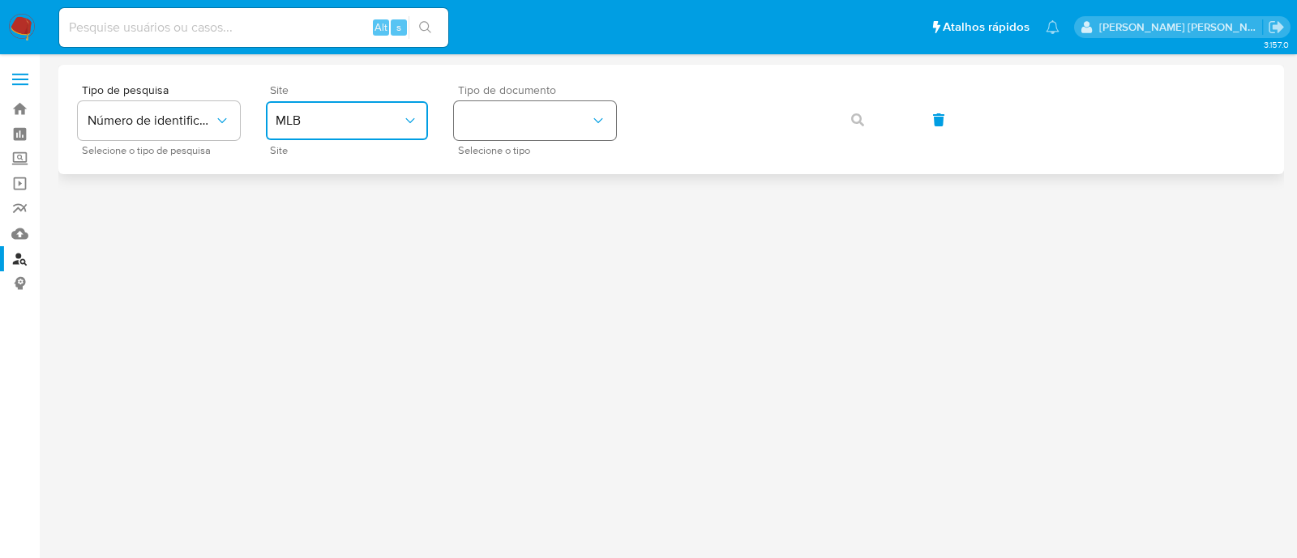
click at [566, 121] on button "identificationType" at bounding box center [535, 120] width 162 height 39
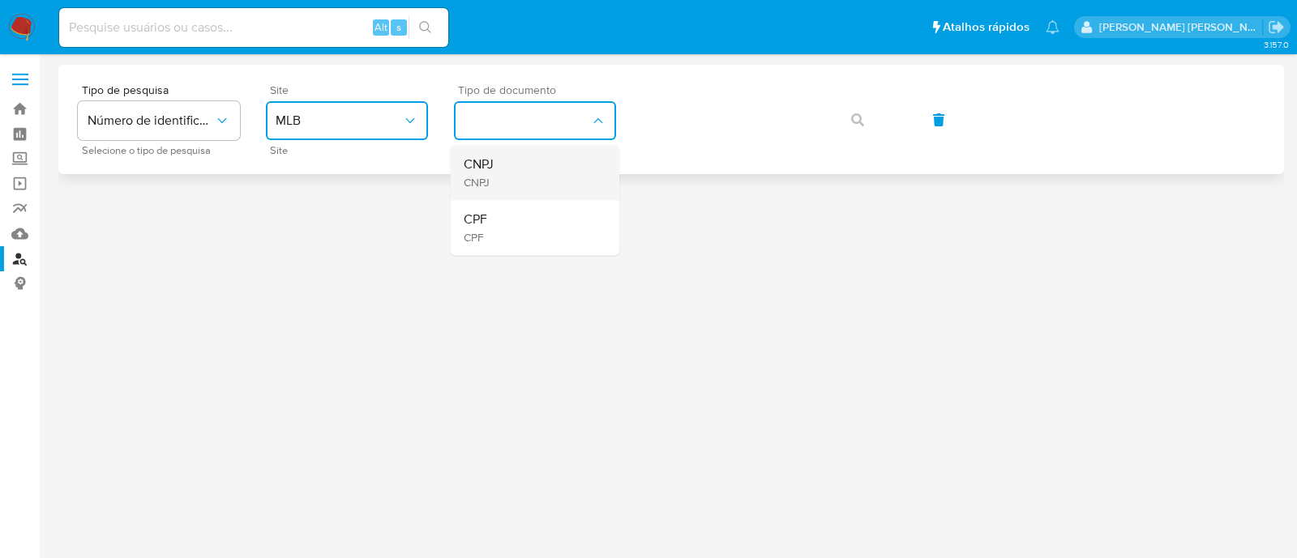
click at [529, 181] on div "CNPJ CNPJ" at bounding box center [530, 172] width 133 height 55
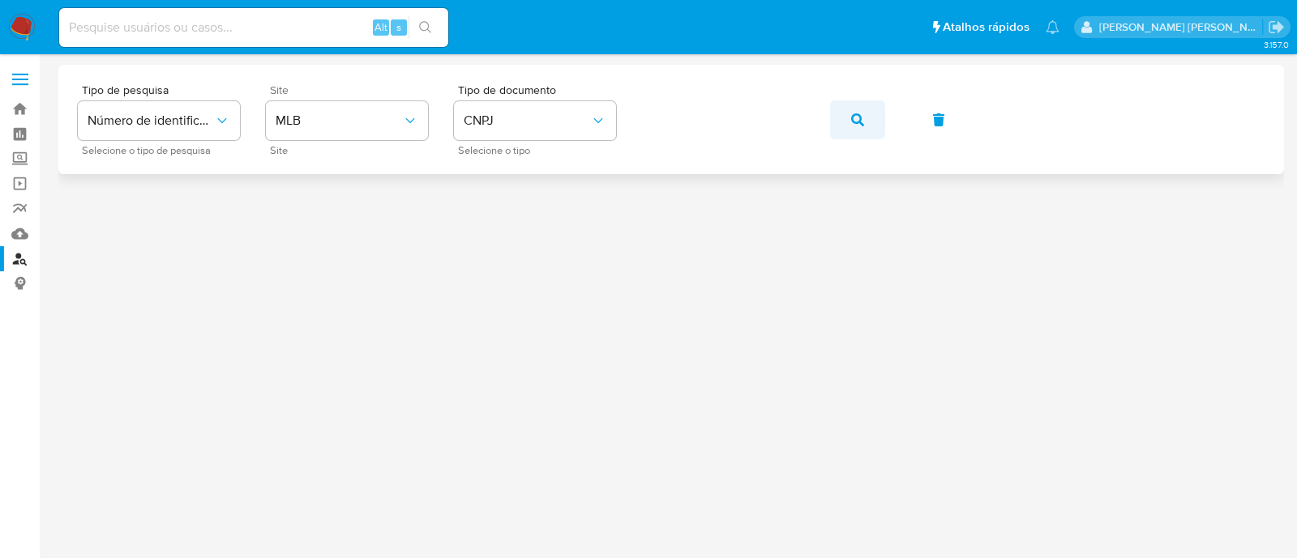
click at [867, 125] on button "button" at bounding box center [857, 120] width 55 height 39
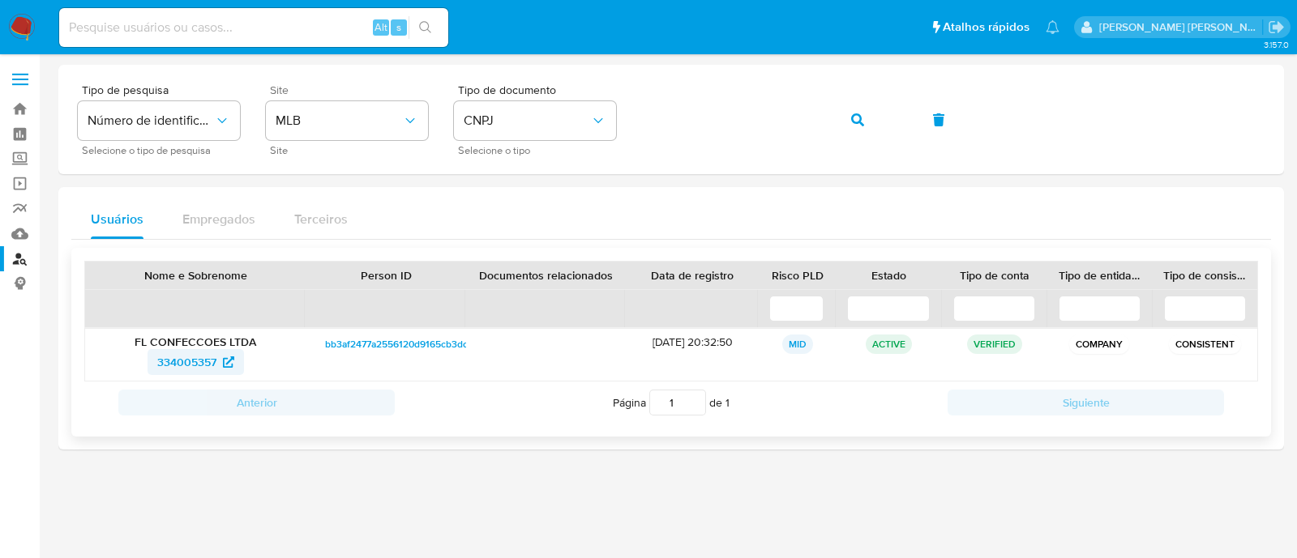
click at [222, 367] on span "334005357" at bounding box center [195, 362] width 77 height 26
click at [865, 118] on button "button" at bounding box center [857, 120] width 55 height 39
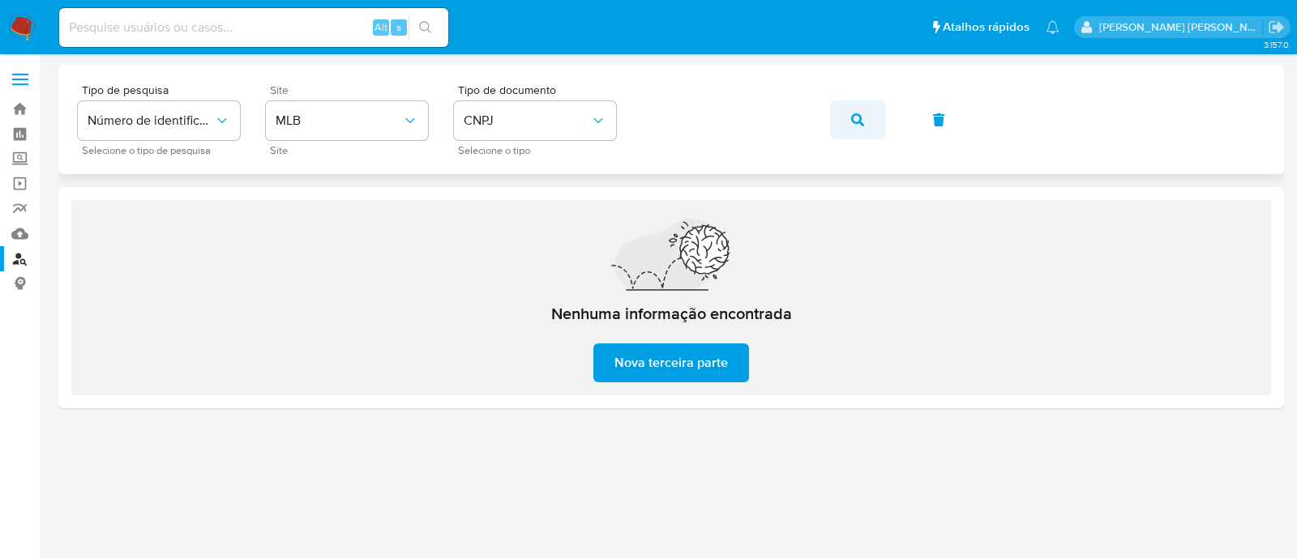
click at [832, 119] on button "button" at bounding box center [857, 120] width 55 height 39
click at [854, 120] on icon "button" at bounding box center [857, 119] width 13 height 13
click at [830, 119] on button "button" at bounding box center [857, 120] width 55 height 39
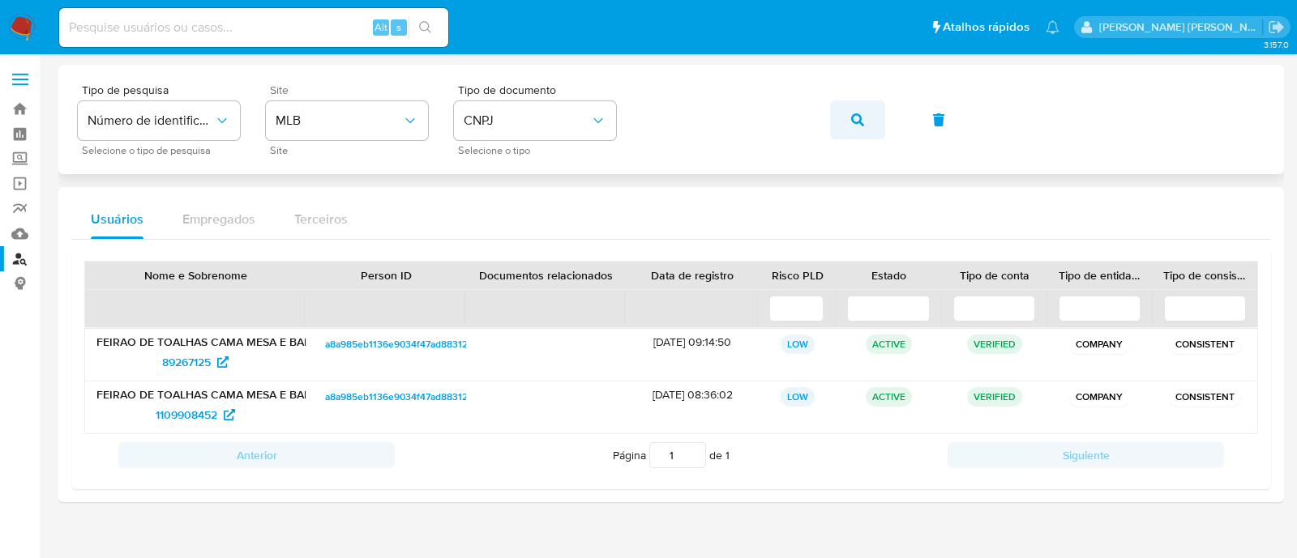
click at [860, 119] on icon "button" at bounding box center [857, 119] width 13 height 13
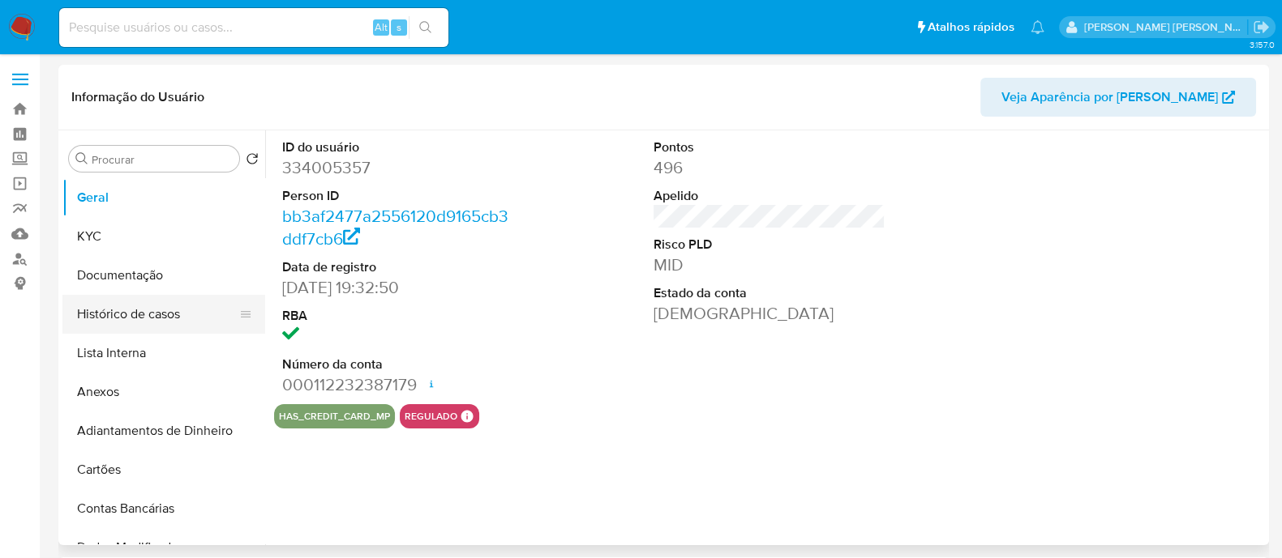
click at [137, 318] on button "Histórico de casos" at bounding box center [157, 314] width 190 height 39
select select "10"
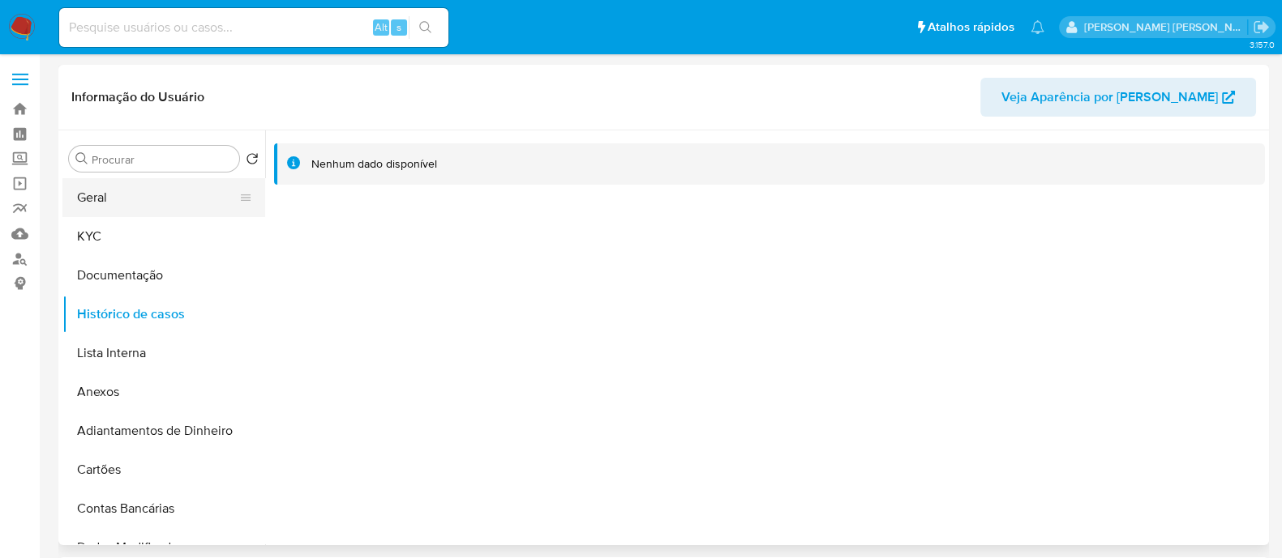
click at [164, 201] on button "Geral" at bounding box center [157, 197] width 190 height 39
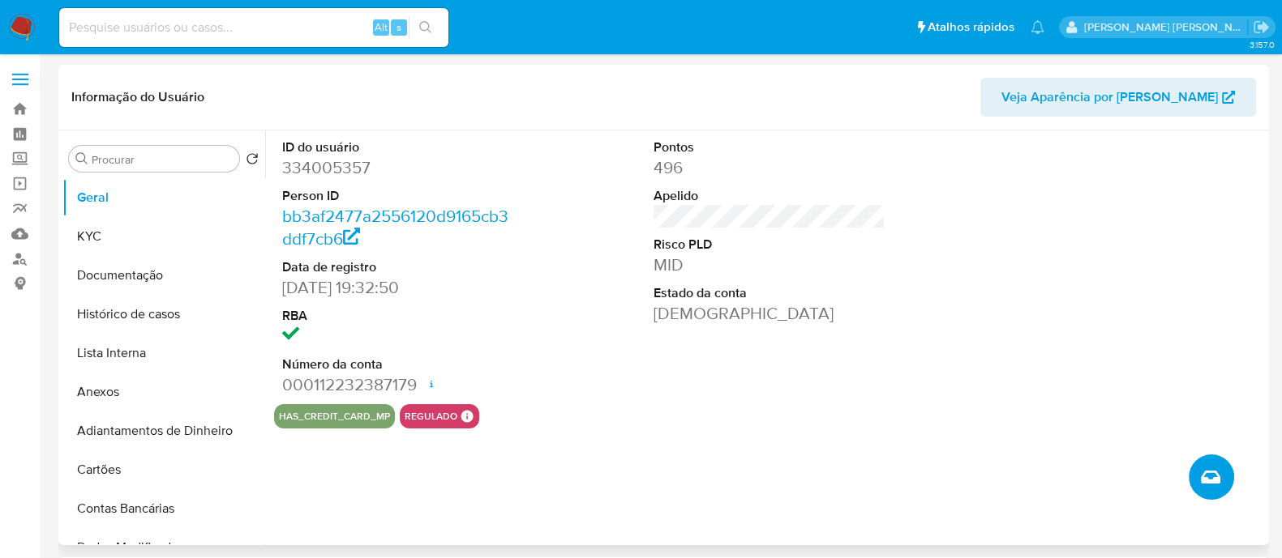
click at [1208, 477] on icon "Criar caso manual" at bounding box center [1209, 477] width 19 height 19
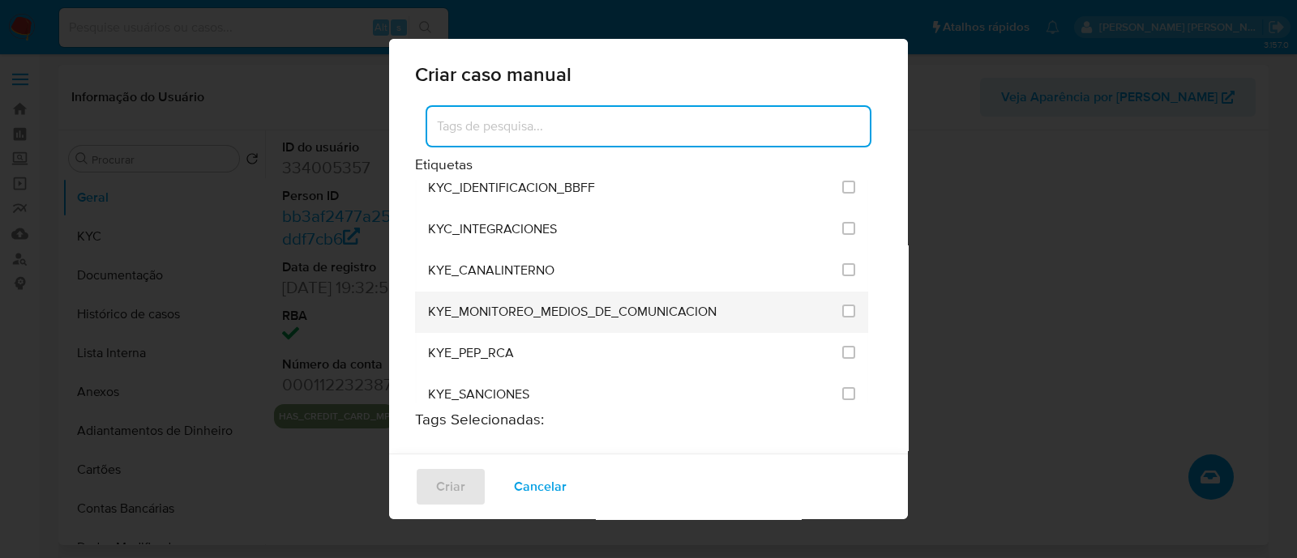
scroll to position [1316, 0]
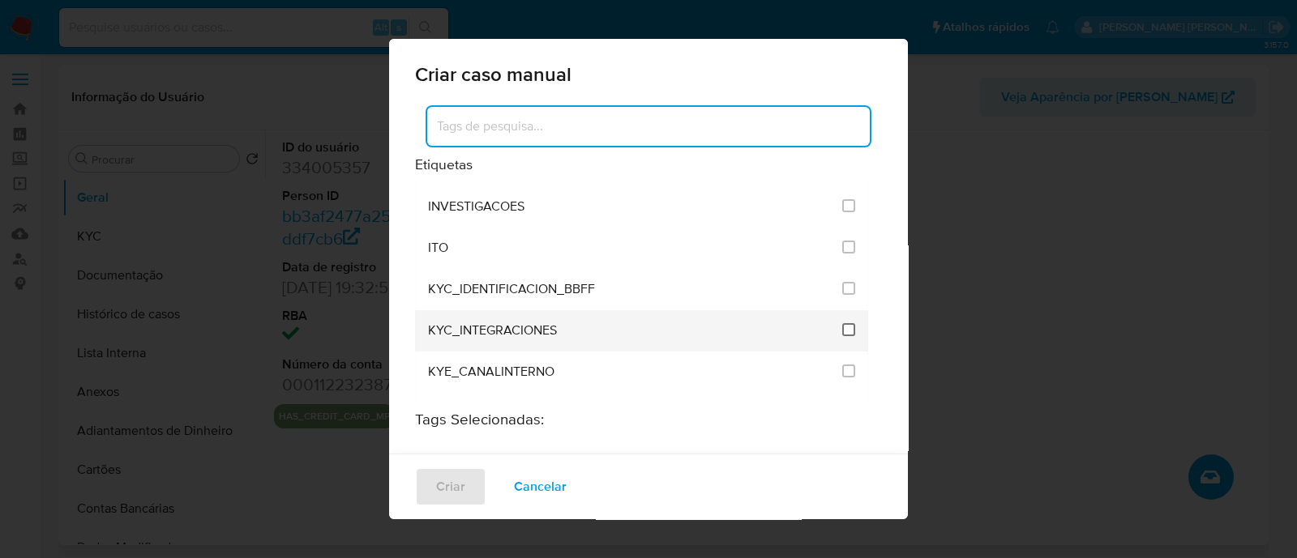
click at [842, 323] on input "2093" at bounding box center [848, 329] width 13 height 13
checkbox input "true"
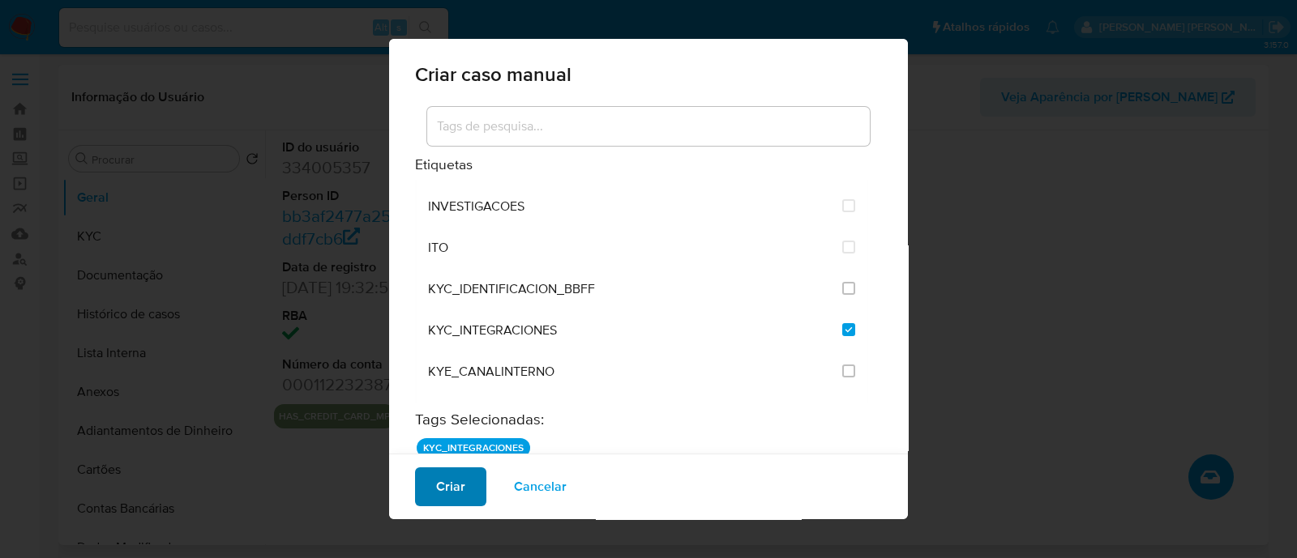
click at [424, 484] on button "Criar" at bounding box center [450, 487] width 71 height 39
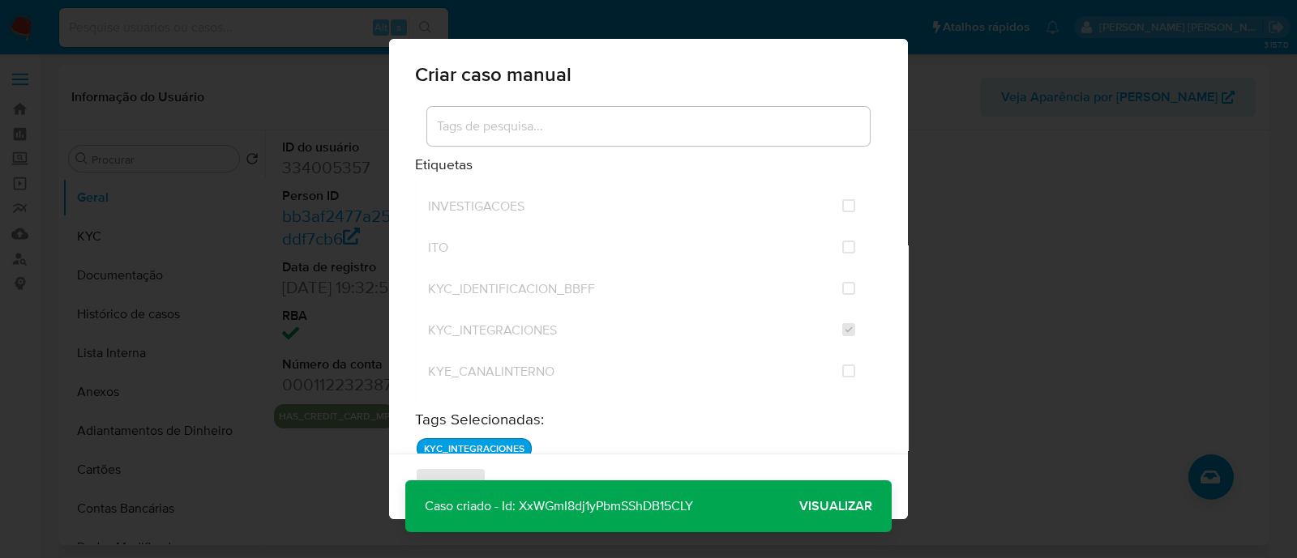
click at [816, 507] on span "Visualizar" at bounding box center [835, 507] width 73 height 0
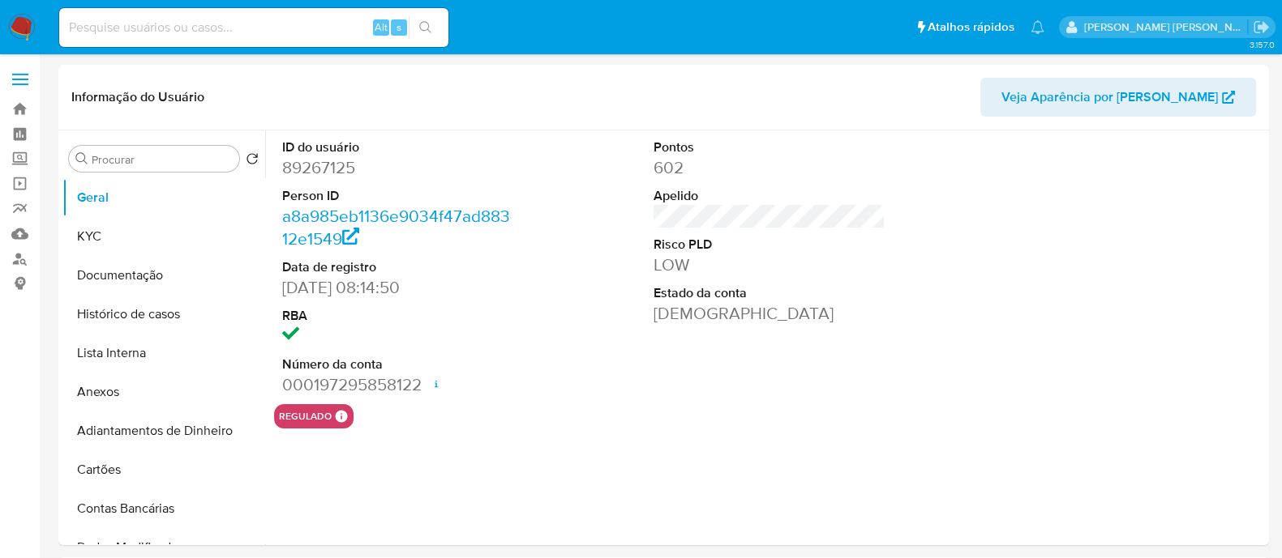
select select "10"
click at [156, 302] on button "Histórico de casos" at bounding box center [157, 314] width 190 height 39
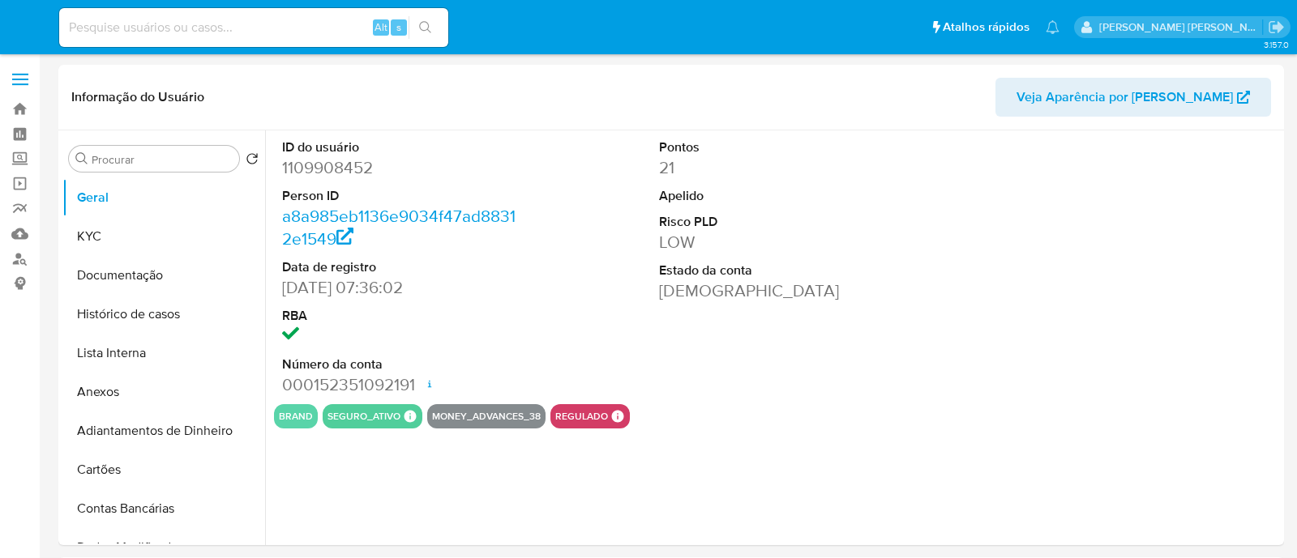
select select "10"
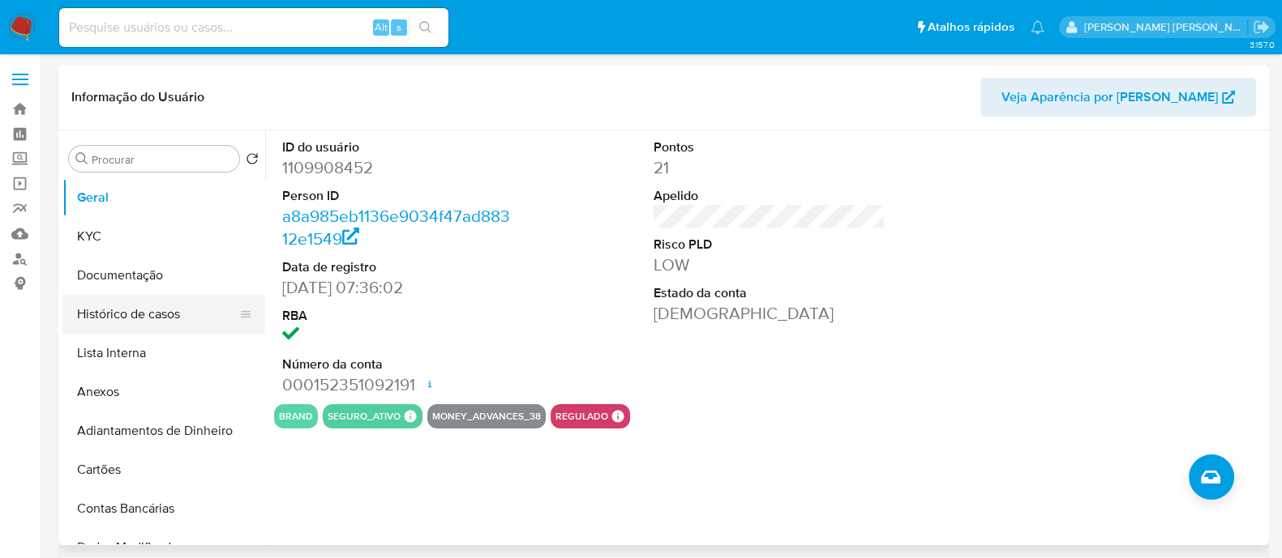
click at [146, 307] on button "Histórico de casos" at bounding box center [157, 314] width 190 height 39
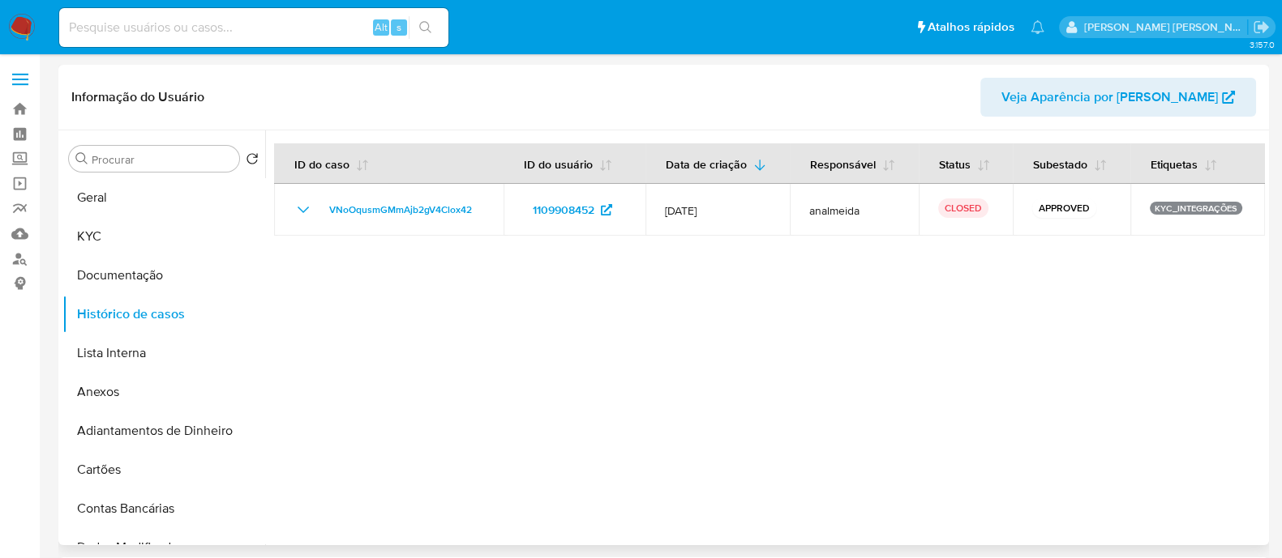
click at [717, 366] on div at bounding box center [764, 338] width 999 height 415
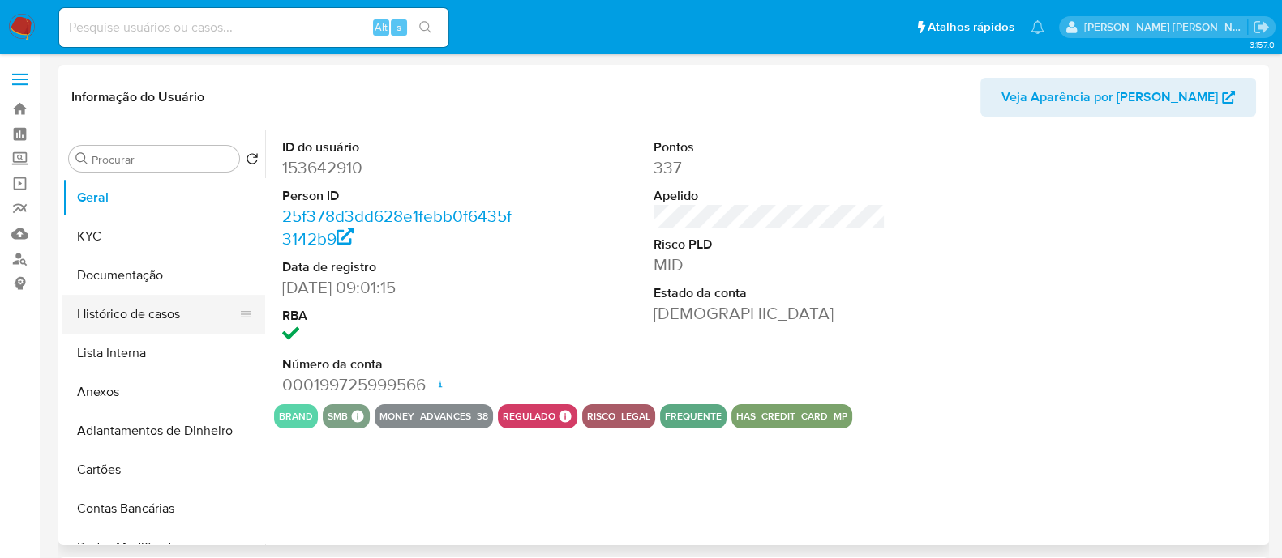
click at [143, 314] on button "Histórico de casos" at bounding box center [157, 314] width 190 height 39
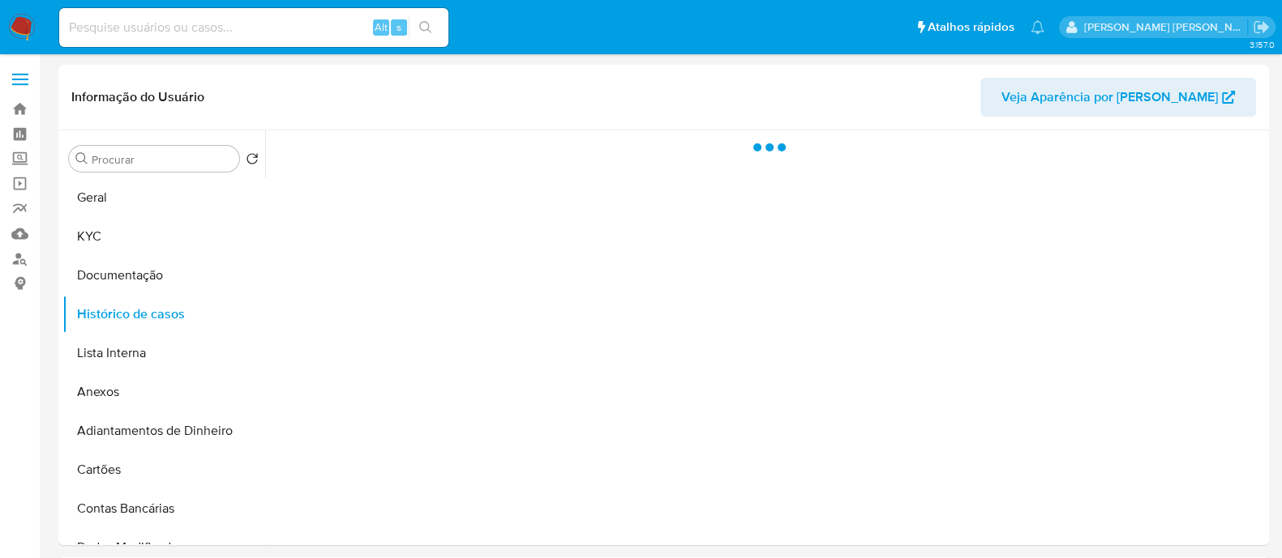
select select "10"
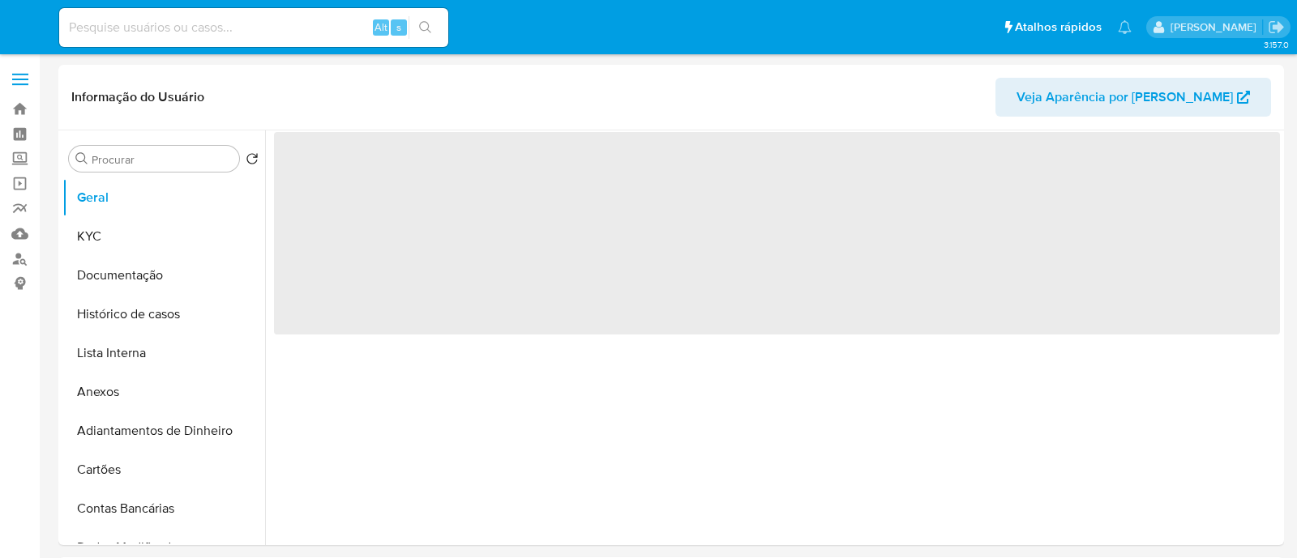
select select "10"
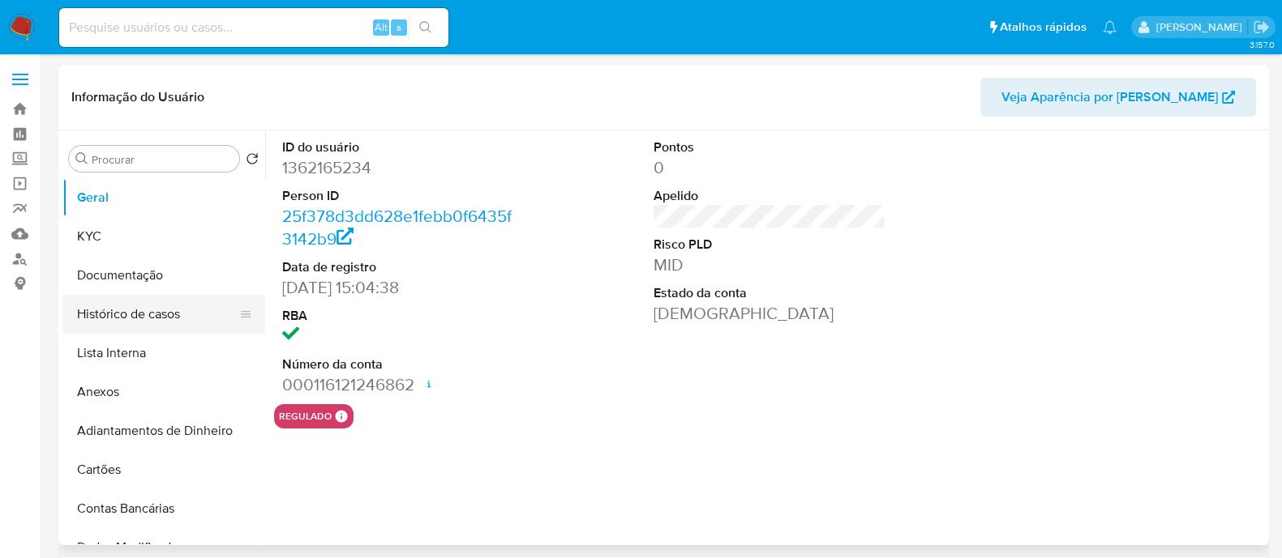
click at [126, 307] on button "Histórico de casos" at bounding box center [157, 314] width 190 height 39
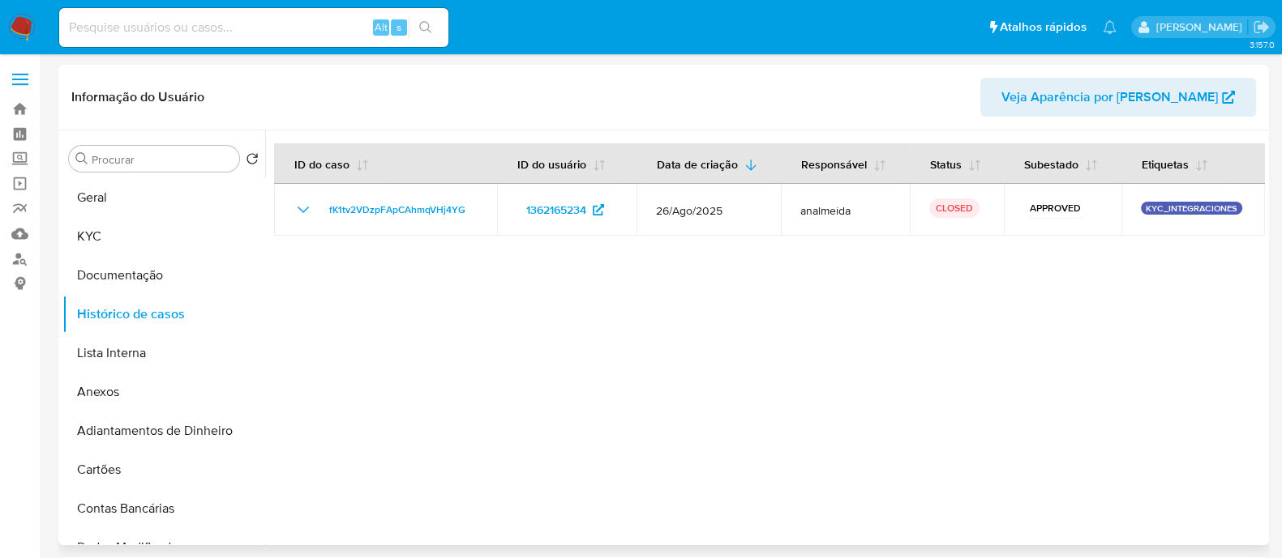
click at [1056, 419] on div at bounding box center [764, 338] width 999 height 415
click at [86, 232] on button "KYC" at bounding box center [157, 236] width 190 height 39
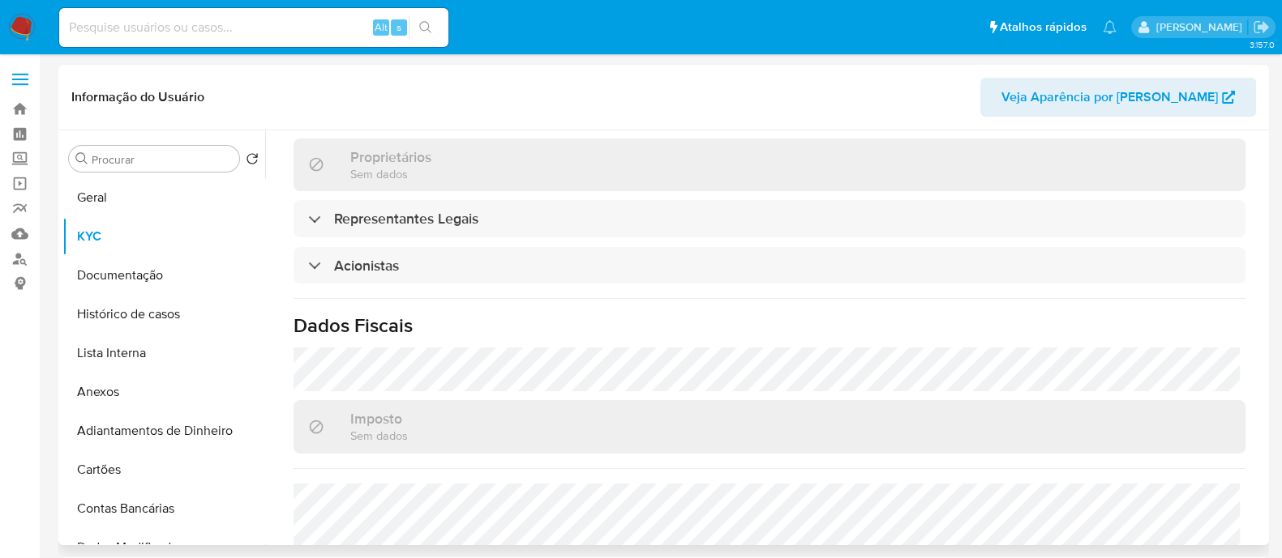
scroll to position [912, 0]
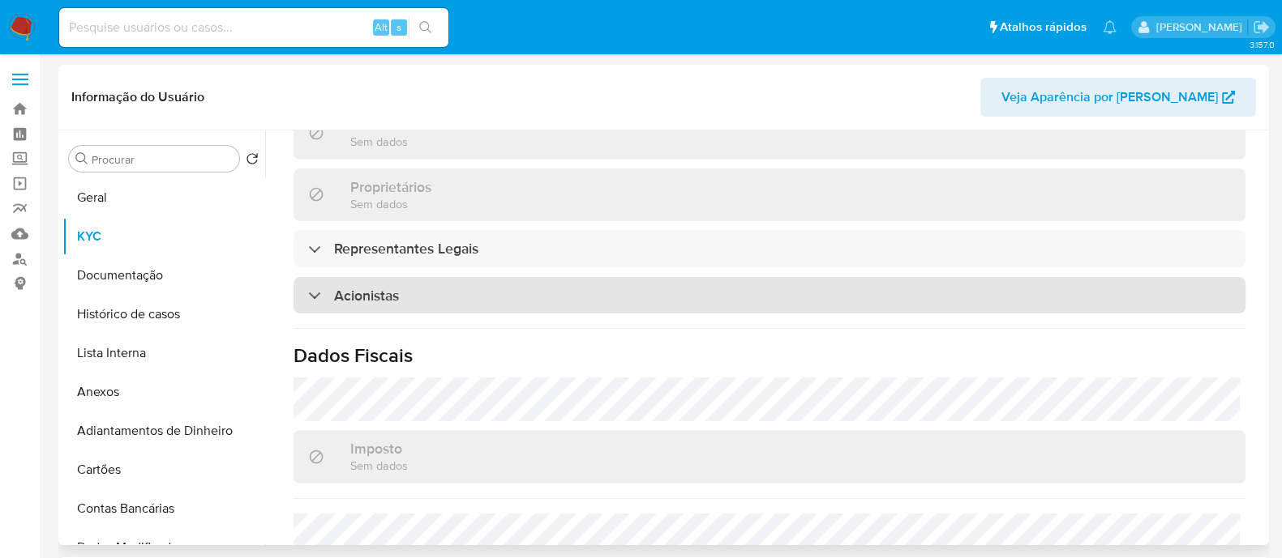
click at [628, 277] on div "Acionistas" at bounding box center [769, 295] width 952 height 37
